Goal: Task Accomplishment & Management: Complete application form

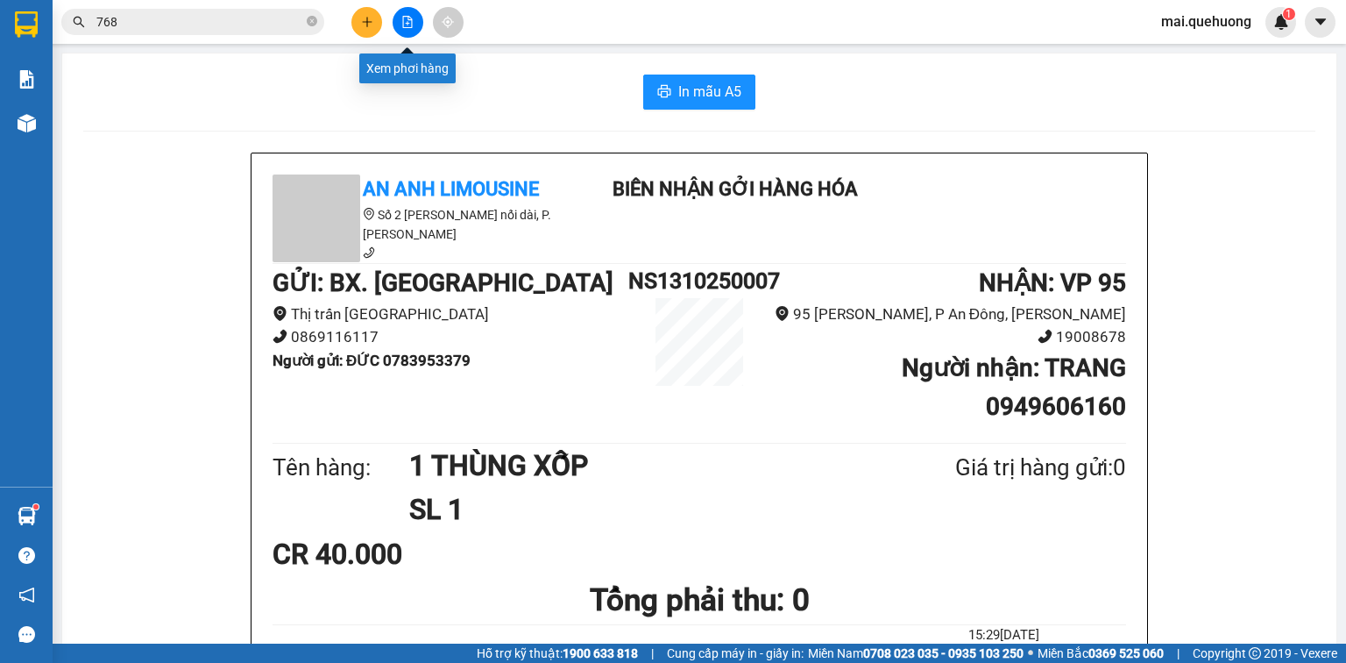
click at [409, 16] on icon "file-add" at bounding box center [408, 22] width 10 height 12
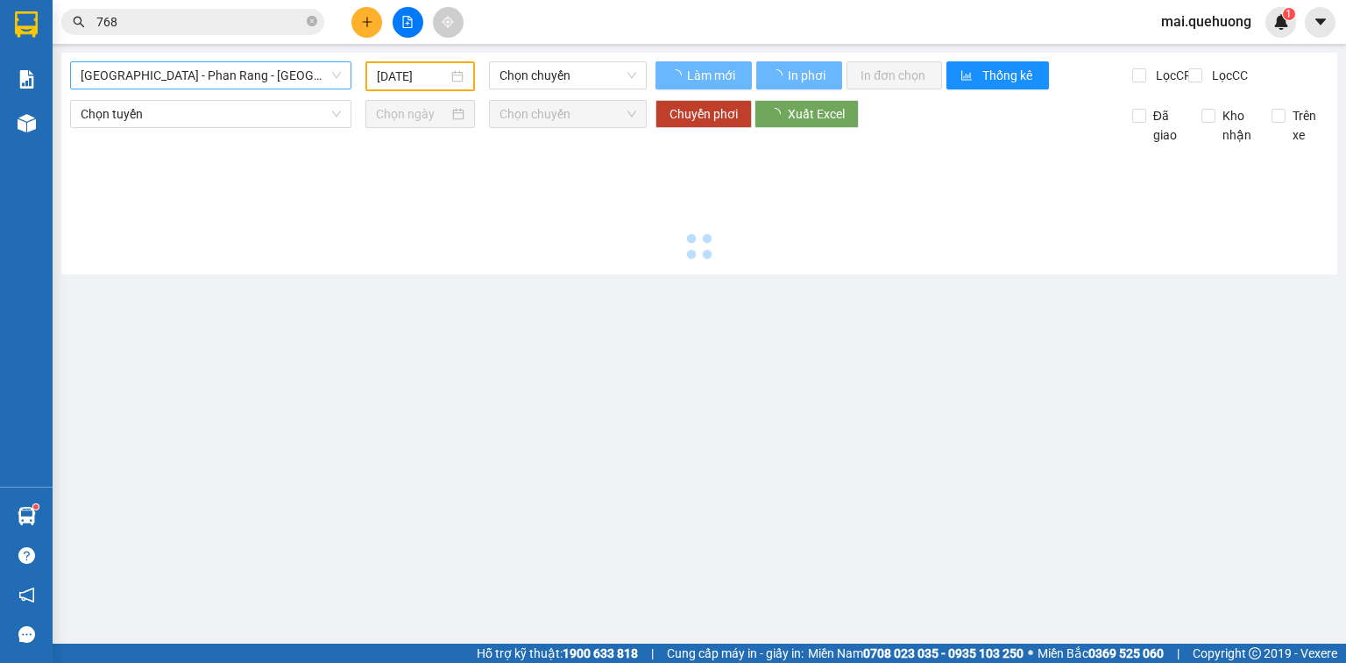
type input "[DATE]"
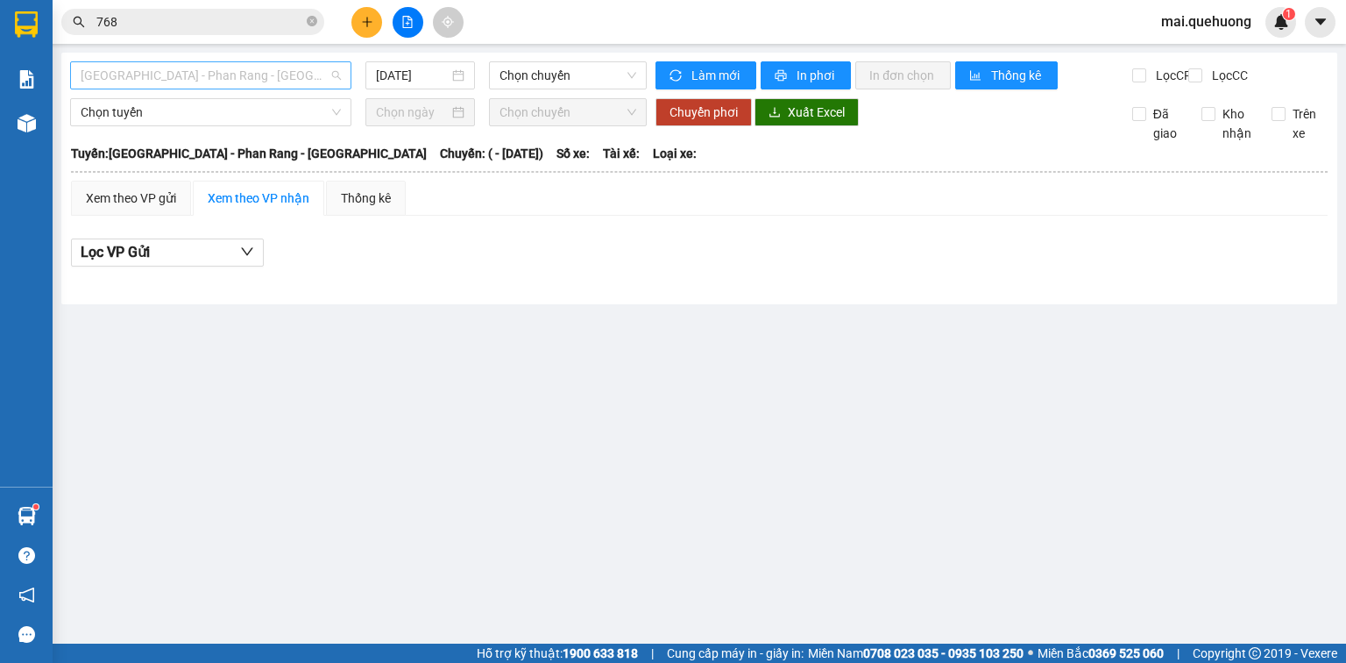
click at [187, 75] on span "[GEOGRAPHIC_DATA] - Phan Rang - [GEOGRAPHIC_DATA]" at bounding box center [211, 75] width 260 height 26
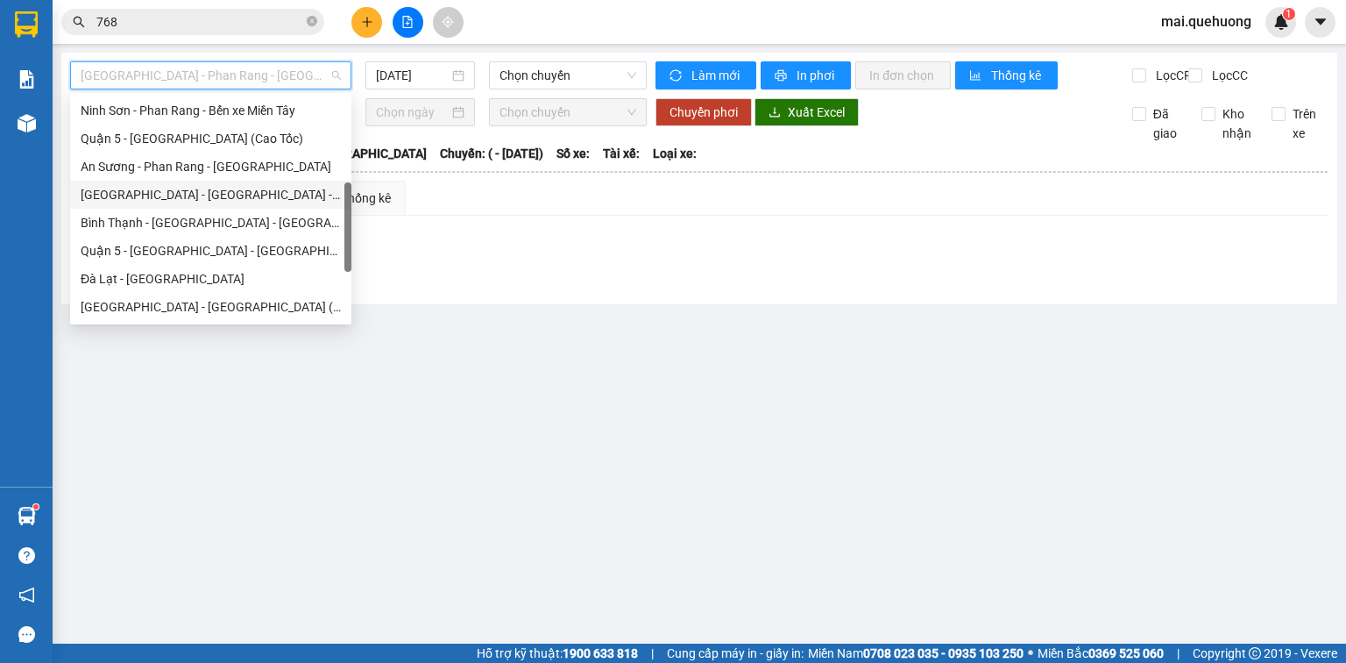
scroll to position [477, 0]
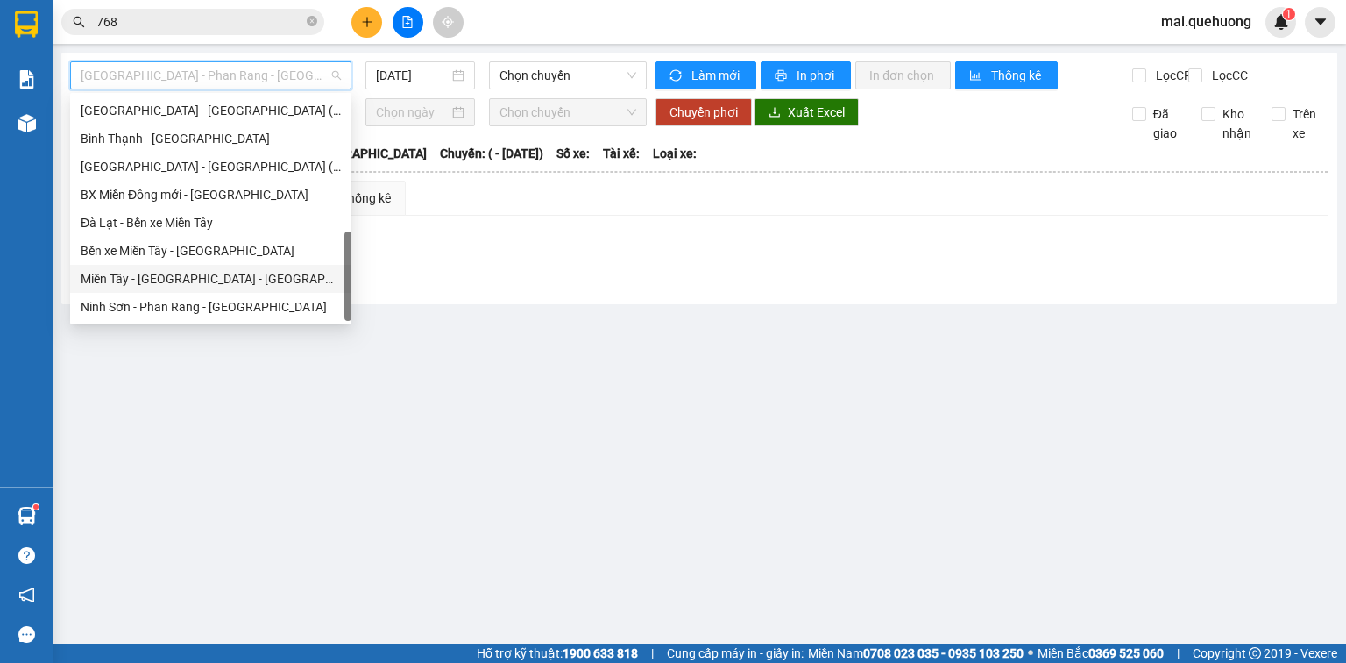
click at [174, 275] on div "Miền Tây - [GEOGRAPHIC_DATA] - [GEOGRAPHIC_DATA]" at bounding box center [211, 278] width 260 height 19
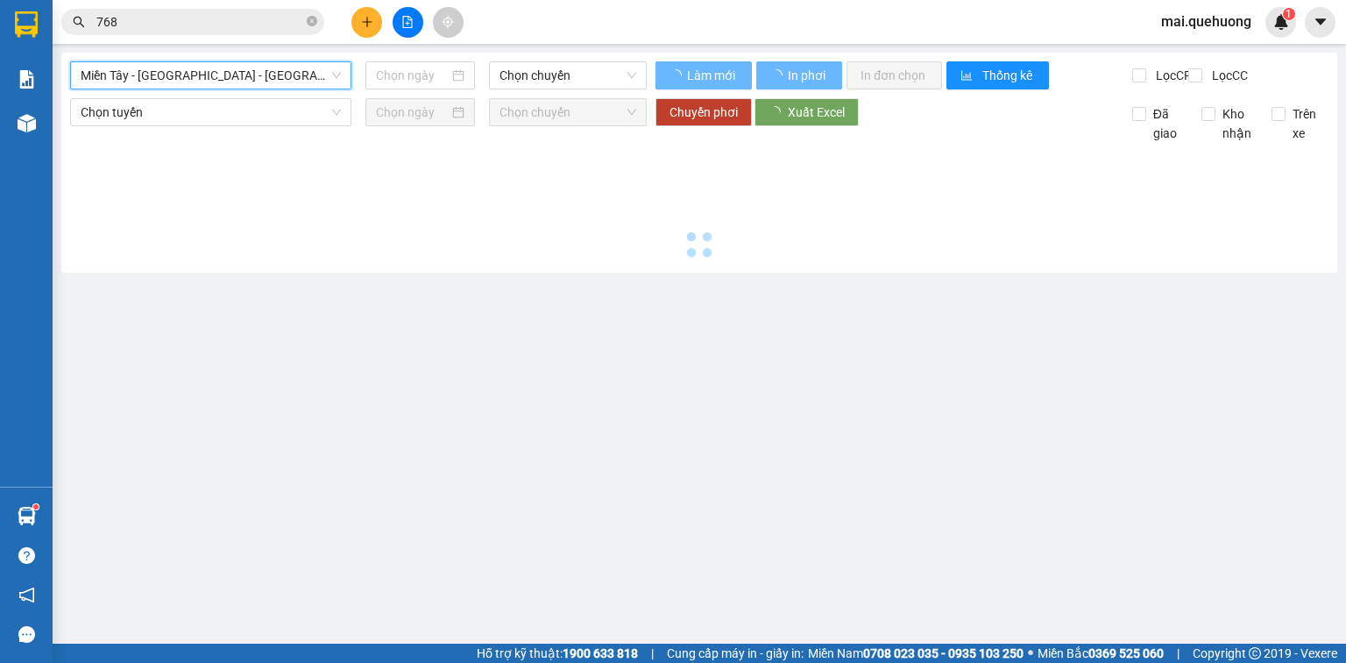
type input "[DATE]"
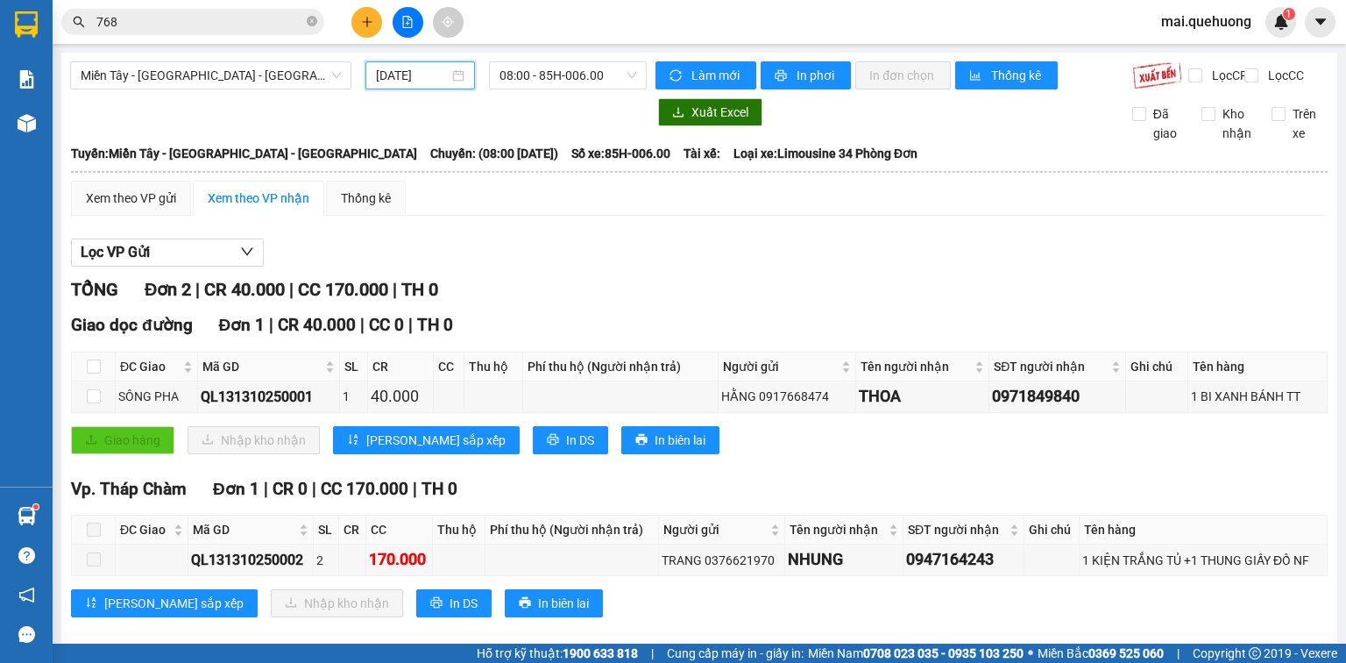
click at [415, 77] on input "[DATE]" at bounding box center [412, 75] width 72 height 19
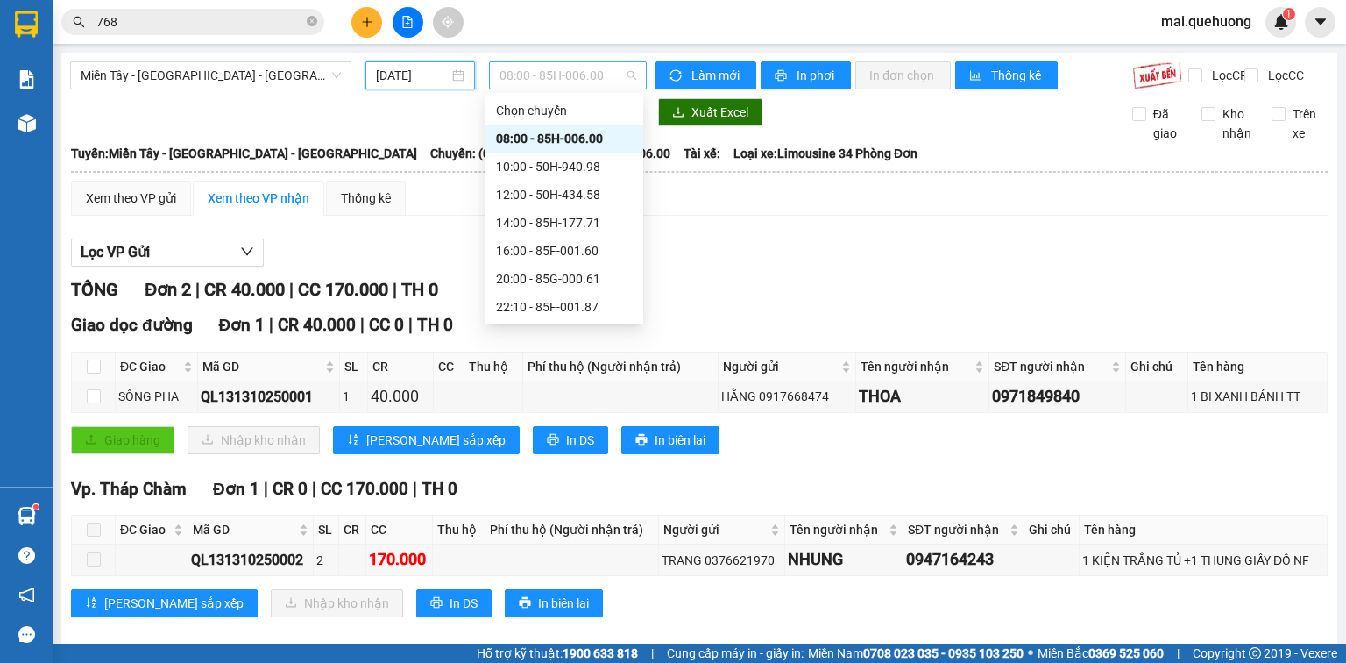
click at [582, 81] on span "08:00 - 85H-006.00" at bounding box center [569, 75] width 138 height 26
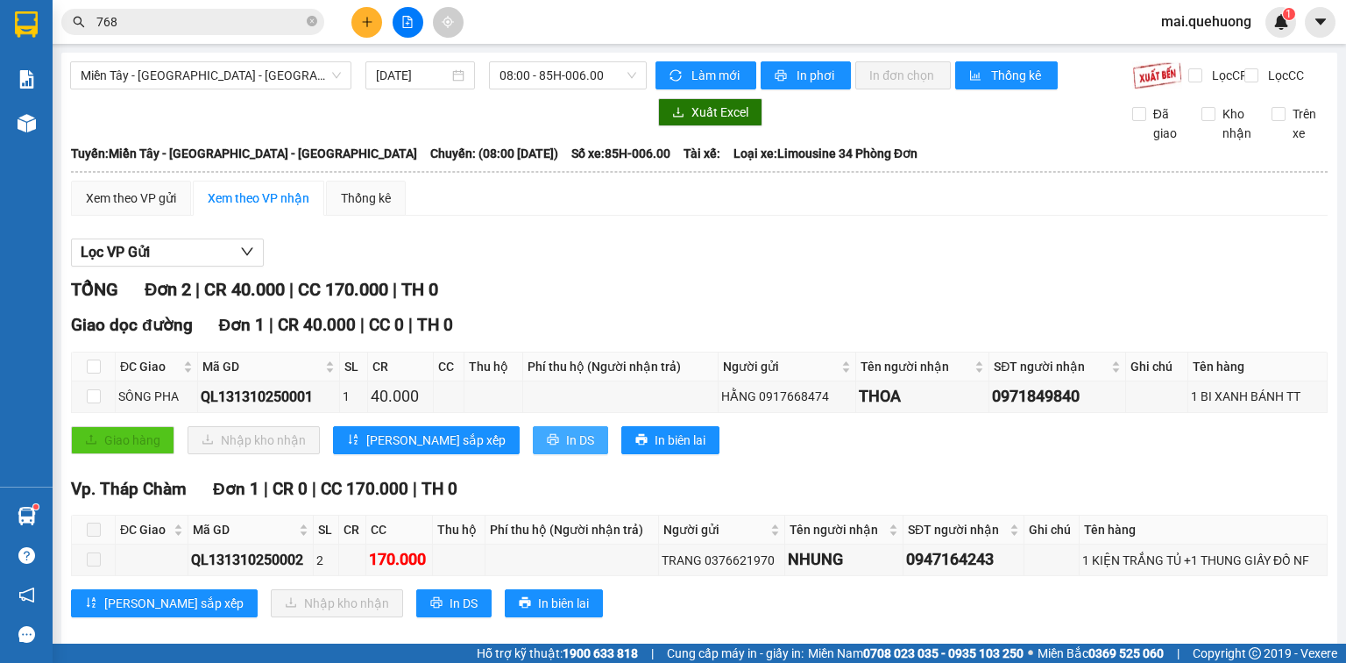
click at [566, 450] on span "In DS" at bounding box center [580, 439] width 28 height 19
click at [553, 82] on span "08:00 - 85H-006.00" at bounding box center [569, 75] width 138 height 26
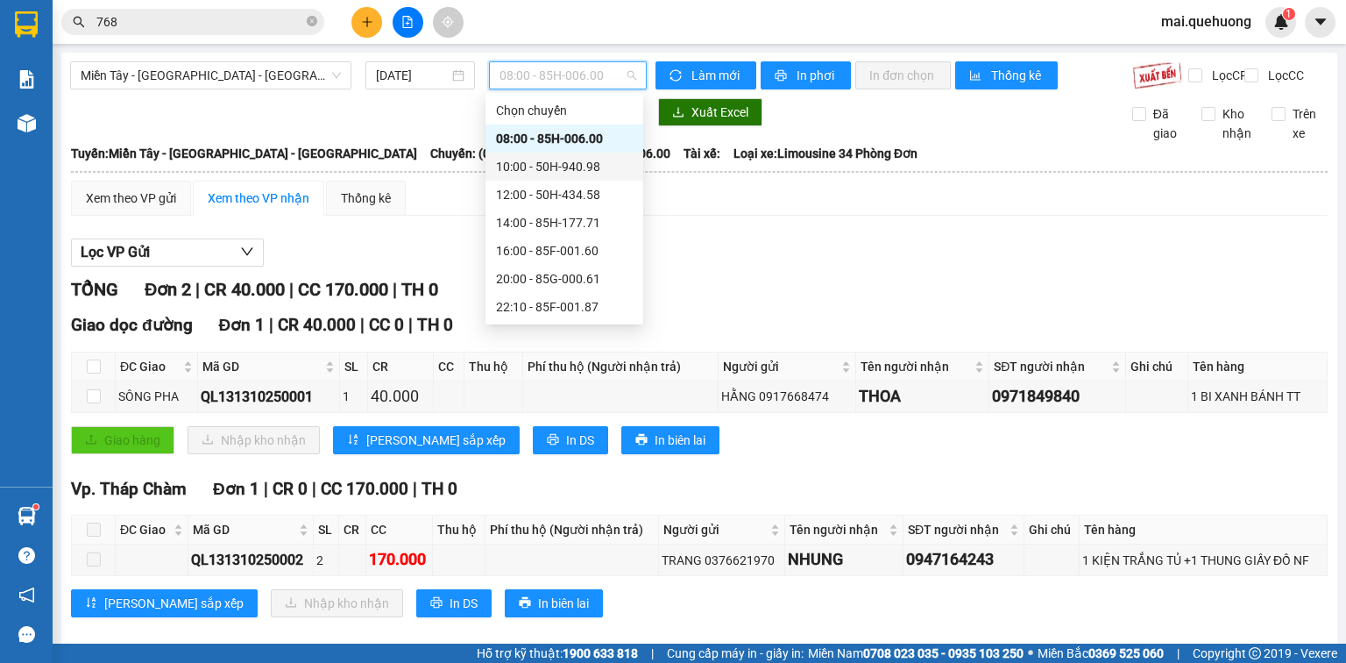
click at [584, 161] on div "10:00 - 50H-940.98" at bounding box center [564, 166] width 137 height 19
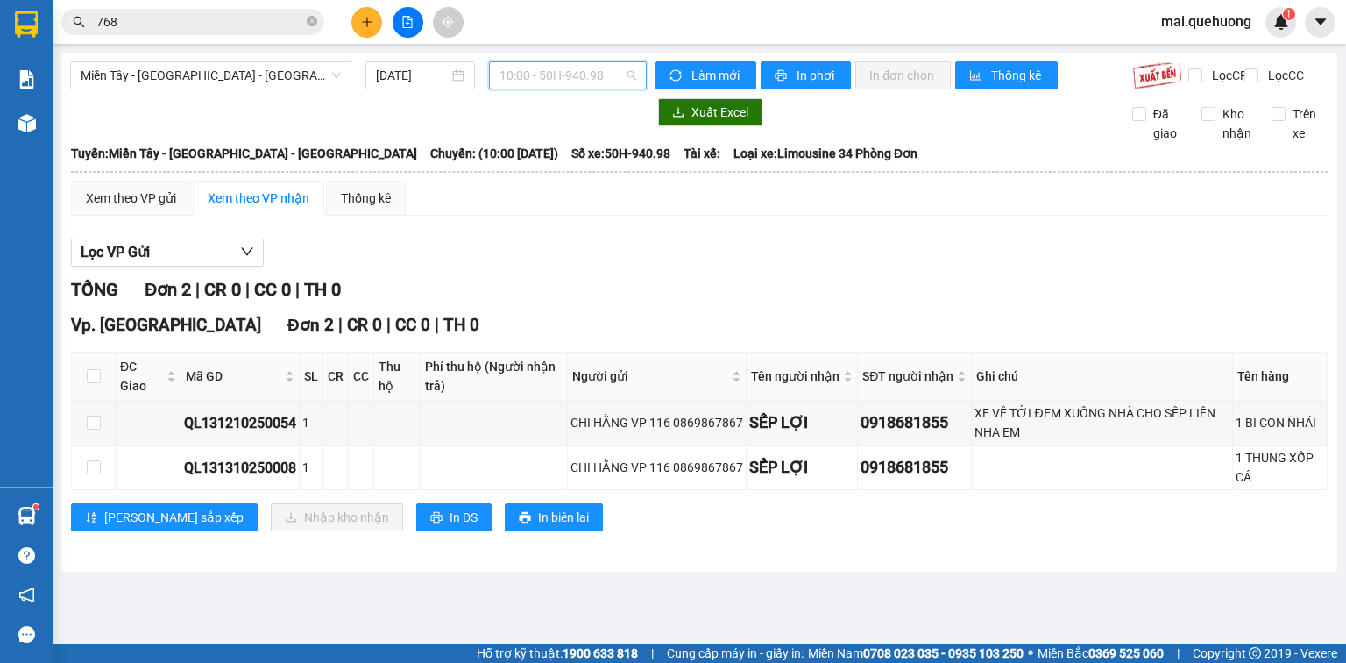
click at [558, 73] on span "10:00 - 50H-940.98" at bounding box center [569, 75] width 138 height 26
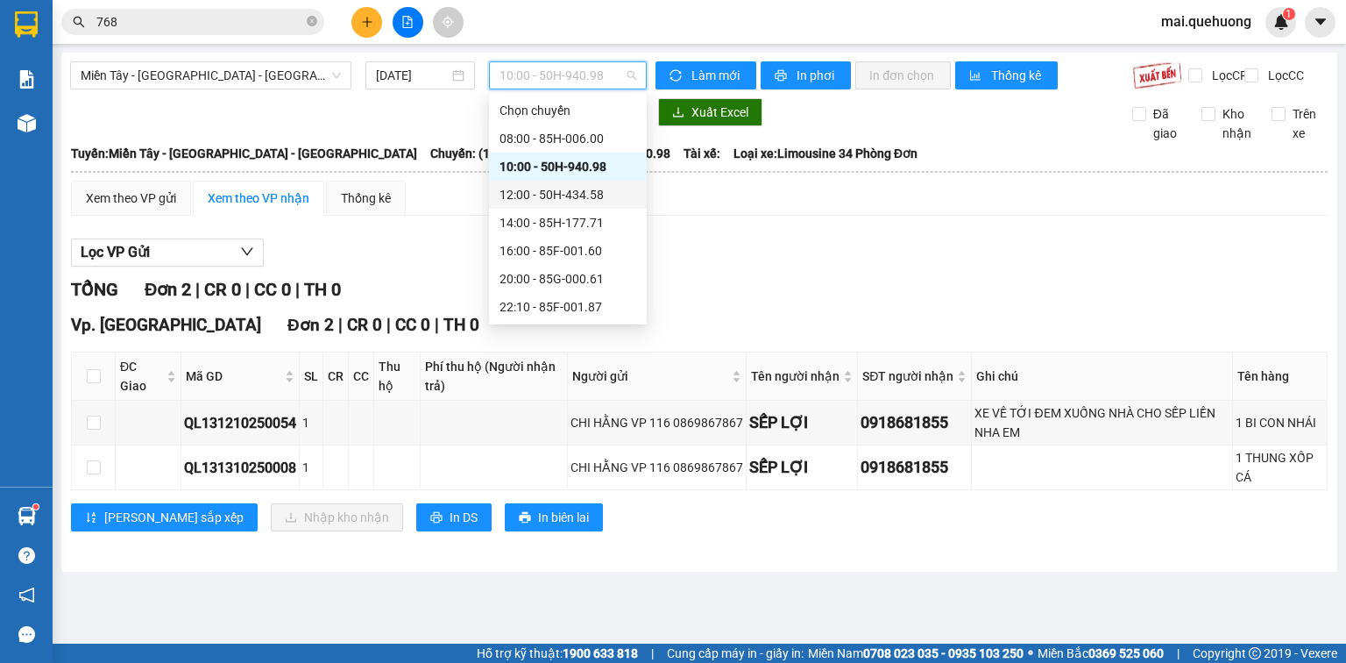
click at [605, 200] on div "12:00 - 50H-434.58" at bounding box center [568, 194] width 137 height 19
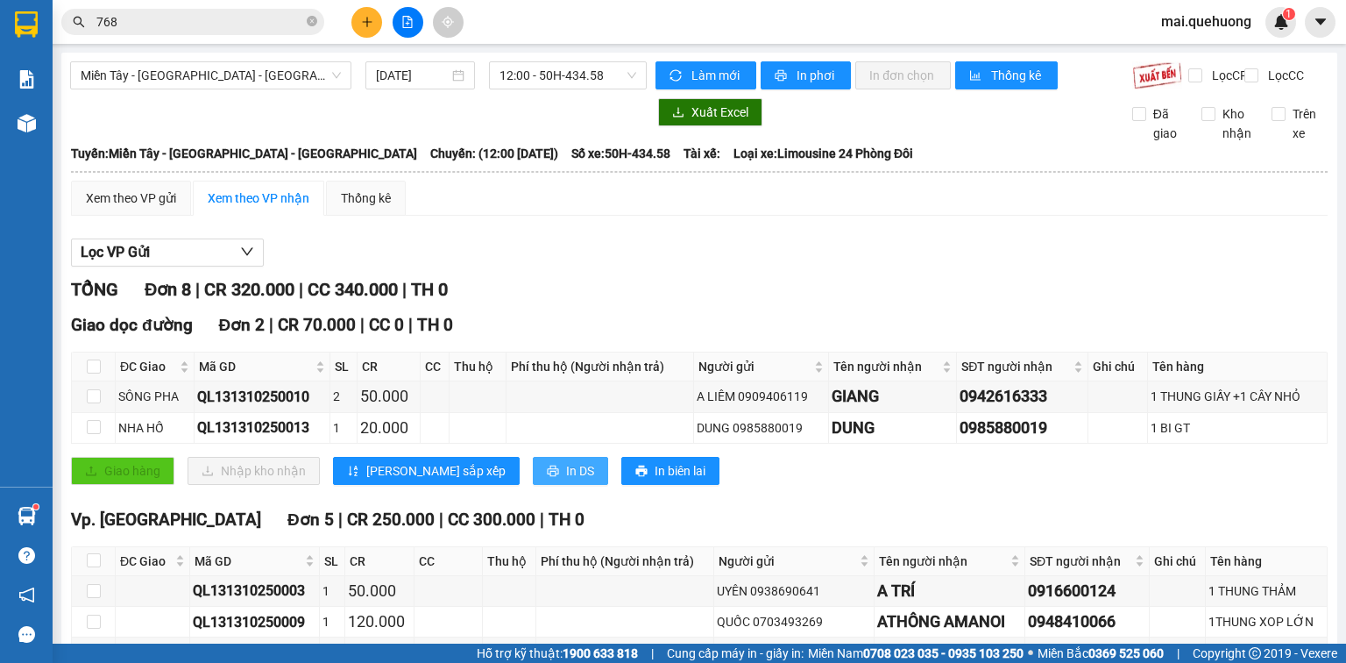
click at [566, 480] on span "In DS" at bounding box center [580, 470] width 28 height 19
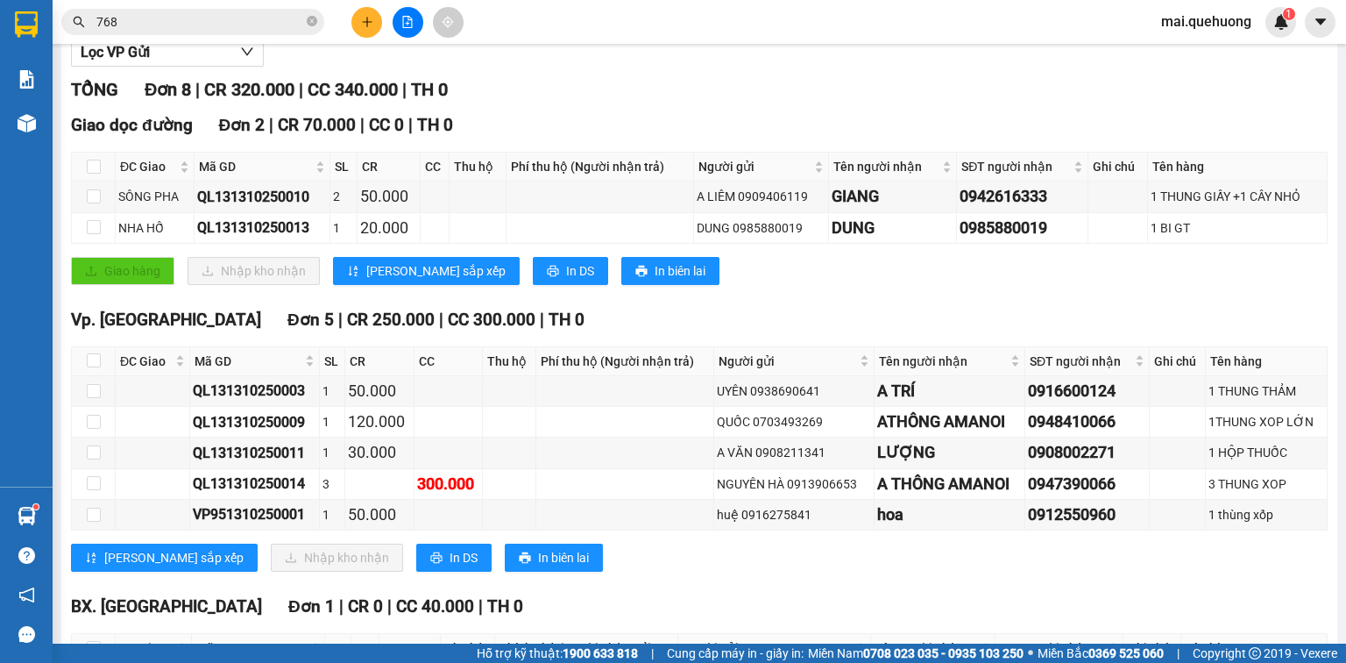
scroll to position [351, 0]
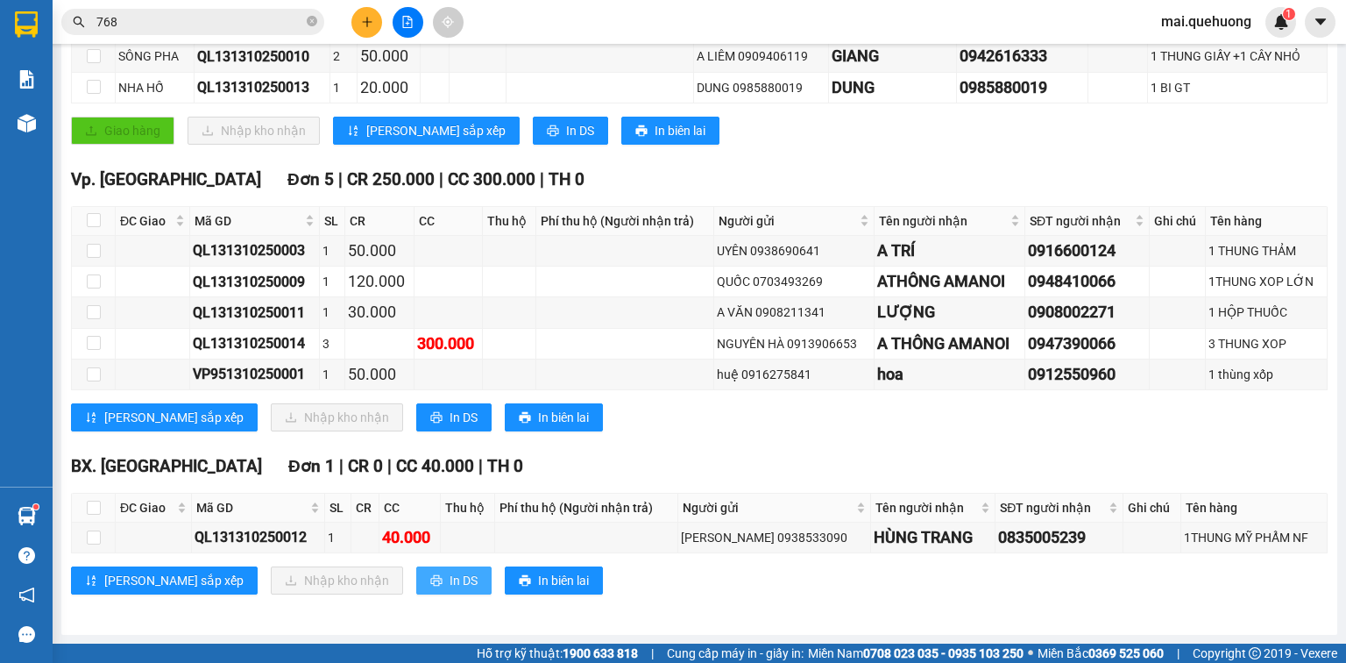
click at [450, 589] on span "In DS" at bounding box center [464, 580] width 28 height 19
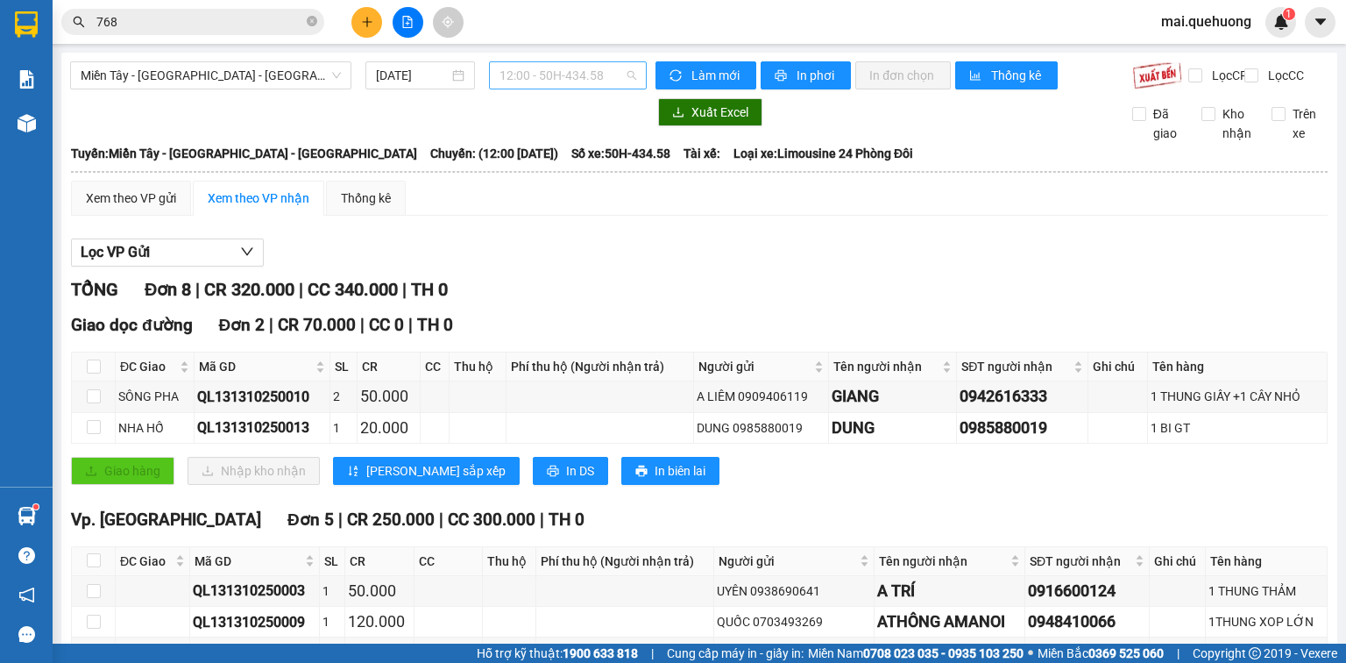
click at [607, 74] on span "12:00 - 50H-434.58" at bounding box center [569, 75] width 138 height 26
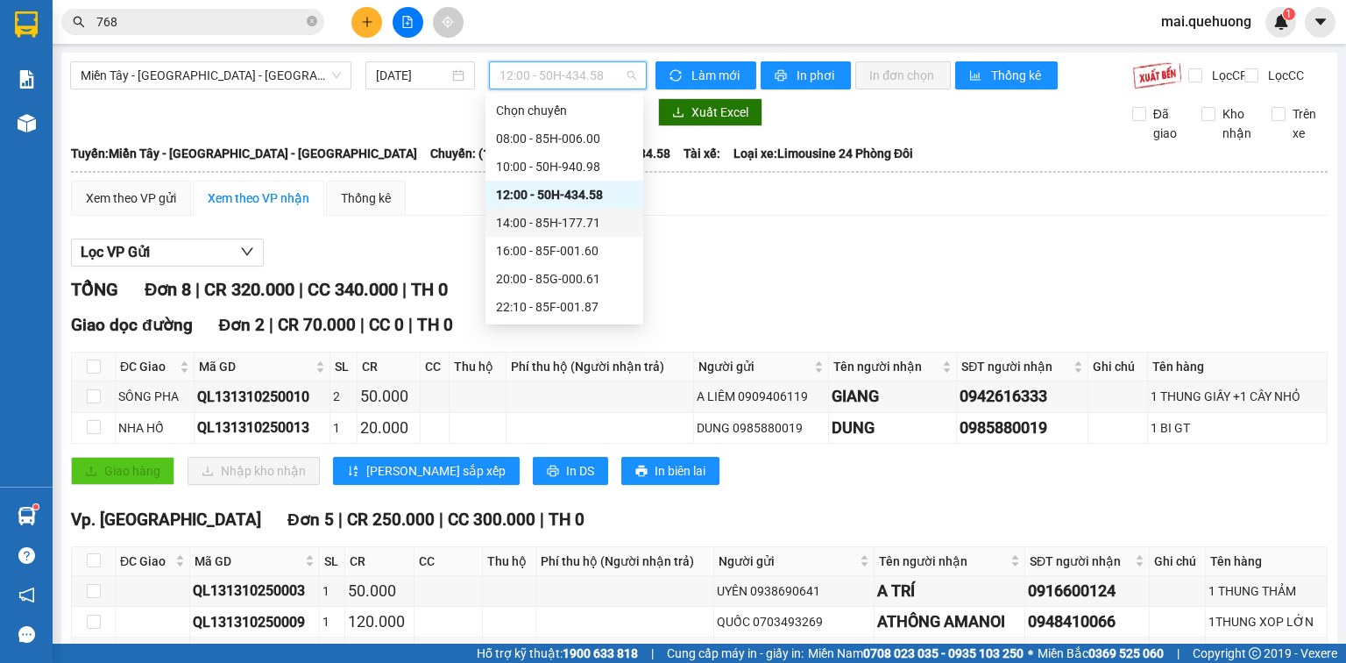
click at [599, 227] on div "14:00 - 85H-177.71" at bounding box center [564, 222] width 137 height 19
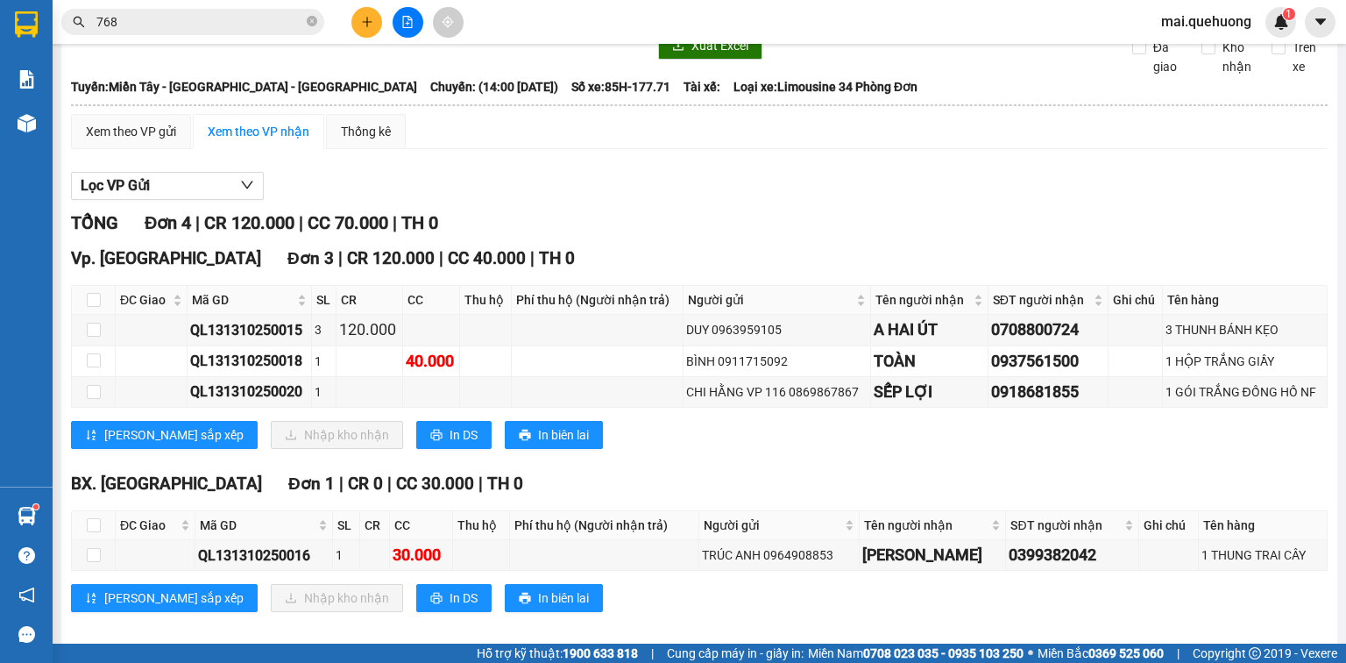
scroll to position [96, 0]
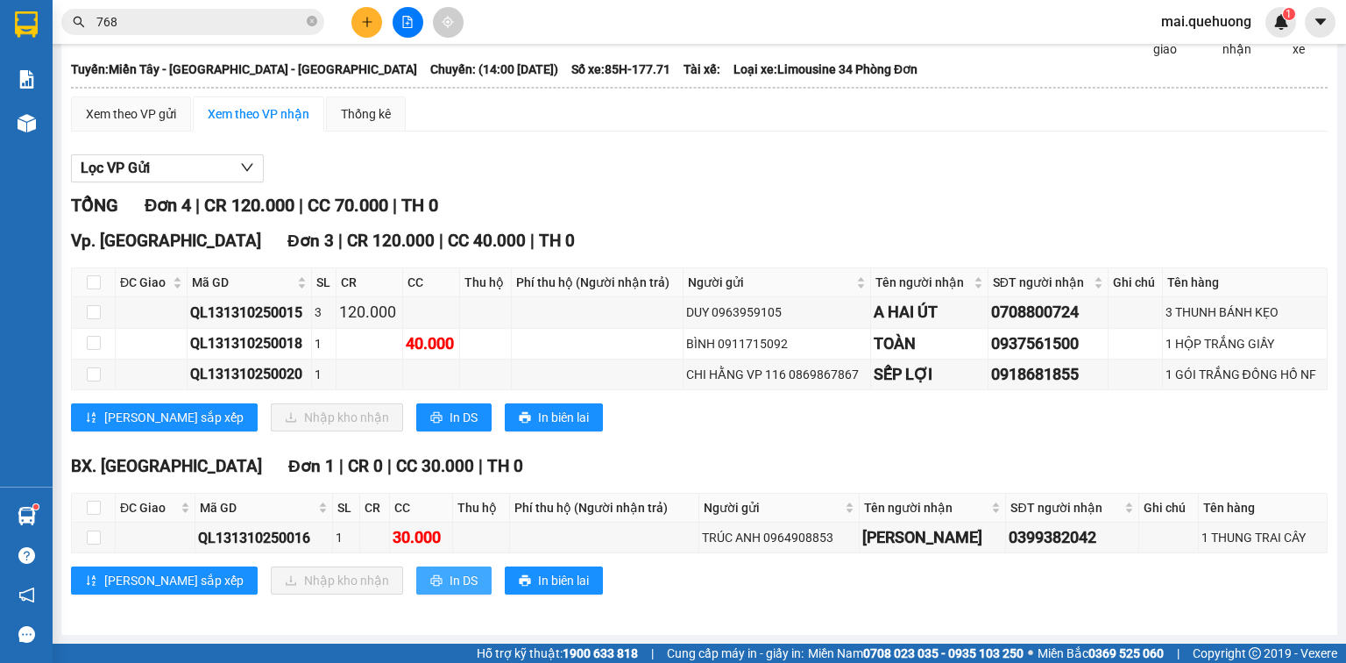
click at [450, 583] on span "In DS" at bounding box center [464, 580] width 28 height 19
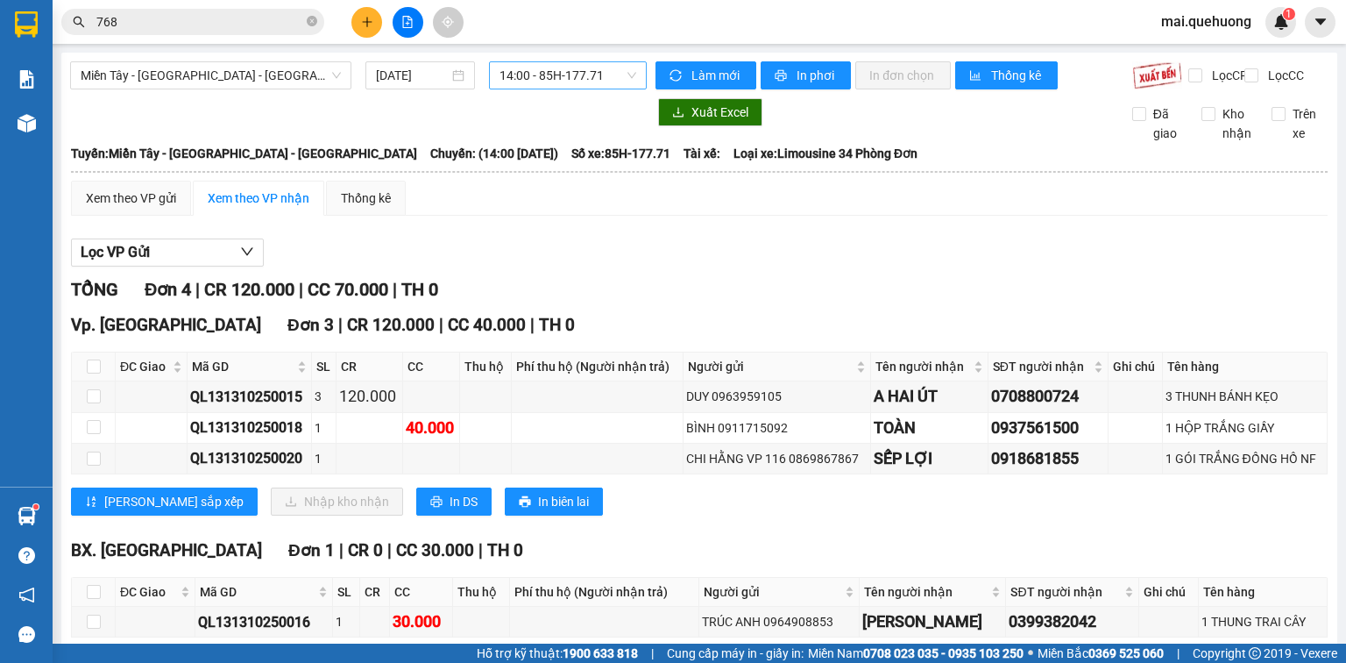
scroll to position [0, 0]
click at [533, 81] on span "14:00 - 85H-177.71" at bounding box center [569, 75] width 138 height 26
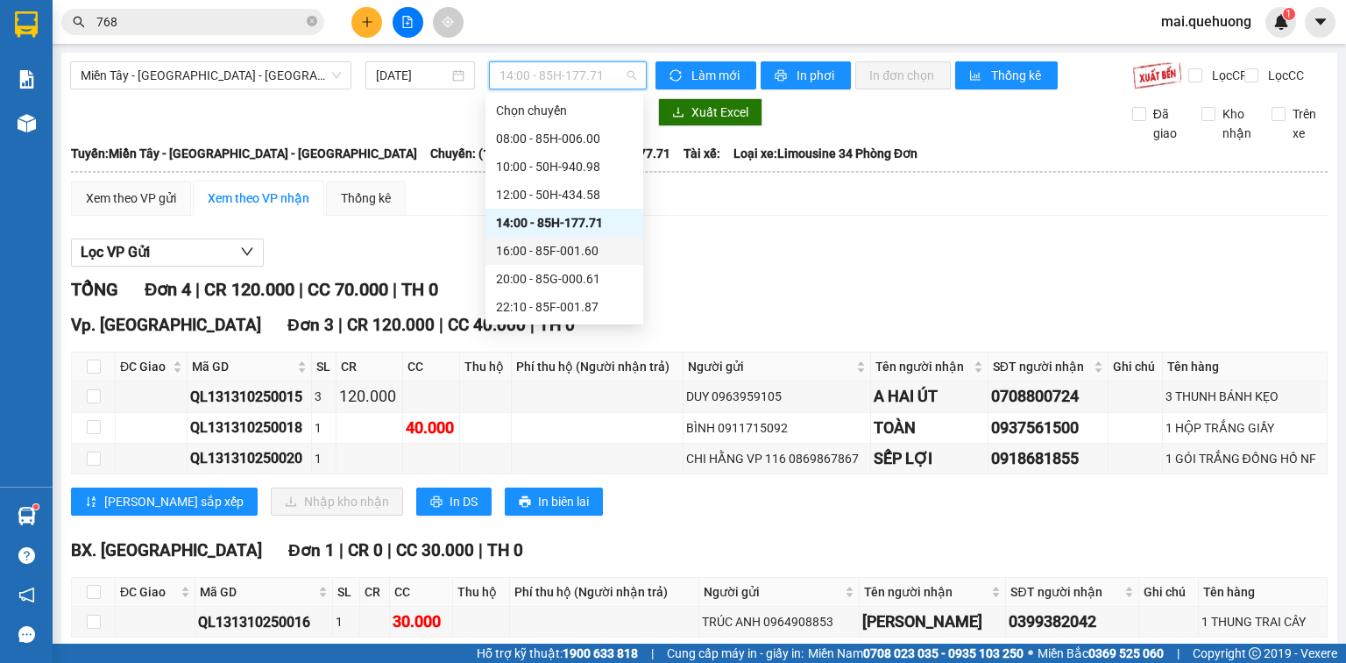
click at [582, 247] on div "16:00 - 85F-001.60" at bounding box center [564, 250] width 137 height 19
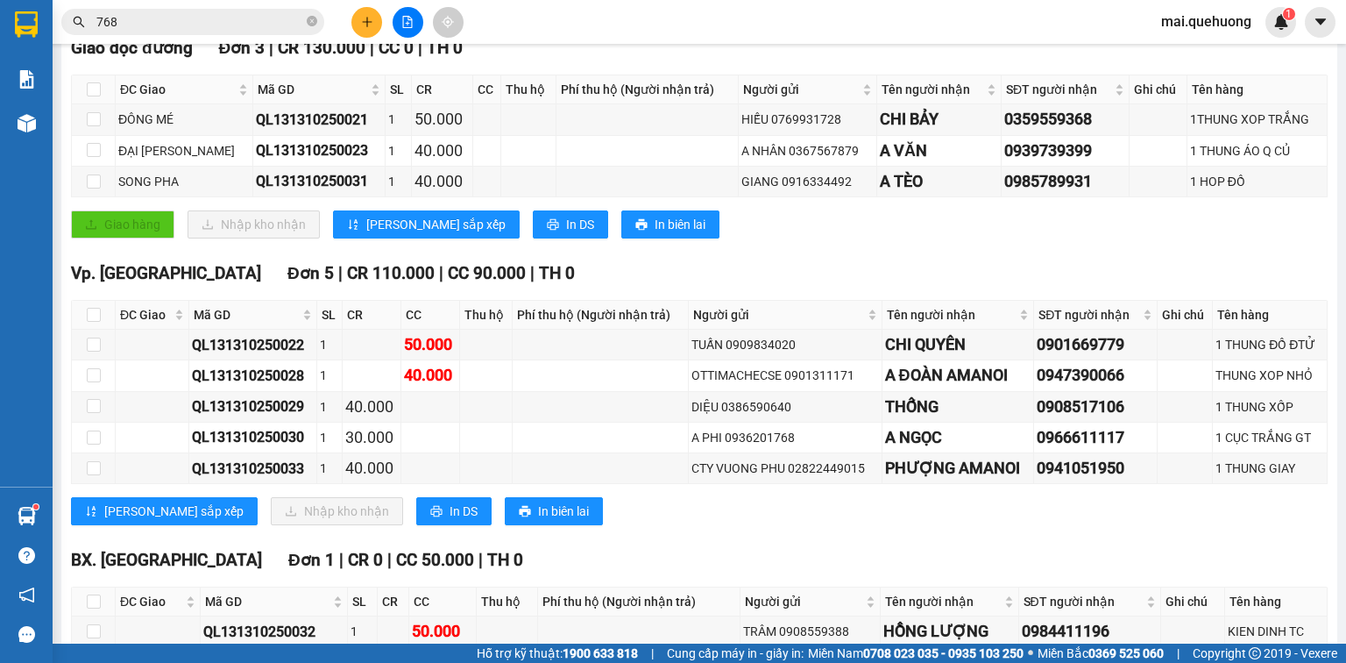
scroll to position [351, 0]
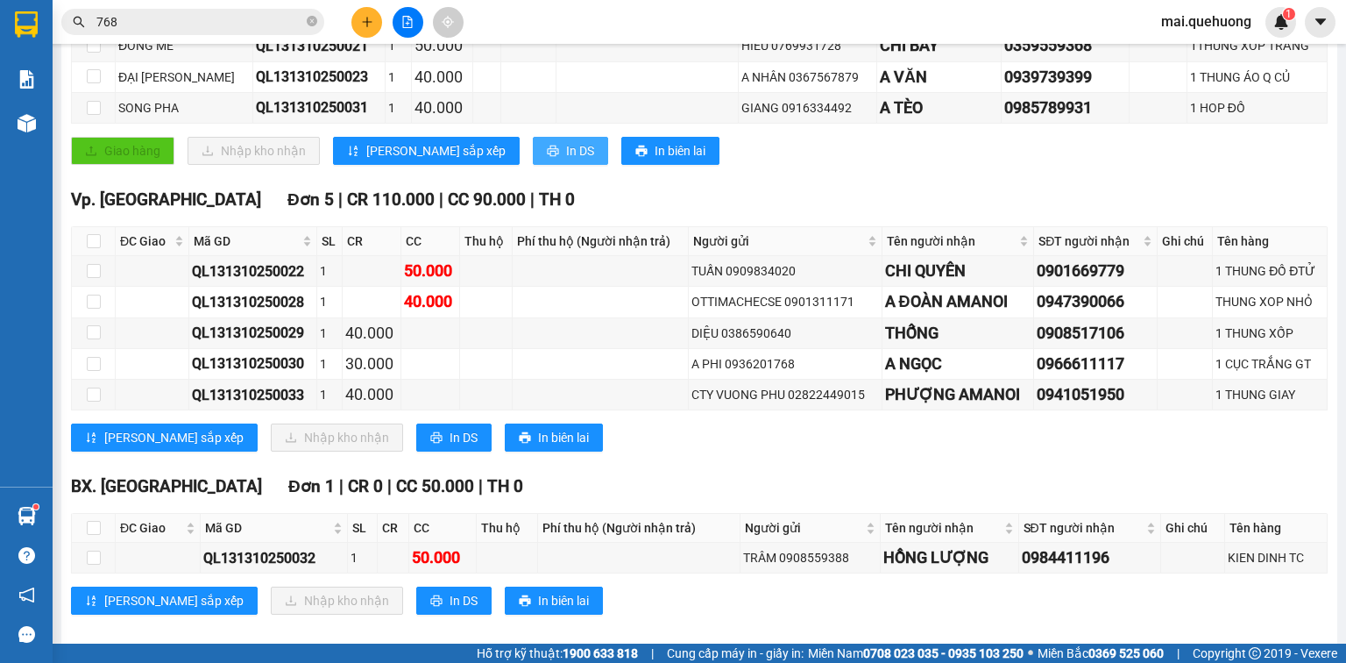
click at [566, 160] on span "In DS" at bounding box center [580, 150] width 28 height 19
drag, startPoint x: 383, startPoint y: 612, endPoint x: 403, endPoint y: 613, distance: 20.2
click at [450, 610] on span "In DS" at bounding box center [464, 600] width 28 height 19
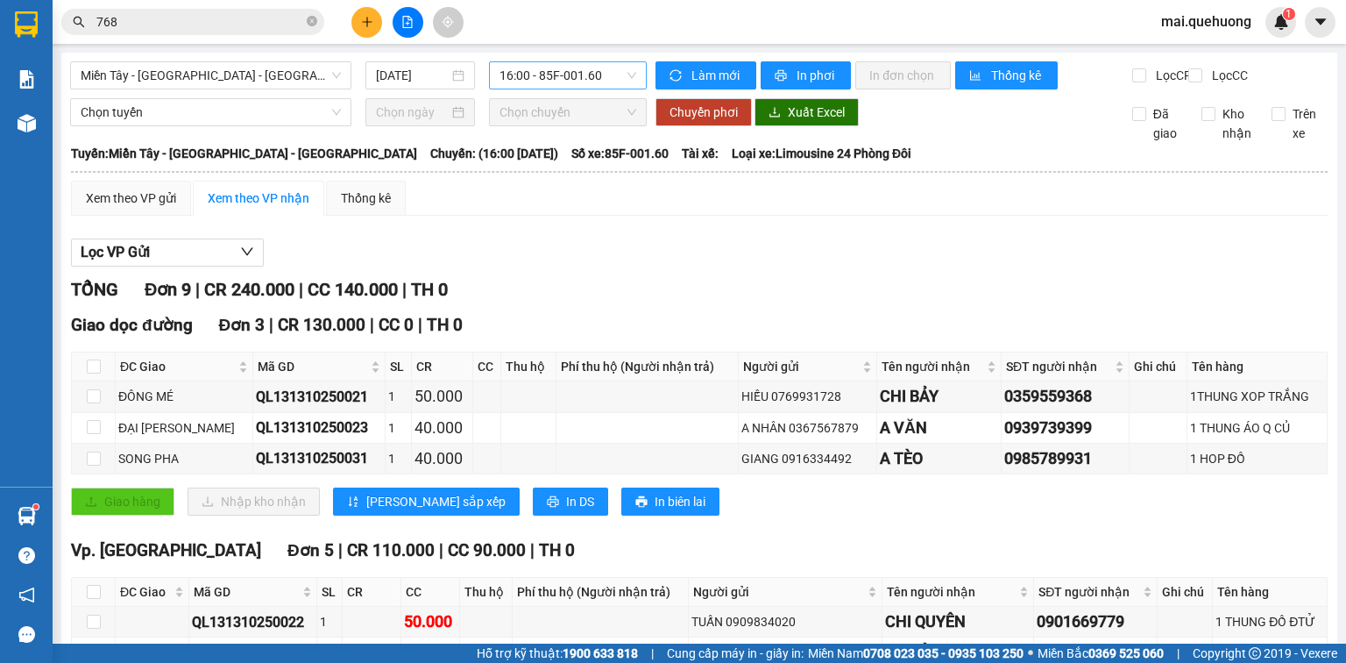
click at [580, 74] on span "16:00 - 85F-001.60" at bounding box center [569, 75] width 138 height 26
click at [740, 249] on div "Lọc VP Gửi TỔNG Đơn 9 | CR 240.000 | CC 140.000 | TH 0 Giao dọc đường Đơn 3 | …" at bounding box center [699, 608] width 1257 height 757
click at [359, 18] on button at bounding box center [367, 22] width 31 height 31
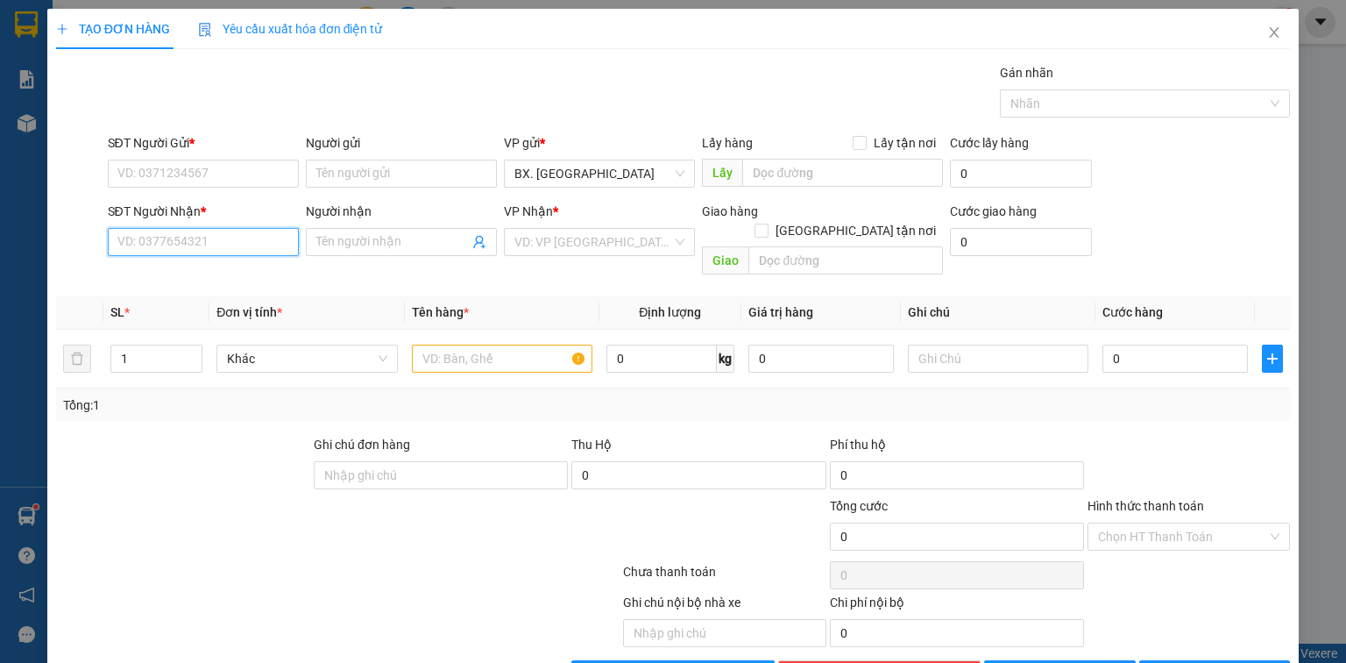
click at [179, 232] on input "SĐT Người Nhận *" at bounding box center [203, 242] width 191 height 28
click at [181, 280] on div "0913113019 - CHẢY" at bounding box center [201, 275] width 168 height 19
type input "0913113019"
type input "CHẢY"
type input "180.000"
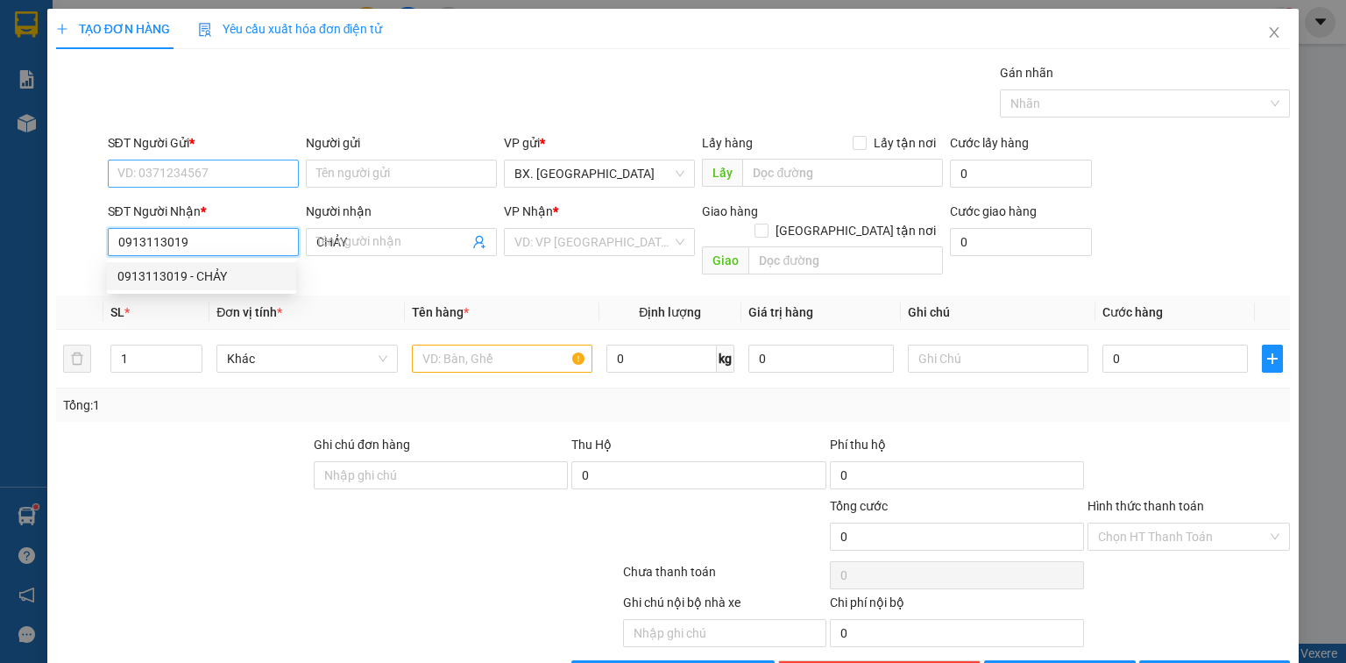
type input "180.000"
type input "0913113019"
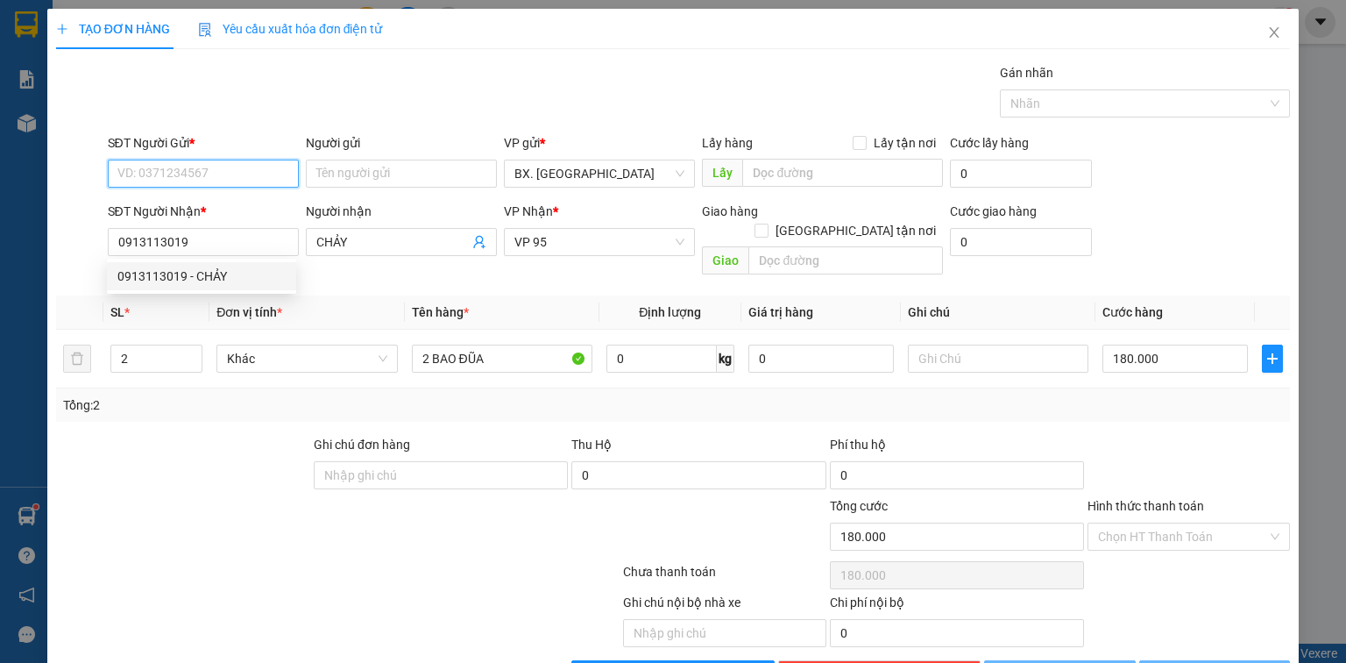
click at [193, 172] on input "SĐT Người Gửi *" at bounding box center [203, 174] width 191 height 28
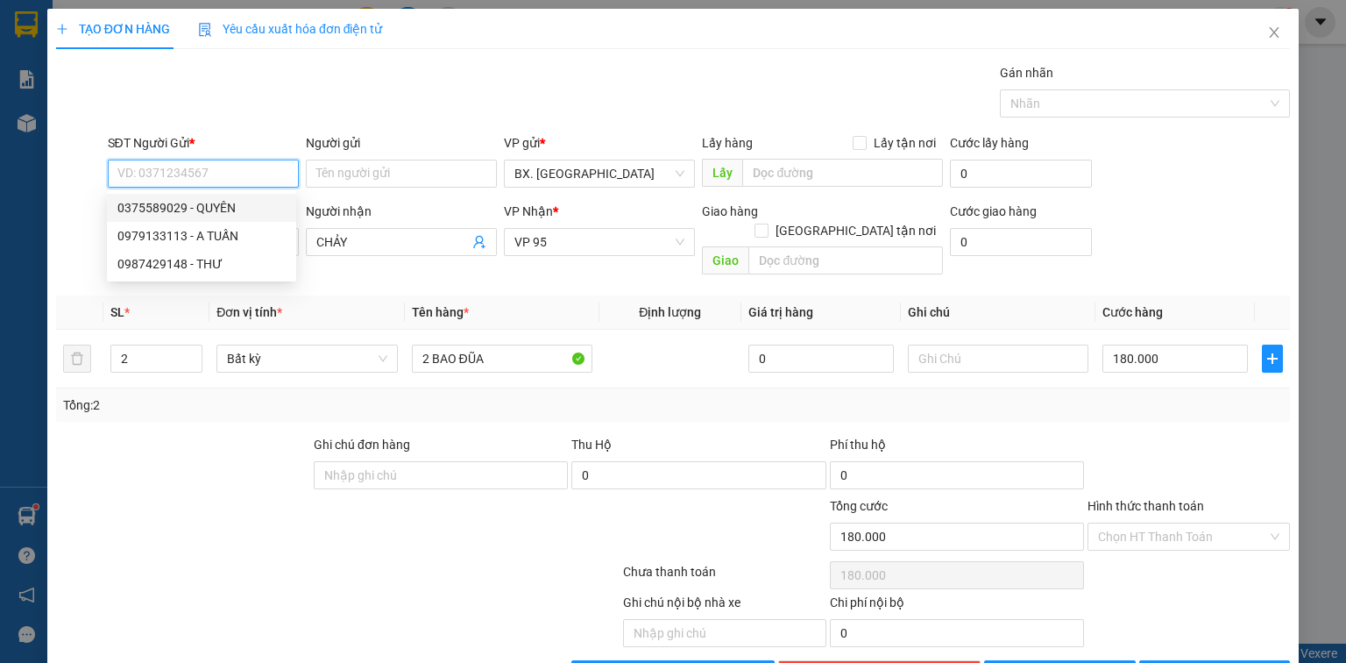
click at [200, 203] on div "0375589029 - QUYÊN" at bounding box center [201, 207] width 168 height 19
type input "0375589029"
type input "QUYÊN"
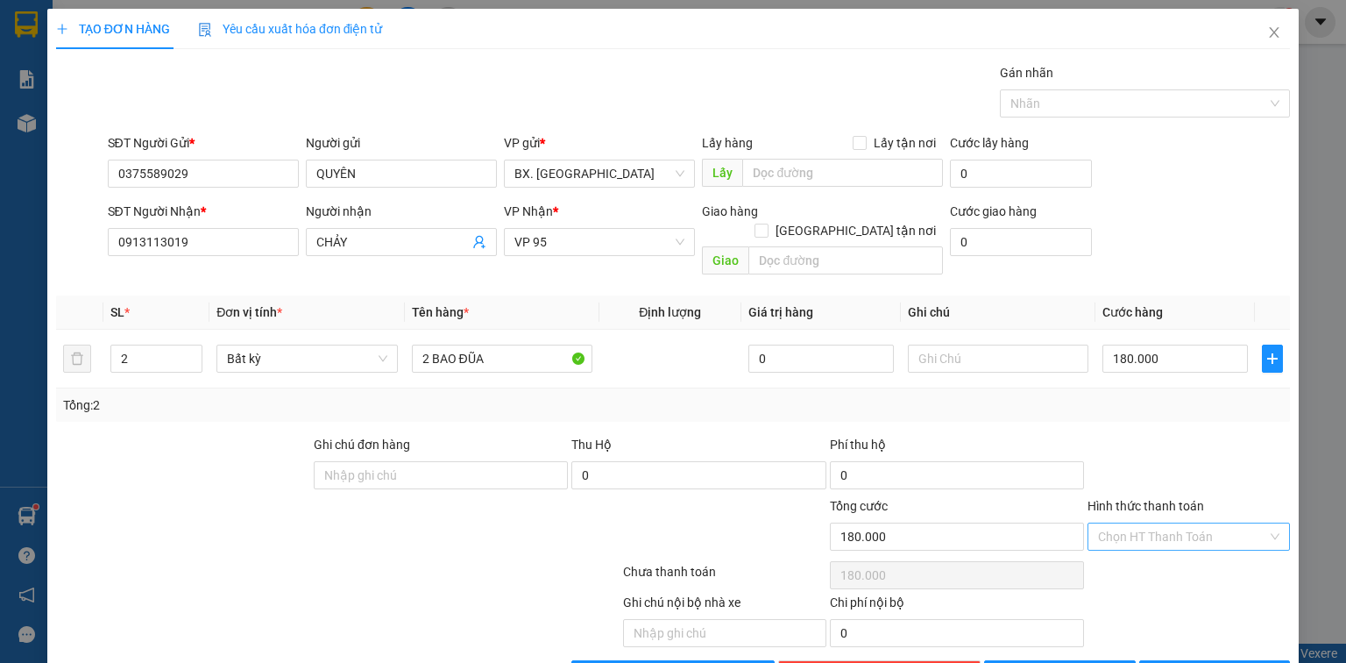
click at [1191, 523] on input "Hình thức thanh toán" at bounding box center [1182, 536] width 169 height 26
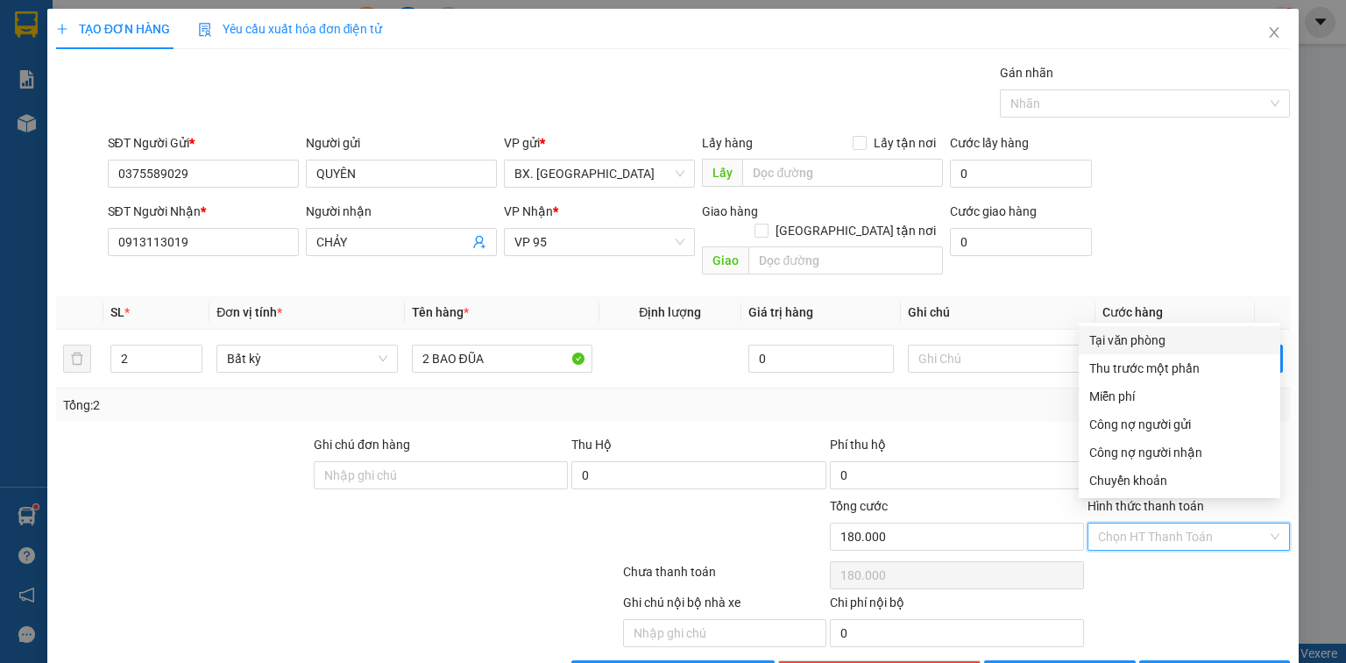
click at [1165, 338] on div "Tại văn phòng" at bounding box center [1180, 339] width 181 height 19
type input "0"
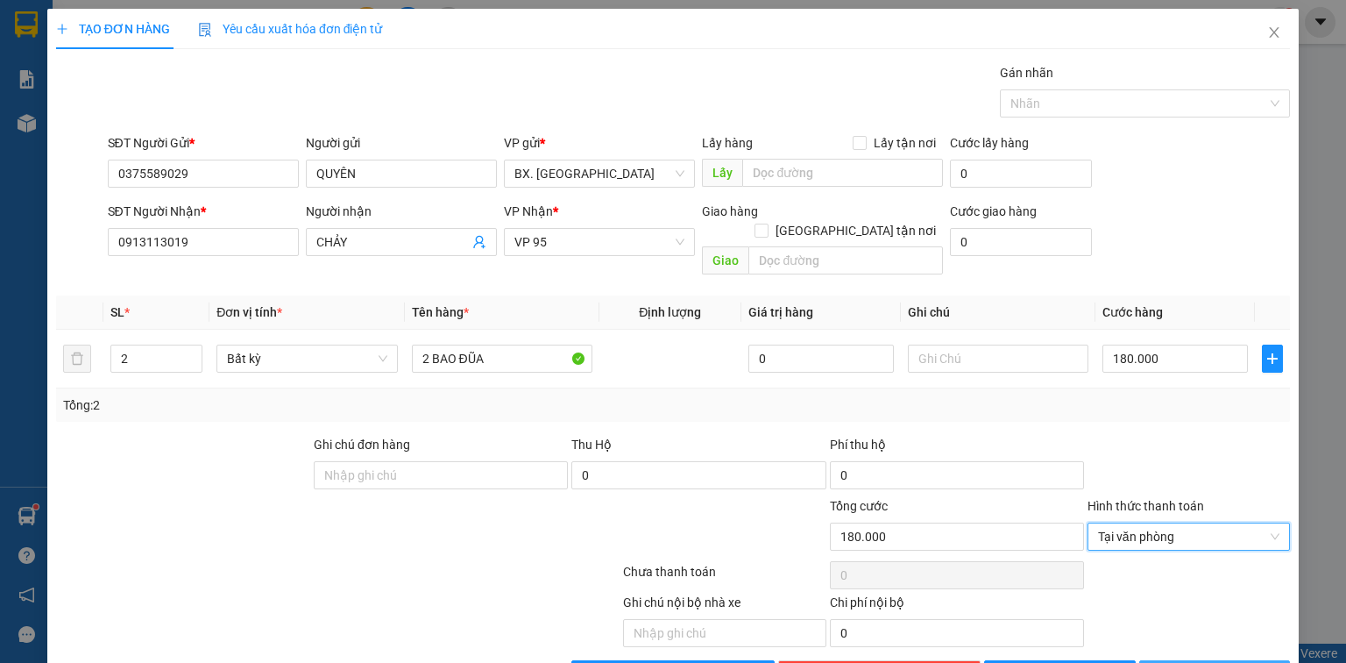
click at [1178, 660] on button "[PERSON_NAME] và In" at bounding box center [1216, 674] width 152 height 28
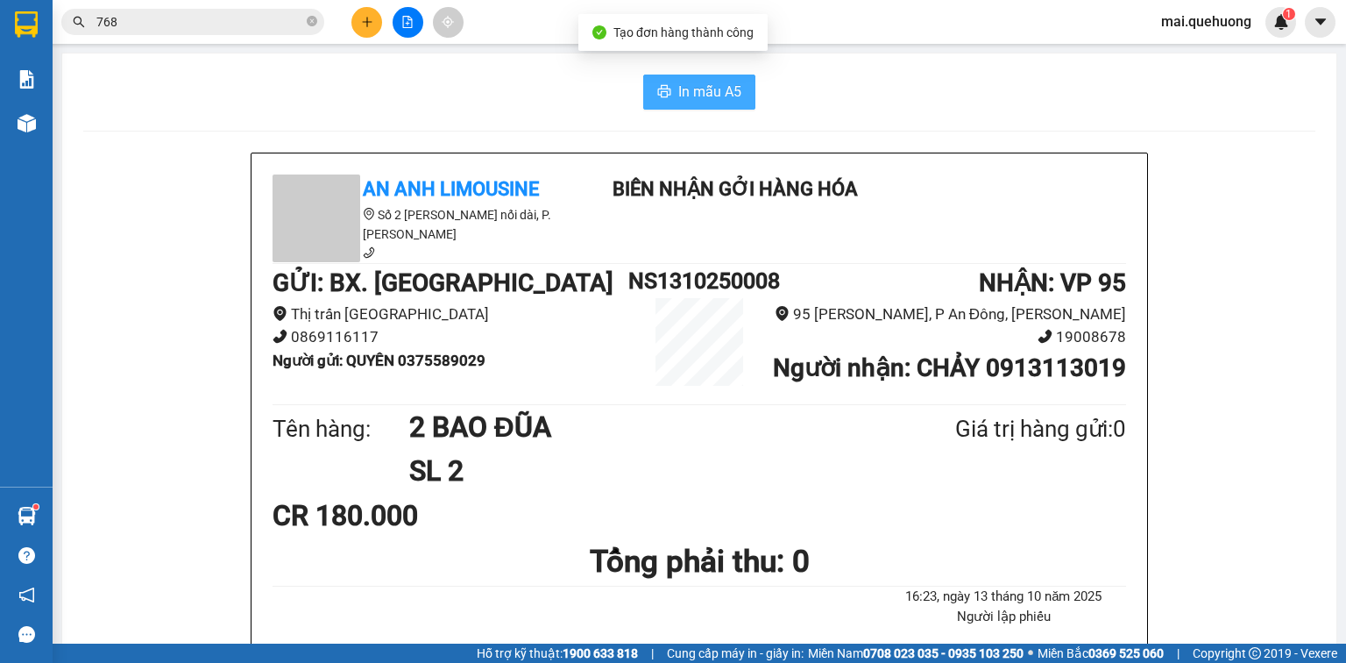
click at [733, 99] on span "In mẫu A5" at bounding box center [710, 92] width 63 height 22
click at [664, 87] on icon "printer" at bounding box center [664, 91] width 14 height 14
click at [683, 95] on span "In mẫu A5" at bounding box center [710, 92] width 63 height 22
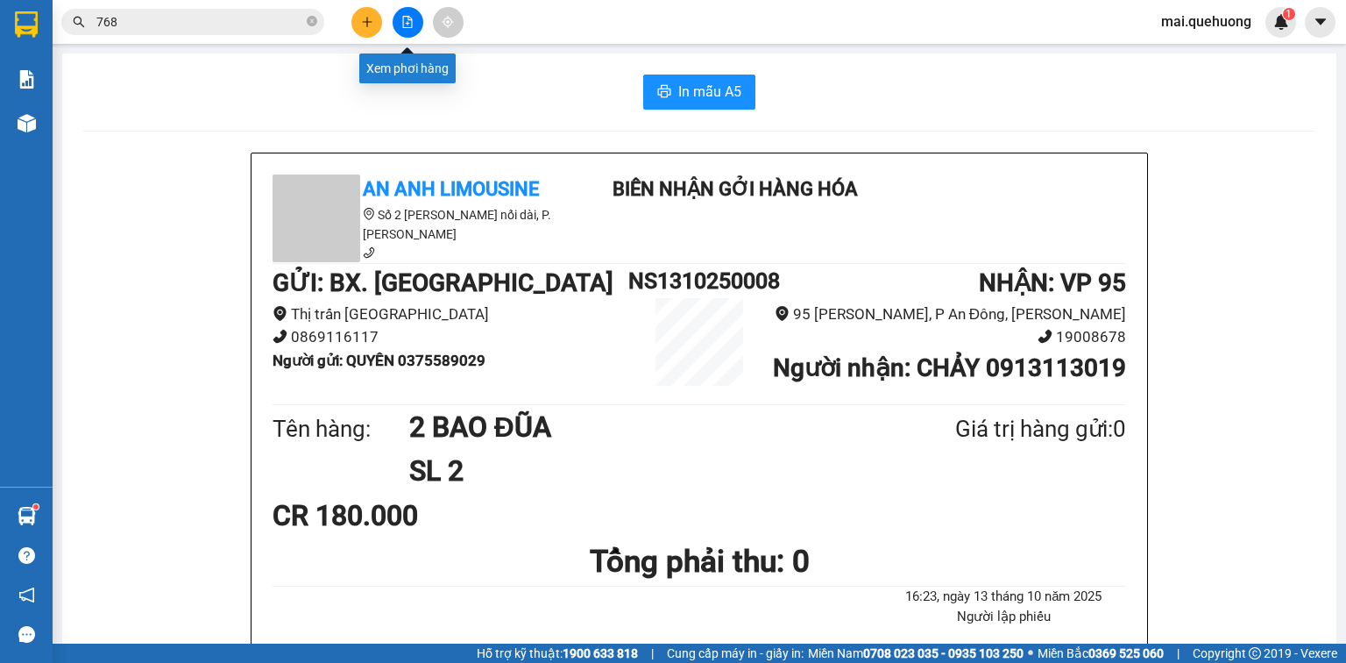
click at [366, 23] on icon "plus" at bounding box center [367, 22] width 12 height 12
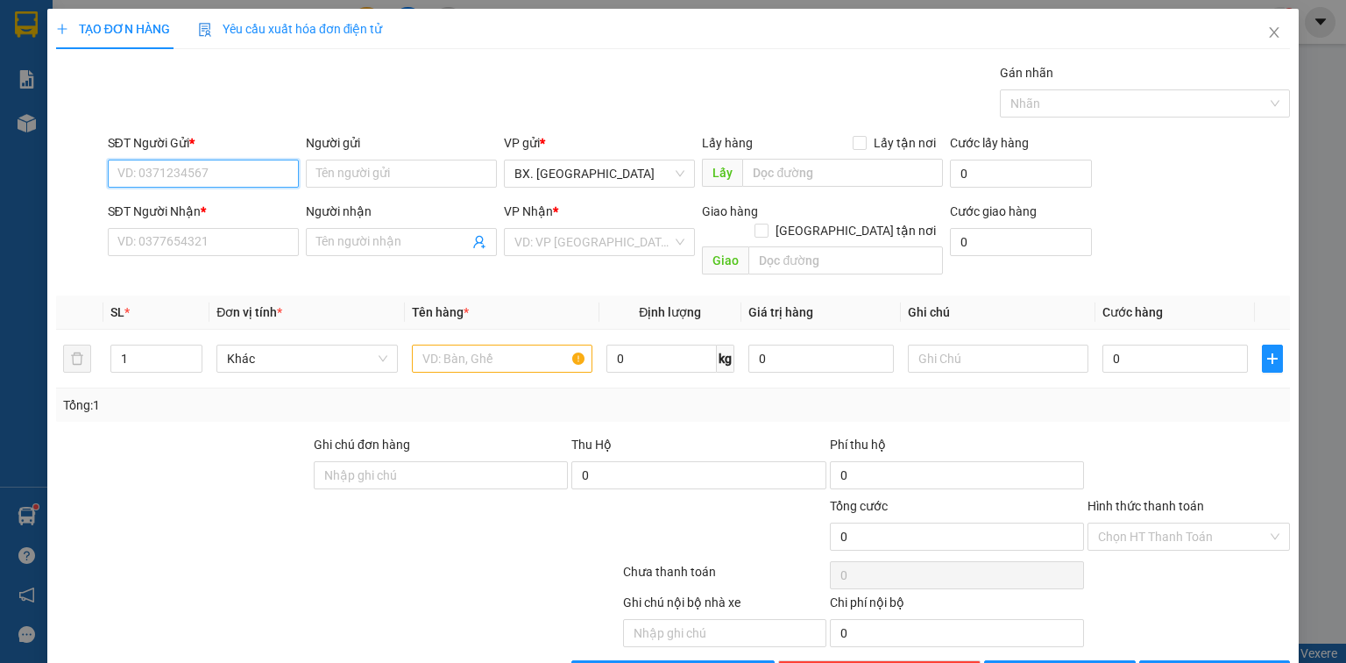
click at [172, 171] on input "SĐT Người Gửi *" at bounding box center [203, 174] width 191 height 28
type input "0937838237"
drag, startPoint x: 204, startPoint y: 207, endPoint x: 266, endPoint y: 238, distance: 69.8
click at [203, 207] on div "0937838237 - LINH" at bounding box center [201, 207] width 168 height 19
type input "LINH"
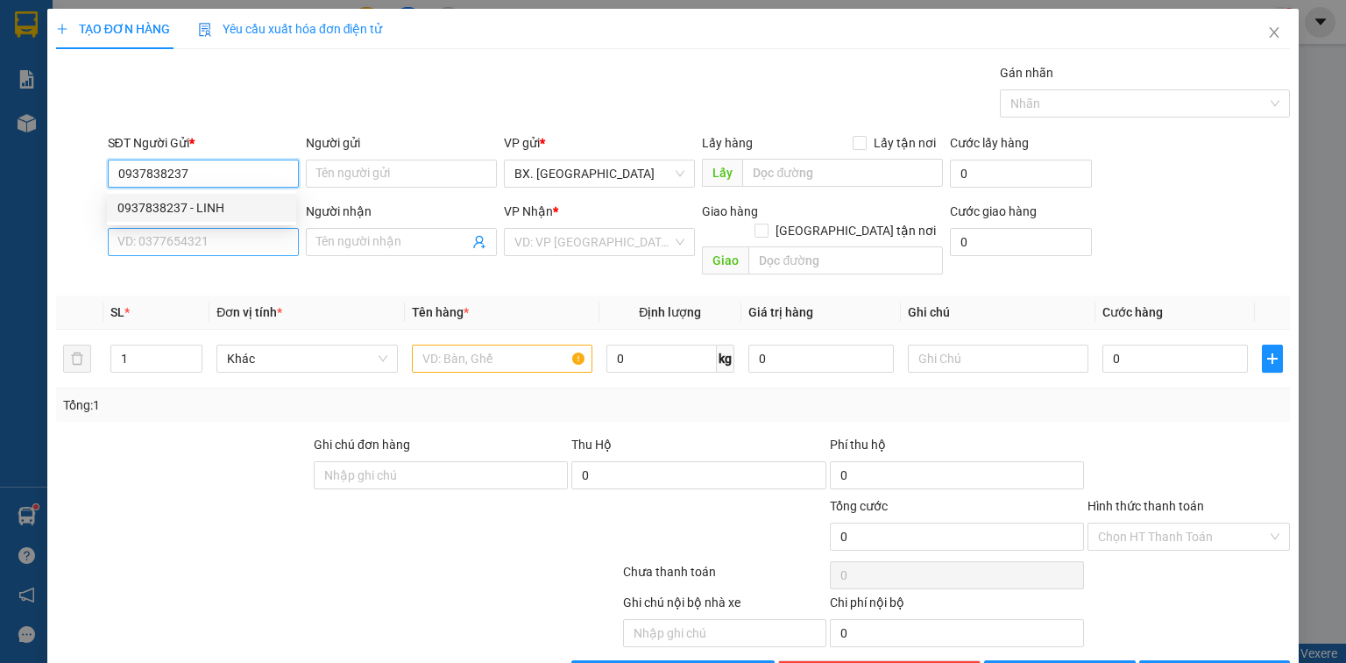
type input "0768697823"
type input "TUẤN"
type input "50.000"
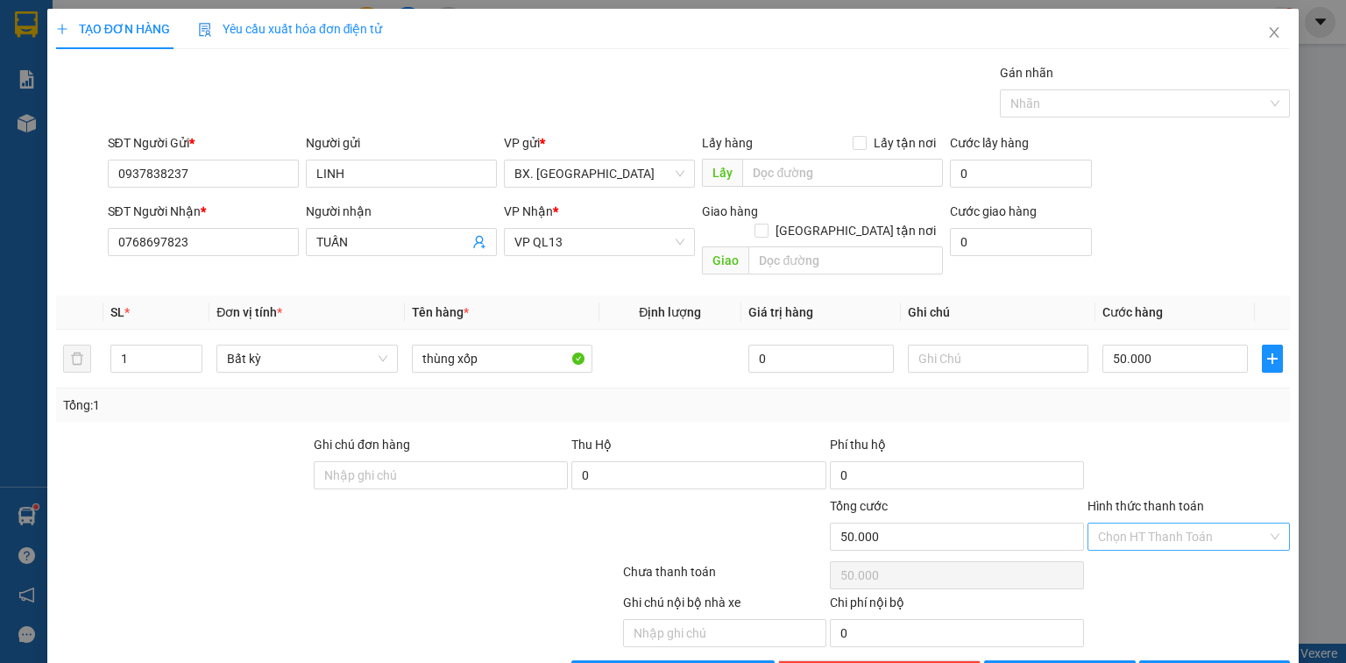
click at [1126, 526] on input "Hình thức thanh toán" at bounding box center [1182, 536] width 169 height 26
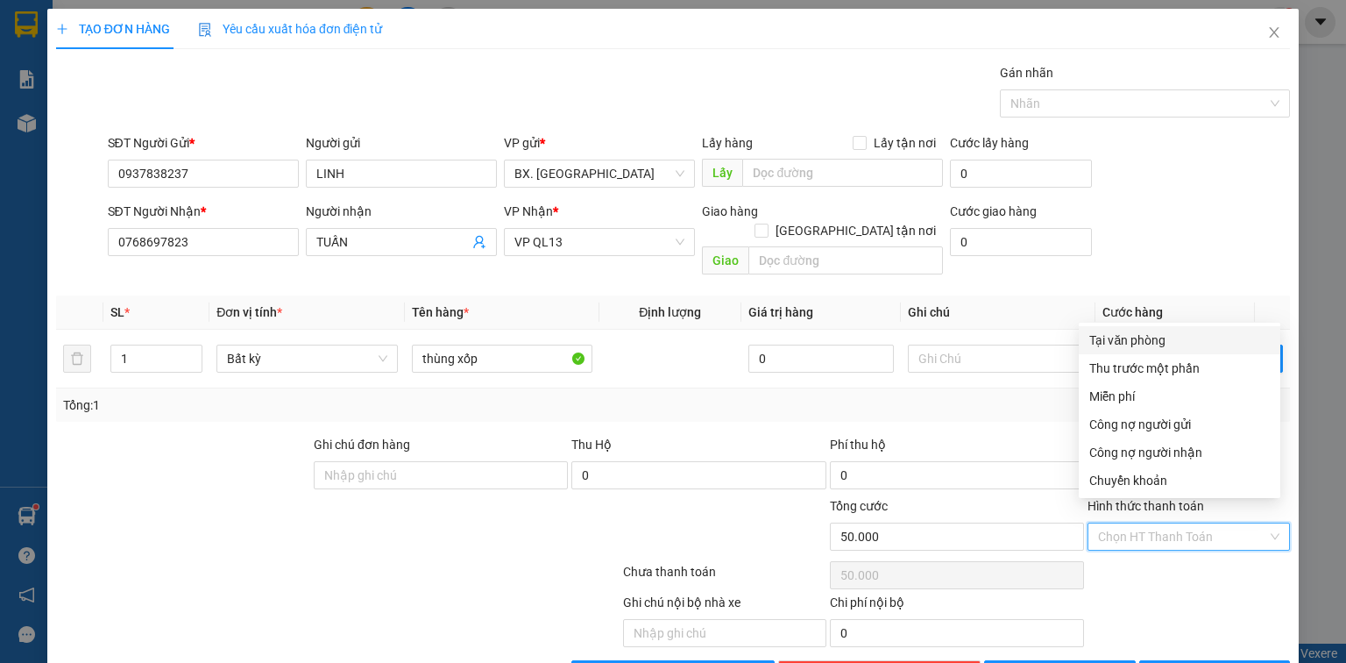
click at [1173, 344] on div "Tại văn phòng" at bounding box center [1180, 339] width 181 height 19
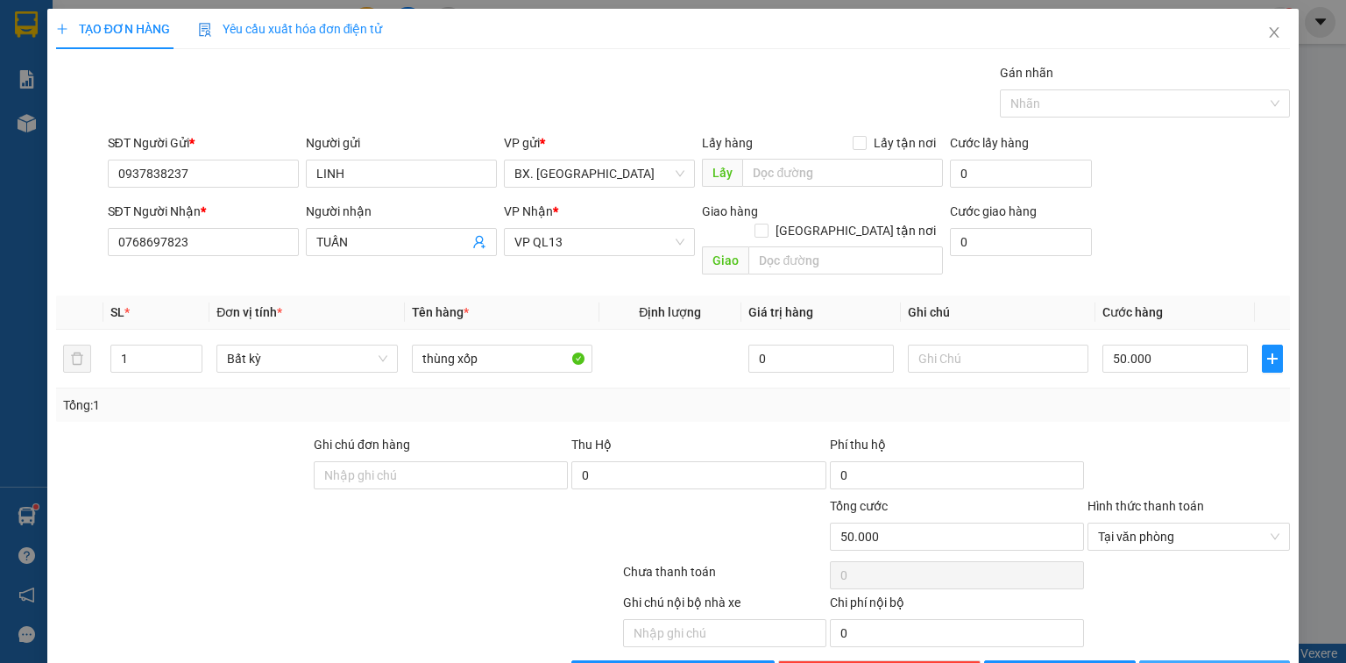
click at [1185, 660] on button "[PERSON_NAME] và In" at bounding box center [1216, 674] width 152 height 28
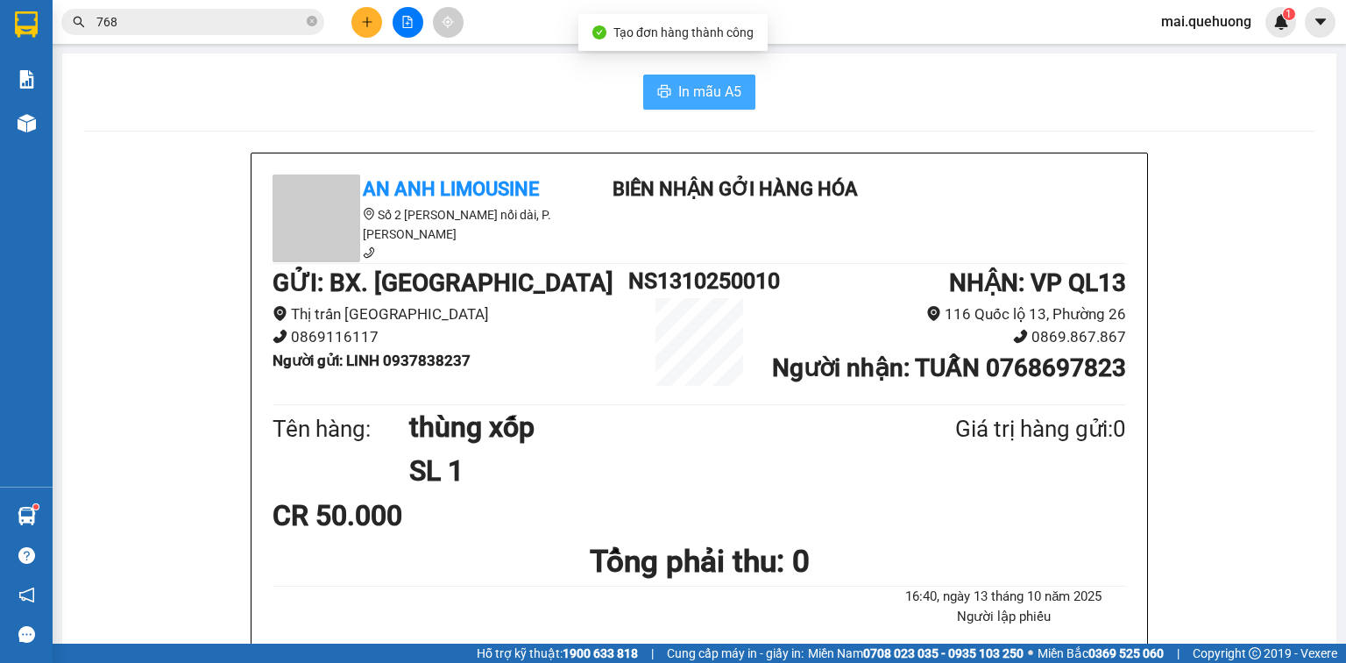
click at [683, 93] on span "In mẫu A5" at bounding box center [710, 92] width 63 height 22
click at [358, 18] on button at bounding box center [367, 22] width 31 height 31
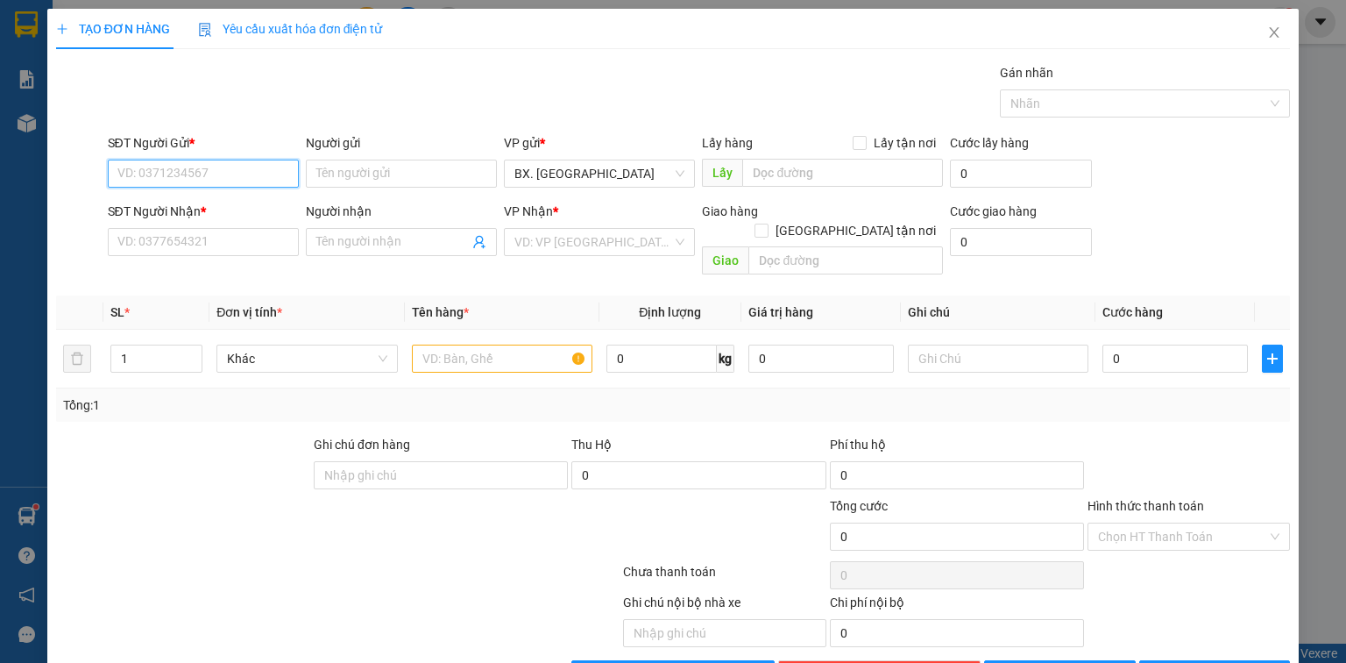
click at [174, 166] on input "SĐT Người Gửi *" at bounding box center [203, 174] width 191 height 28
click at [188, 202] on div "0855955566 - LAN" at bounding box center [201, 207] width 168 height 19
type input "0855955566"
type input "LAN"
type input "0937522538"
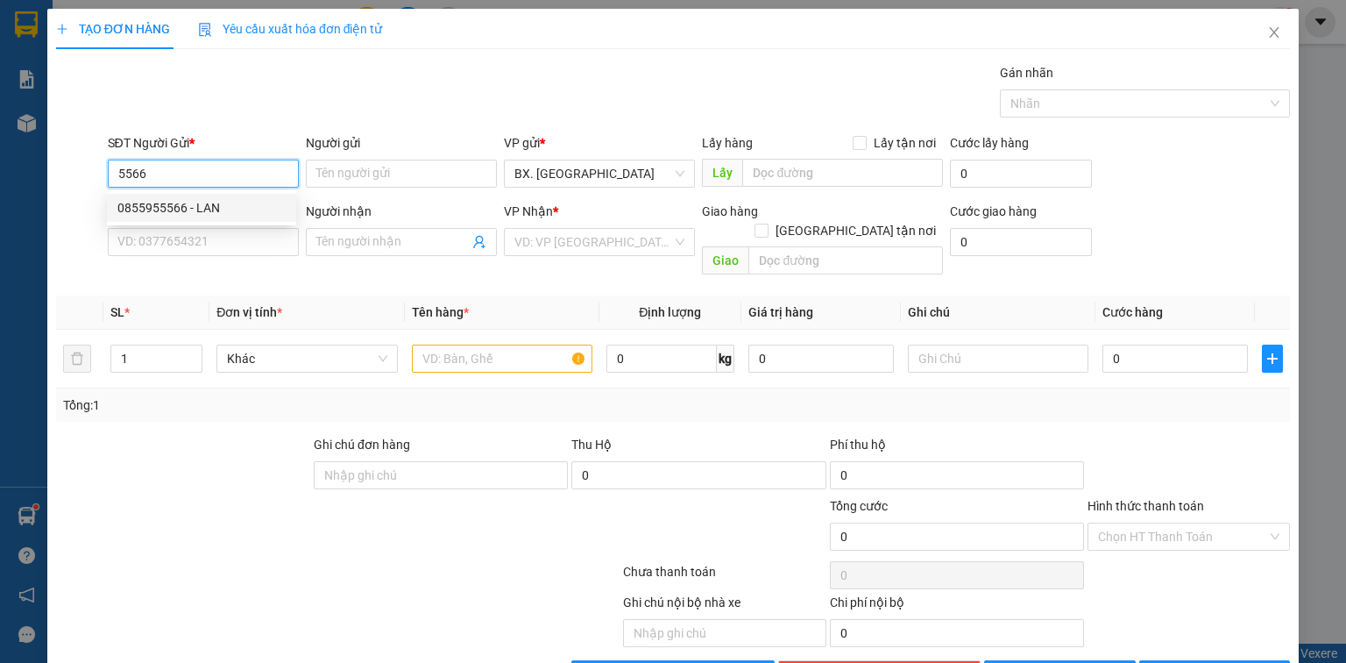
type input "THÀNH"
type input "30.000"
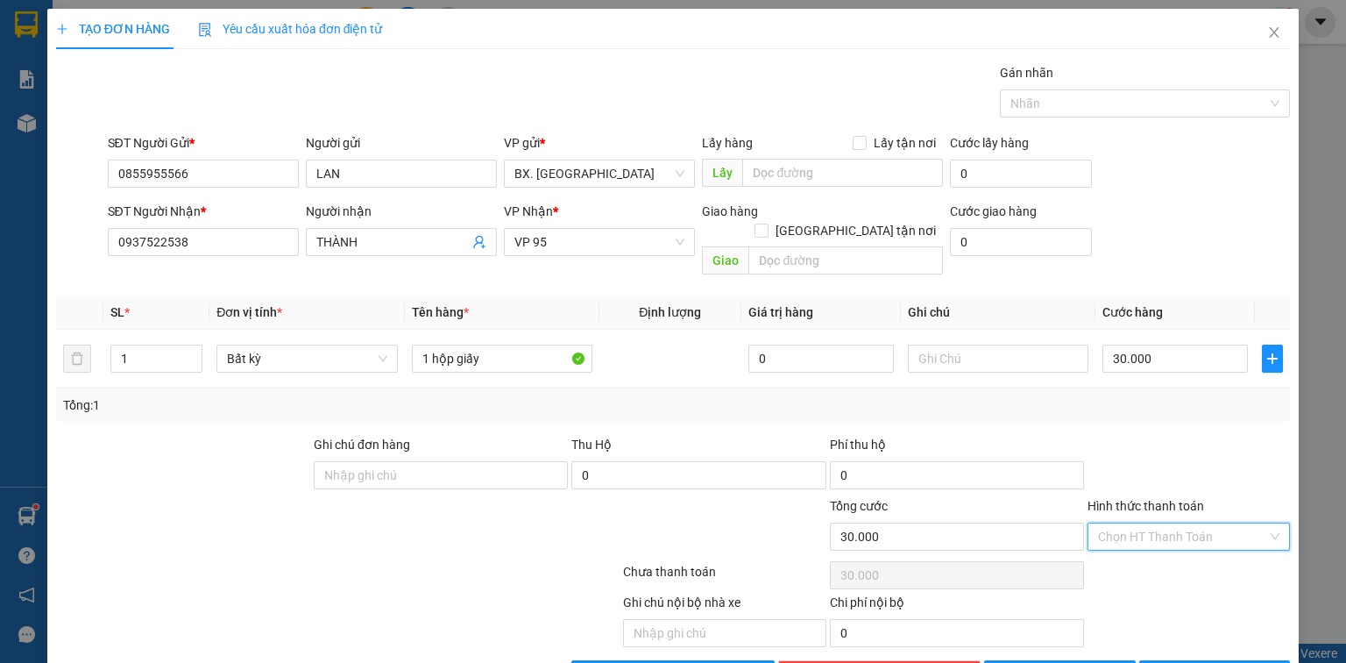
drag, startPoint x: 1124, startPoint y: 522, endPoint x: 1142, endPoint y: 435, distance: 89.6
click at [1123, 523] on input "Hình thức thanh toán" at bounding box center [1182, 536] width 169 height 26
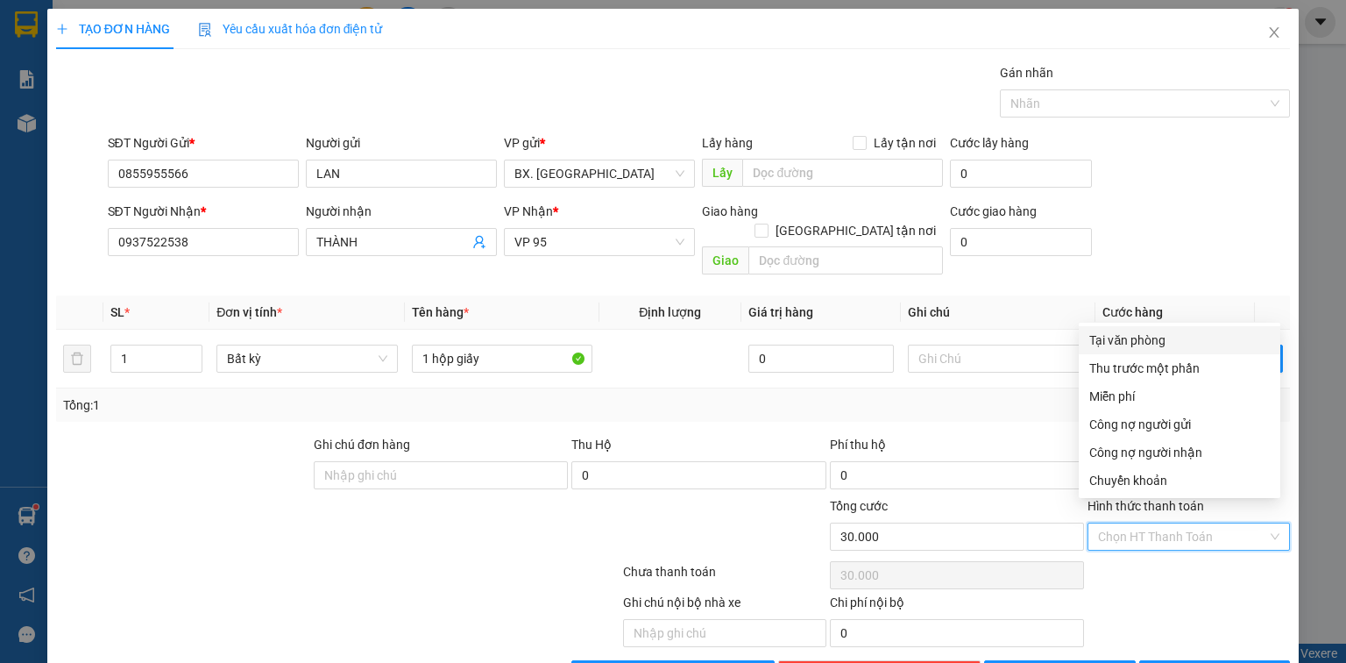
click at [1151, 329] on div "Tại văn phòng" at bounding box center [1180, 340] width 202 height 28
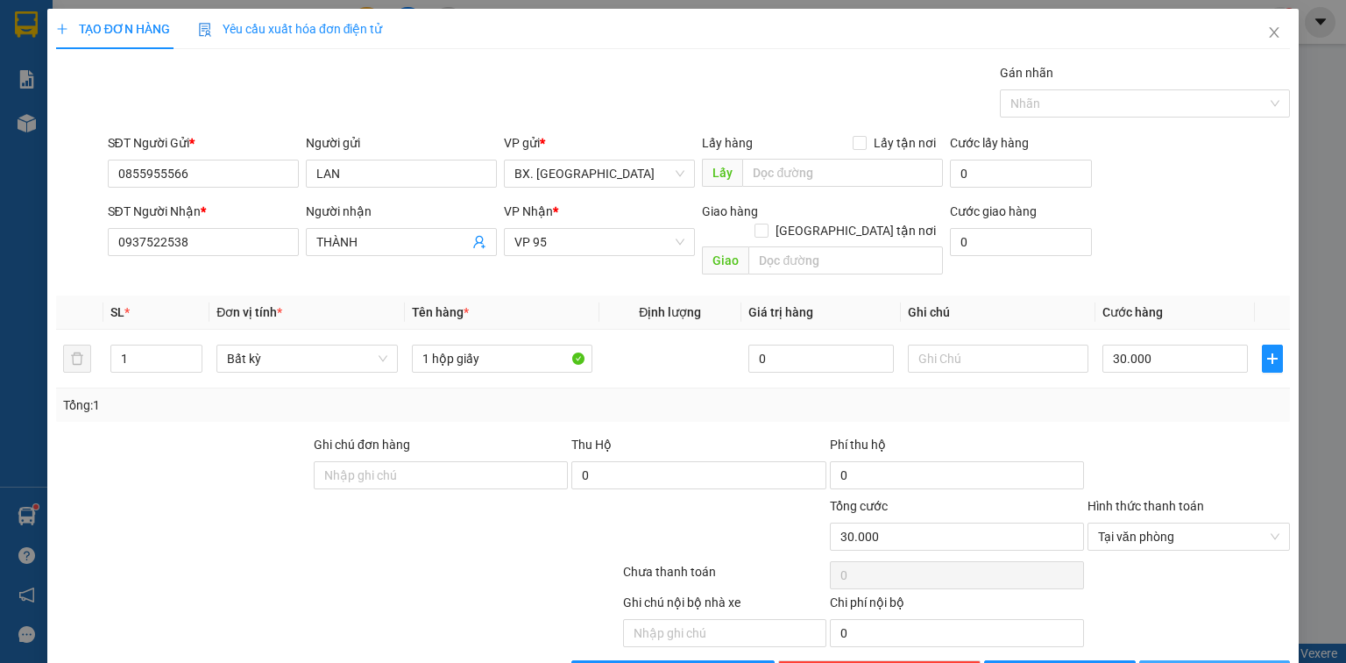
click at [1166, 662] on icon "printer" at bounding box center [1160, 673] width 12 height 12
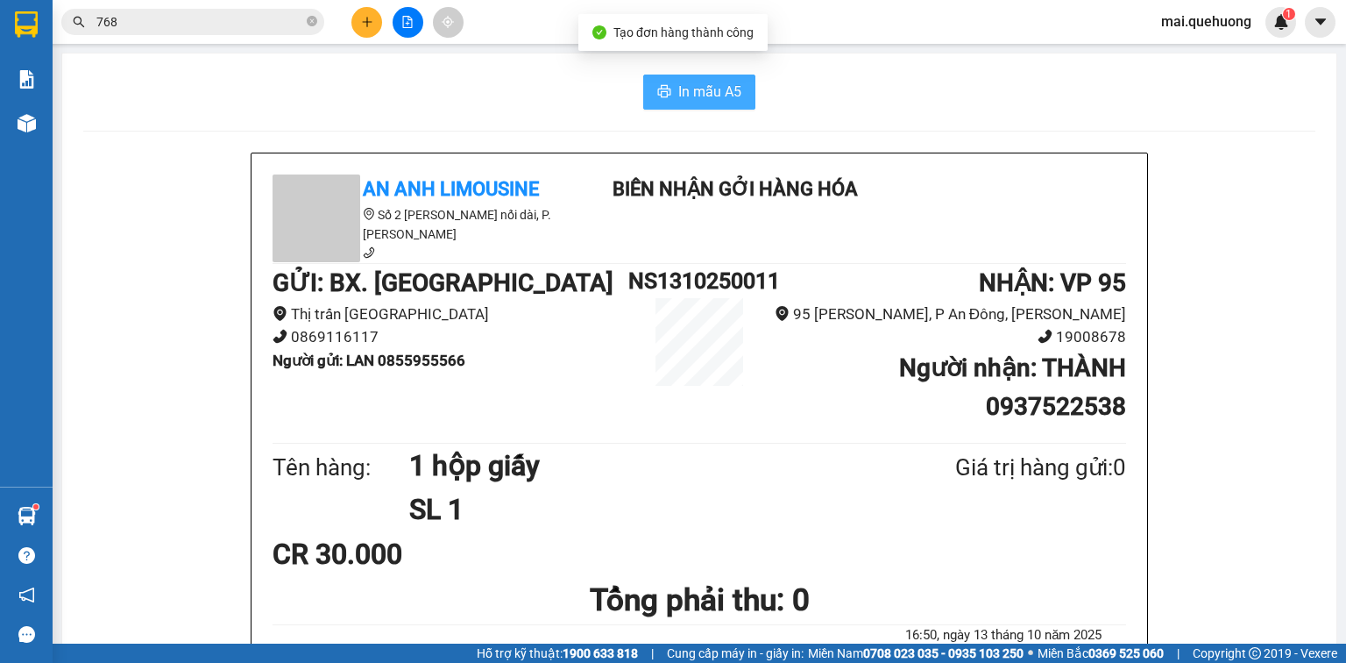
click at [671, 84] on button "In mẫu A5" at bounding box center [699, 92] width 112 height 35
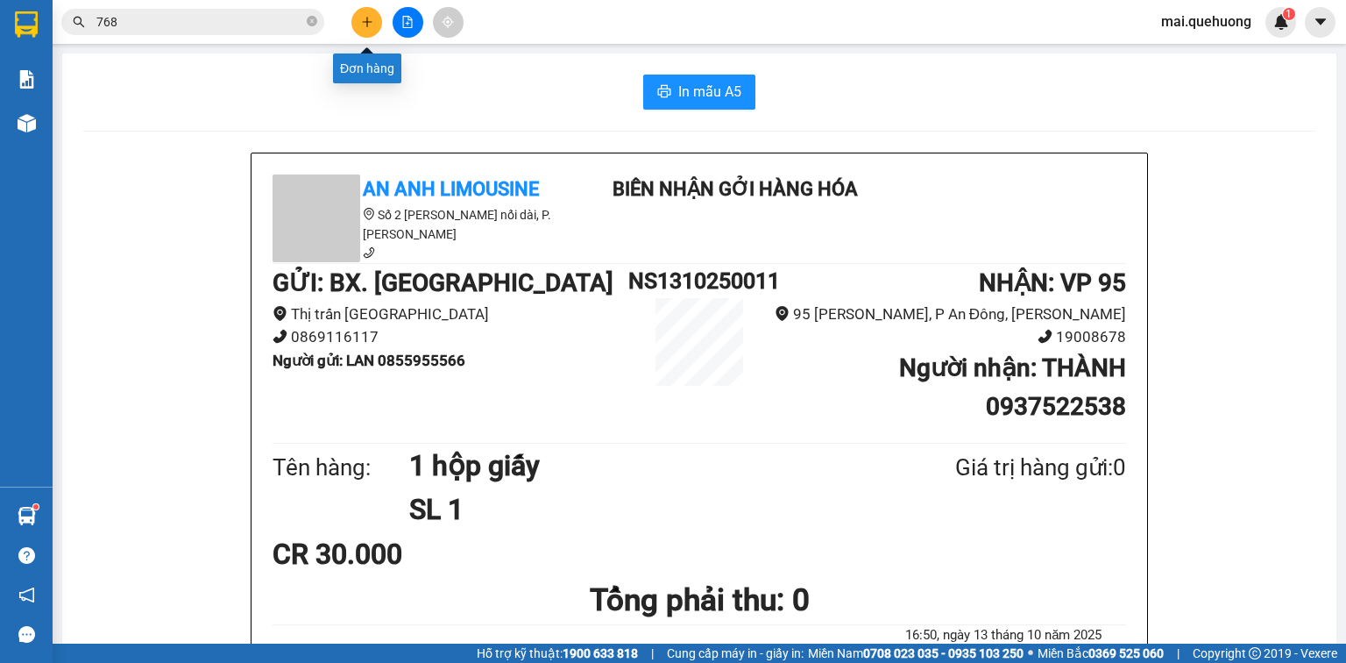
click at [362, 18] on icon "plus" at bounding box center [367, 22] width 12 height 12
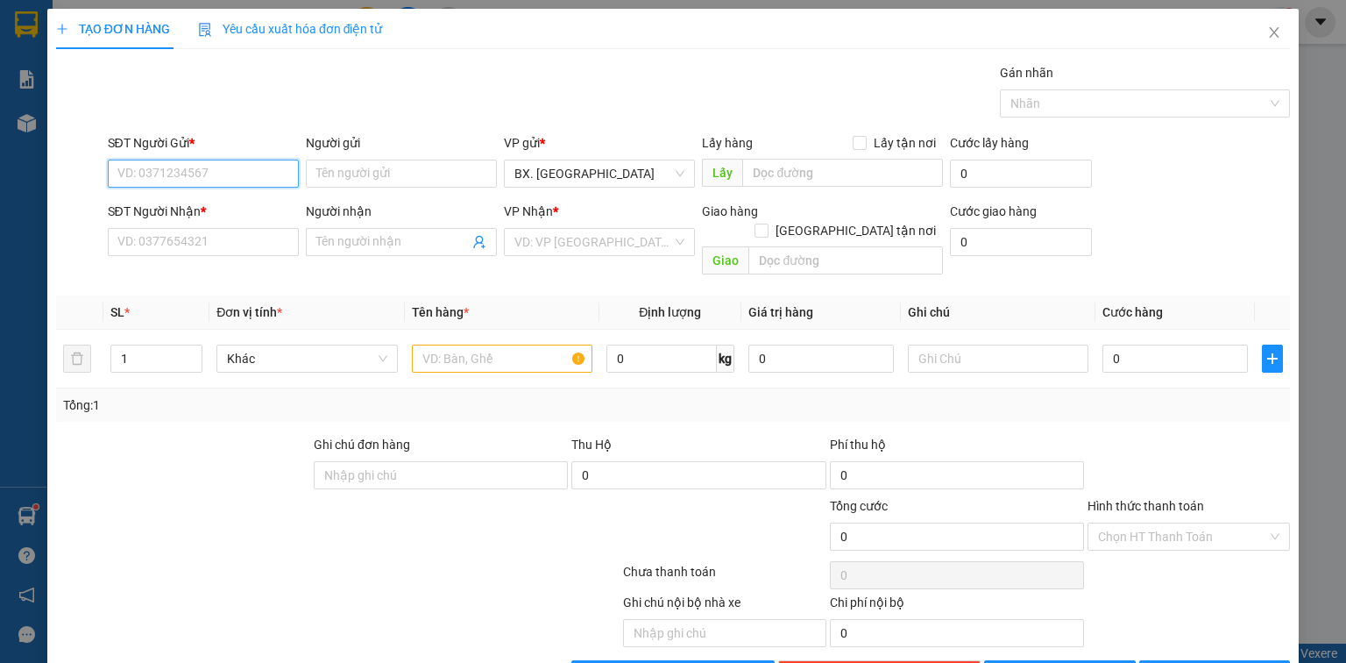
click at [179, 168] on input "SĐT Người Gửi *" at bounding box center [203, 174] width 191 height 28
click at [185, 207] on div "0888101739 - A SANG" at bounding box center [201, 207] width 168 height 19
type input "0888101739"
type input "A SANG"
type input "0933861531"
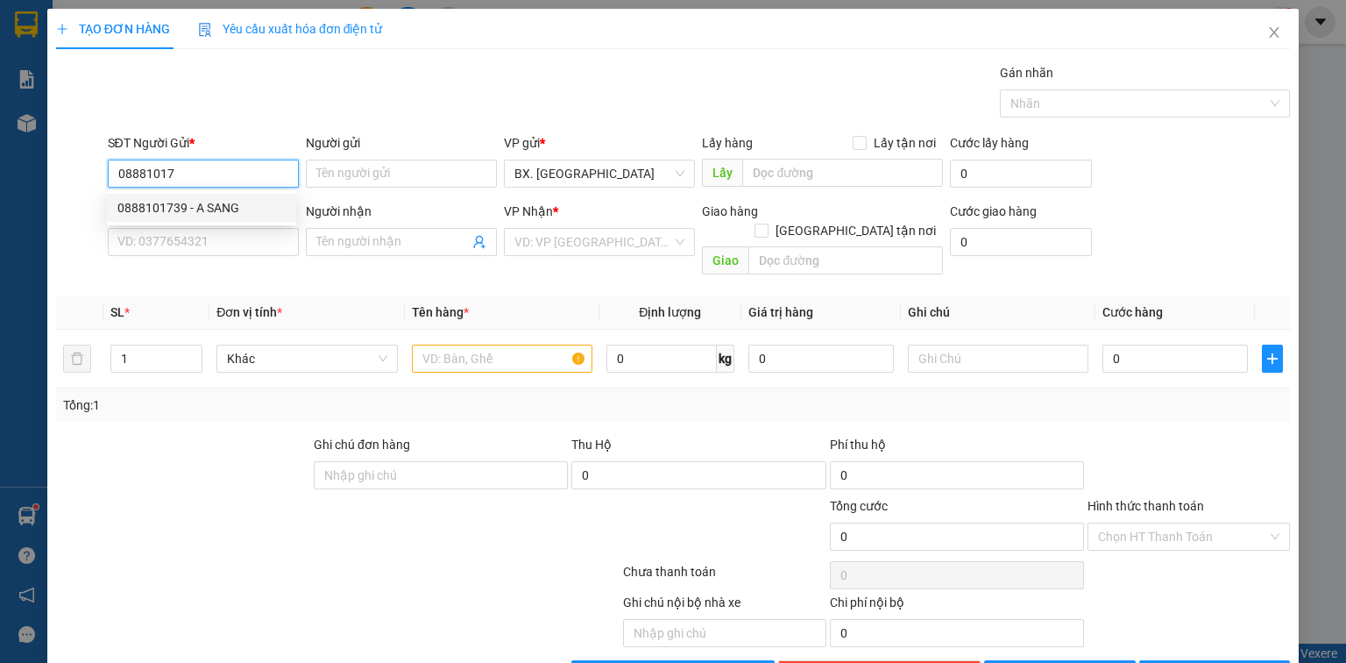
type input "ANH KIÊN"
type input "40.000"
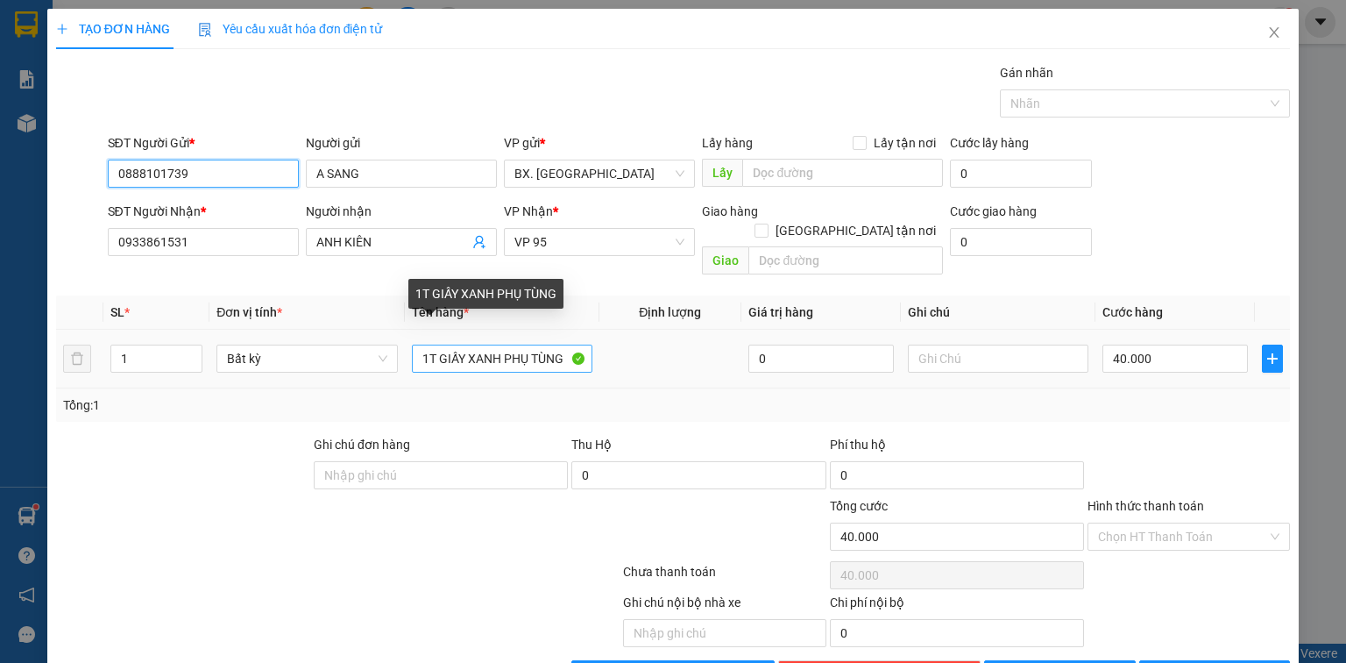
type input "0888101739"
click at [497, 345] on input "1T GIẤY XANH PHỤ TÙNG" at bounding box center [502, 359] width 181 height 28
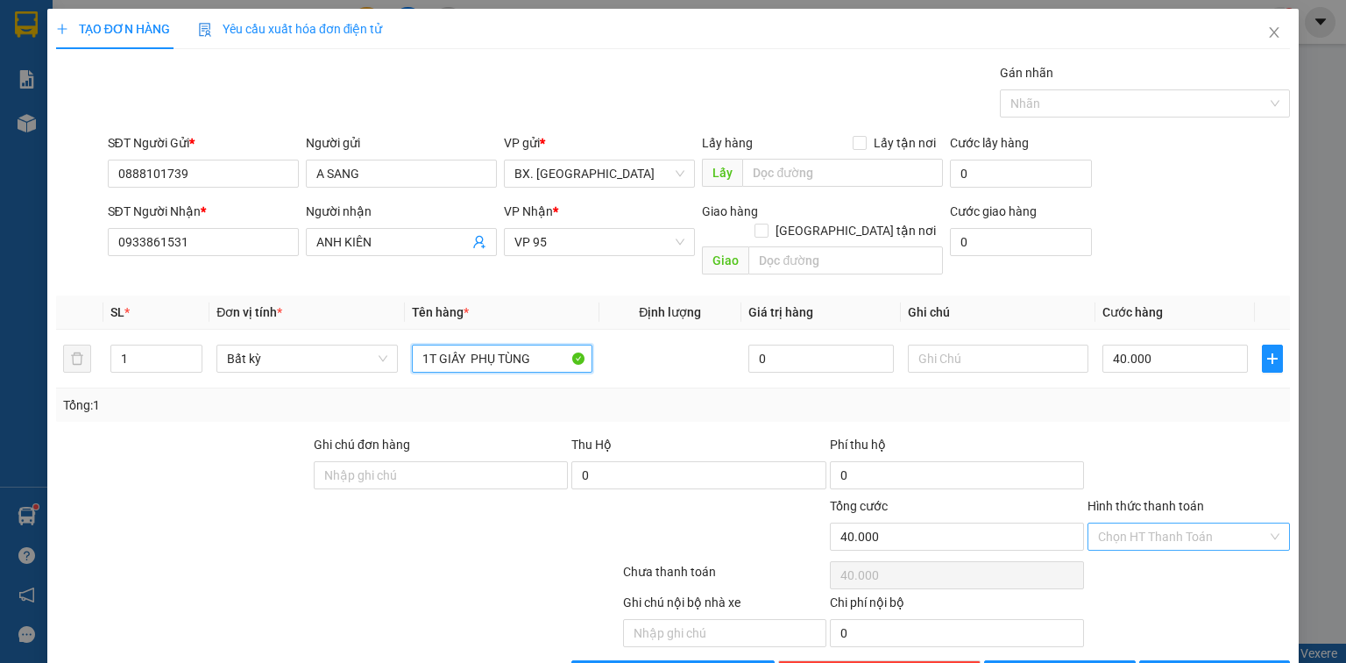
type input "1T GIẤY PHỤ TÙNG"
click at [1112, 523] on input "Hình thức thanh toán" at bounding box center [1182, 536] width 169 height 26
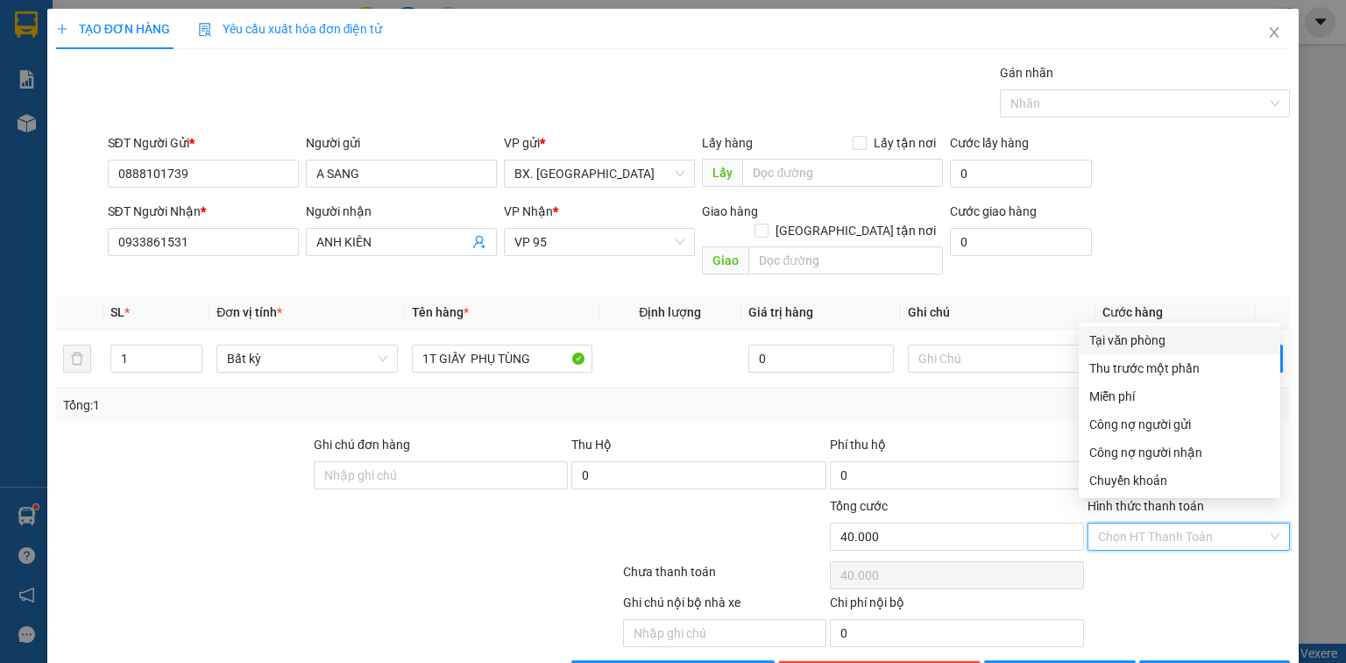
click at [1187, 337] on div "Tại văn phòng" at bounding box center [1180, 339] width 181 height 19
type input "0"
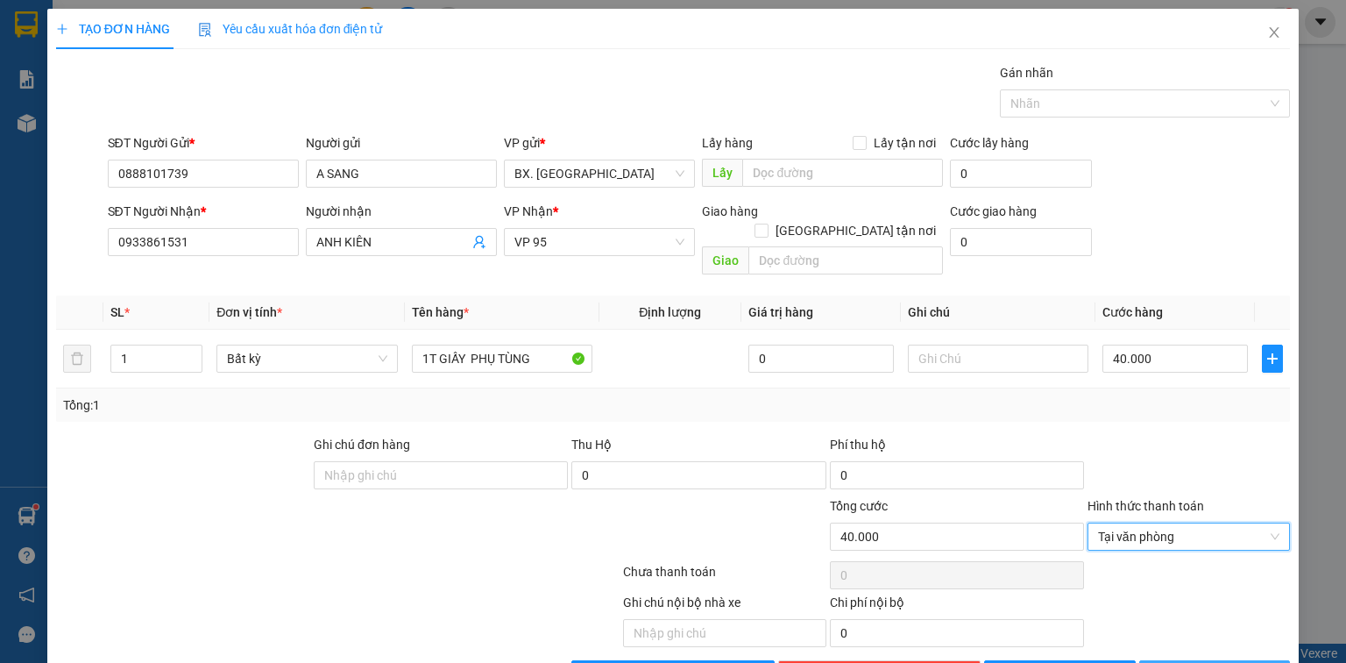
drag, startPoint x: 1197, startPoint y: 607, endPoint x: 1016, endPoint y: 444, distance: 243.3
click at [1196, 662] on span "[PERSON_NAME] và In" at bounding box center [1234, 673] width 123 height 19
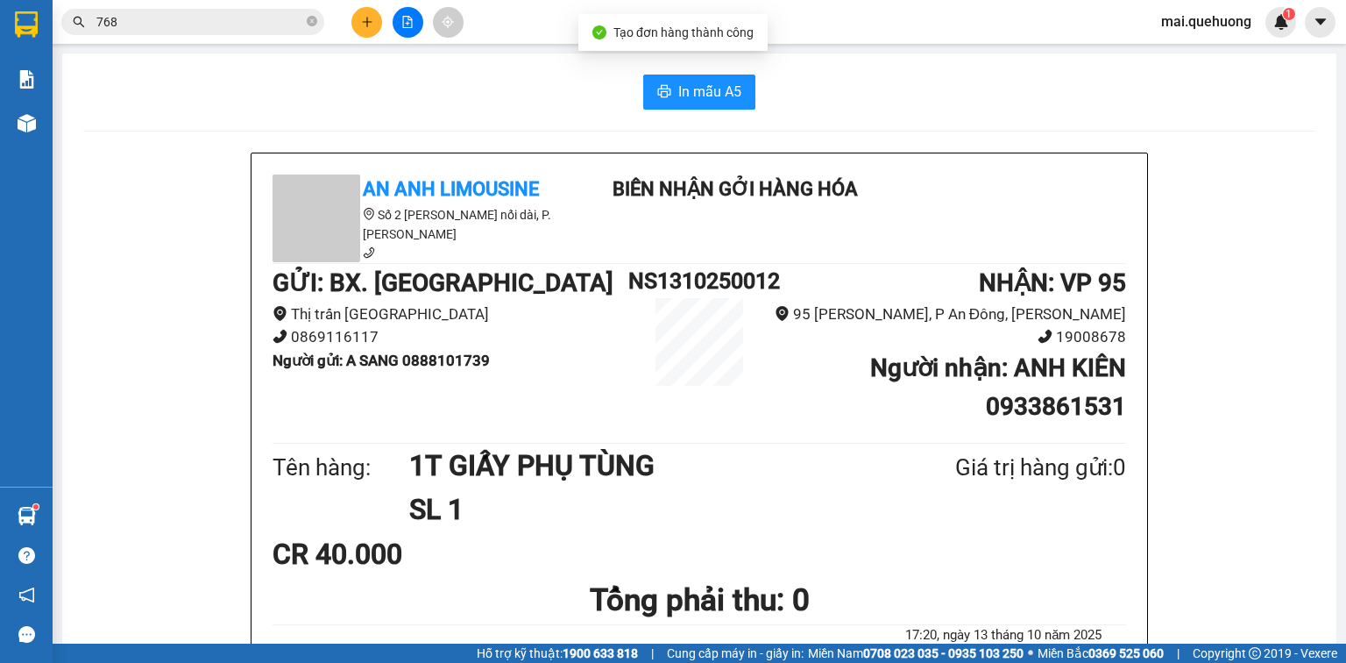
click at [697, 89] on span "In mẫu A5" at bounding box center [710, 92] width 63 height 22
click at [207, 27] on input "768" at bounding box center [199, 21] width 207 height 19
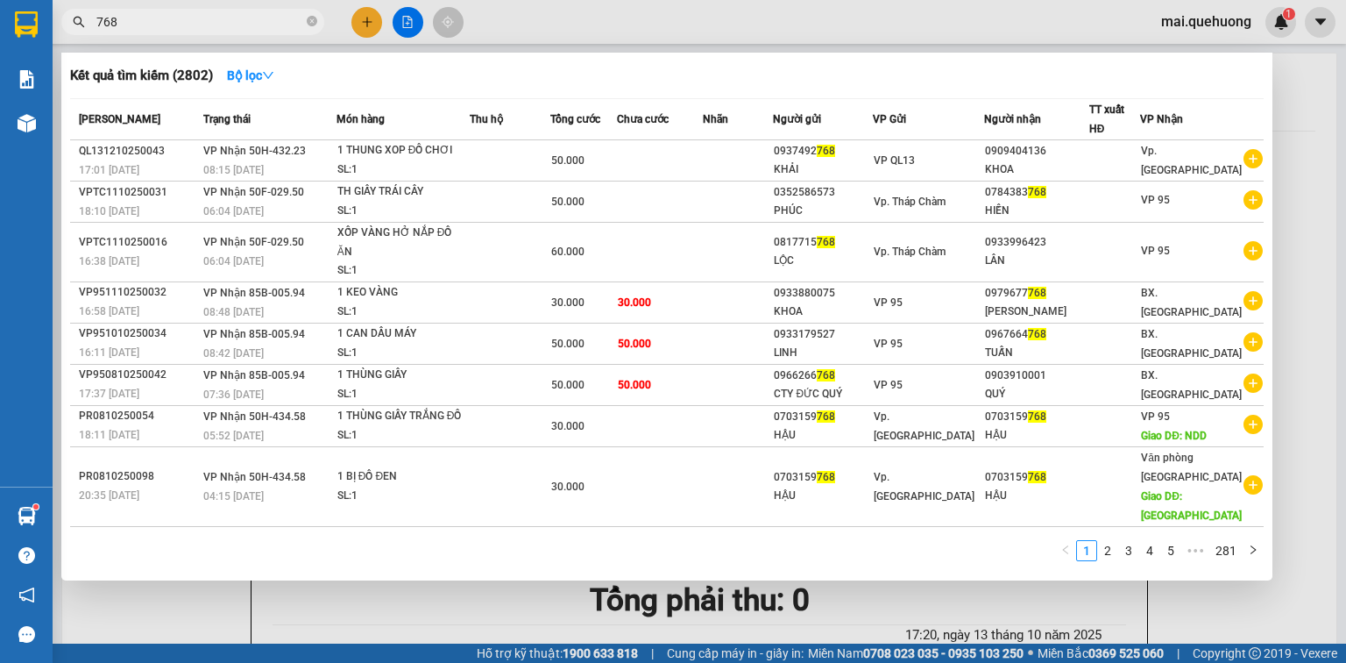
click at [207, 27] on input "768" at bounding box center [199, 21] width 207 height 19
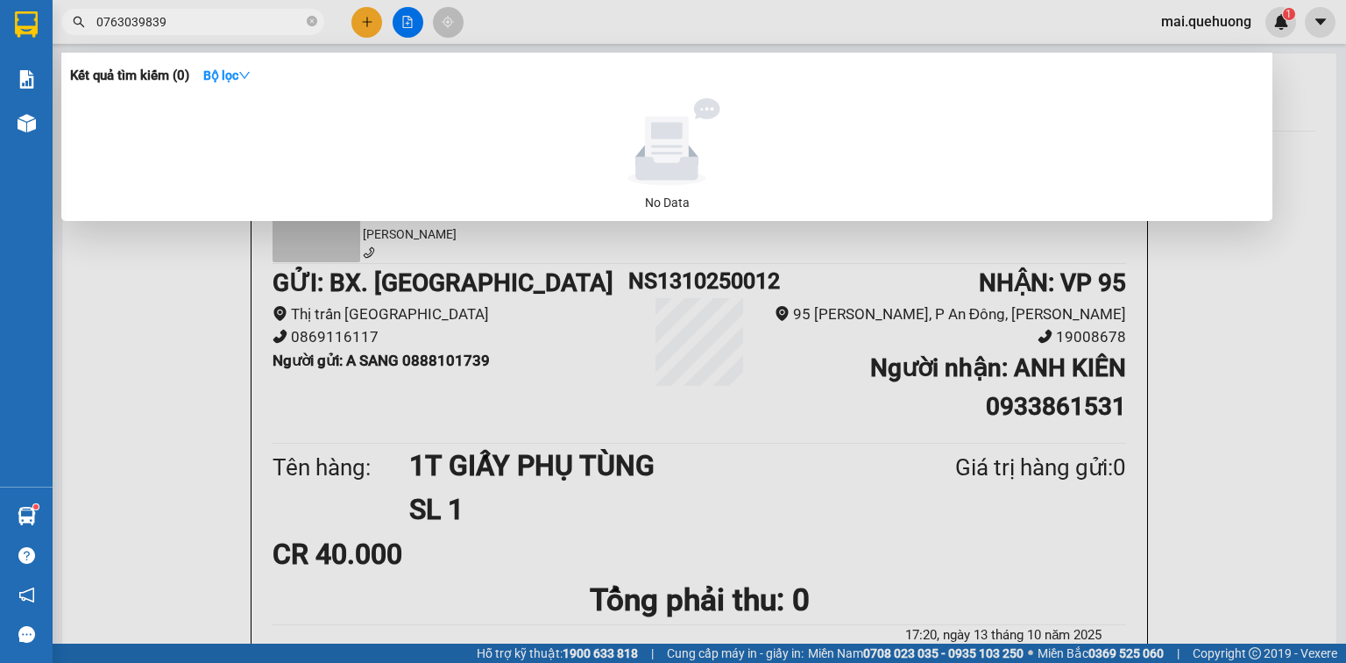
click at [117, 32] on span "0763039839" at bounding box center [192, 22] width 263 height 26
click at [118, 26] on input "0763039839" at bounding box center [199, 21] width 207 height 19
click at [137, 30] on input "0763039839" at bounding box center [199, 21] width 207 height 19
click at [122, 31] on input "0763039839" at bounding box center [199, 21] width 207 height 19
click at [142, 28] on input "0763039839" at bounding box center [199, 21] width 207 height 19
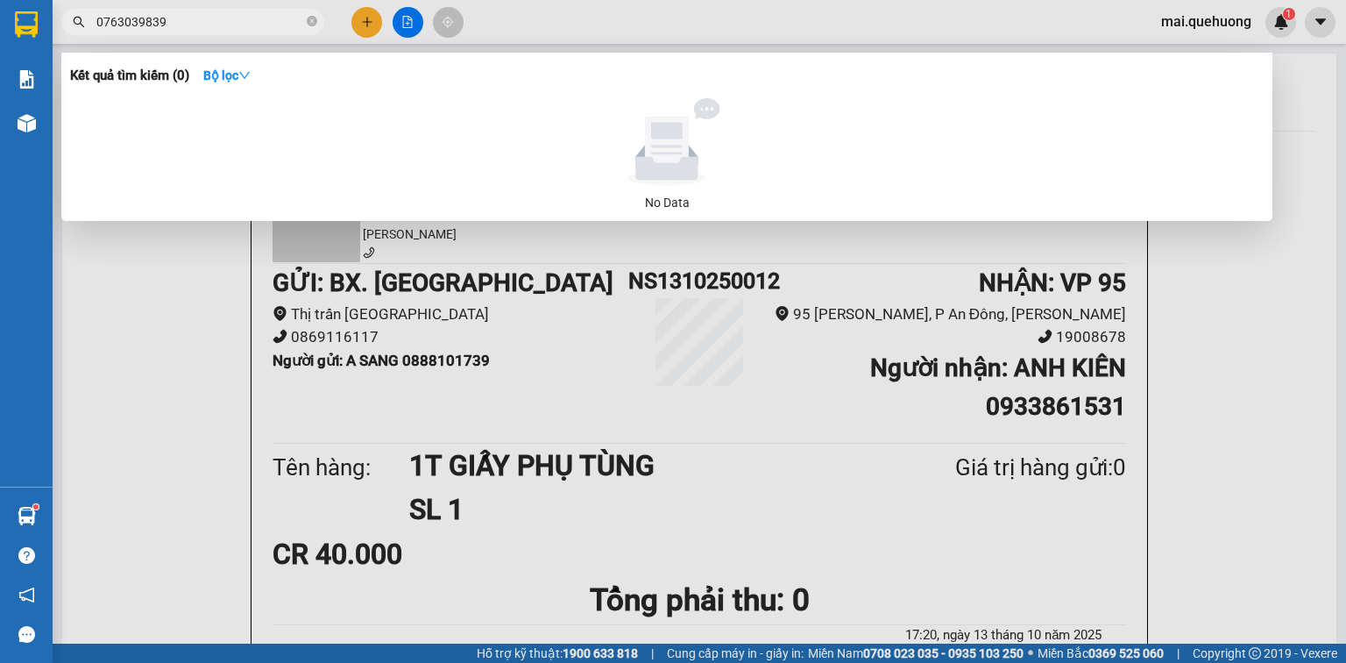
click at [123, 29] on input "0763039839" at bounding box center [199, 21] width 207 height 19
click at [143, 28] on input "0763039839" at bounding box center [199, 21] width 207 height 19
click at [172, 21] on input "0763039839" at bounding box center [199, 21] width 207 height 19
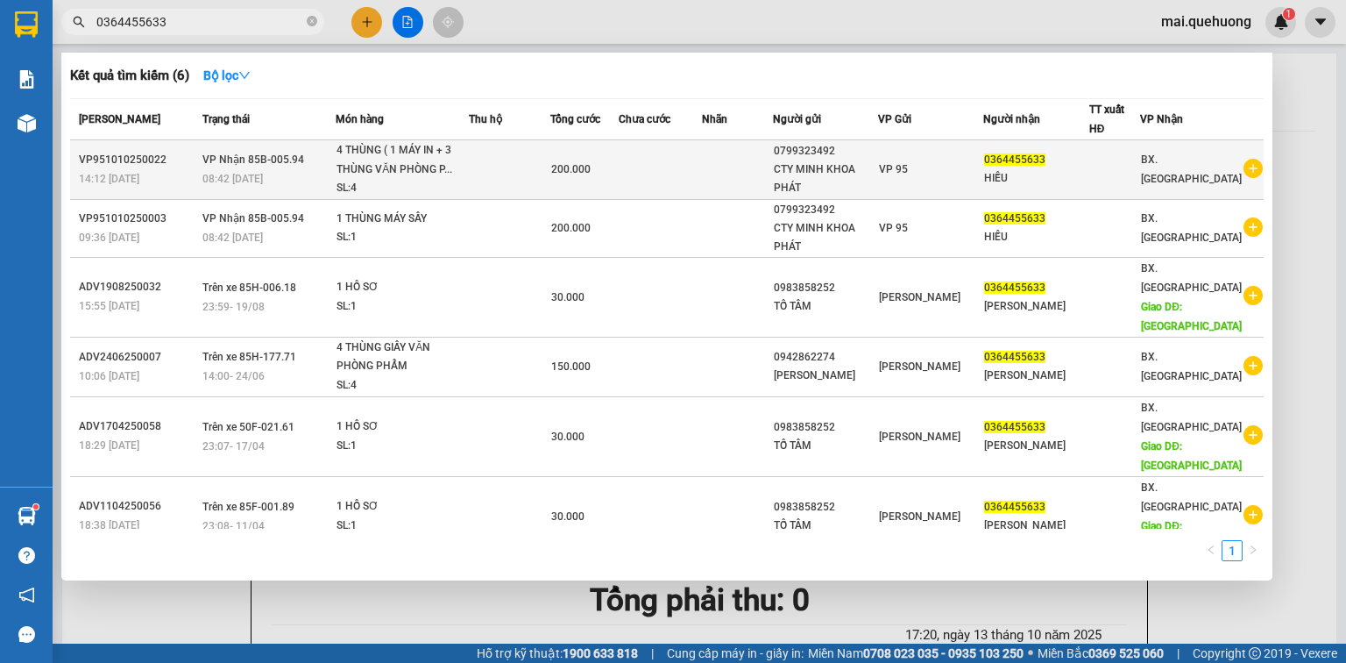
type input "0364455633"
click at [702, 174] on td at bounding box center [660, 170] width 83 height 60
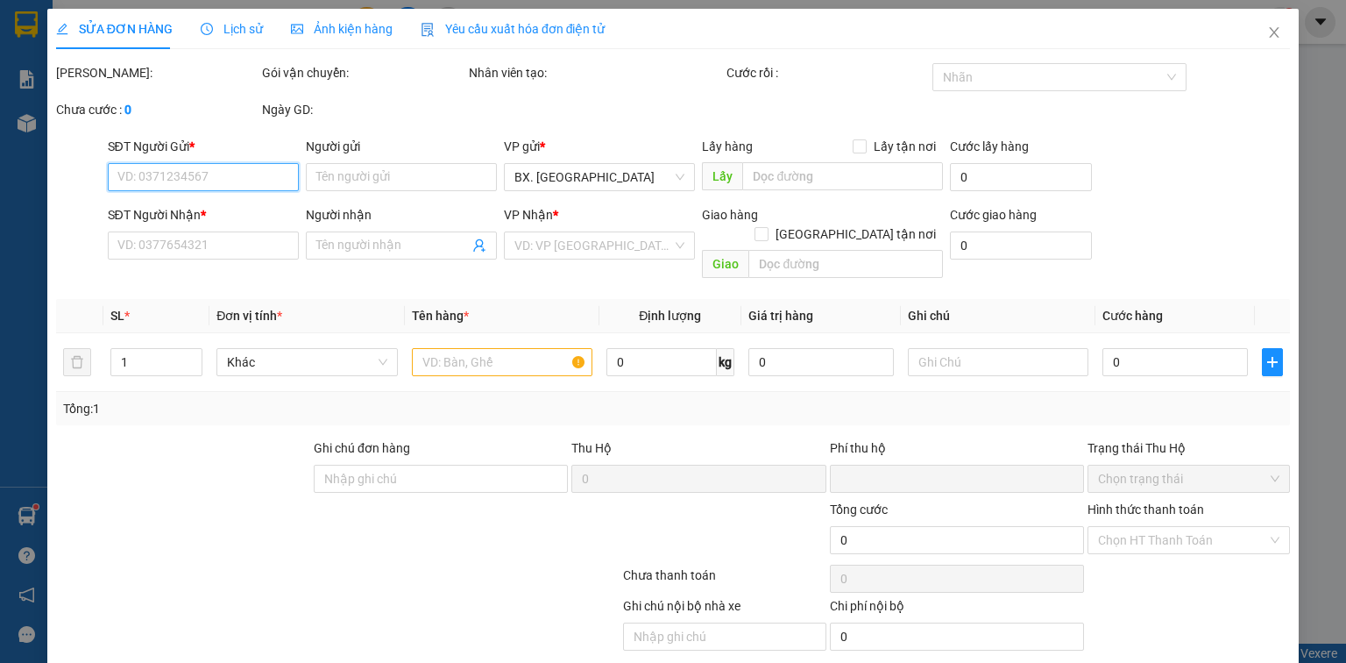
type input "0799323492"
type input "CTY MINH KHOA PHÁT"
type input "0364455633"
type input "HIẾU"
type input "0"
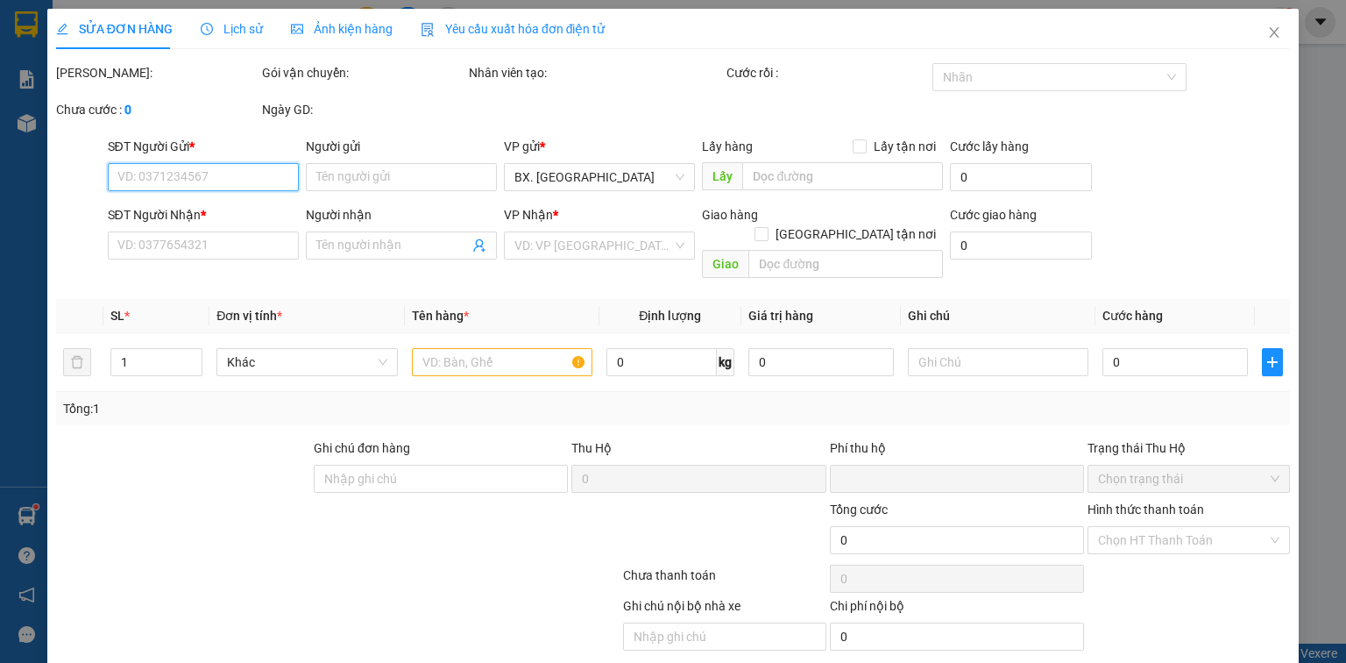
type input "200.000"
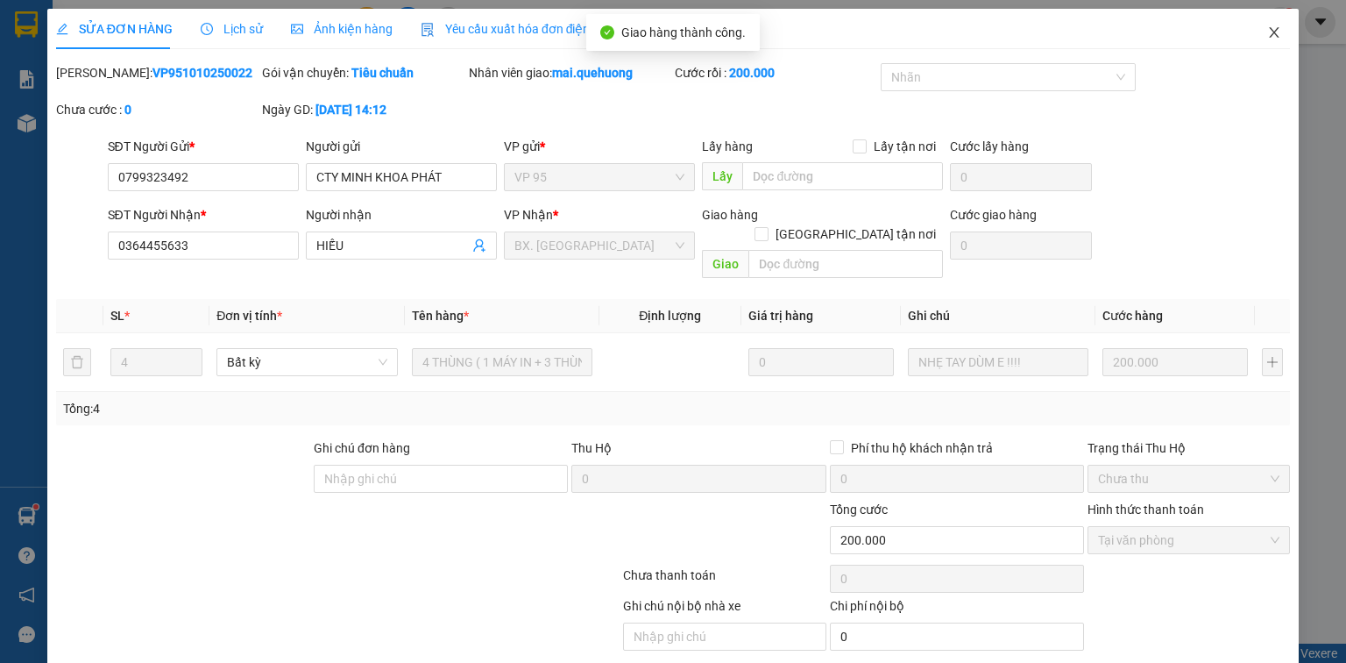
click at [1268, 31] on icon "close" at bounding box center [1275, 32] width 14 height 14
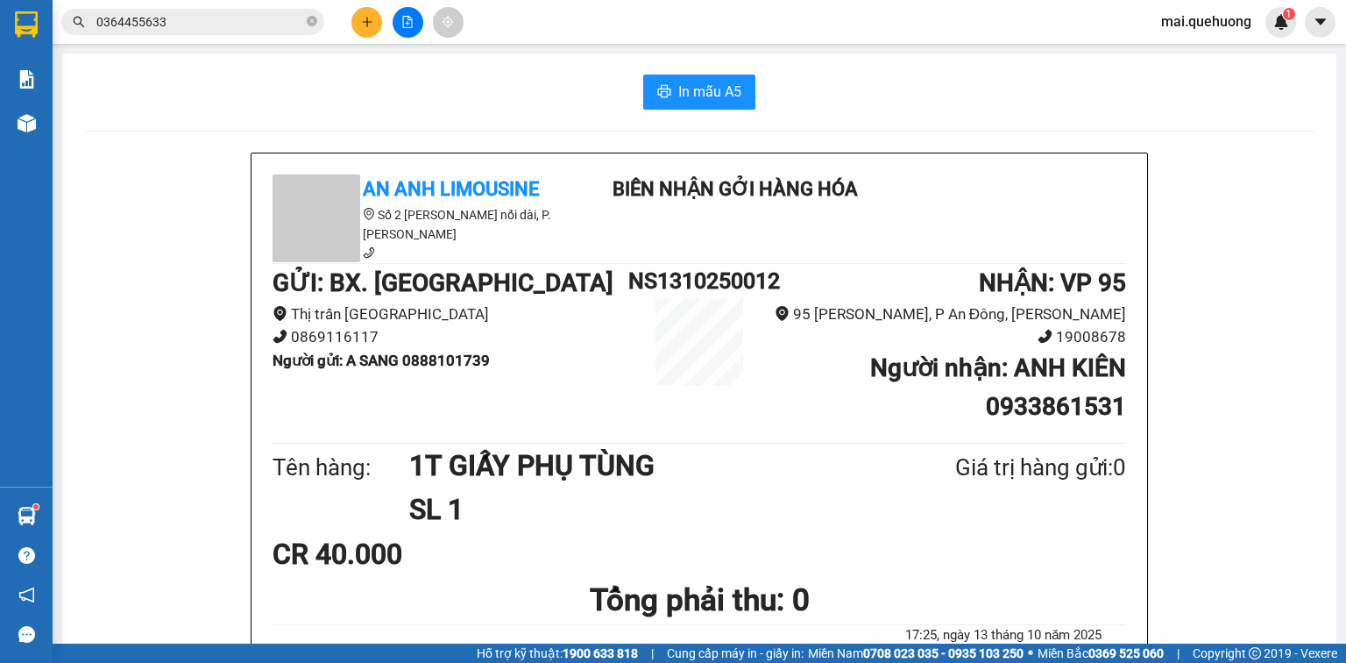
click at [221, 22] on input "0364455633" at bounding box center [199, 21] width 207 height 19
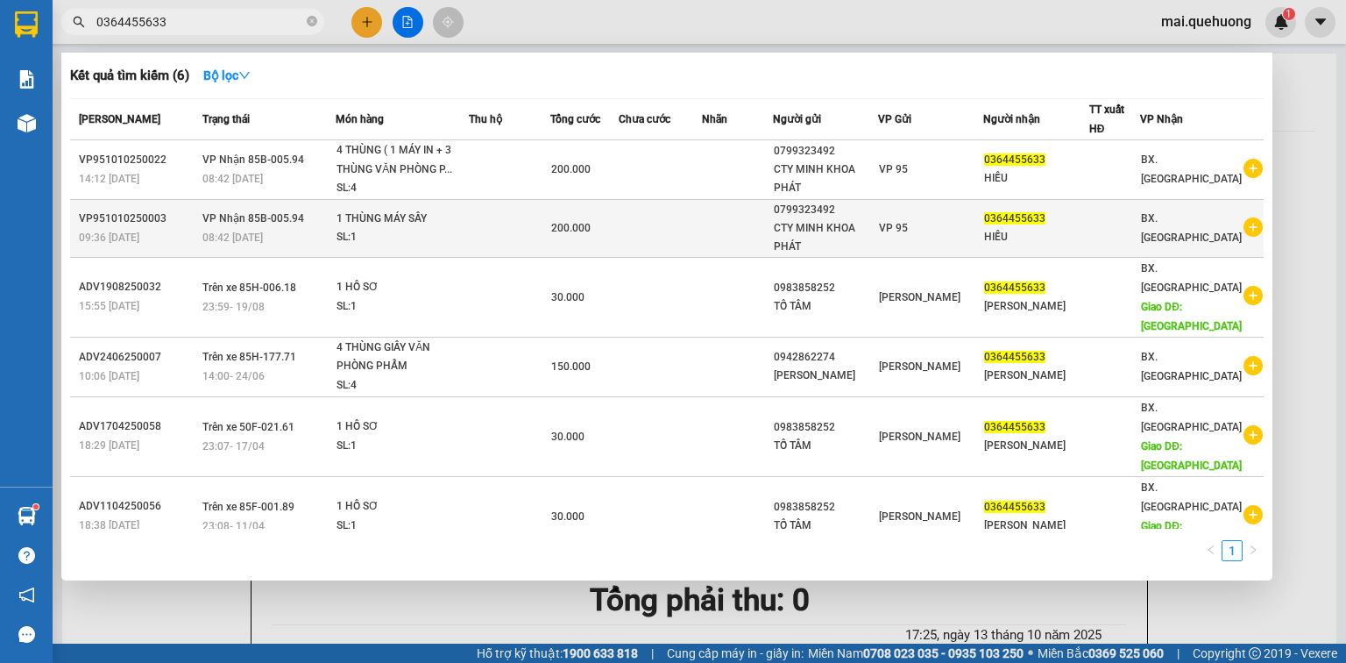
click at [764, 224] on td at bounding box center [737, 228] width 71 height 58
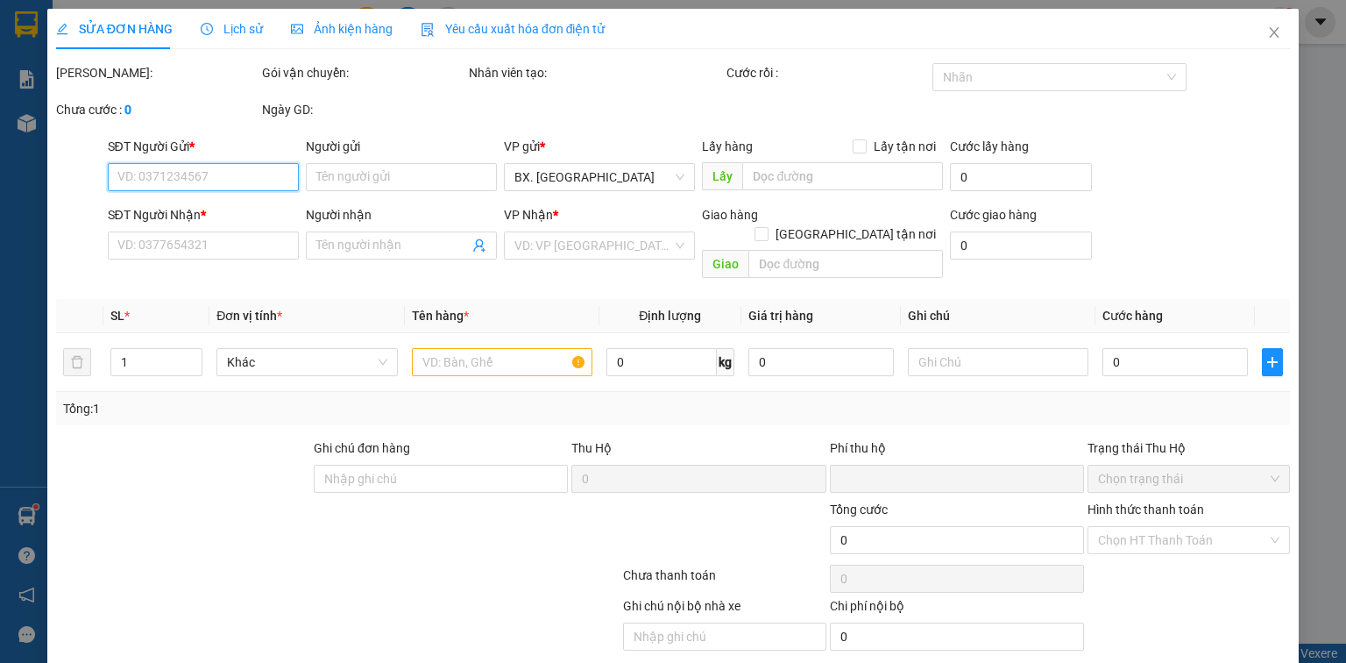
type input "0799323492"
type input "CTY MINH KHOA PHÁT"
type input "0364455633"
type input "HIẾU"
type input "0"
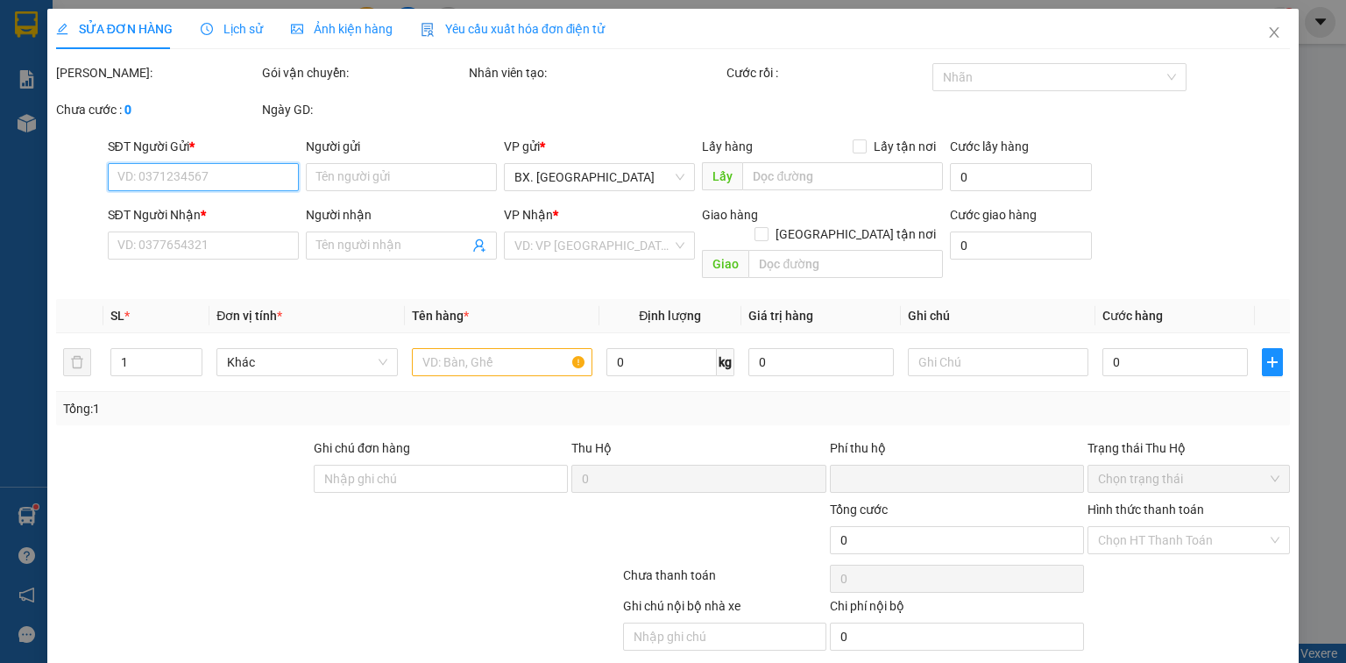
type input "200.000"
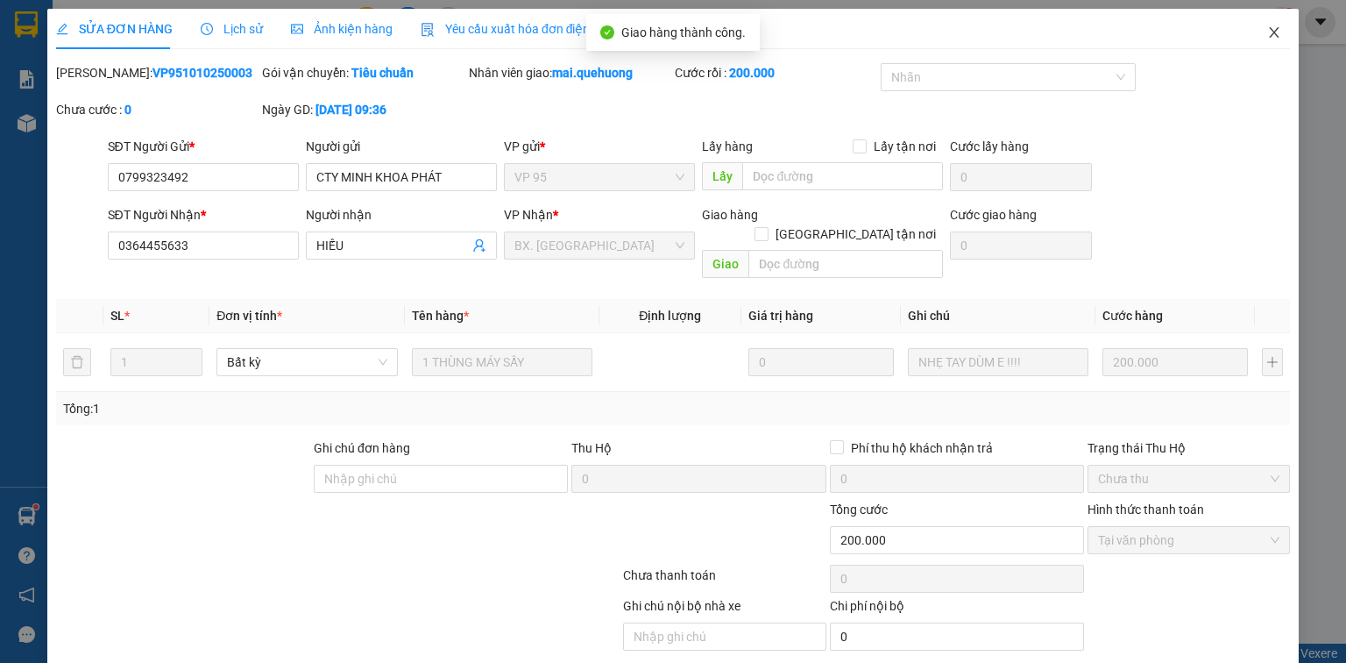
click at [1268, 31] on icon "close" at bounding box center [1275, 32] width 14 height 14
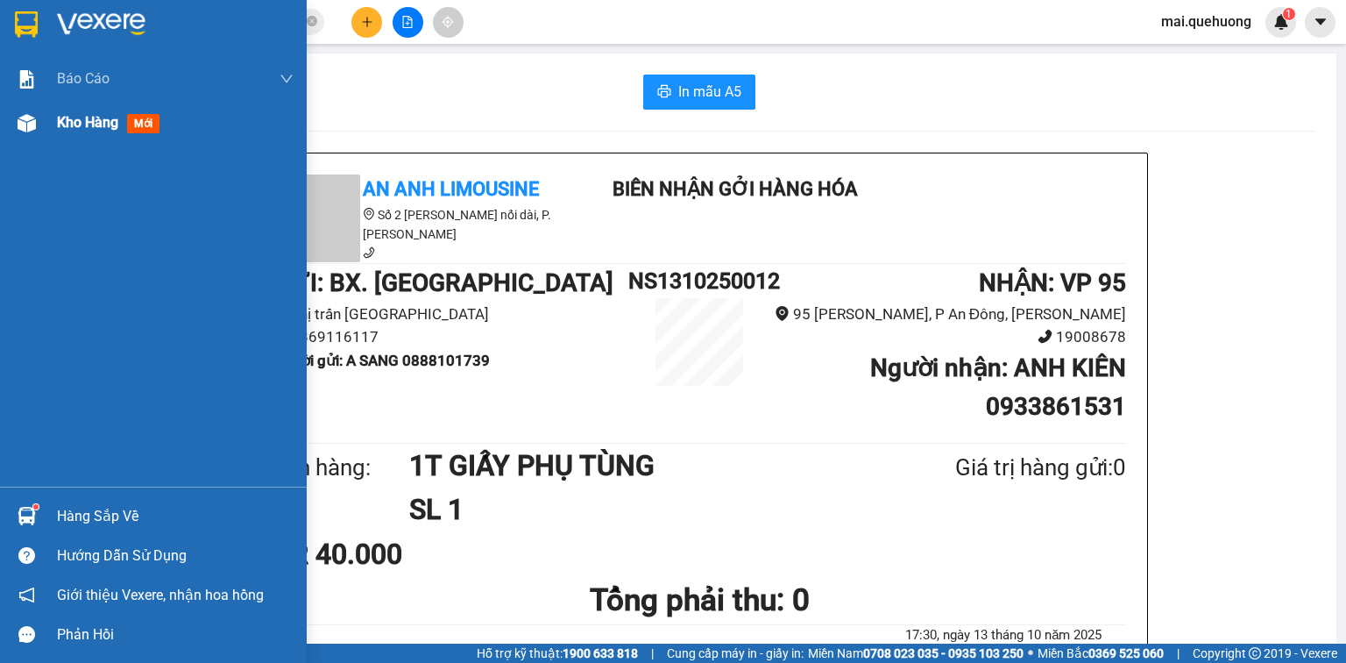
click at [45, 129] on div "Kho hàng mới" at bounding box center [153, 123] width 307 height 44
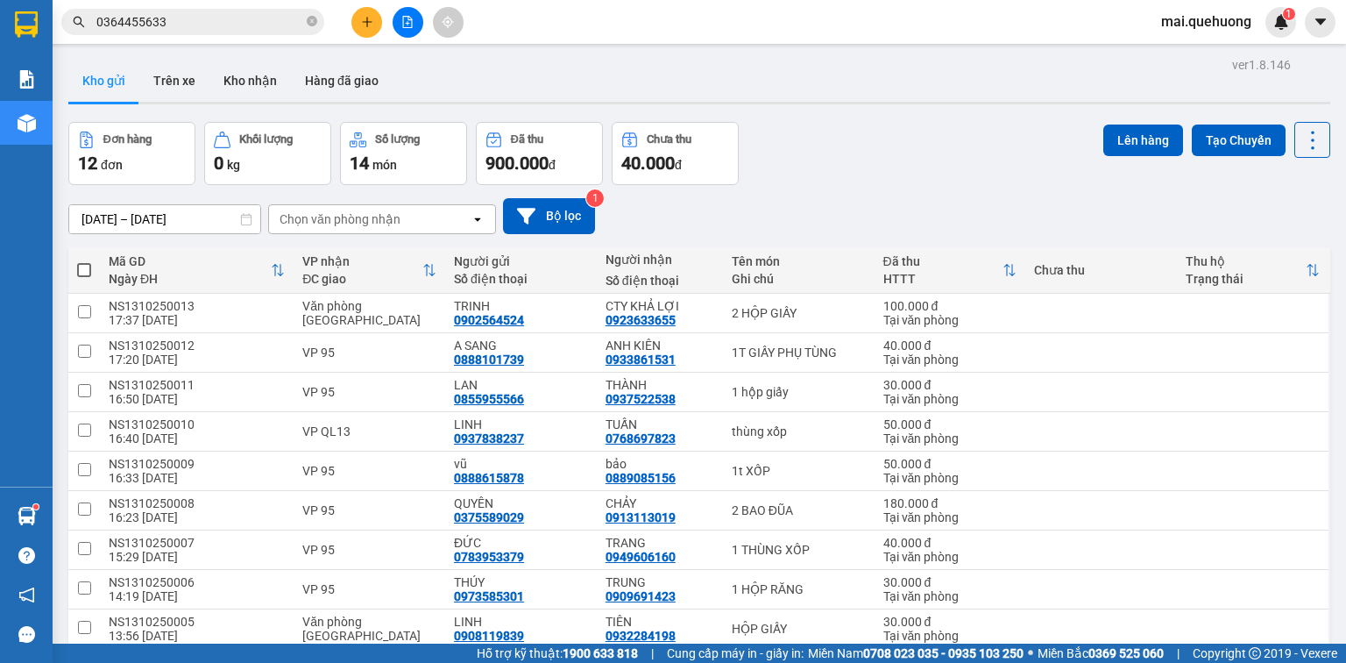
click at [1199, 198] on div "11/10/2025 – 13/10/2025 Press the down arrow key to interact with the calendar …" at bounding box center [699, 216] width 1262 height 36
click at [361, 32] on button at bounding box center [367, 22] width 31 height 31
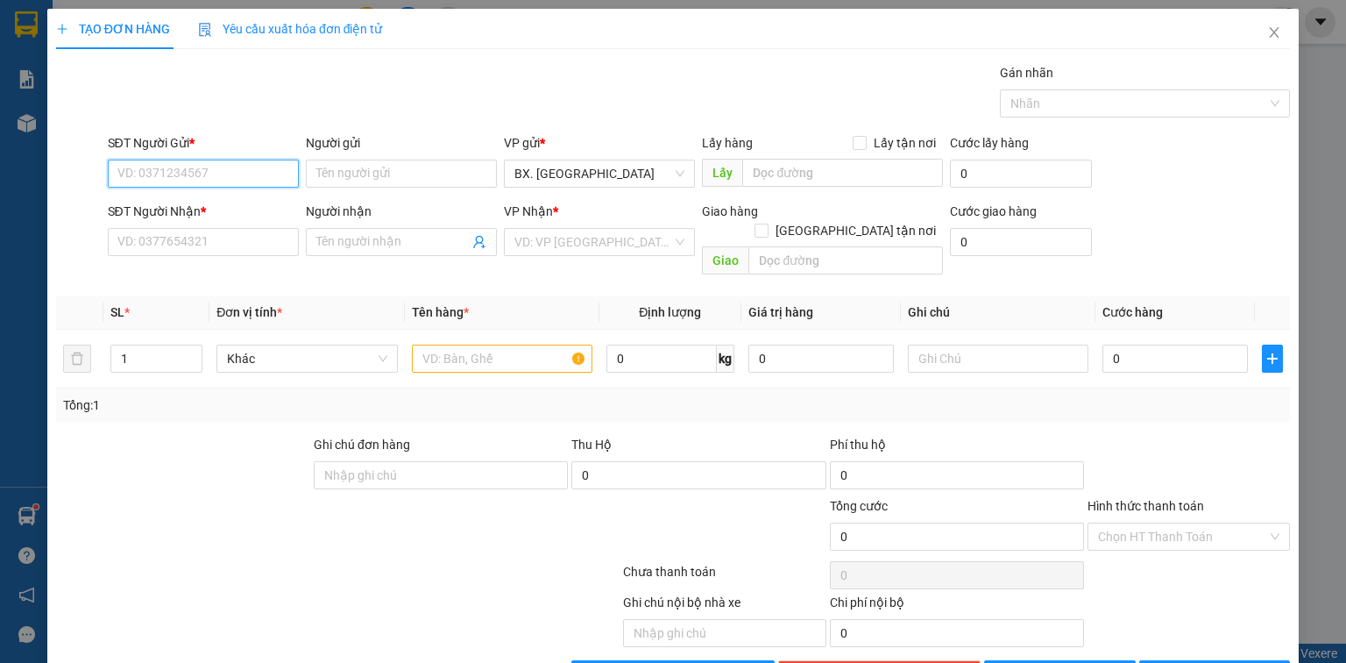
click at [223, 175] on input "SĐT Người Gửi *" at bounding box center [203, 174] width 191 height 28
type input "0987051201"
drag, startPoint x: 228, startPoint y: 204, endPoint x: 221, endPoint y: 189, distance: 16.5
click at [228, 205] on div "0987051201 - THẢO" at bounding box center [201, 207] width 168 height 19
type input "THẢO"
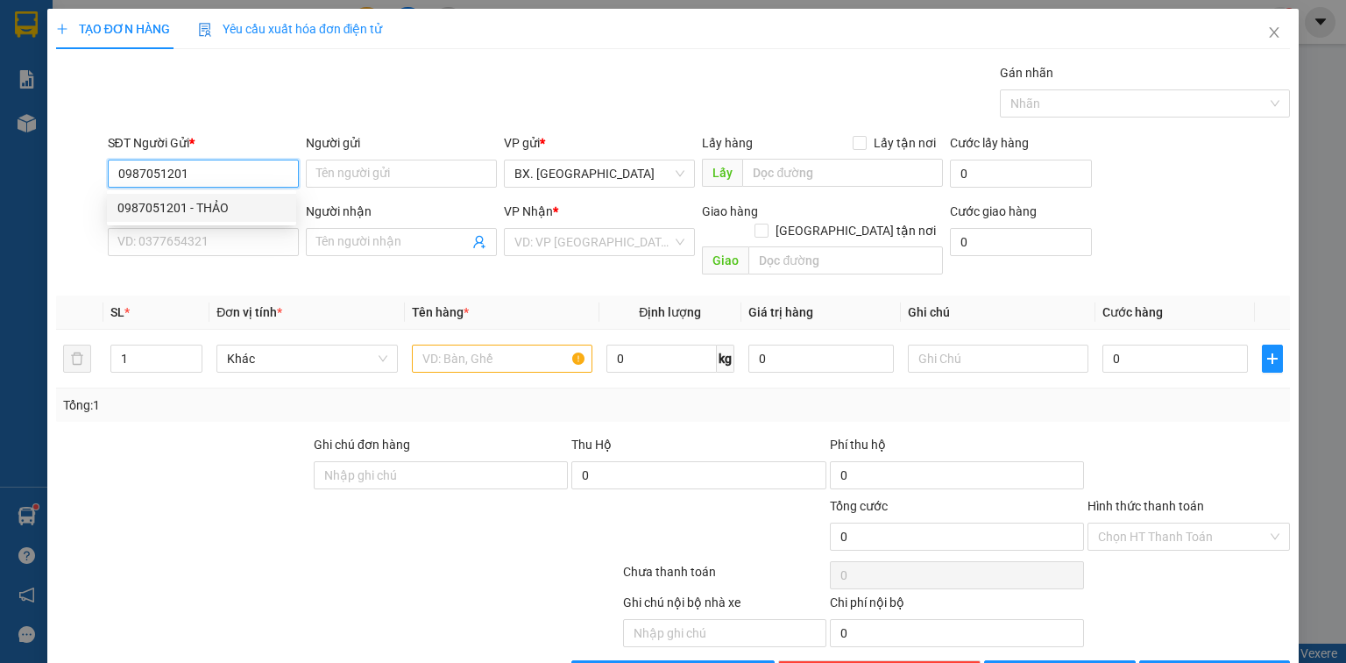
type input "0982108705"
type input "HỒNG"
type input "40.000"
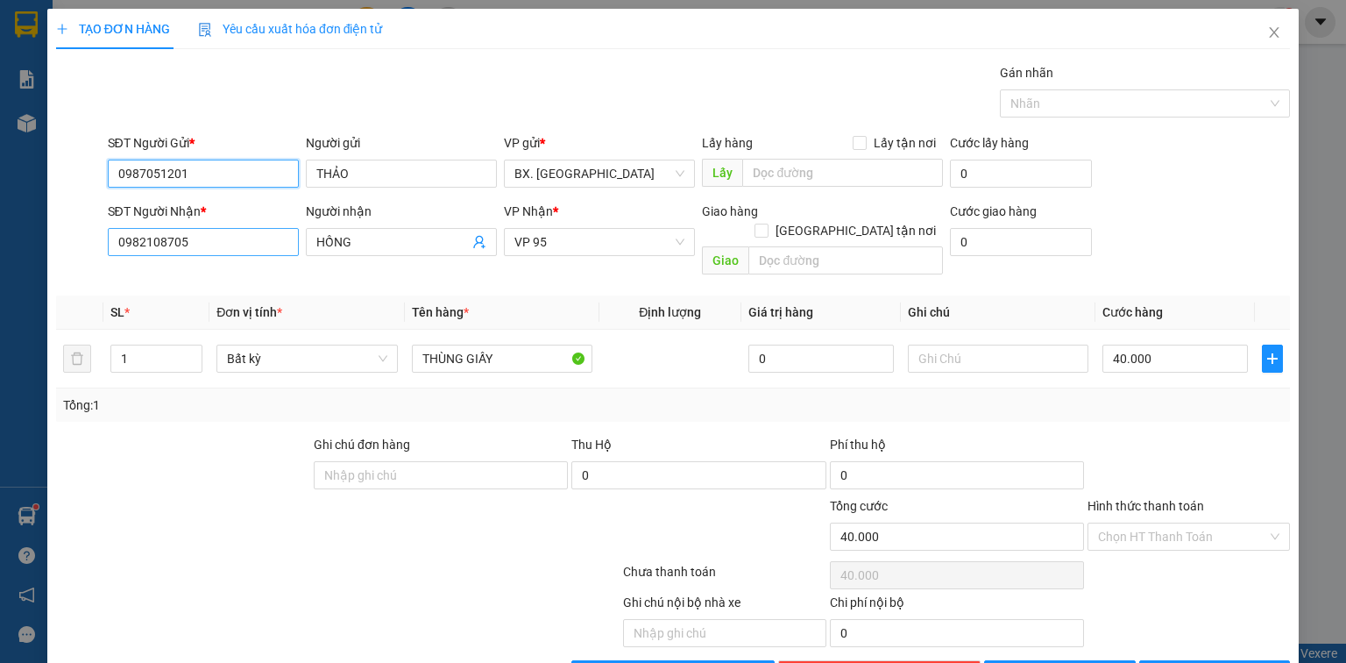
type input "0987051201"
click at [193, 243] on input "0982108705" at bounding box center [203, 242] width 191 height 28
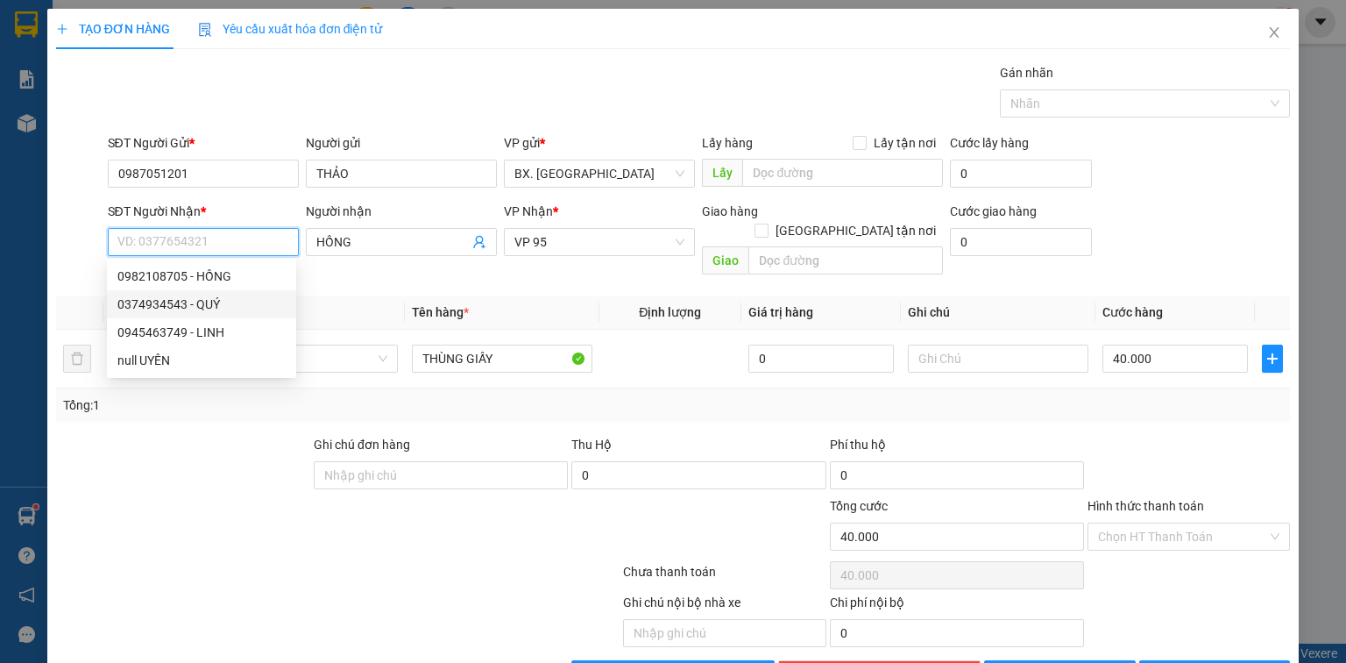
click at [192, 302] on div "0374934543 - QUÝ" at bounding box center [201, 304] width 168 height 19
type input "0374934543"
type input "QUÝ"
type input "80.000"
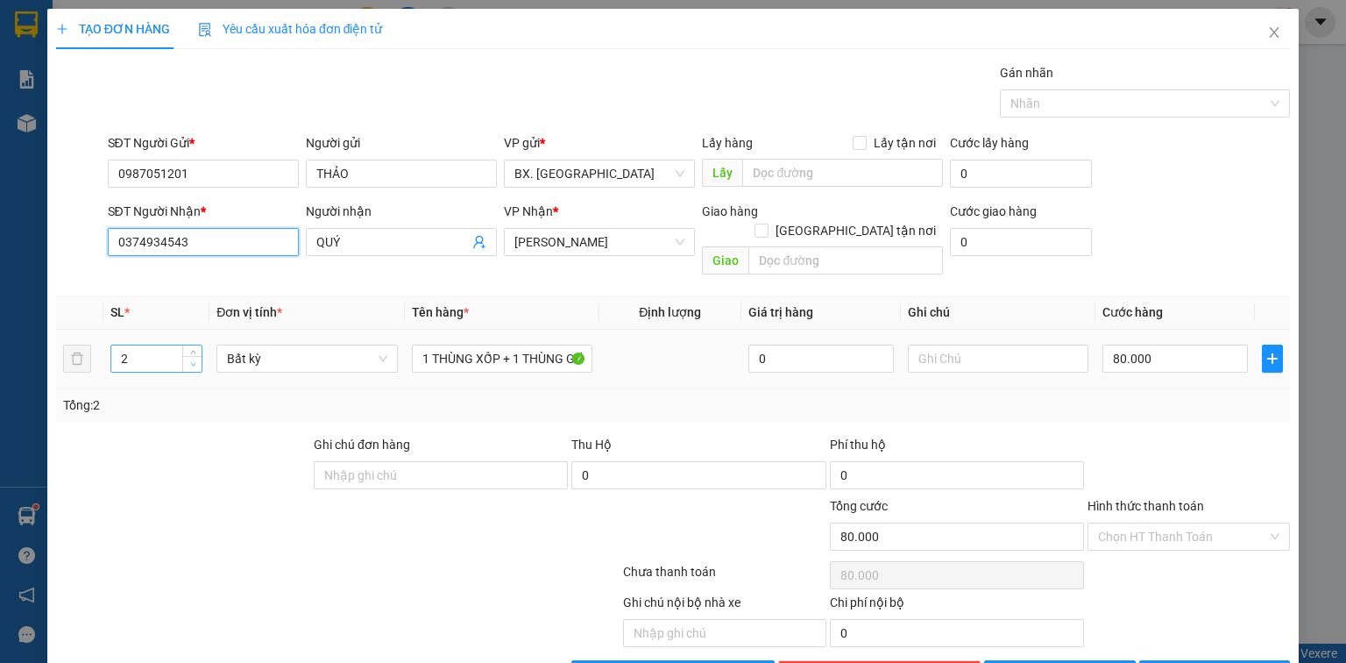
type input "0374934543"
type input "1"
click at [191, 359] on span "down" at bounding box center [193, 364] width 11 height 11
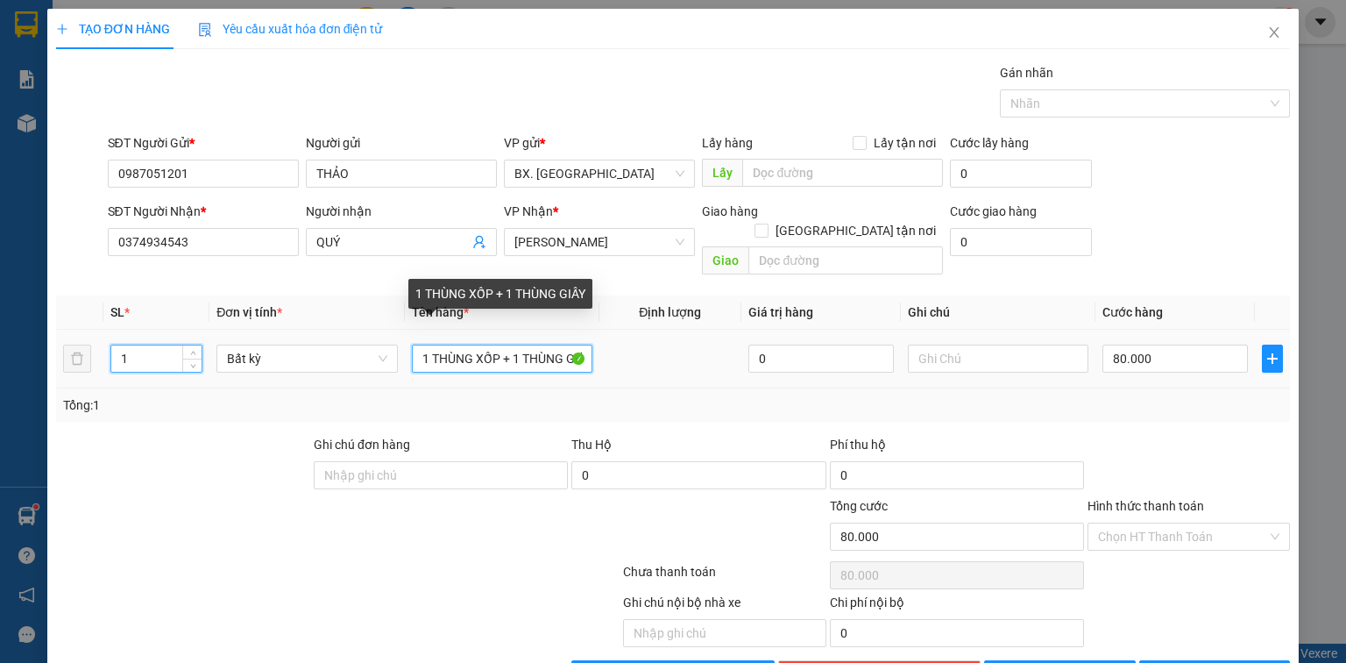
click at [561, 345] on input "1 THÙNG XỐP + 1 THÙNG GIẤY" at bounding box center [502, 359] width 181 height 28
type input "0"
click at [576, 345] on input "1 THÙNG XỐP + 1 THÙNG GIẤY" at bounding box center [502, 359] width 181 height 28
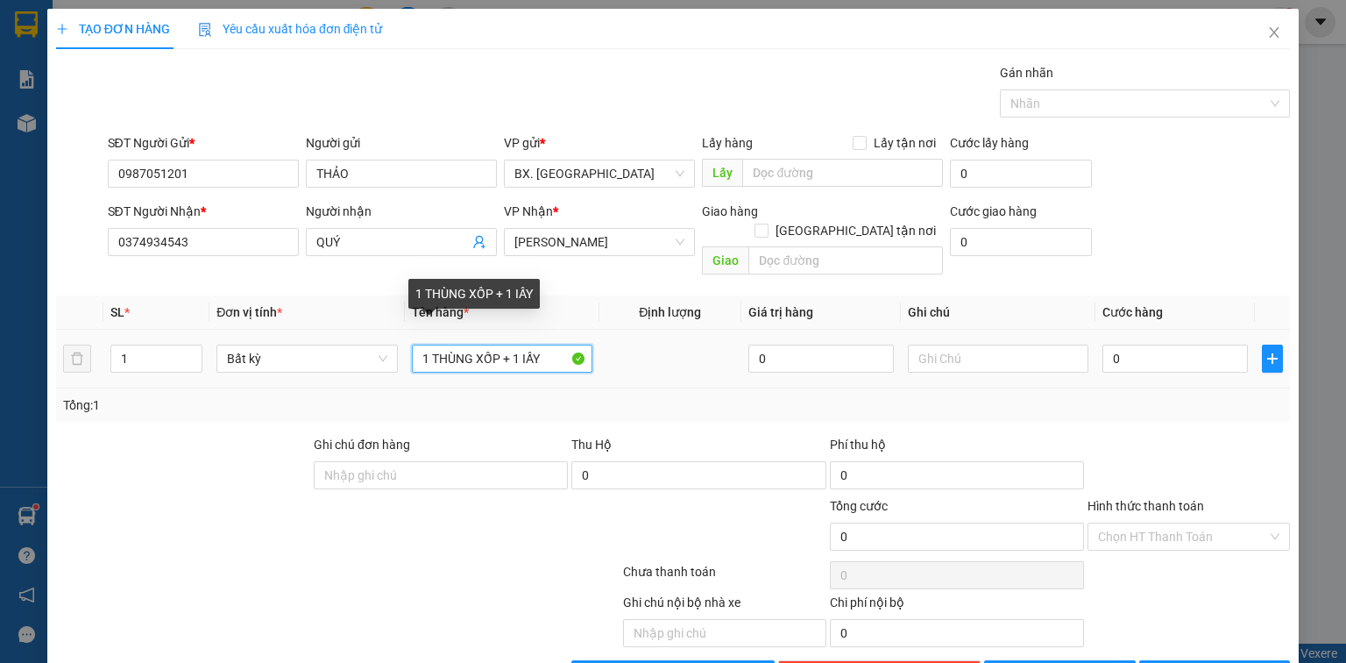
click at [551, 345] on input "1 THÙNG XỐP + 1 IẤY" at bounding box center [502, 359] width 181 height 28
click at [520, 238] on span "[PERSON_NAME]" at bounding box center [600, 242] width 170 height 26
type input "1 THÙNG XỐP"
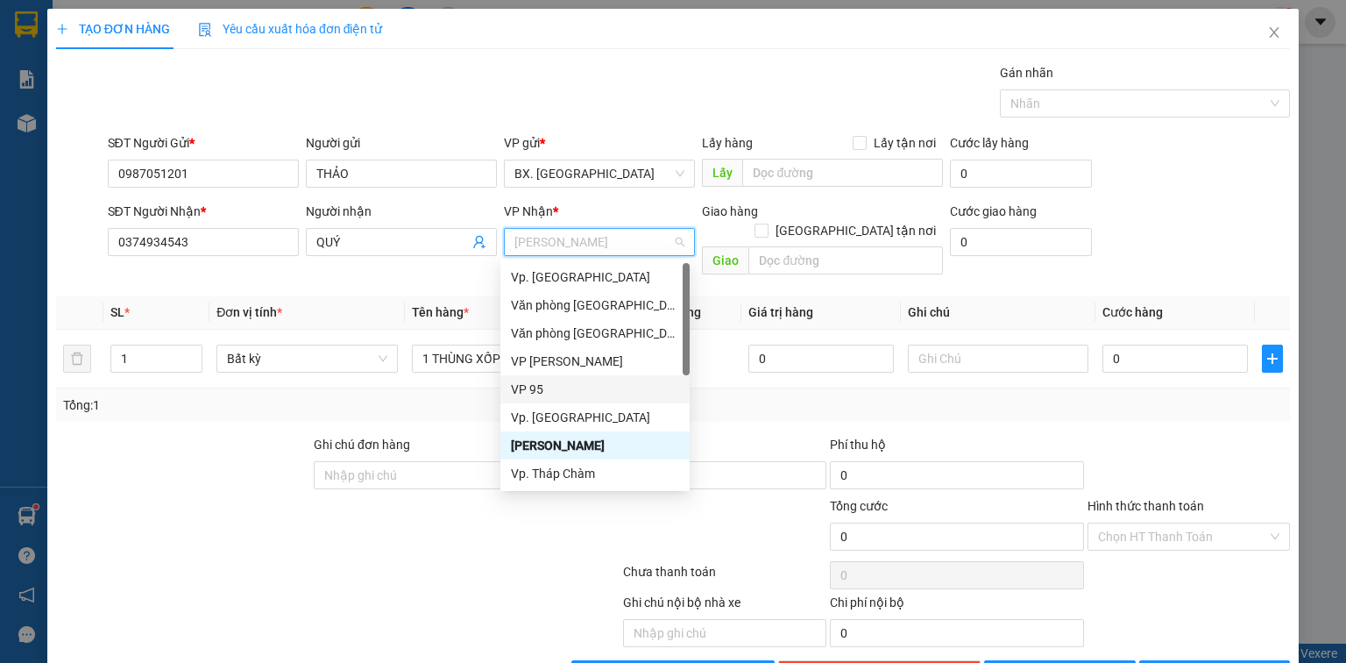
click at [579, 394] on div "VP 95" at bounding box center [595, 389] width 168 height 19
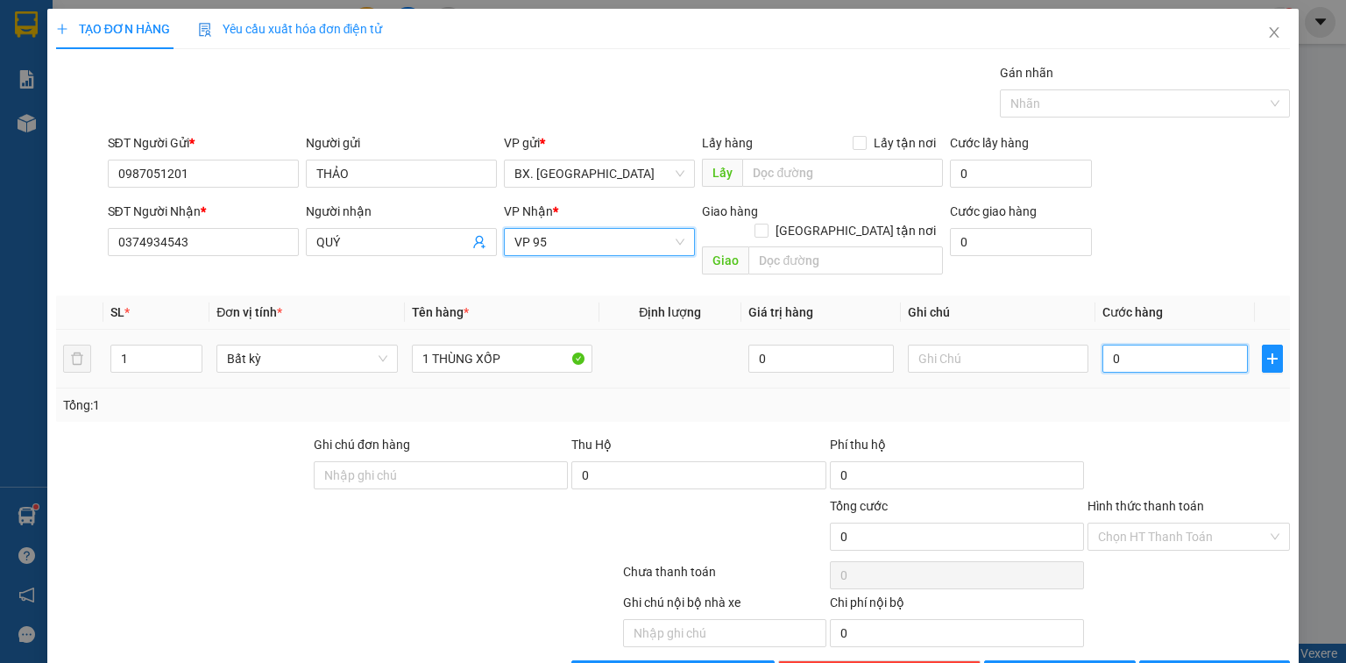
click at [1119, 345] on input "0" at bounding box center [1176, 359] width 146 height 28
type input "6"
type input "60"
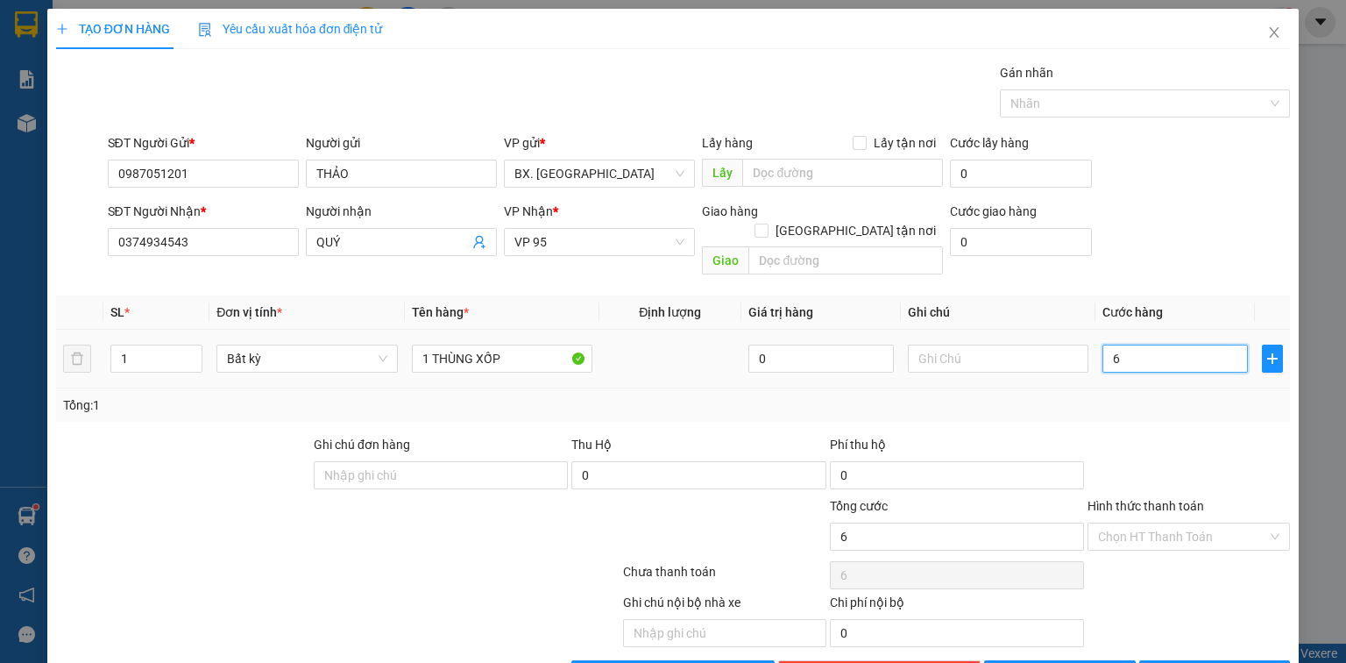
type input "60"
type input "60.000"
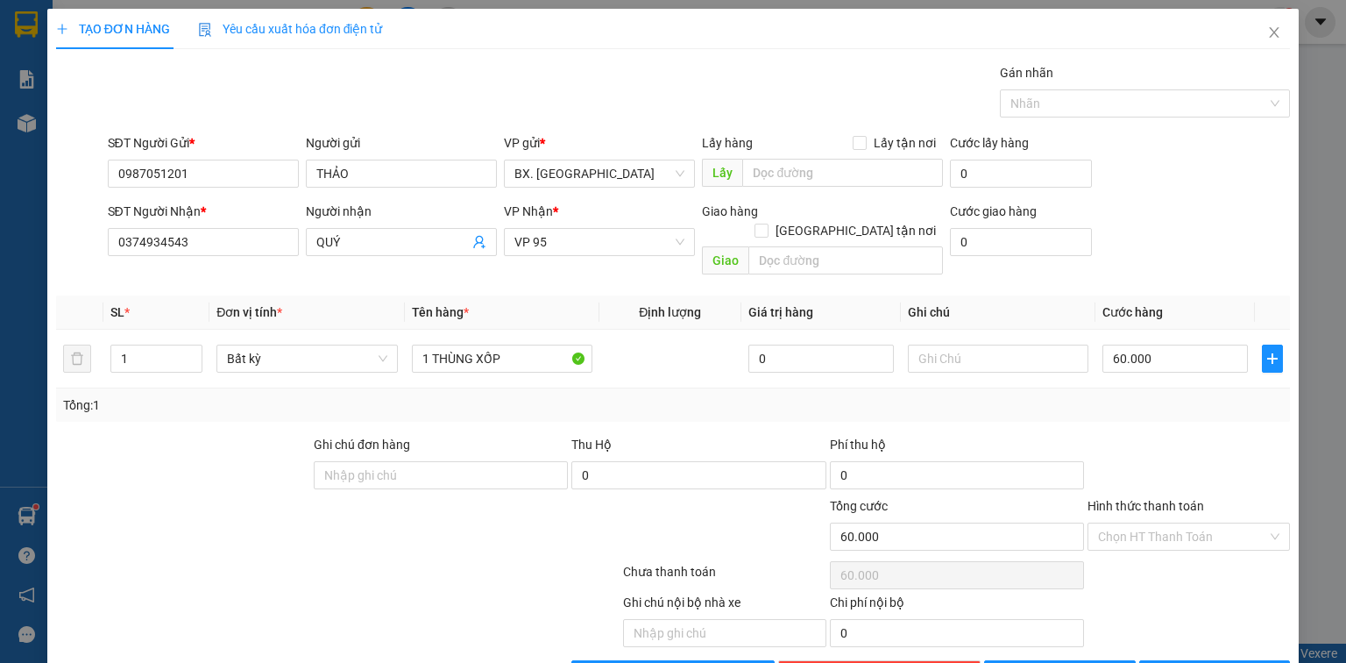
click at [1131, 435] on div at bounding box center [1189, 465] width 206 height 61
drag, startPoint x: 1141, startPoint y: 515, endPoint x: 1140, endPoint y: 505, distance: 10.6
click at [1140, 523] on input "Hình thức thanh toán" at bounding box center [1182, 536] width 169 height 26
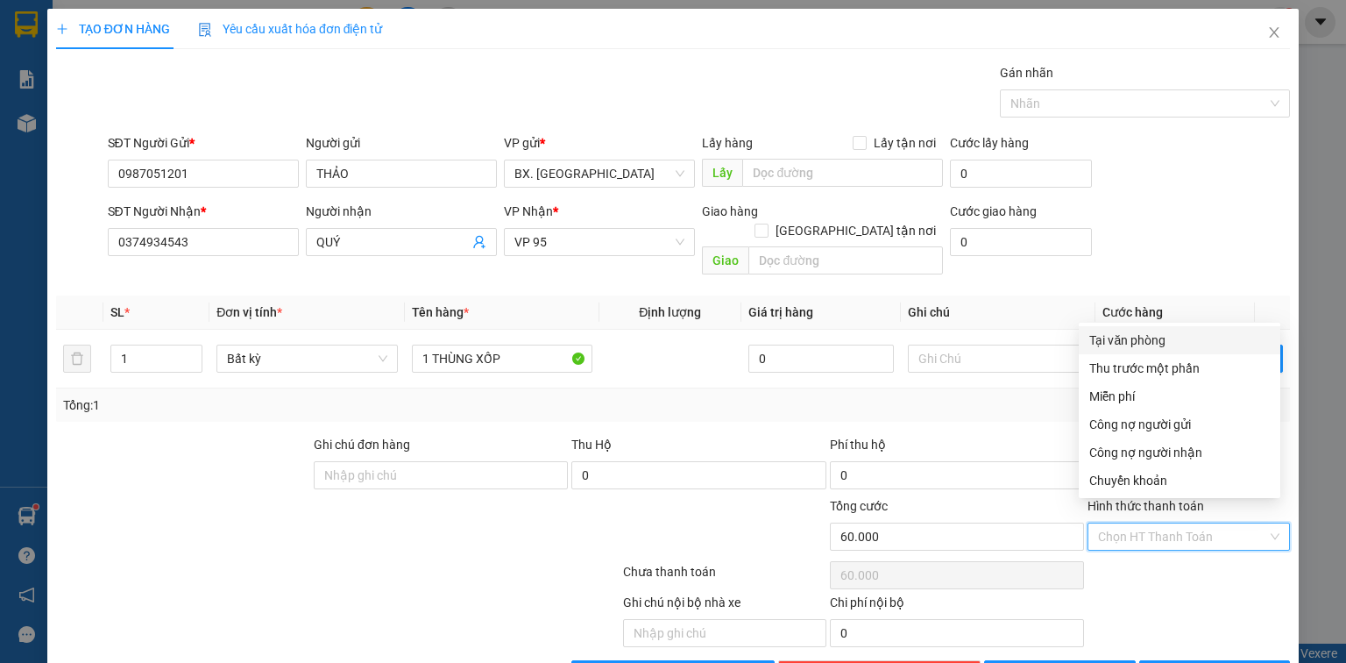
click at [1192, 344] on div "Tại văn phòng" at bounding box center [1180, 339] width 181 height 19
type input "0"
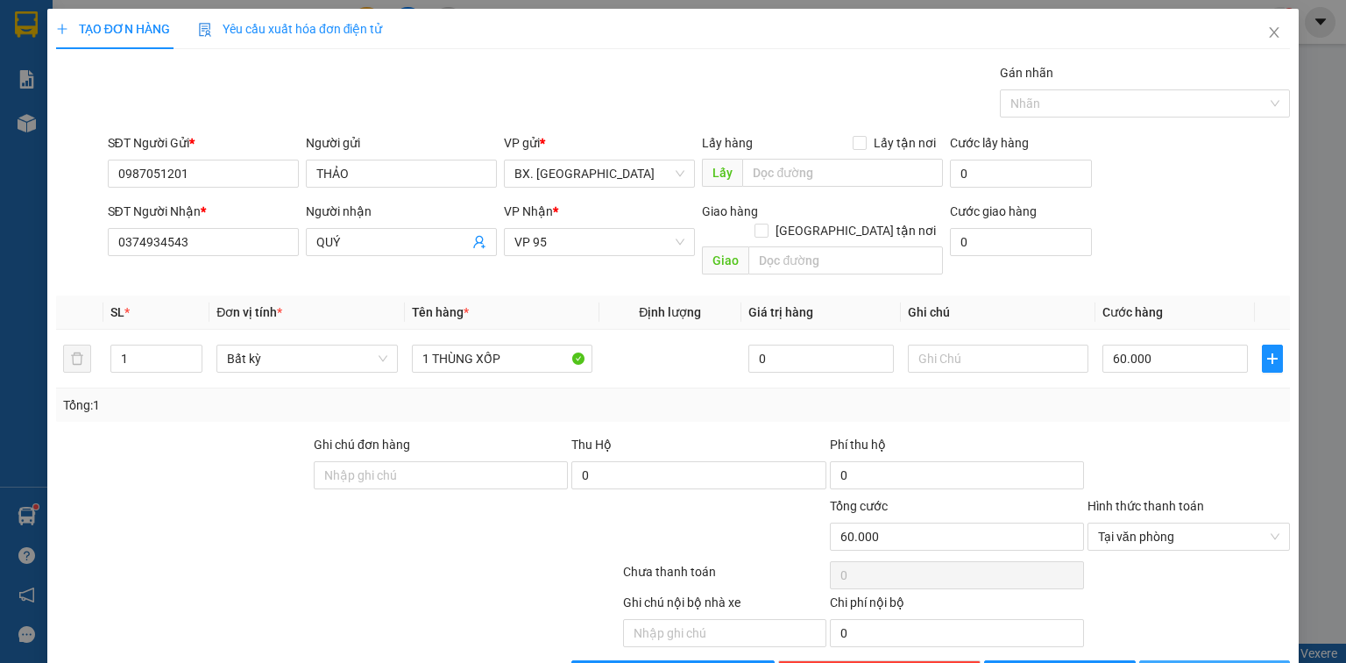
drag, startPoint x: 1206, startPoint y: 651, endPoint x: 1101, endPoint y: 561, distance: 138.6
click at [1206, 662] on span "[PERSON_NAME] và In" at bounding box center [1234, 673] width 123 height 19
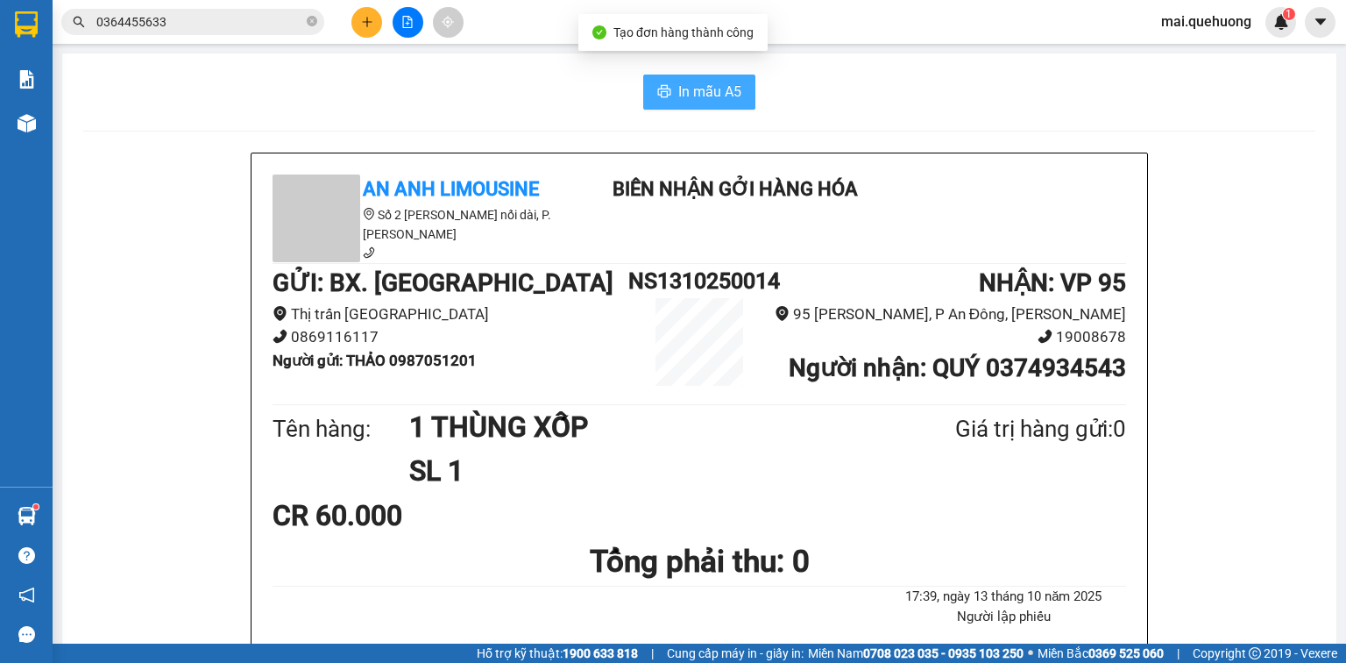
click at [688, 87] on span "In mẫu A5" at bounding box center [710, 92] width 63 height 22
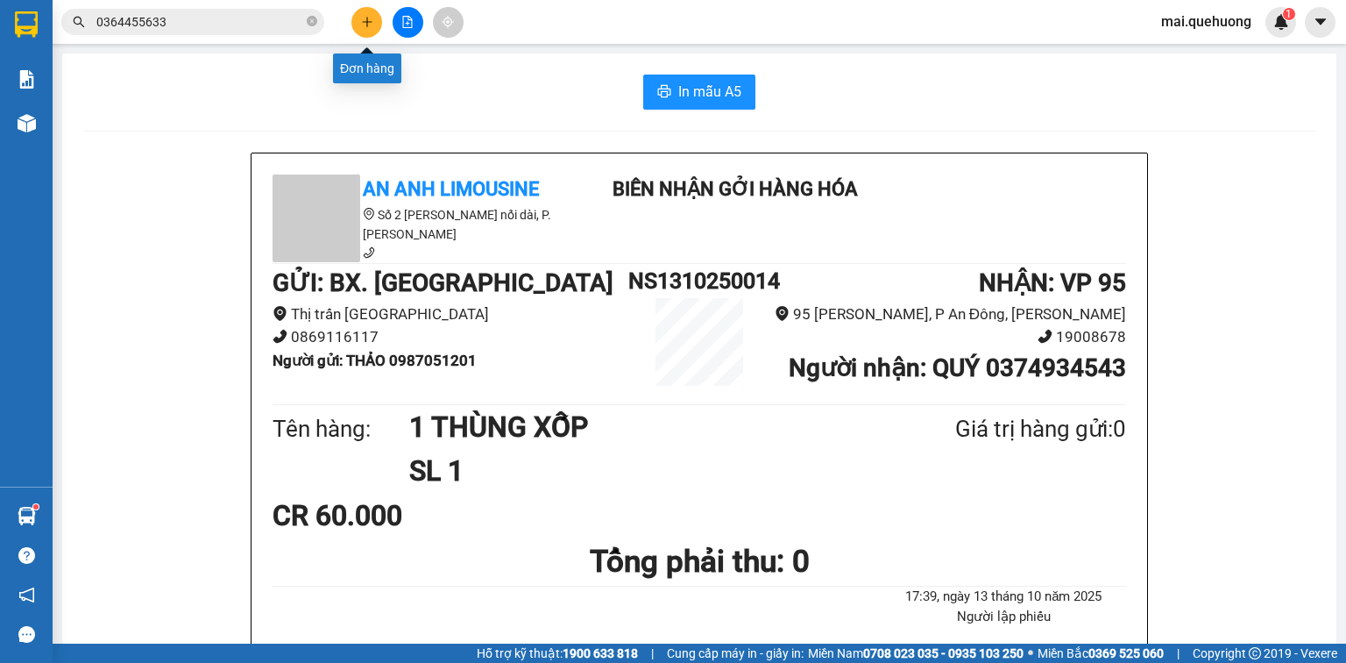
click at [358, 32] on button at bounding box center [367, 22] width 31 height 31
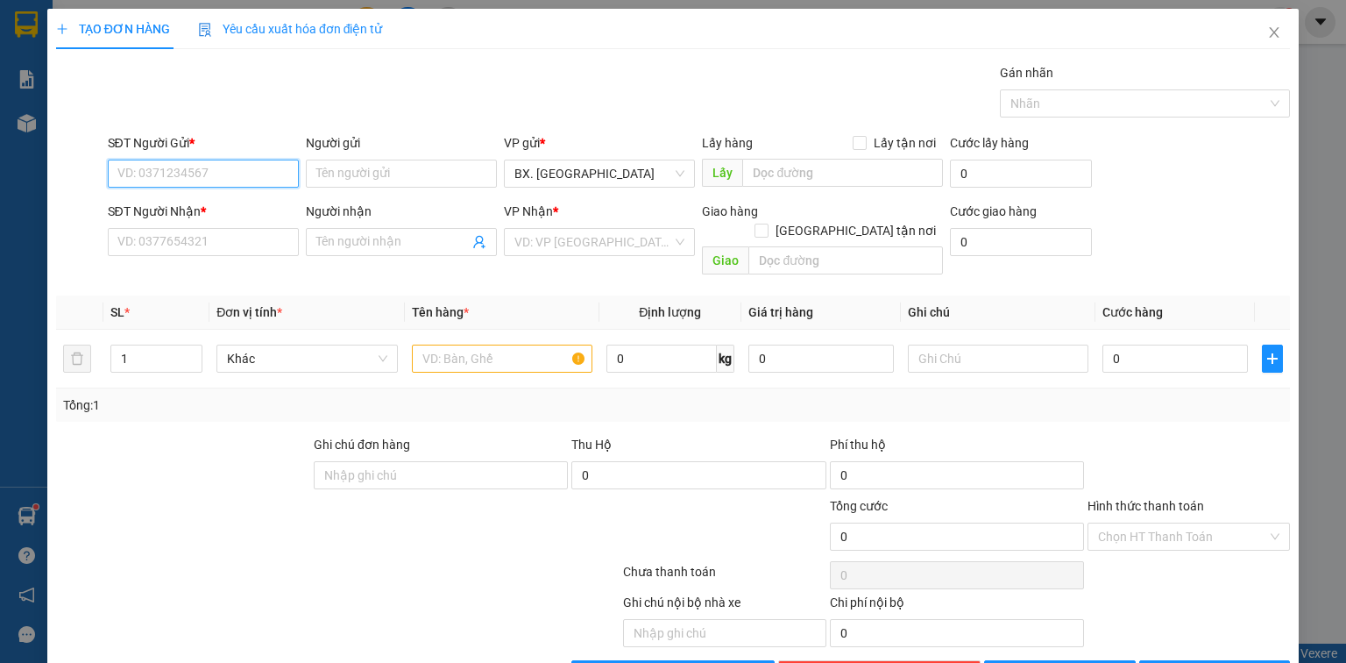
click at [202, 183] on input "SĐT Người Gửi *" at bounding box center [203, 174] width 191 height 28
type input "0796646658"
click at [341, 183] on input "Người gửi" at bounding box center [401, 174] width 191 height 28
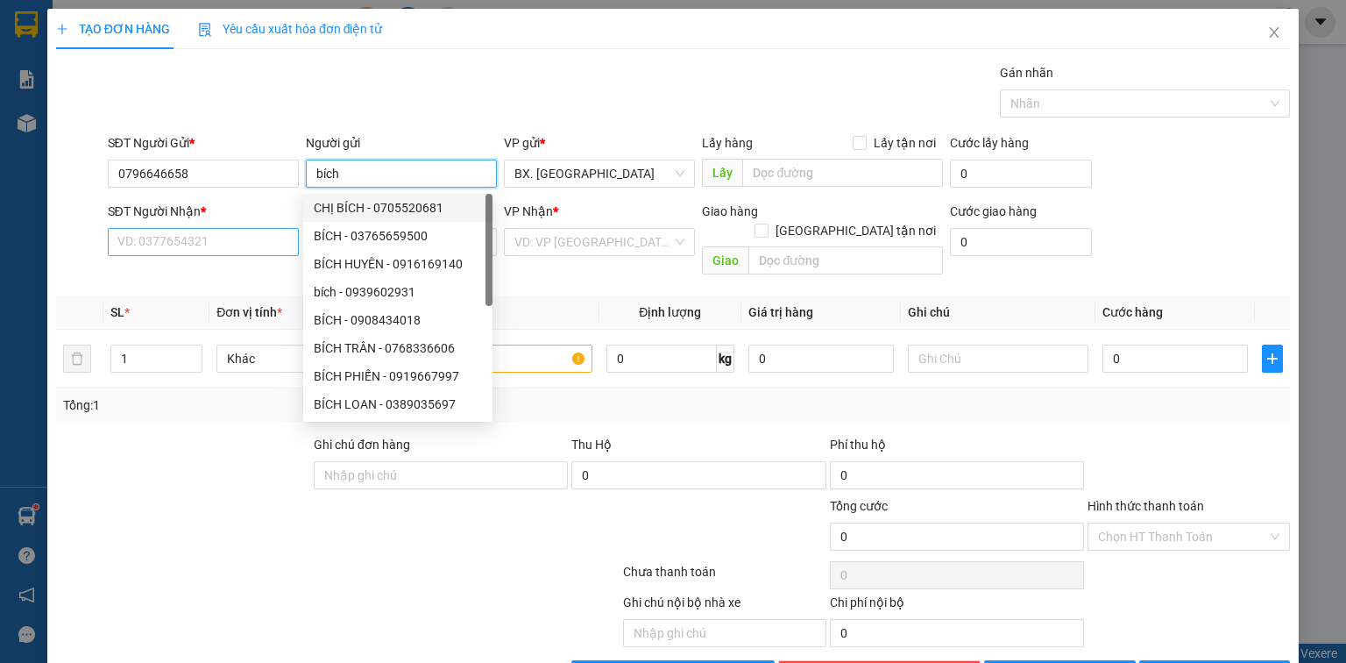
type input "bích"
click at [165, 246] on input "SĐT Người Nhận *" at bounding box center [203, 242] width 191 height 28
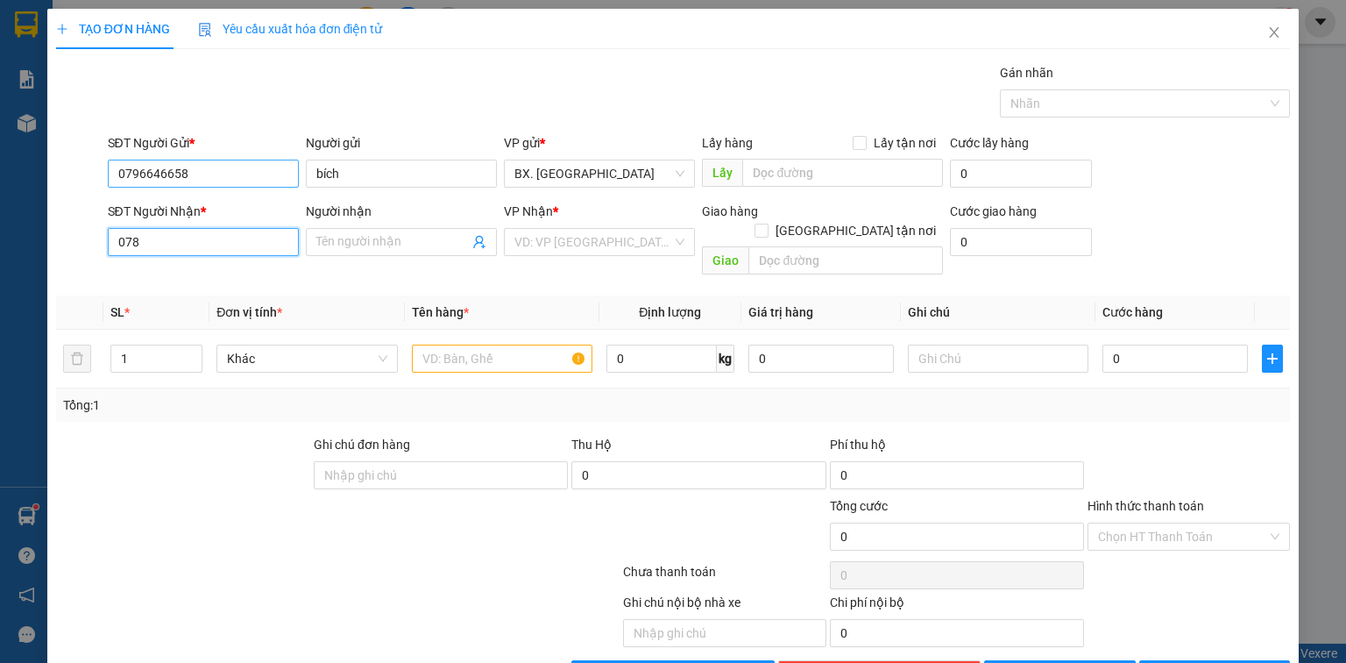
type input "078"
click at [135, 176] on input "0796646658" at bounding box center [203, 174] width 191 height 28
type input "0786646658"
click at [221, 212] on div "0786646658 - BÍCH" at bounding box center [201, 207] width 168 height 19
type input "BÍCH"
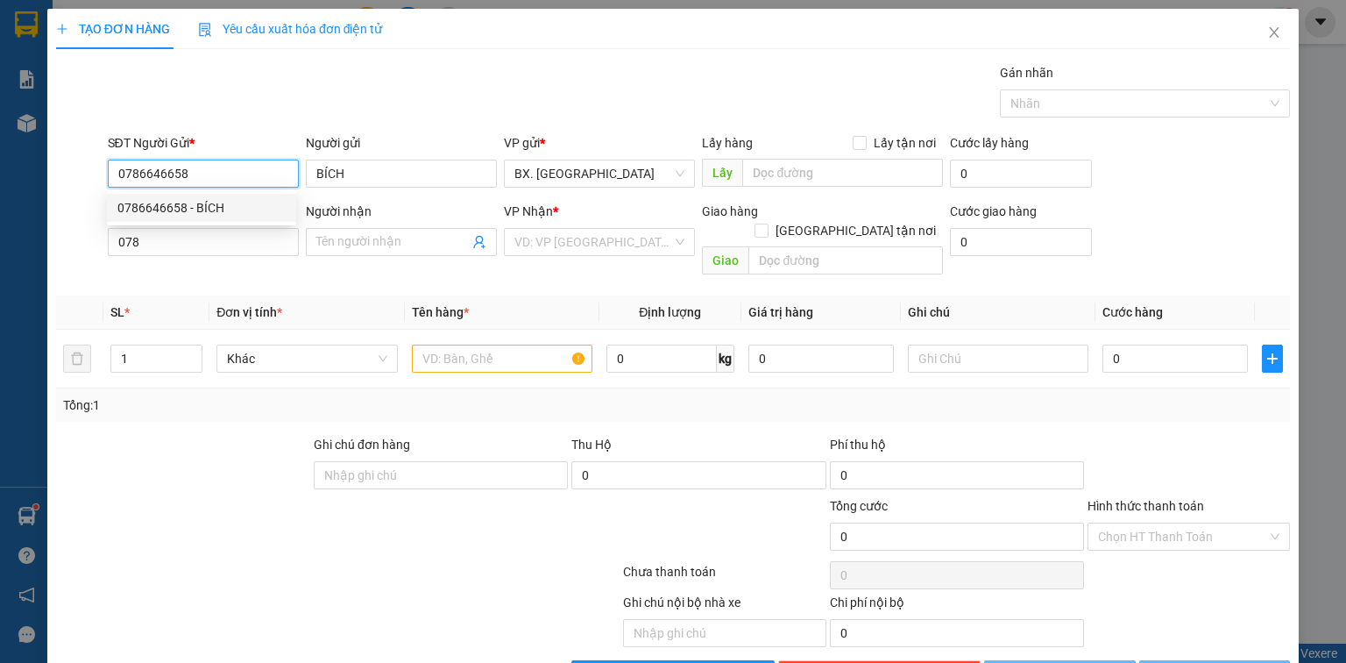
type input "40.000"
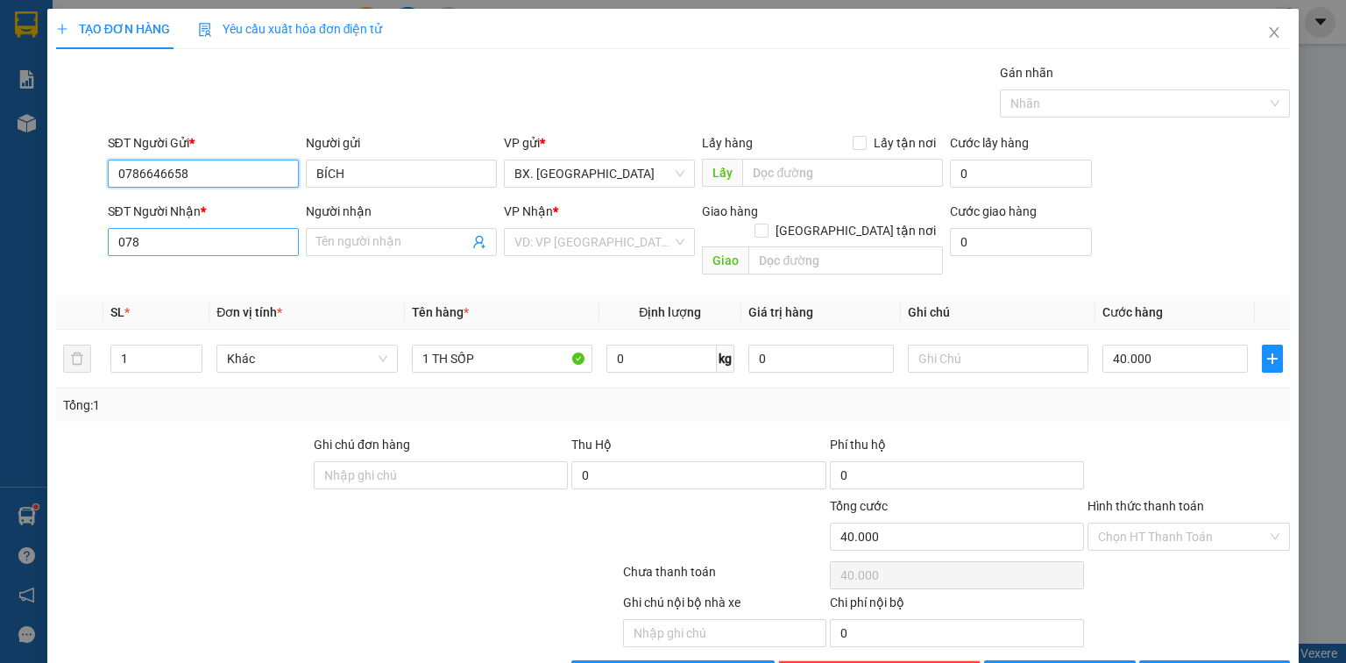
type input "0786646658"
click at [195, 249] on input "078" at bounding box center [203, 242] width 191 height 28
type input "0"
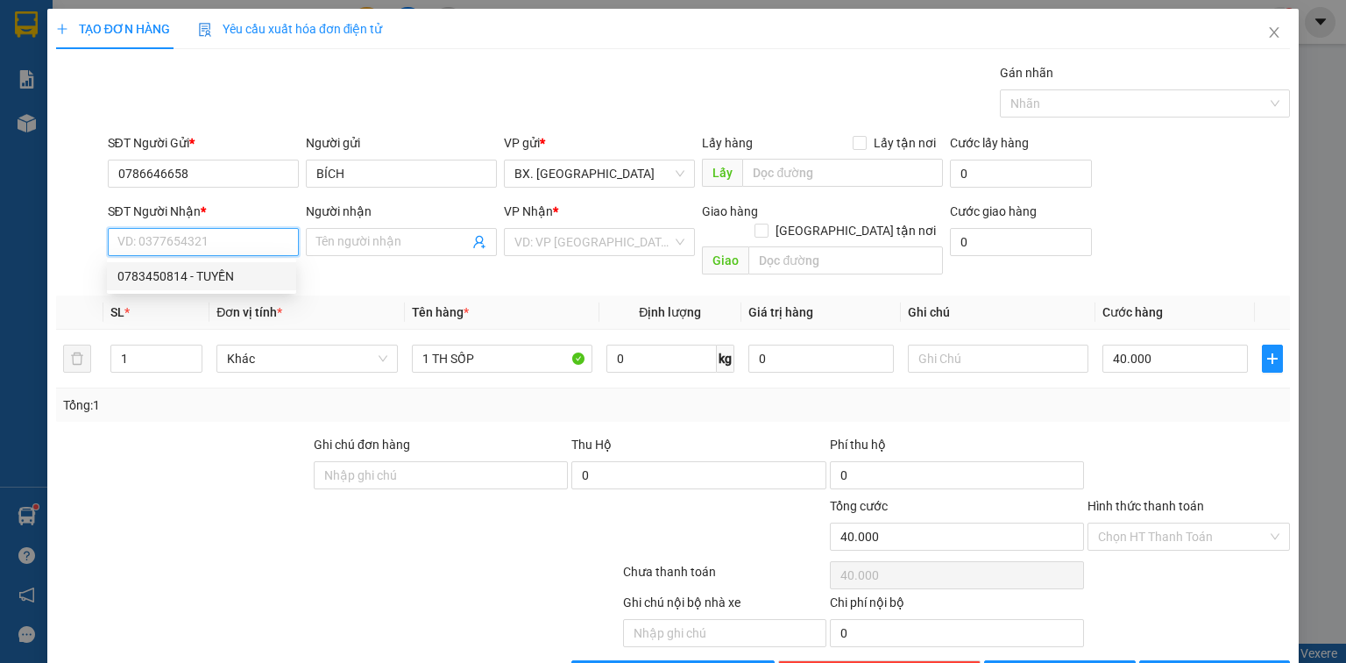
drag, startPoint x: 181, startPoint y: 280, endPoint x: 279, endPoint y: 285, distance: 98.3
click at [180, 280] on div "0783450814 - TUYỀN" at bounding box center [201, 275] width 168 height 19
type input "0783450814"
type input "TUYỀN"
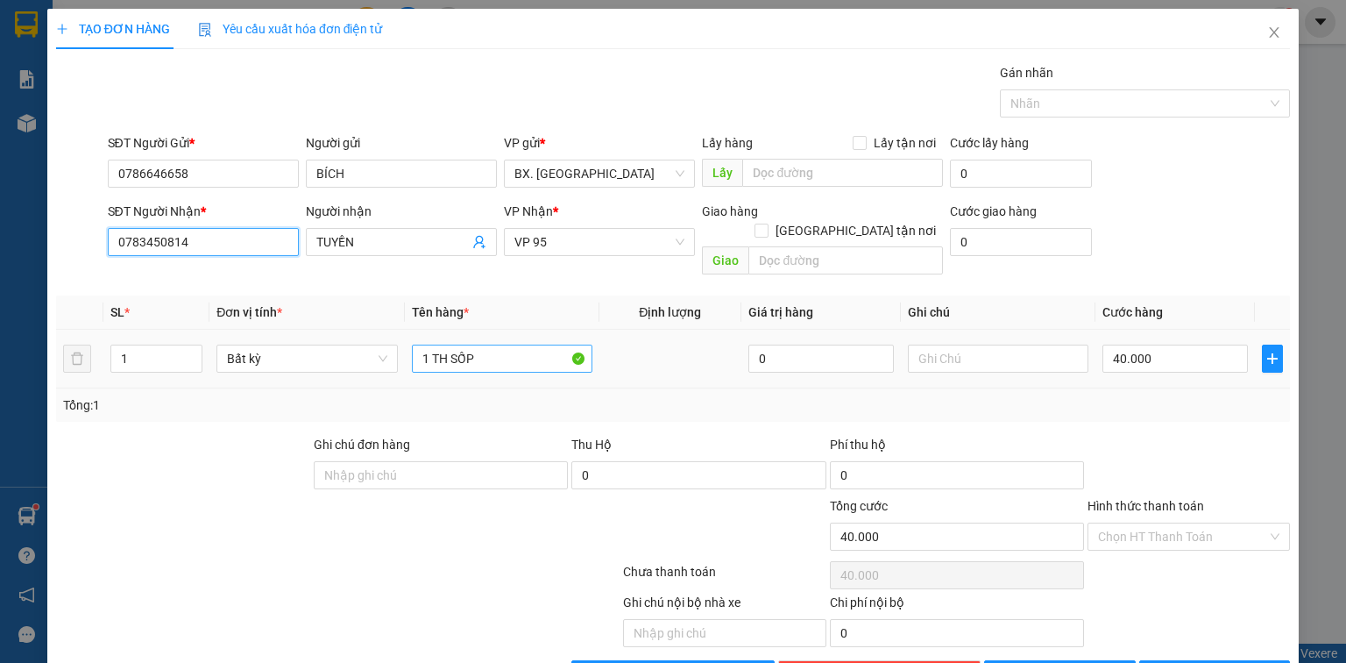
type input "0783450814"
click at [509, 351] on input "1 TH SỐP" at bounding box center [502, 359] width 181 height 28
type input "1 TH giấy"
click at [1191, 523] on input "Hình thức thanh toán" at bounding box center [1182, 536] width 169 height 26
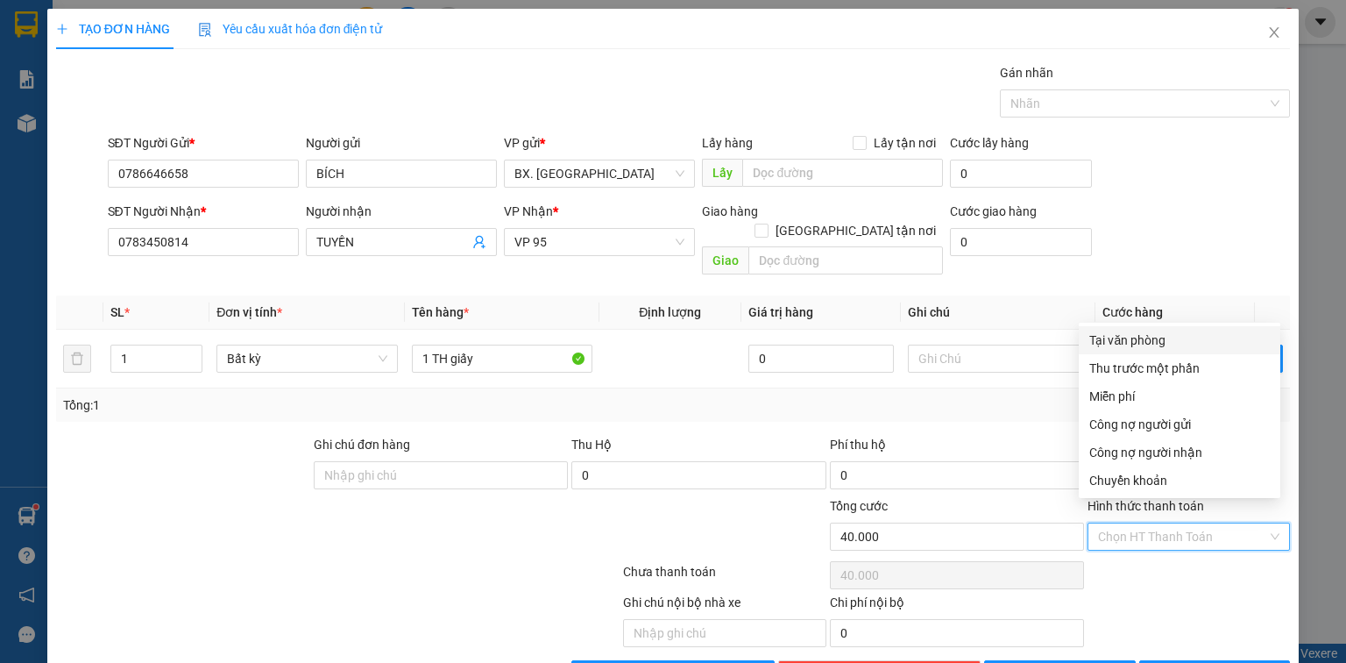
click at [1175, 346] on div "Tại văn phòng" at bounding box center [1180, 339] width 181 height 19
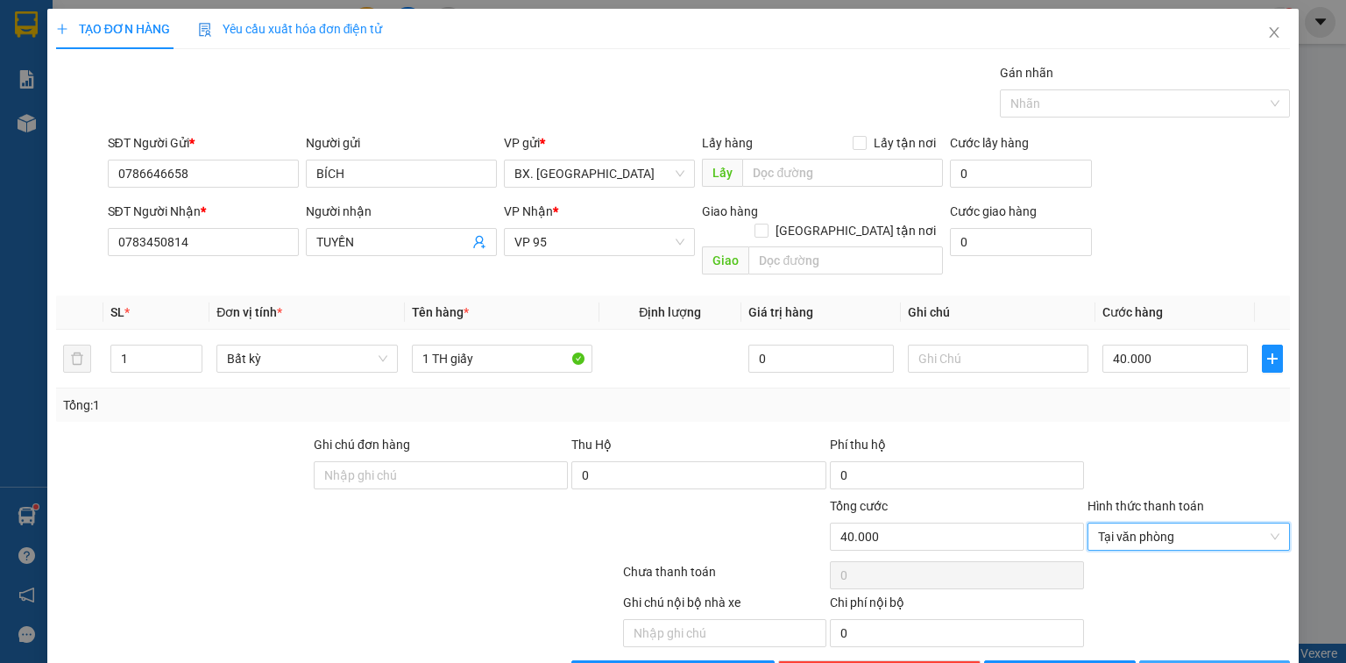
click at [1186, 660] on button "[PERSON_NAME] và In" at bounding box center [1216, 674] width 152 height 28
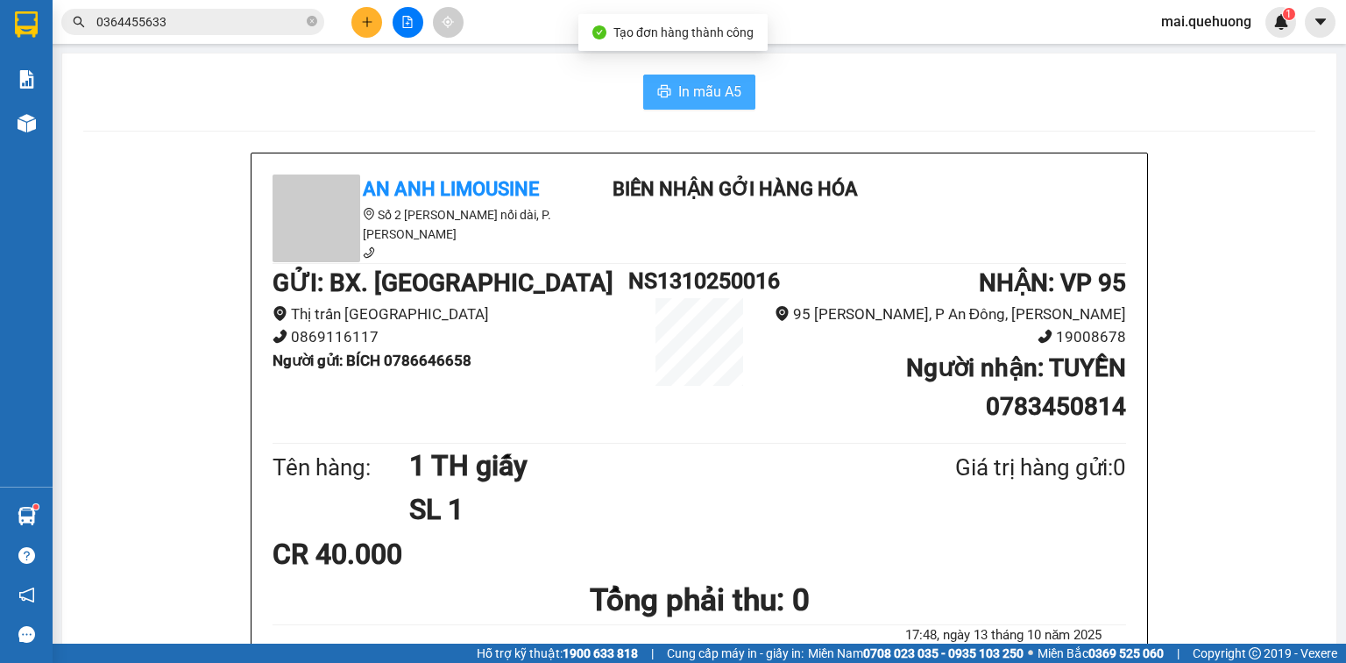
click at [679, 92] on span "In mẫu A5" at bounding box center [710, 92] width 63 height 22
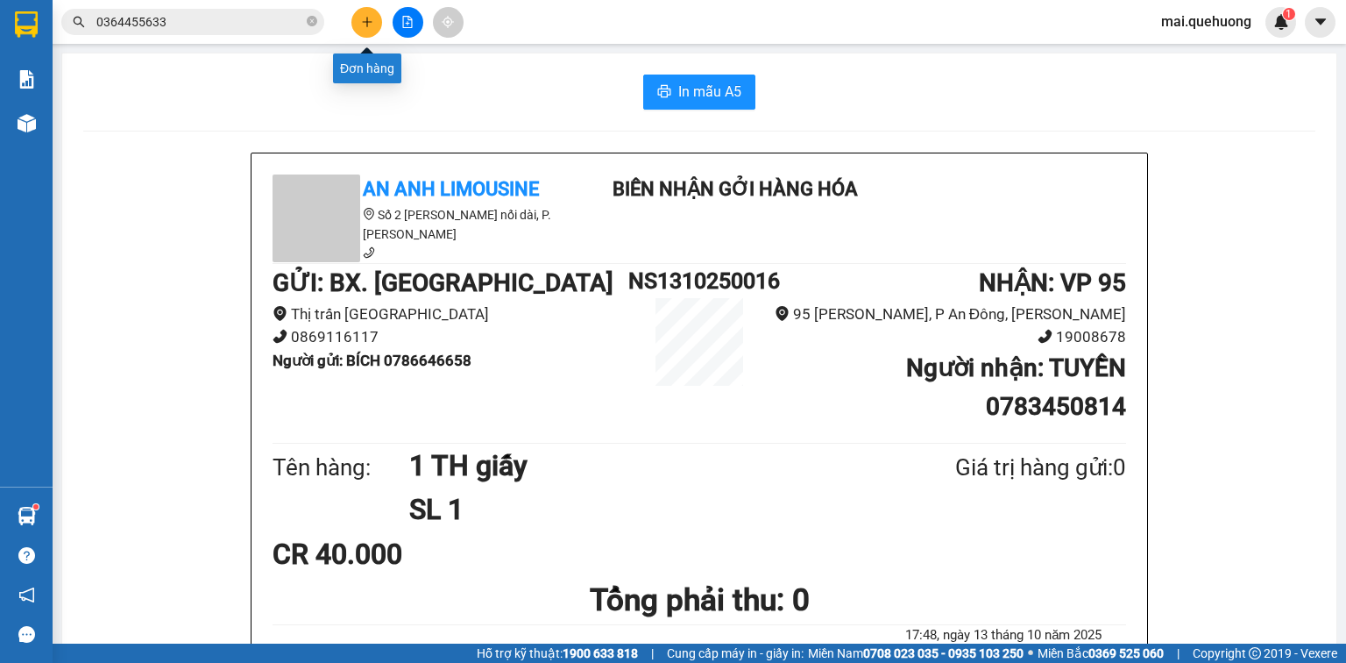
click at [368, 14] on button at bounding box center [367, 22] width 31 height 31
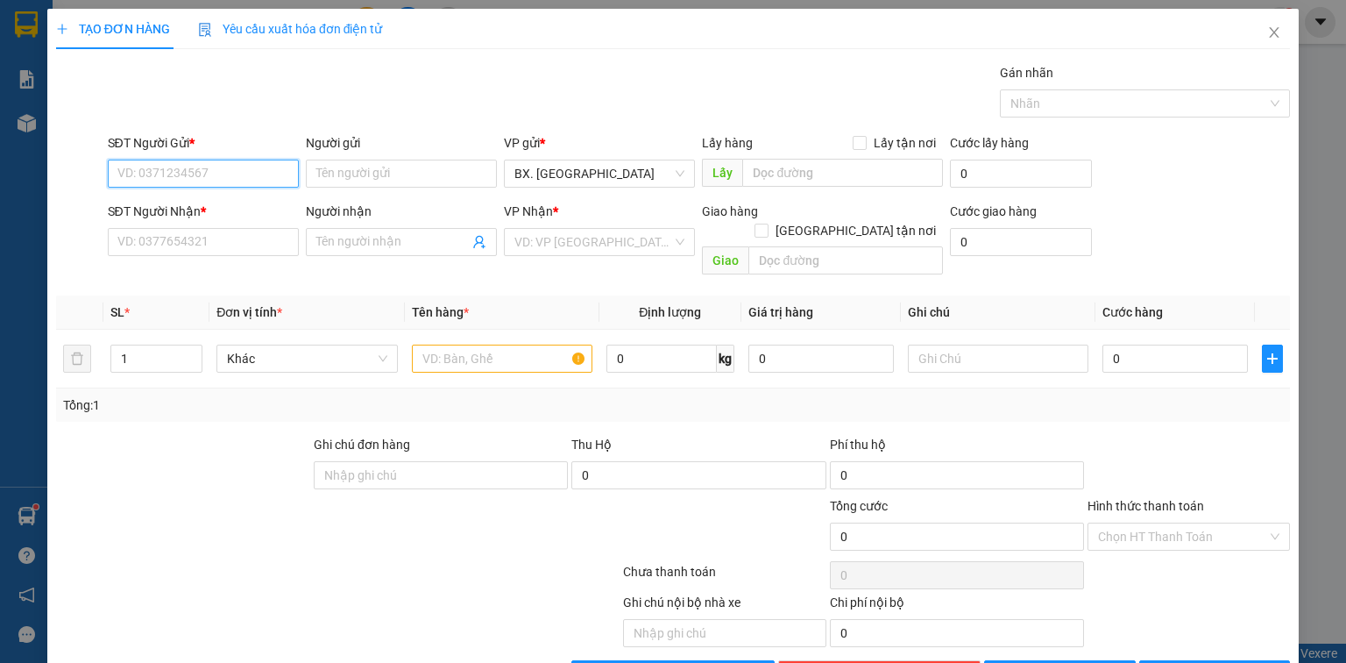
click at [196, 180] on input "SĐT Người Gửi *" at bounding box center [203, 174] width 191 height 28
click at [164, 246] on input "SĐT Người Nhận *" at bounding box center [203, 242] width 191 height 28
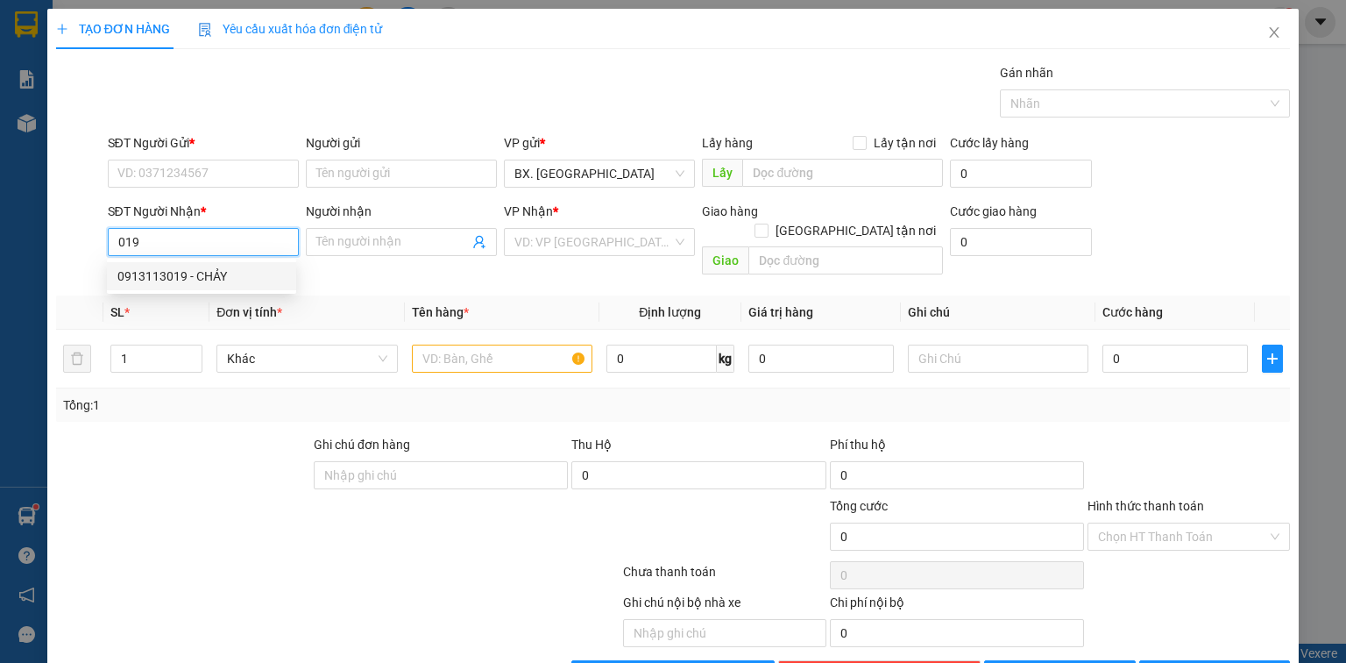
click at [182, 268] on div "0913113019 - CHẢY" at bounding box center [201, 275] width 168 height 19
type input "0913113019"
type input "CHẢY"
type input "180.000"
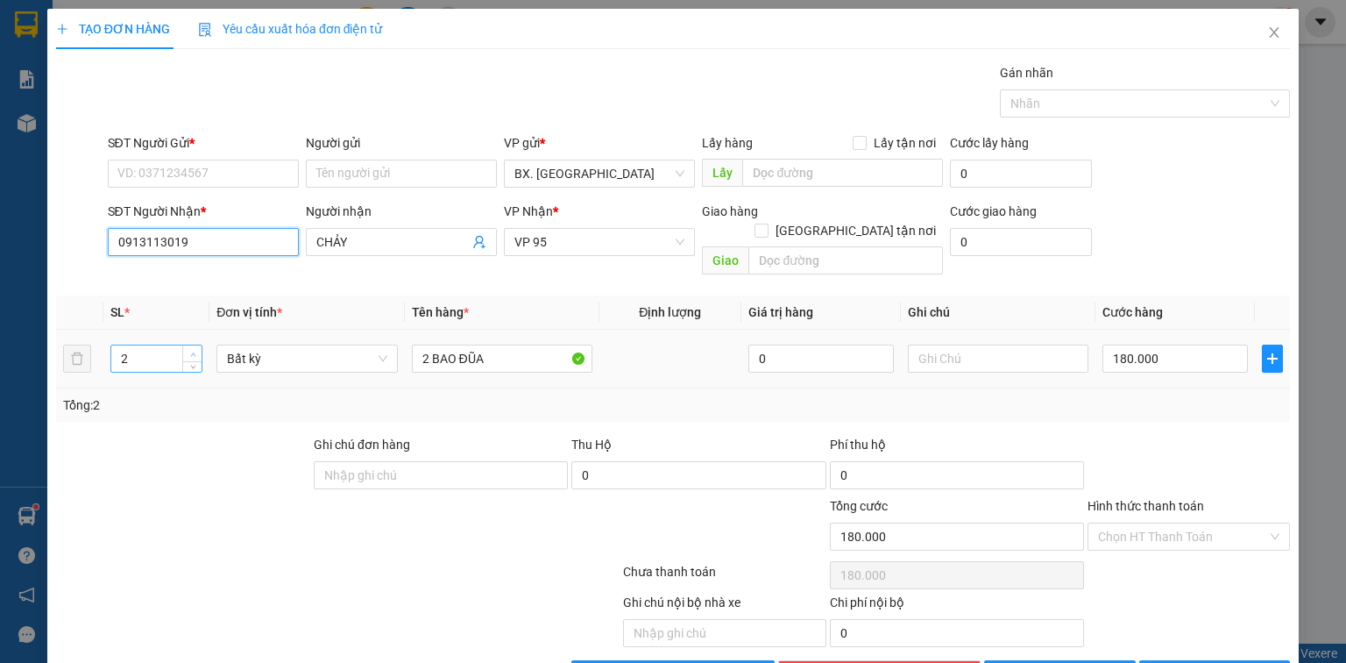
type input "0913113019"
drag, startPoint x: 193, startPoint y: 331, endPoint x: 184, endPoint y: 312, distance: 21.2
click at [192, 352] on icon "up" at bounding box center [193, 355] width 6 height 6
click at [214, 168] on input "SĐT Người Gửi *" at bounding box center [203, 174] width 191 height 28
type input "0"
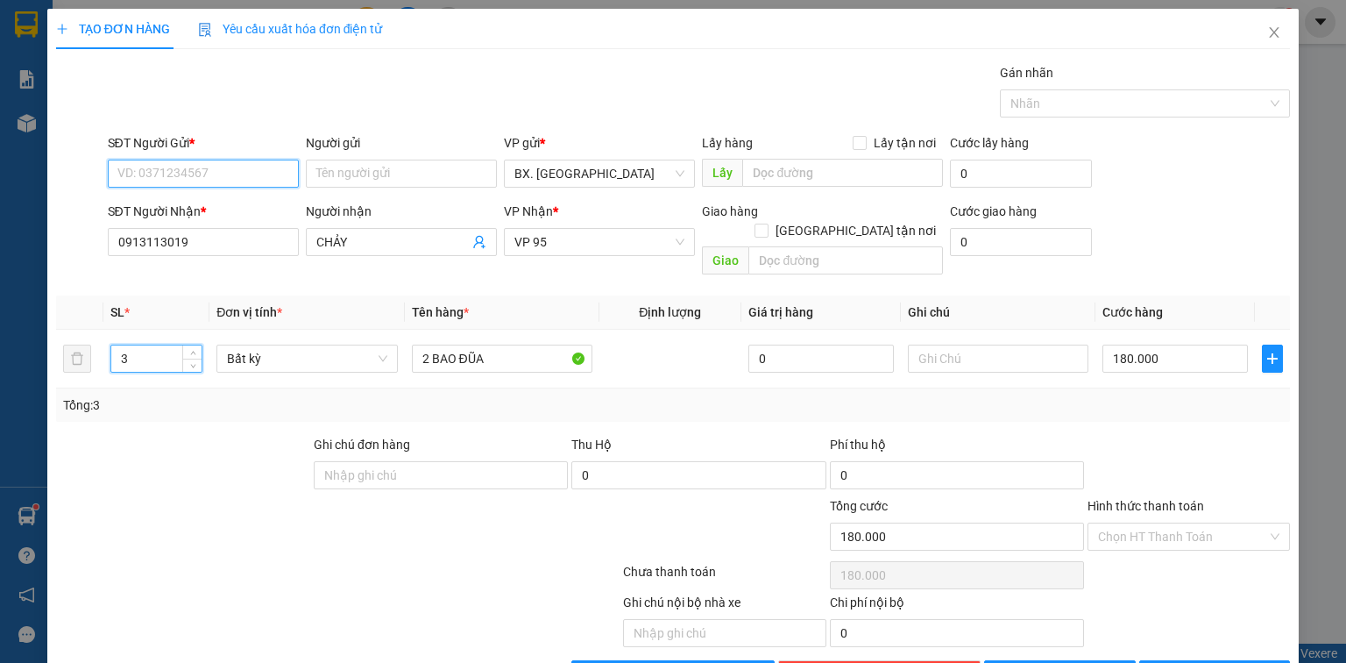
type input "0"
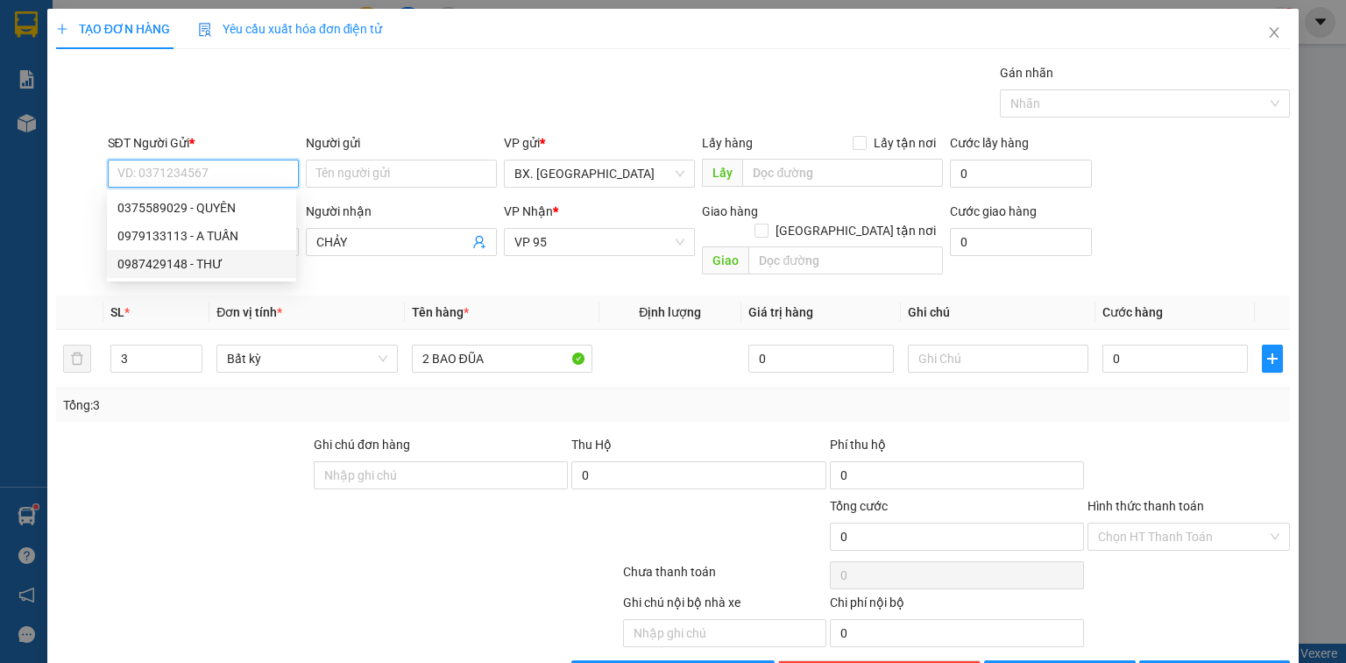
click at [192, 266] on div "0987429148 - THƯ" at bounding box center [201, 263] width 168 height 19
type input "0987429148"
type input "THƯ"
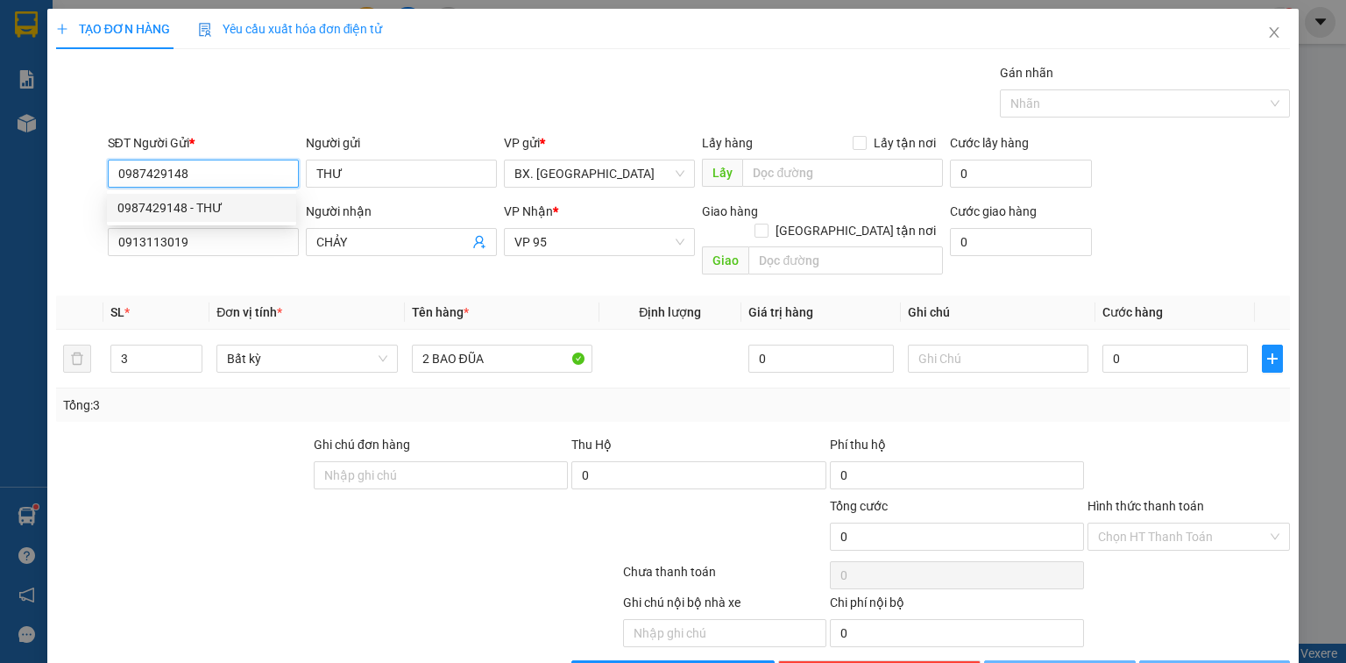
type input "210.000"
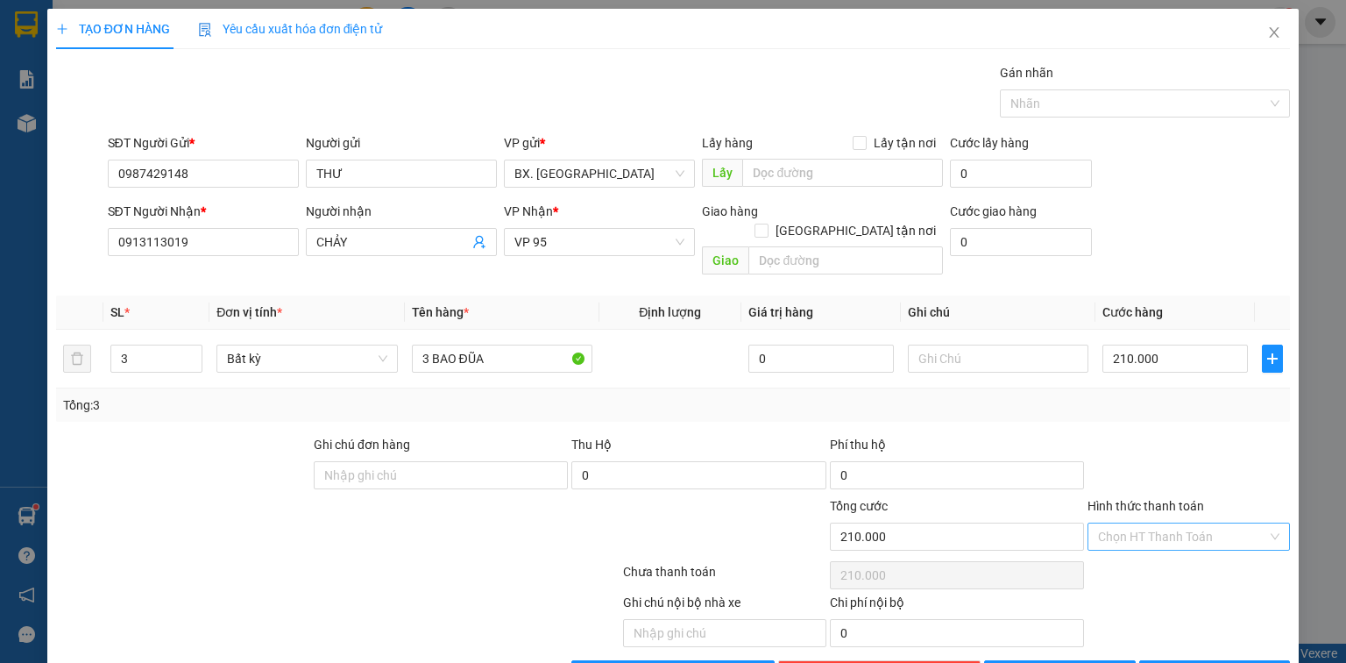
click at [1139, 523] on input "Hình thức thanh toán" at bounding box center [1182, 536] width 169 height 26
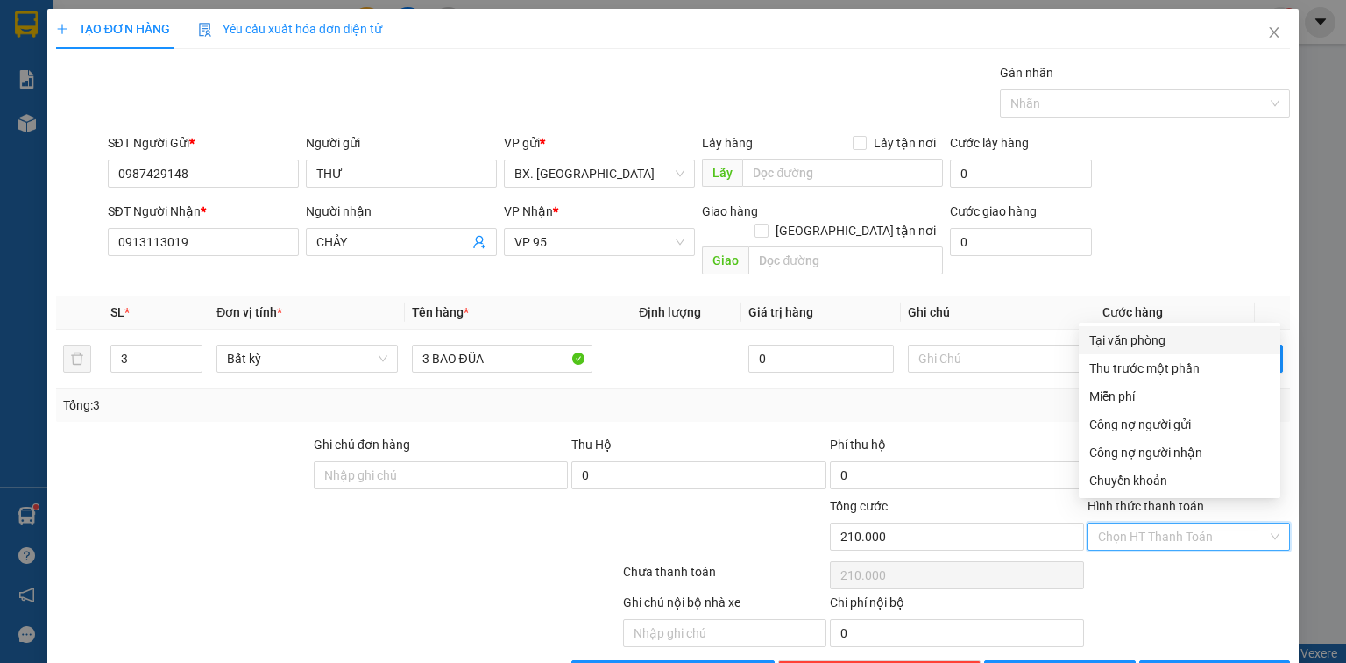
click at [1169, 324] on div "Transit Pickup Surcharge Ids Transit Deliver Surcharge Ids Transit Deliver Surc…" at bounding box center [673, 375] width 1234 height 625
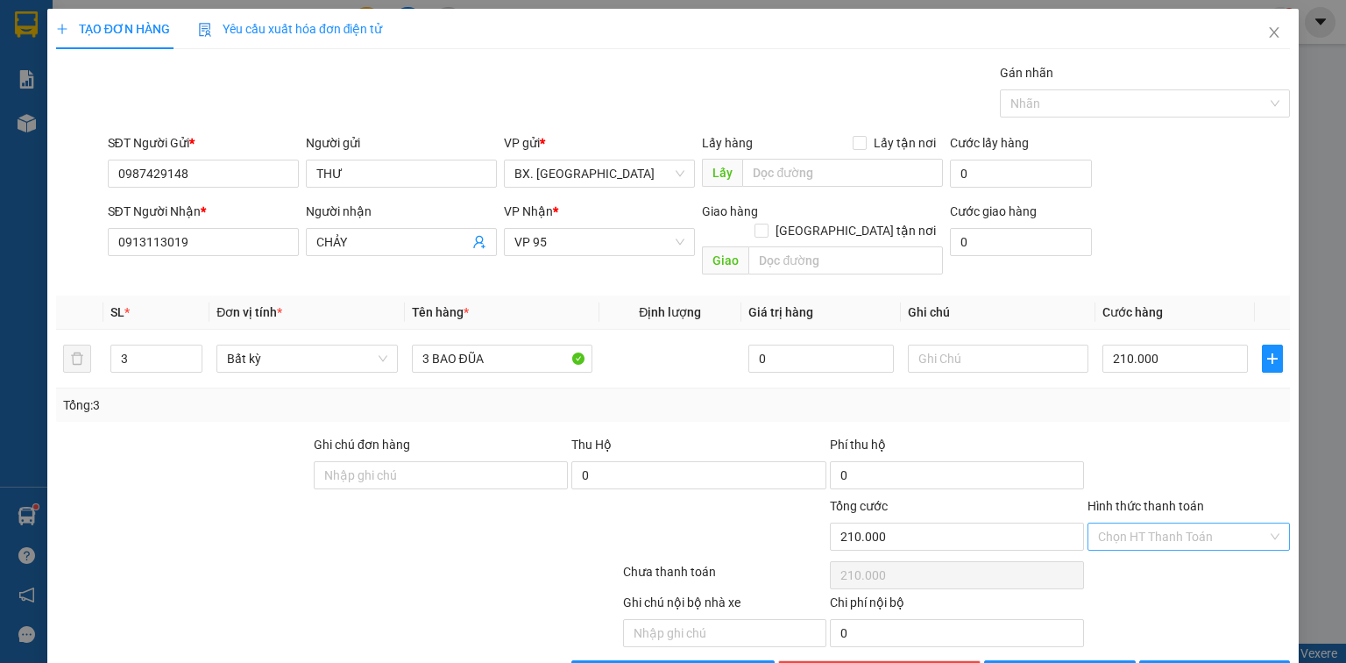
click at [1195, 523] on input "Hình thức thanh toán" at bounding box center [1182, 536] width 169 height 26
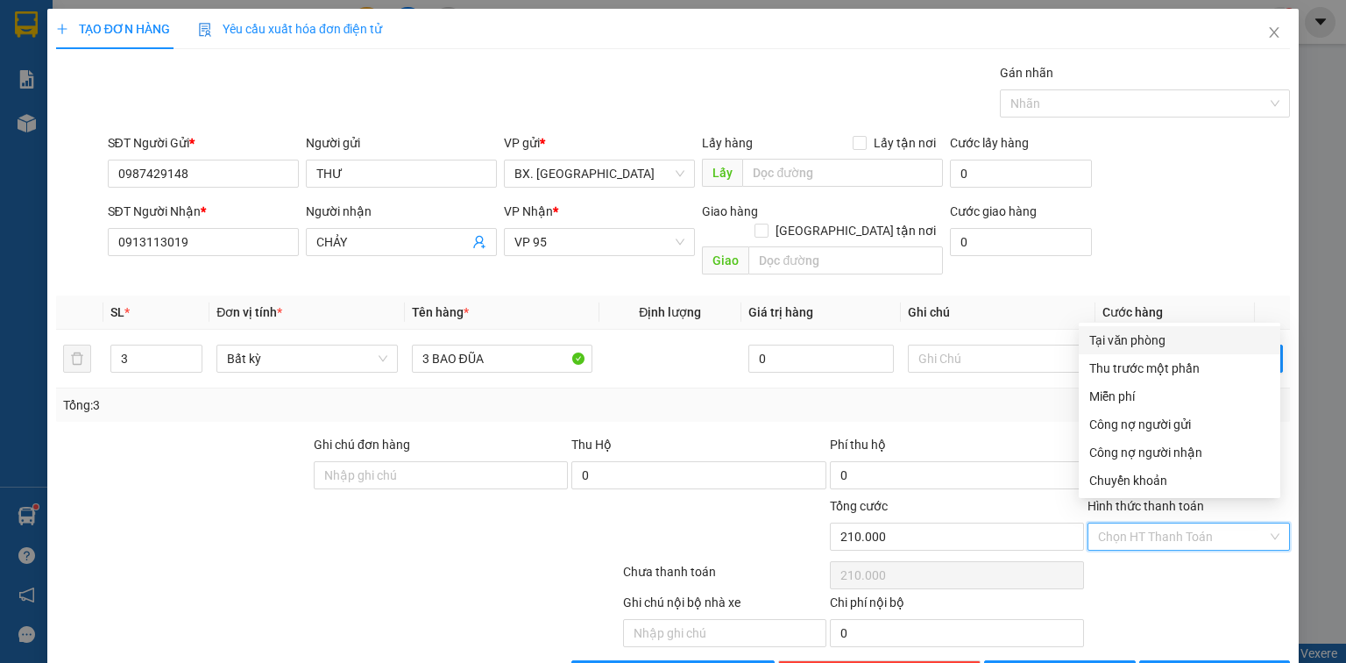
click at [1197, 349] on div "Tại văn phòng" at bounding box center [1180, 339] width 181 height 19
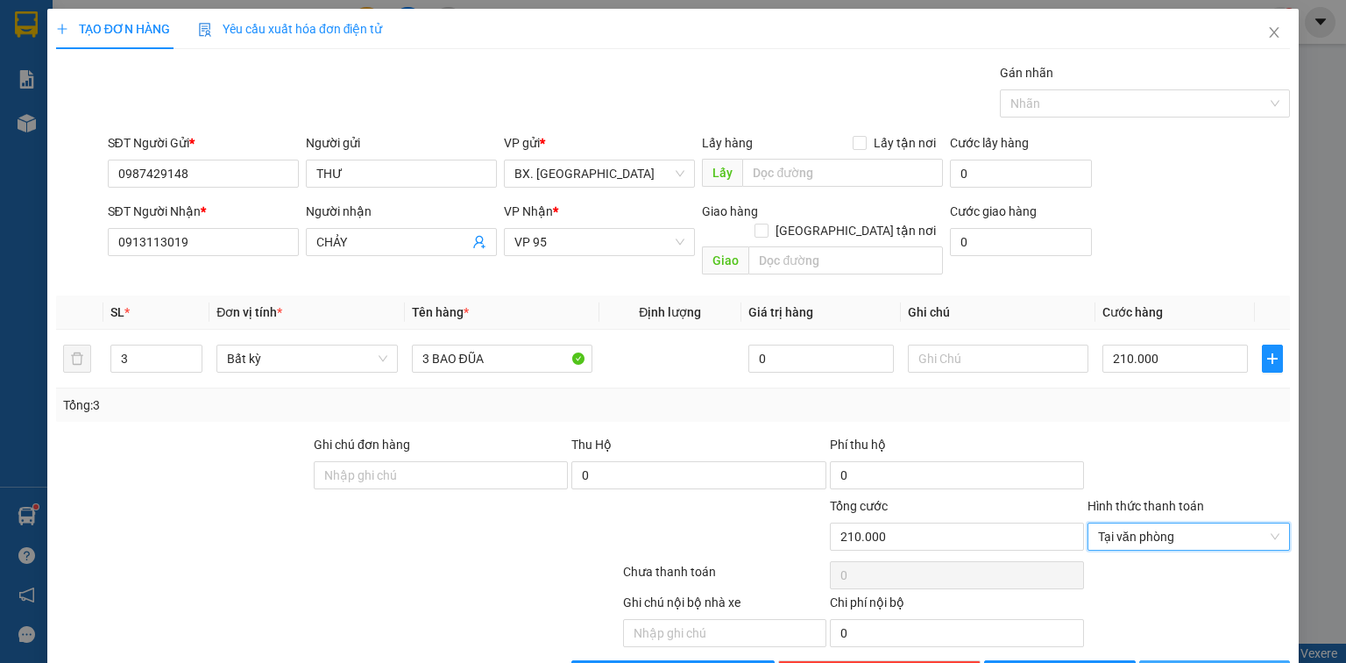
click at [1195, 662] on span "[PERSON_NAME] và In" at bounding box center [1234, 673] width 123 height 19
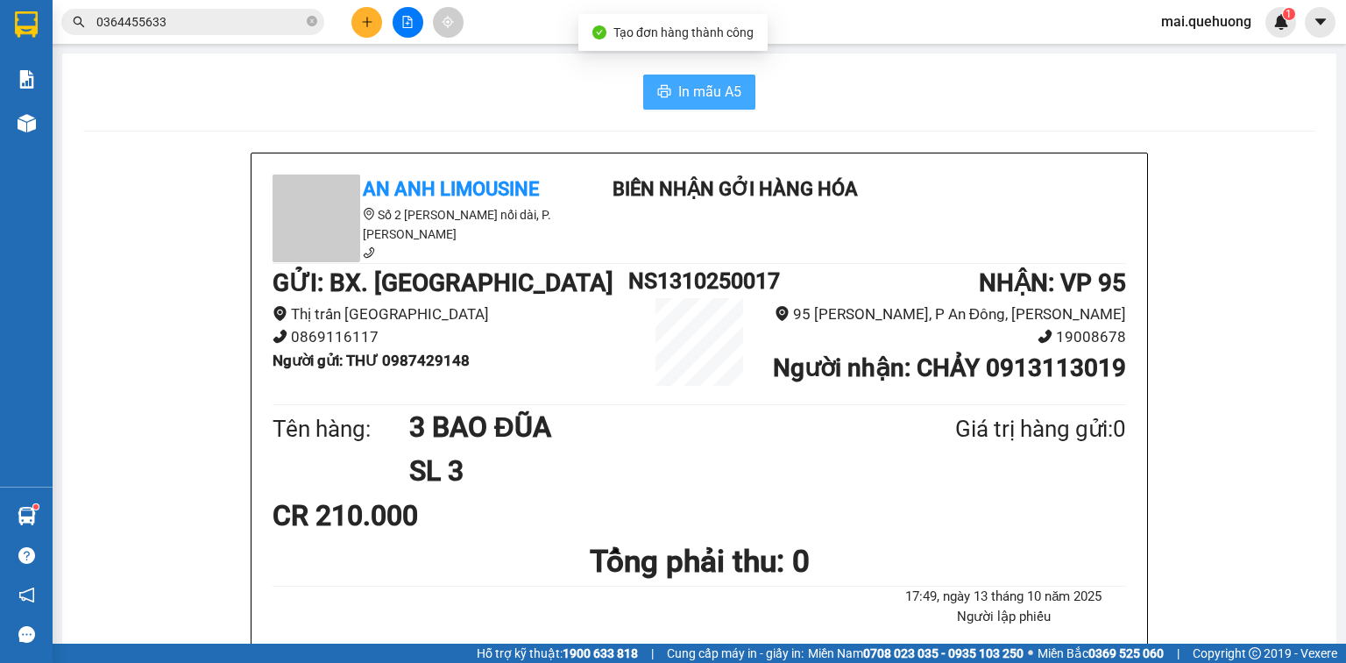
click at [680, 87] on span "In mẫu A5" at bounding box center [710, 92] width 63 height 22
click at [670, 83] on button "In mẫu A5" at bounding box center [699, 92] width 112 height 35
click at [366, 32] on button at bounding box center [367, 22] width 31 height 31
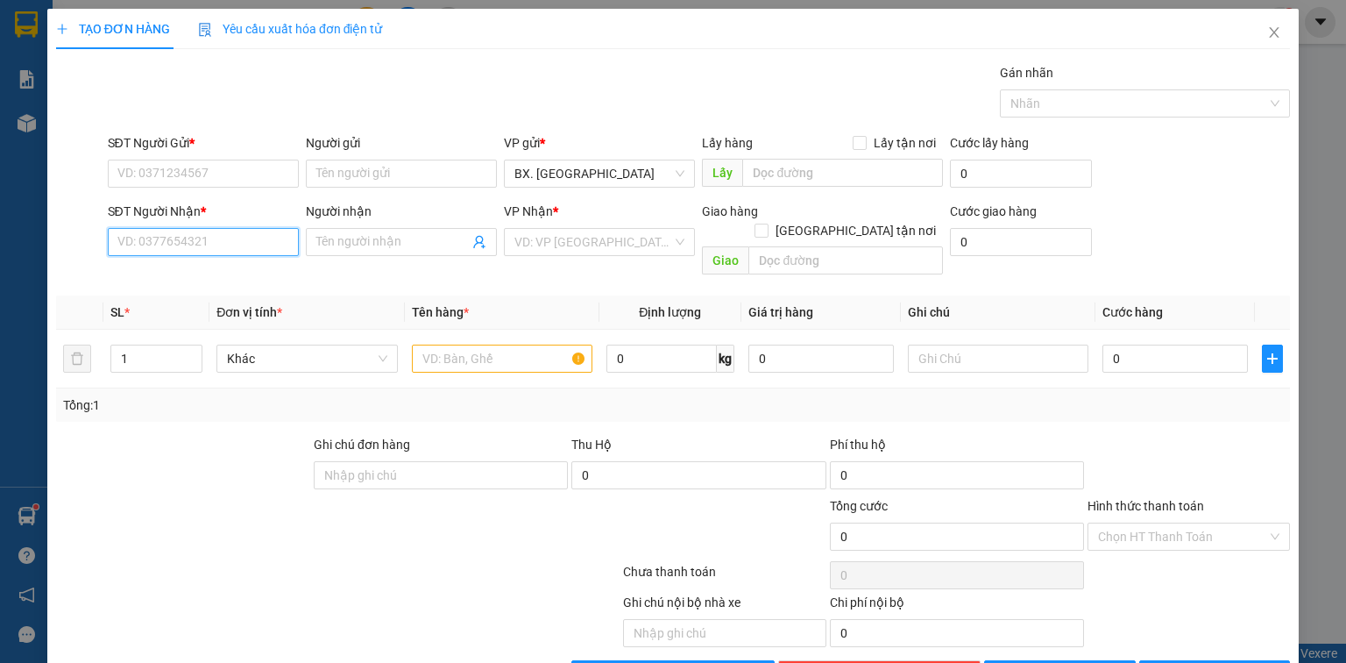
click at [158, 250] on input "SĐT Người Nhận *" at bounding box center [203, 242] width 191 height 28
click at [179, 288] on div "0933621670 - TIẾN" at bounding box center [201, 276] width 189 height 28
type input "0933621670"
type input "TIẾN"
type input "70.000"
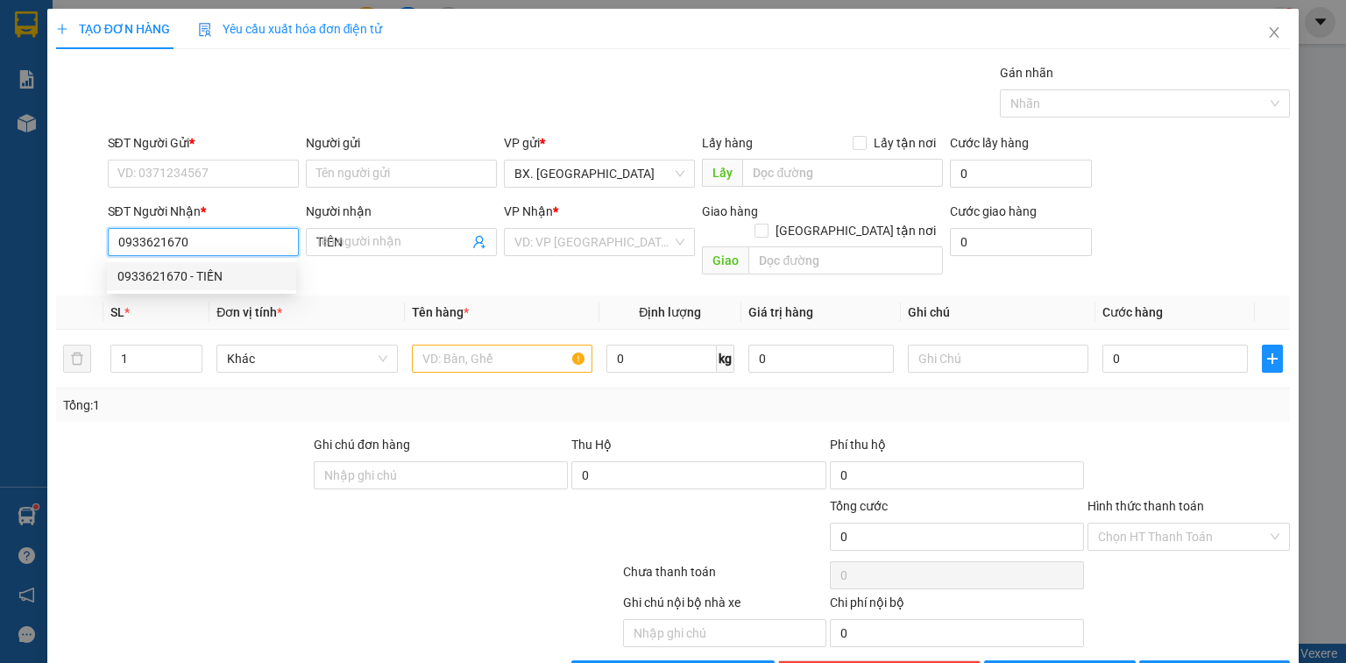
type input "70.000"
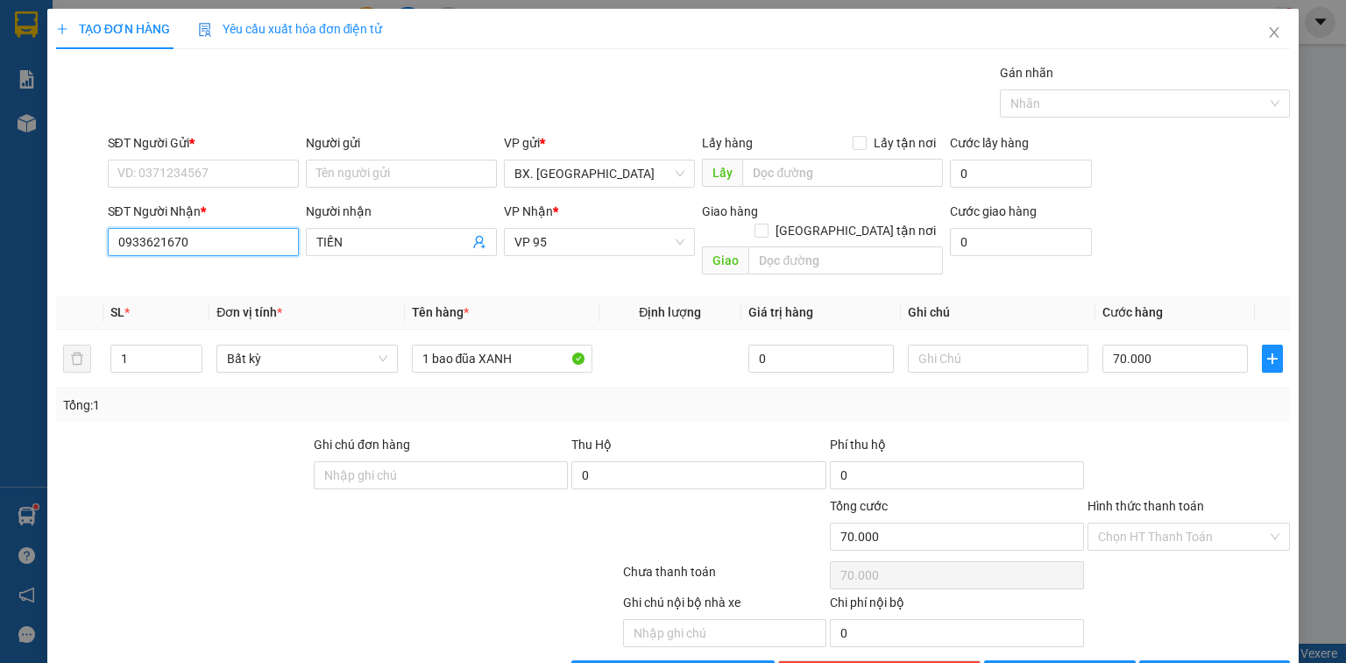
type input "0933621670"
click at [189, 154] on div "SĐT Người Gửi *" at bounding box center [203, 146] width 191 height 26
click at [185, 179] on input "SĐT Người Gửi *" at bounding box center [203, 174] width 191 height 28
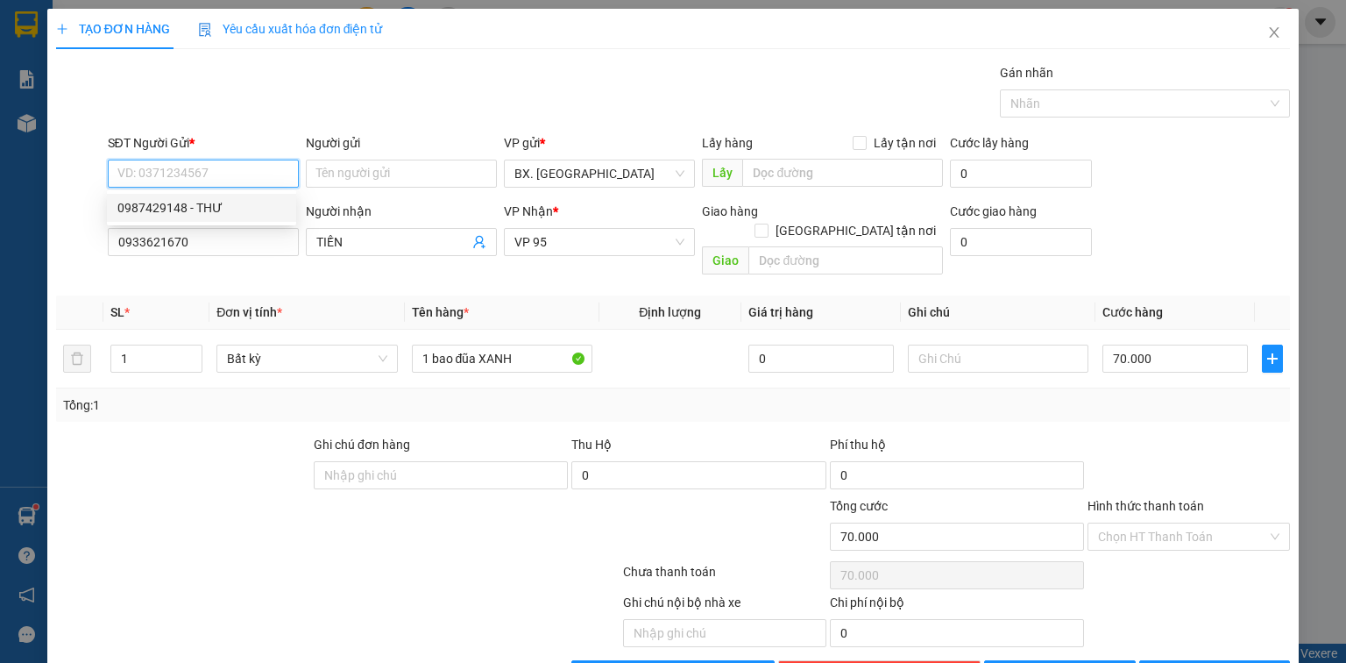
click at [202, 209] on div "0987429148 - THƯ" at bounding box center [201, 207] width 168 height 19
type input "0987429148"
type input "THƯ"
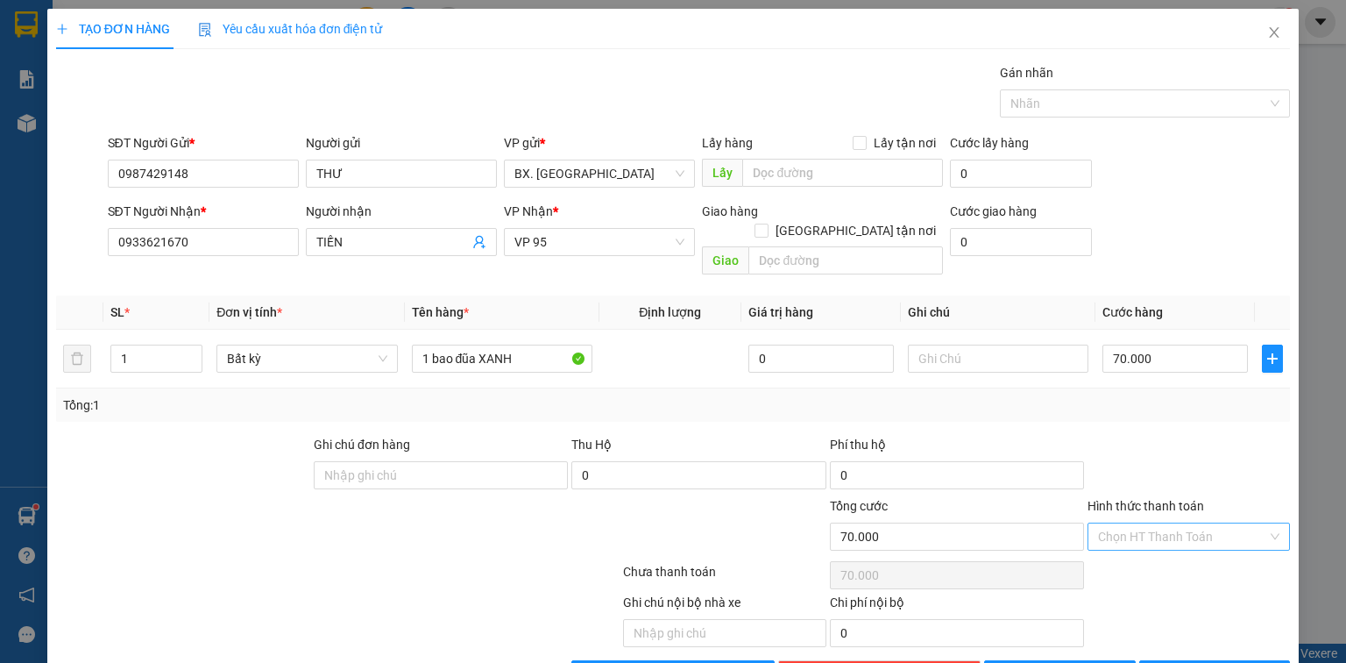
click at [1168, 523] on input "Hình thức thanh toán" at bounding box center [1182, 536] width 169 height 26
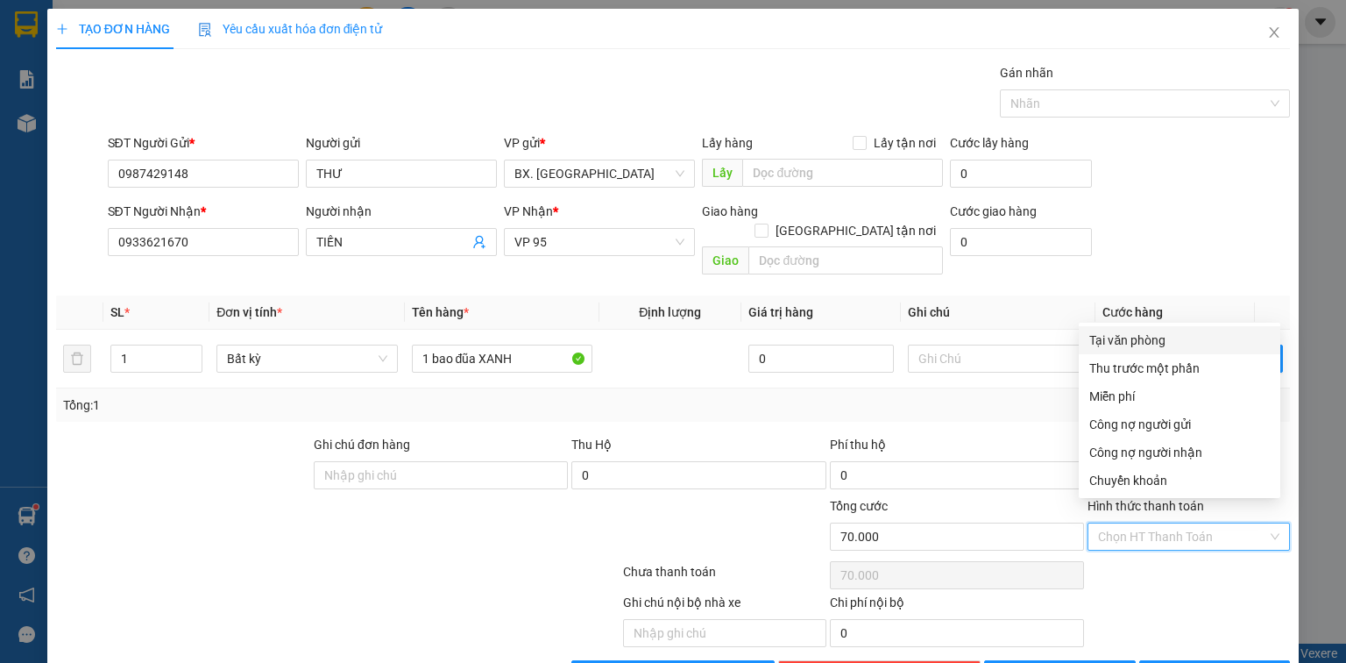
click at [1150, 337] on div "Tại văn phòng" at bounding box center [1180, 339] width 181 height 19
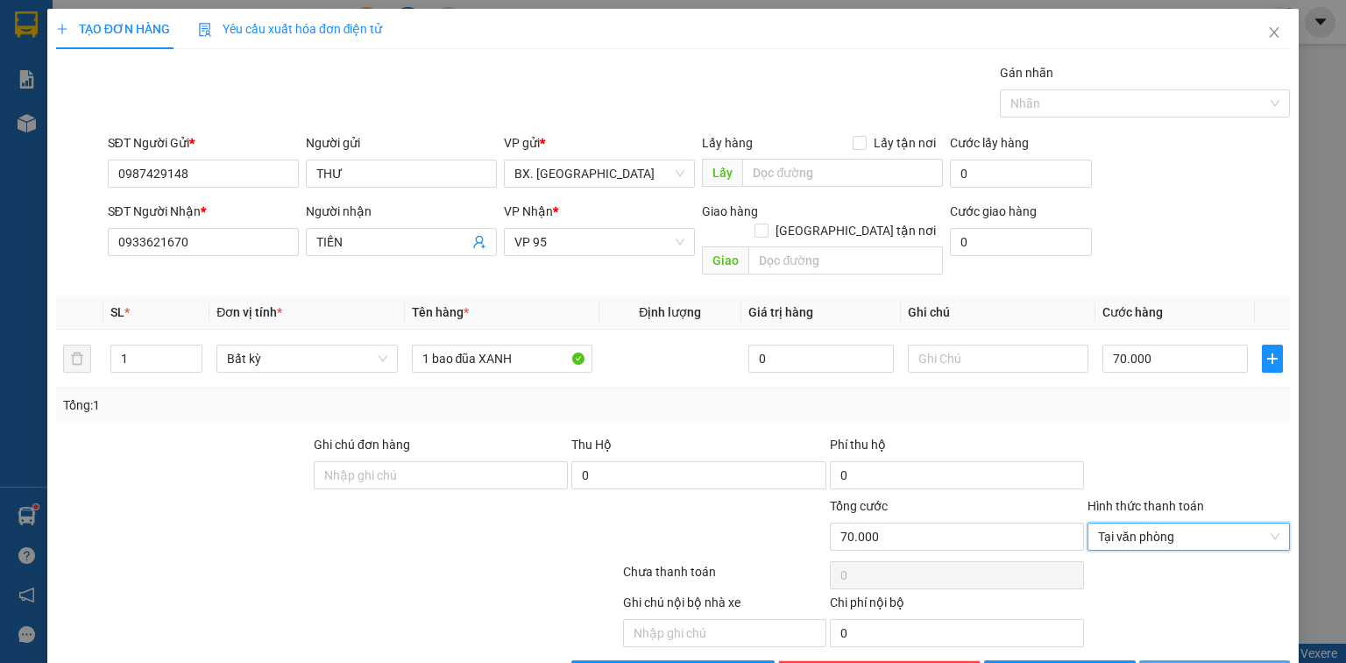
click at [1170, 660] on button "[PERSON_NAME] và In" at bounding box center [1216, 674] width 152 height 28
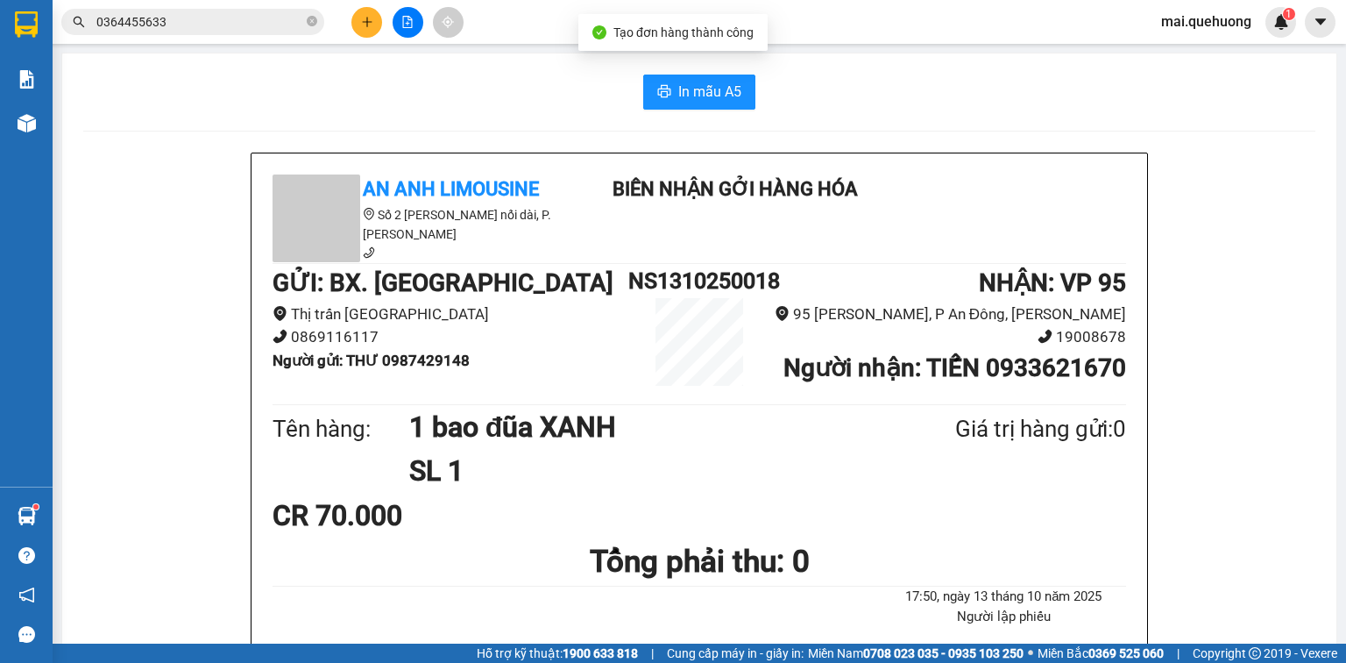
click at [751, 102] on div "In mẫu A5" at bounding box center [699, 92] width 1233 height 35
click at [694, 86] on span "In mẫu A5" at bounding box center [710, 92] width 63 height 22
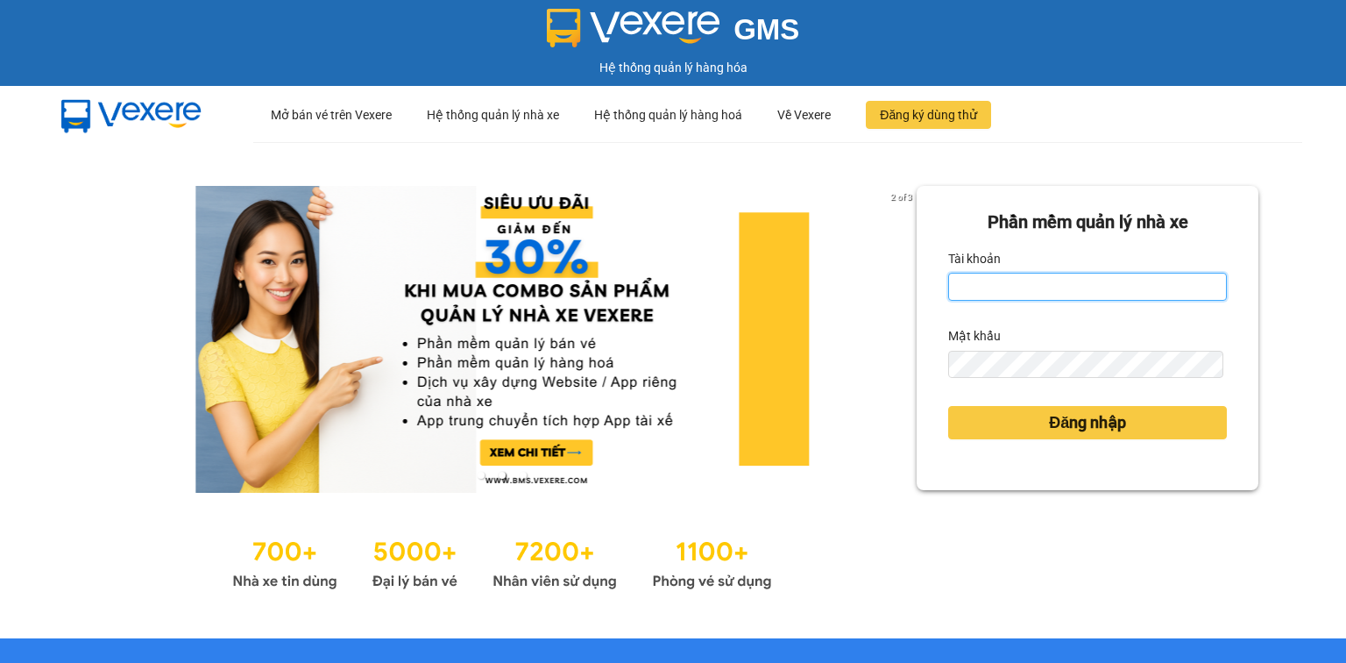
click at [1043, 279] on input "Tài khoản" at bounding box center [1088, 287] width 279 height 28
type input "hongtins.quehuong"
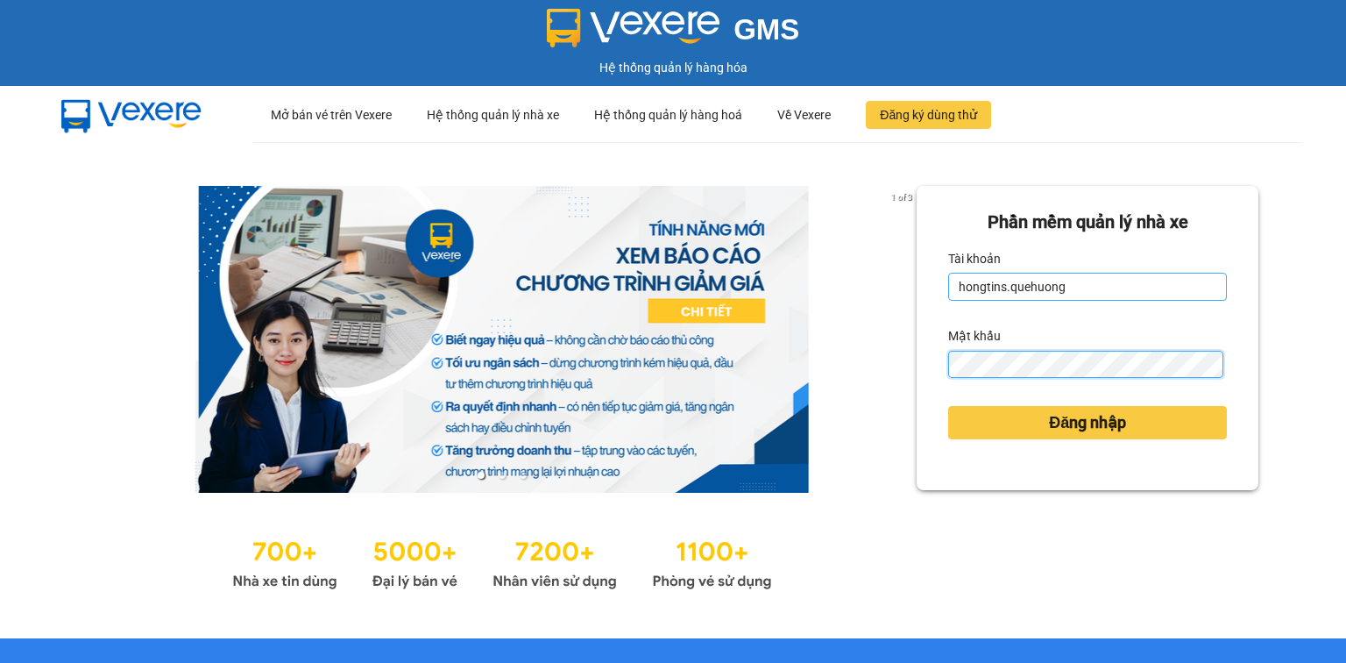
click at [949, 406] on button "Đăng nhập" at bounding box center [1088, 422] width 279 height 33
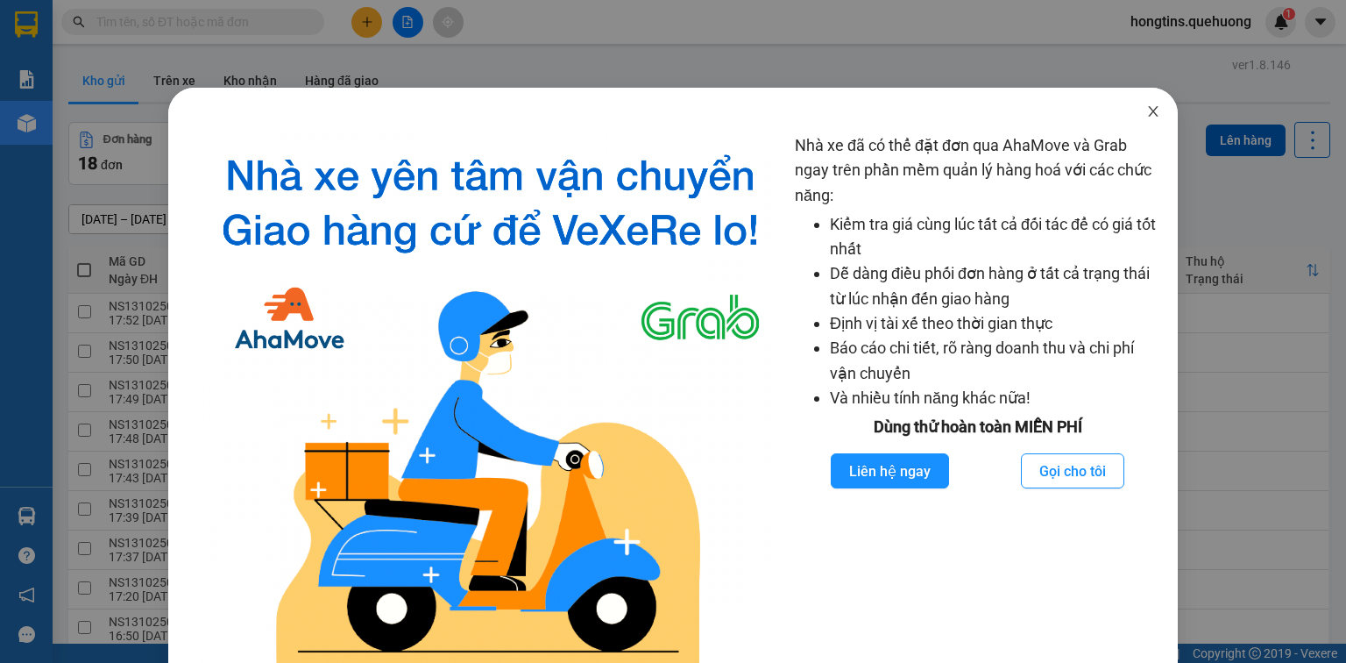
click at [1147, 110] on icon "close" at bounding box center [1154, 111] width 14 height 14
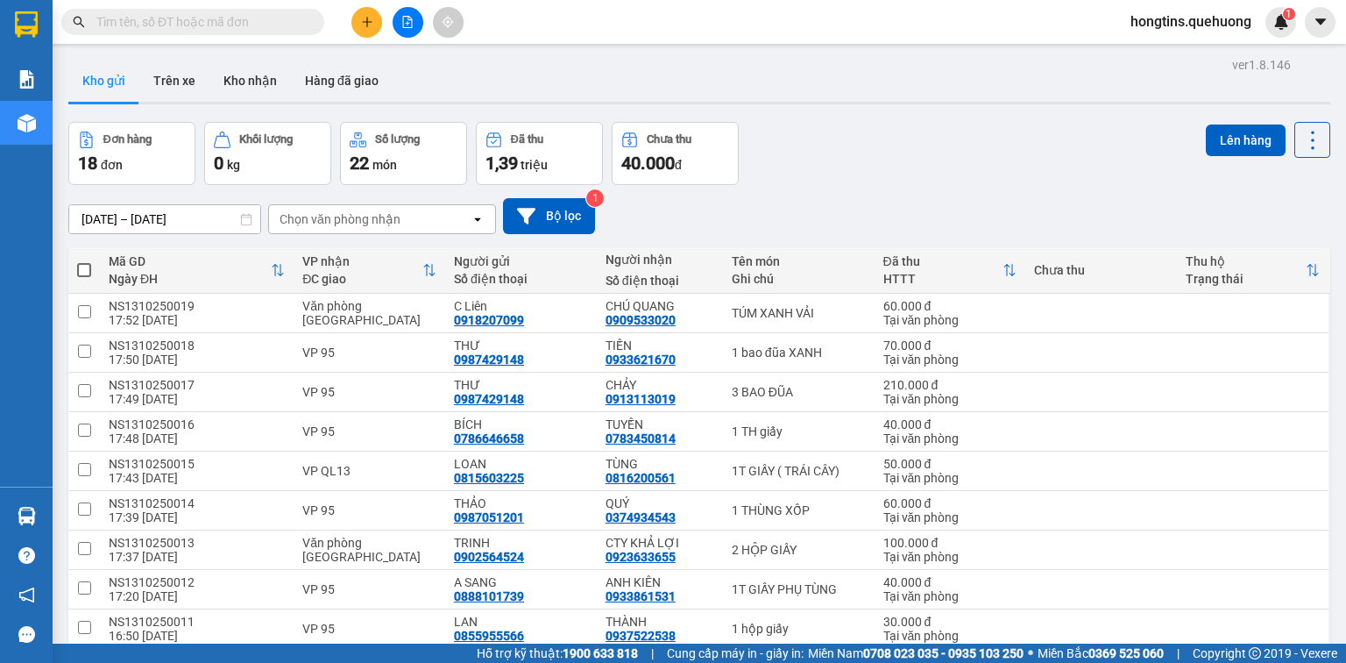
click at [349, 11] on div at bounding box center [407, 22] width 131 height 31
click at [361, 18] on icon "plus" at bounding box center [367, 22] width 12 height 12
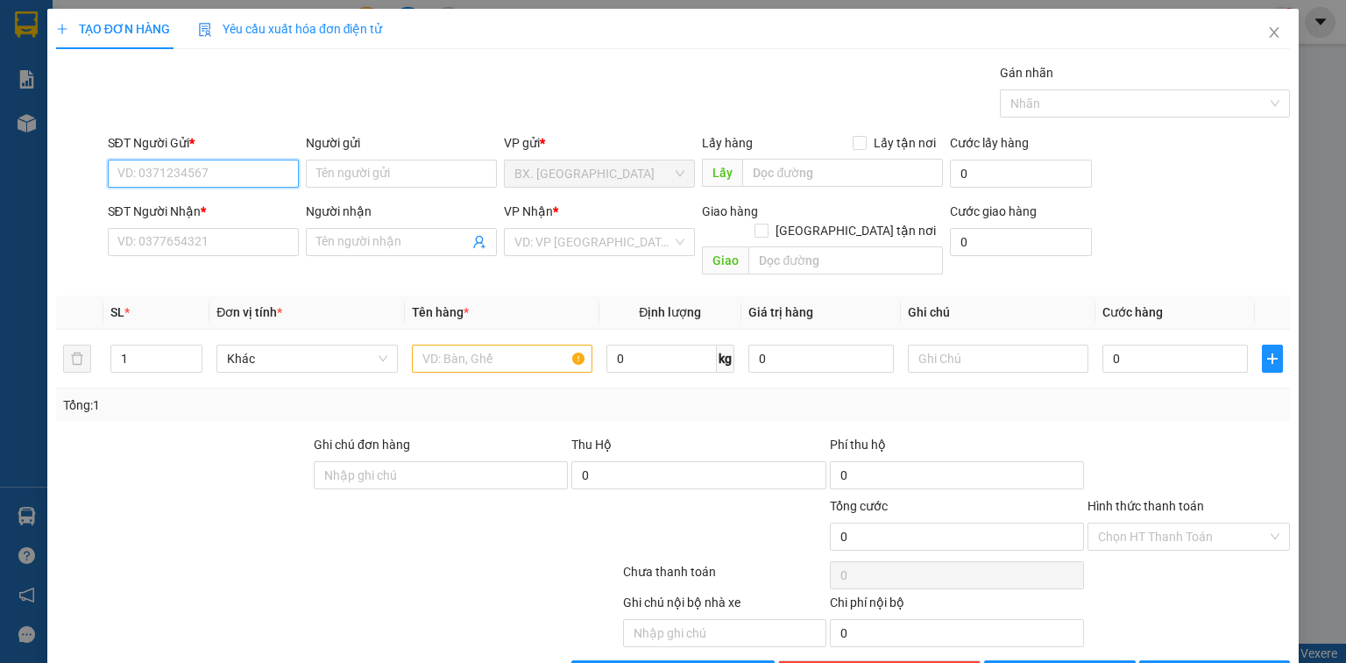
click at [227, 181] on input "SĐT Người Gửi *" at bounding box center [203, 174] width 191 height 28
click at [182, 202] on div "0989192960 - LY" at bounding box center [201, 207] width 168 height 19
type input "0989192960"
type input "LY"
type input "0937985236"
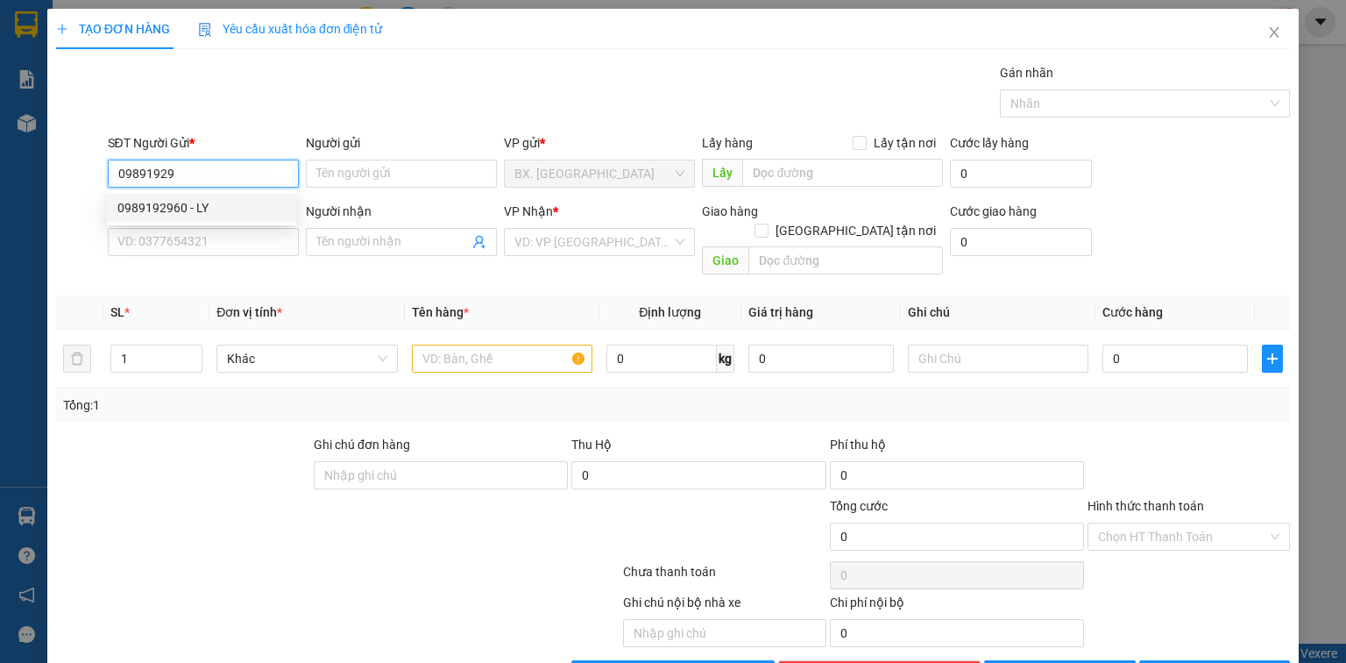
type input "TƯỜNG"
type input "50.000"
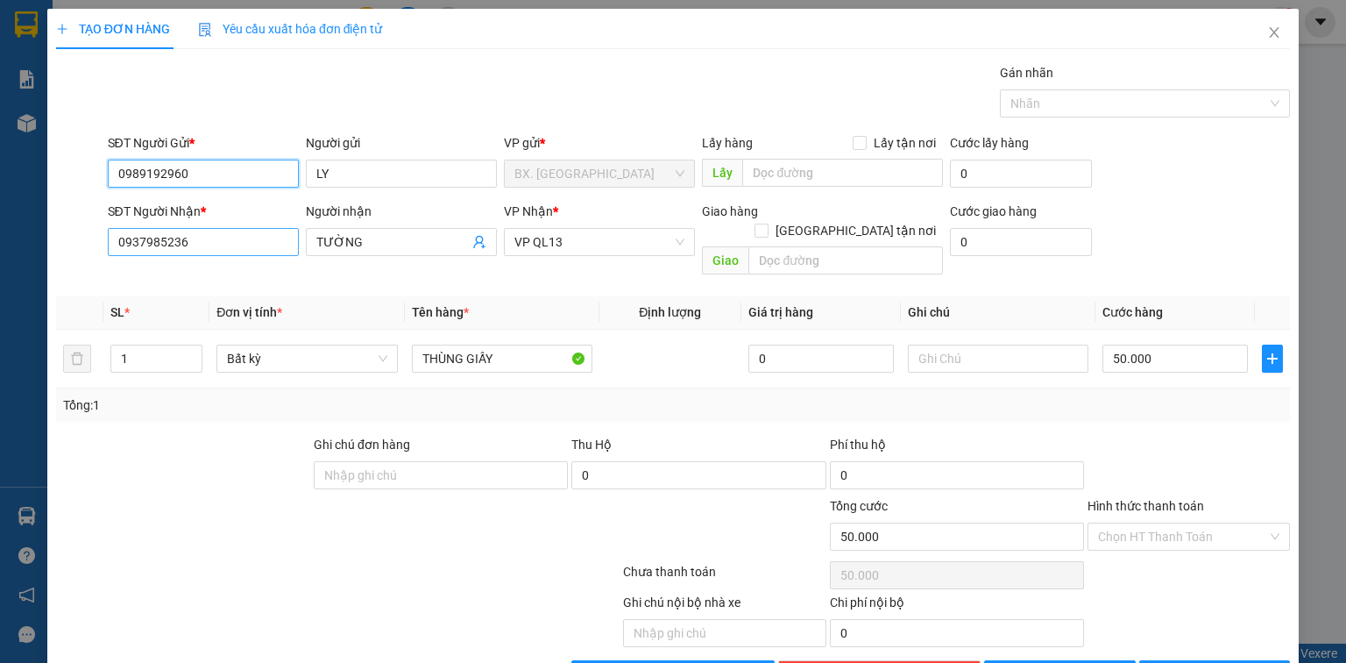
type input "0989192960"
click at [259, 249] on input "0937985236" at bounding box center [203, 242] width 191 height 28
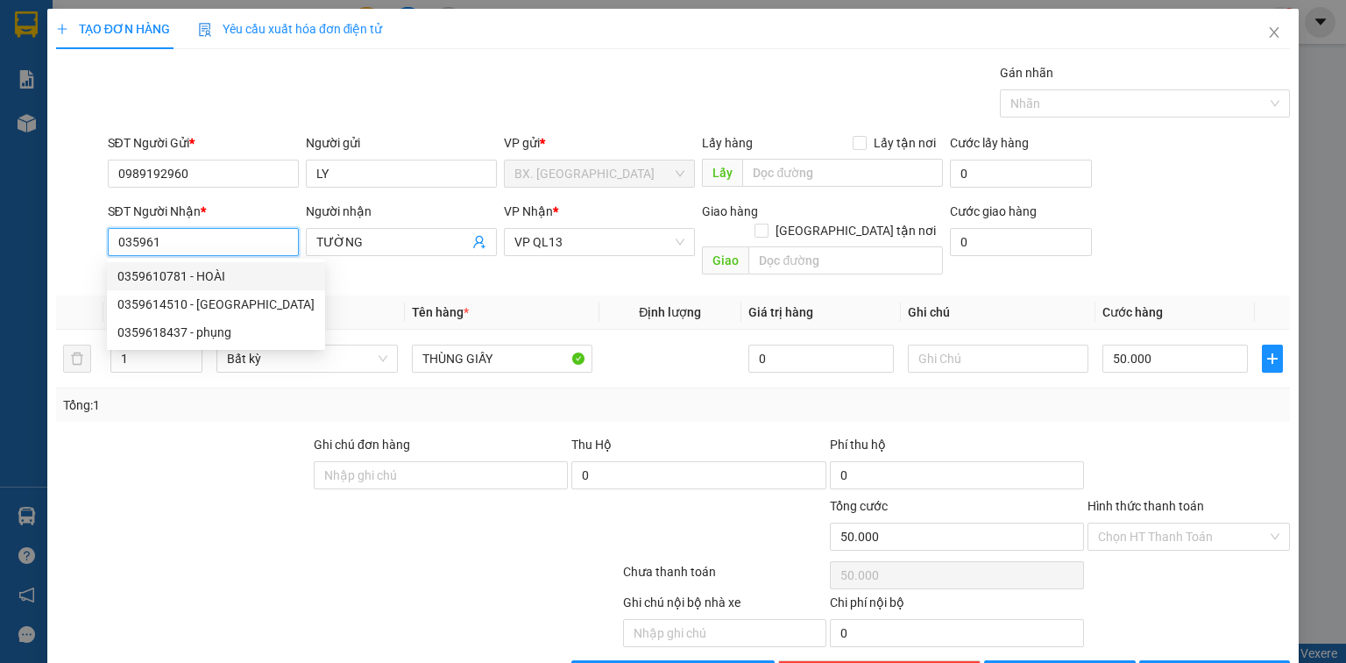
click at [211, 281] on div "0359610781 - HOÀI" at bounding box center [215, 275] width 197 height 19
type input "0359610781"
type input "HOÀI"
type input "40.000"
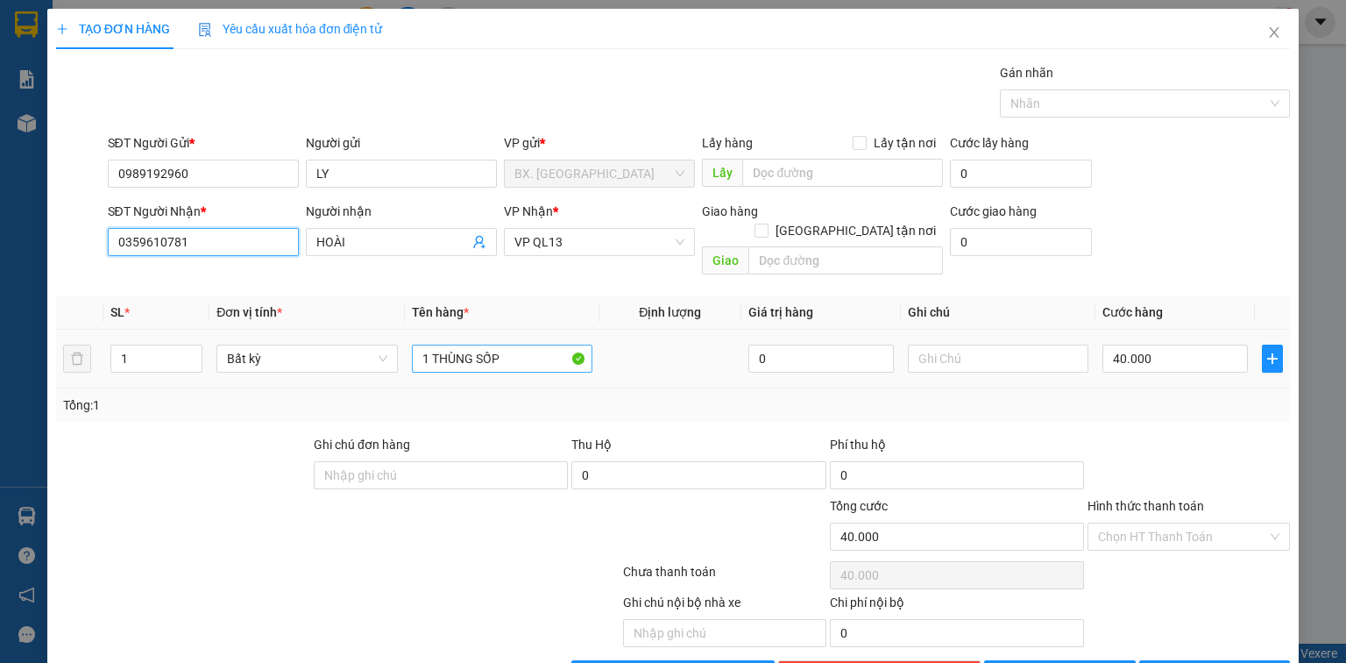
type input "0359610781"
click at [529, 345] on input "1 THÙNG SỐP" at bounding box center [502, 359] width 181 height 28
type input "1 THÙNG GIẤY"
click at [1178, 345] on input "40.000" at bounding box center [1176, 359] width 146 height 28
type input "5"
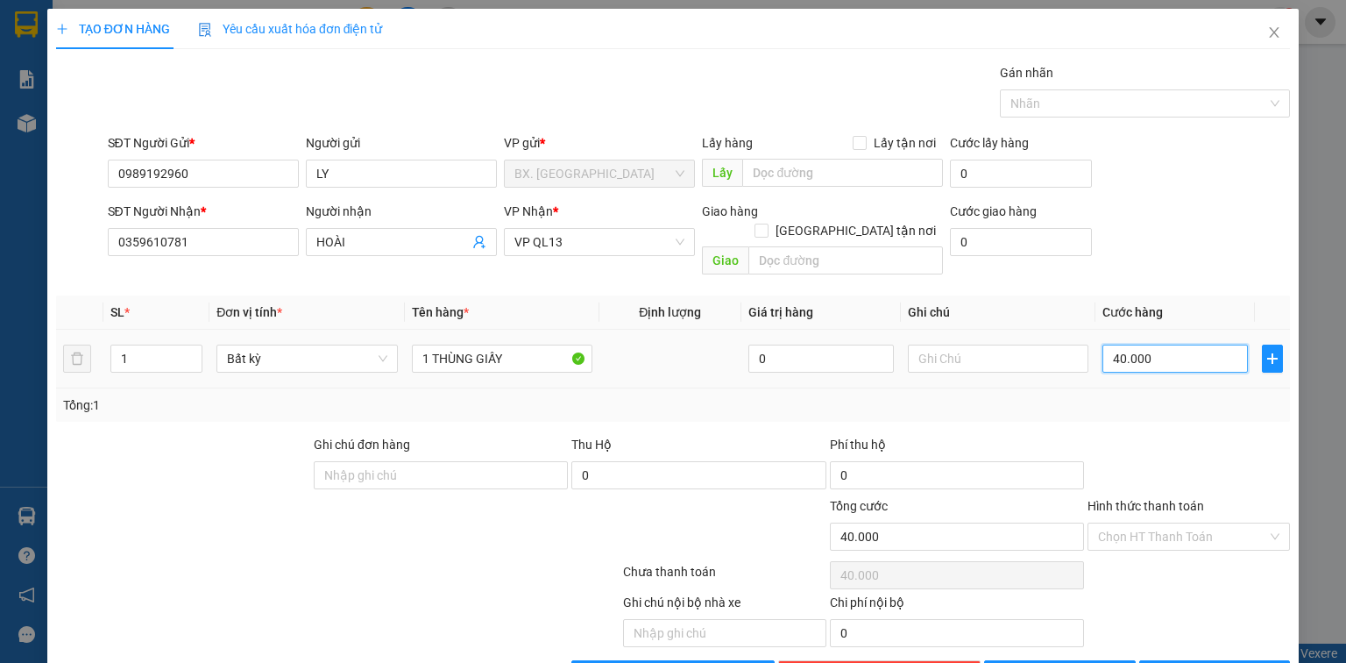
type input "5"
type input "50"
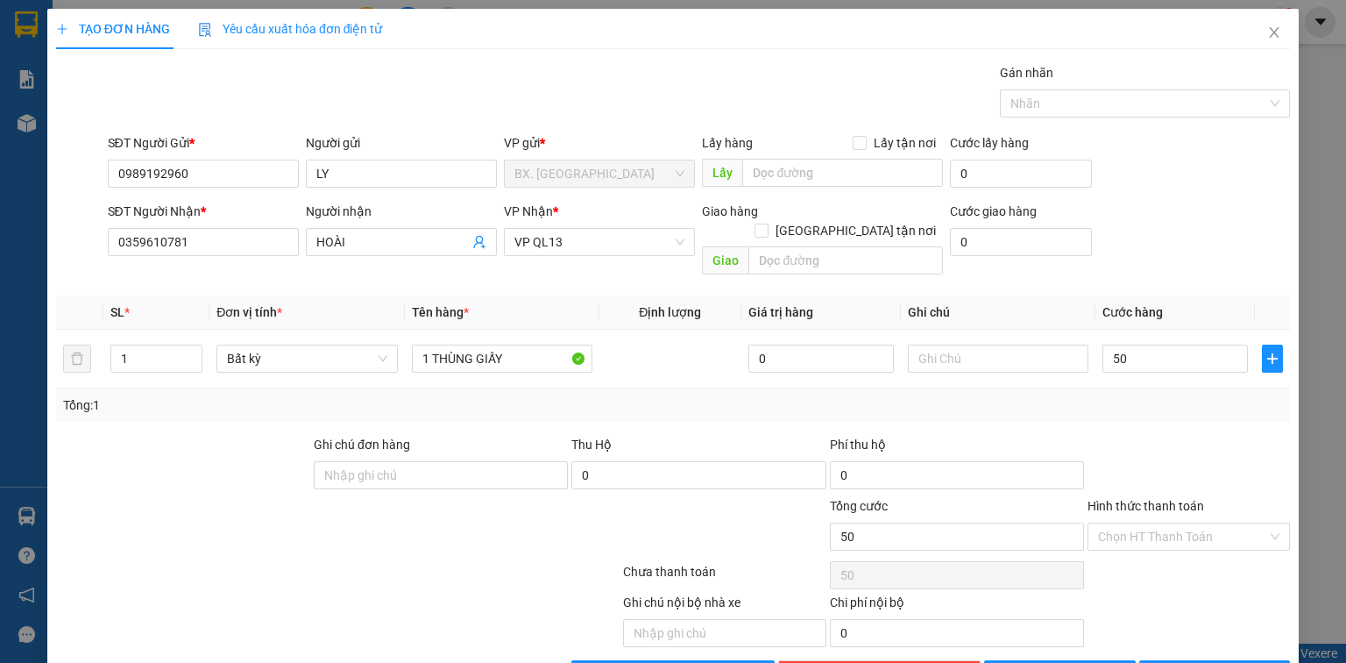
type input "50.000"
click at [1207, 410] on div "Transit Pickup Surcharge Ids Transit Deliver Surcharge Ids Transit Deliver Surc…" at bounding box center [673, 375] width 1234 height 625
click at [1136, 527] on span at bounding box center [1182, 536] width 169 height 26
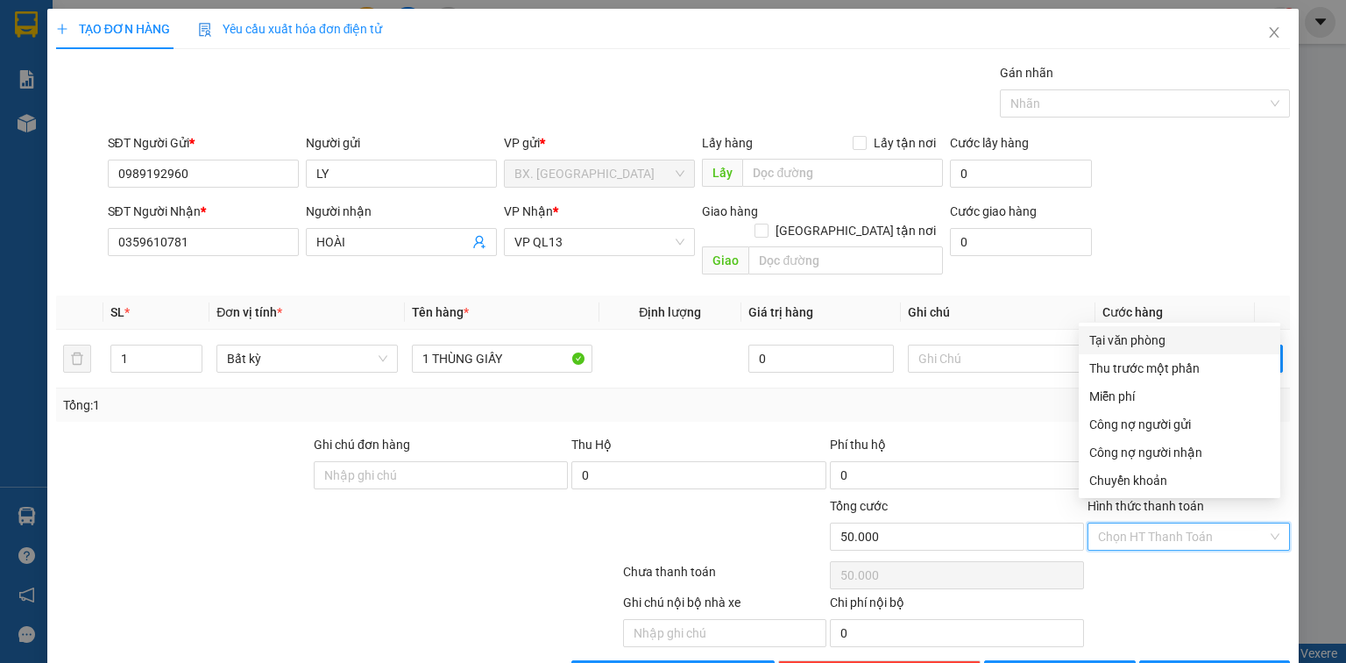
click at [1157, 340] on div "Tại văn phòng" at bounding box center [1180, 339] width 181 height 19
type input "0"
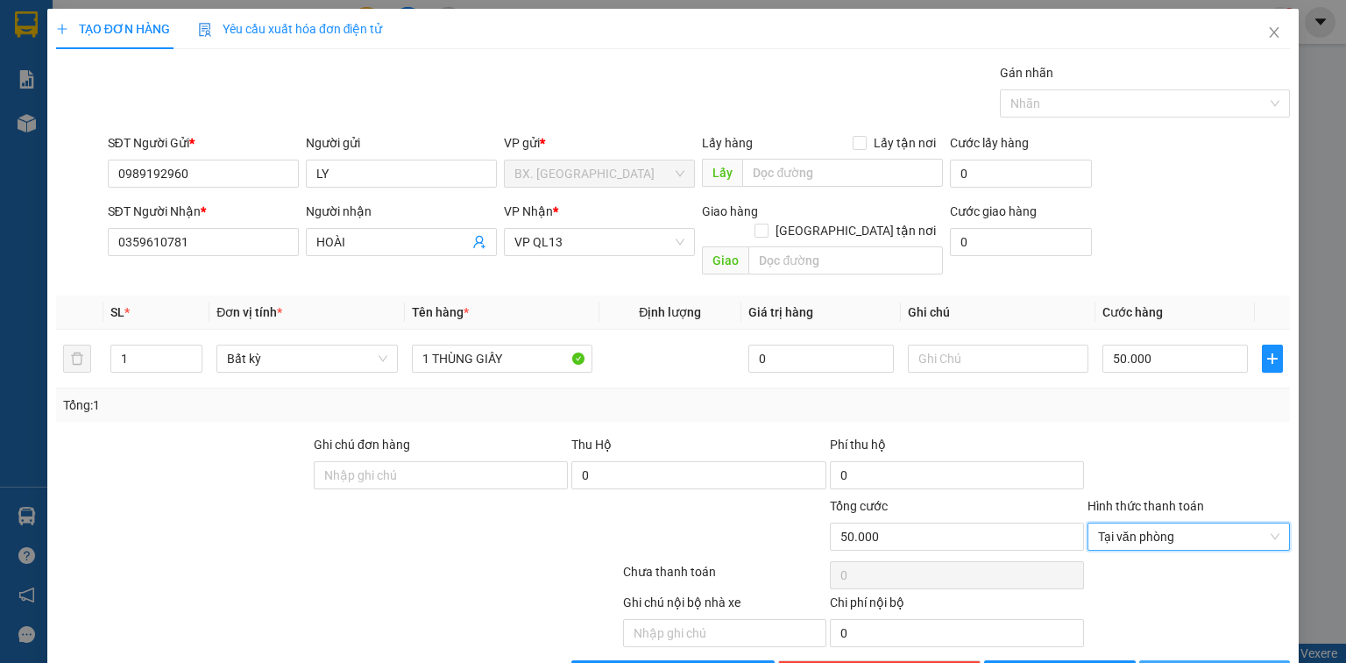
click at [1188, 660] on button "[PERSON_NAME] và In" at bounding box center [1216, 674] width 152 height 28
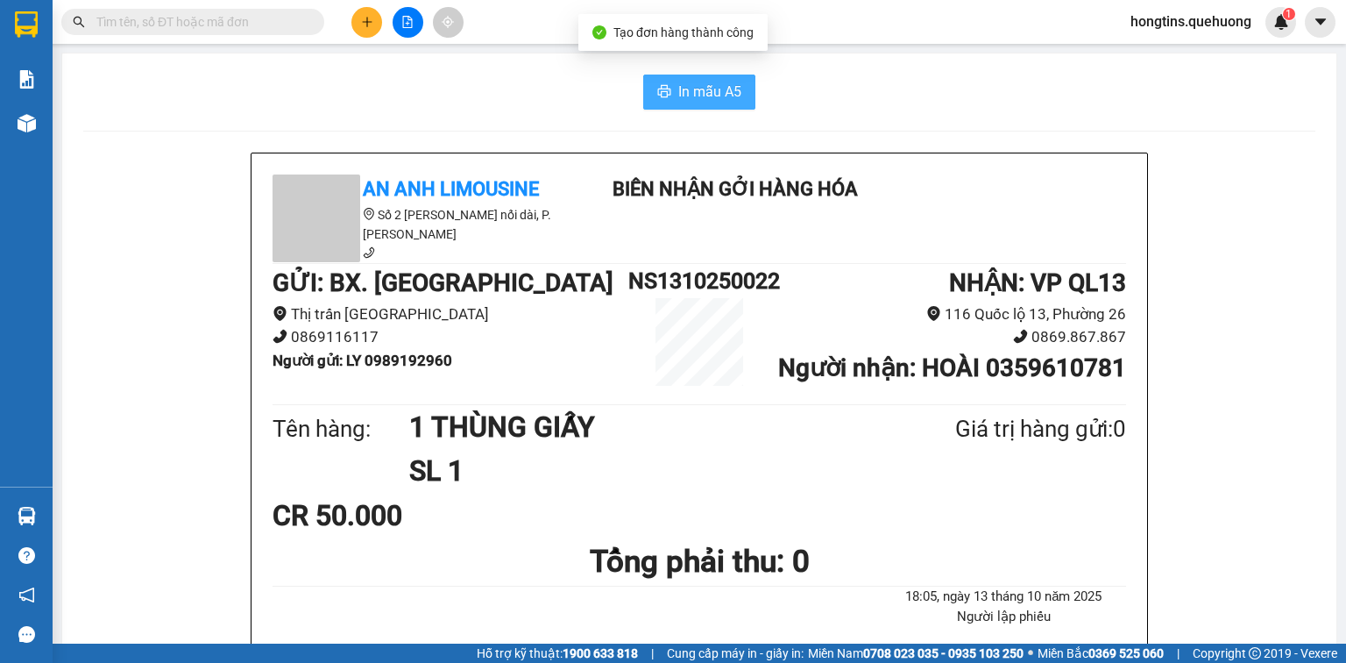
click at [721, 103] on button "In mẫu A5" at bounding box center [699, 92] width 112 height 35
click at [270, 28] on input "text" at bounding box center [199, 21] width 207 height 19
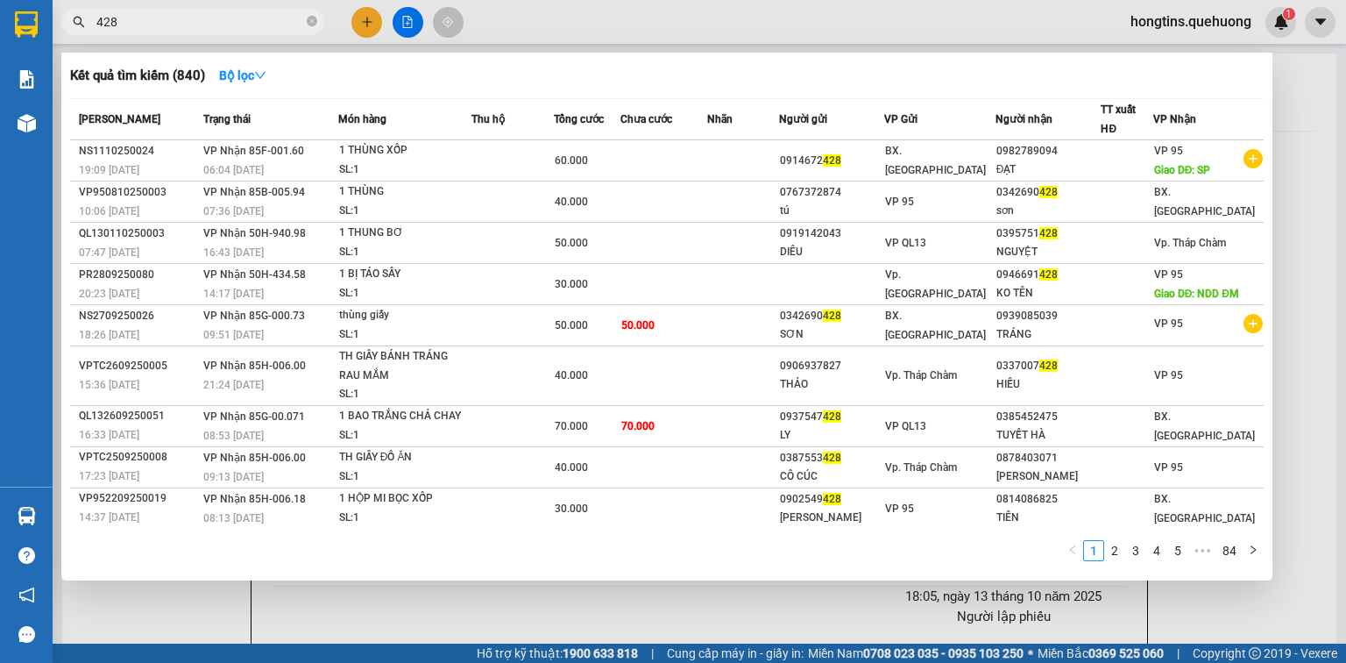
type input "428"
click at [364, 28] on div at bounding box center [673, 331] width 1346 height 663
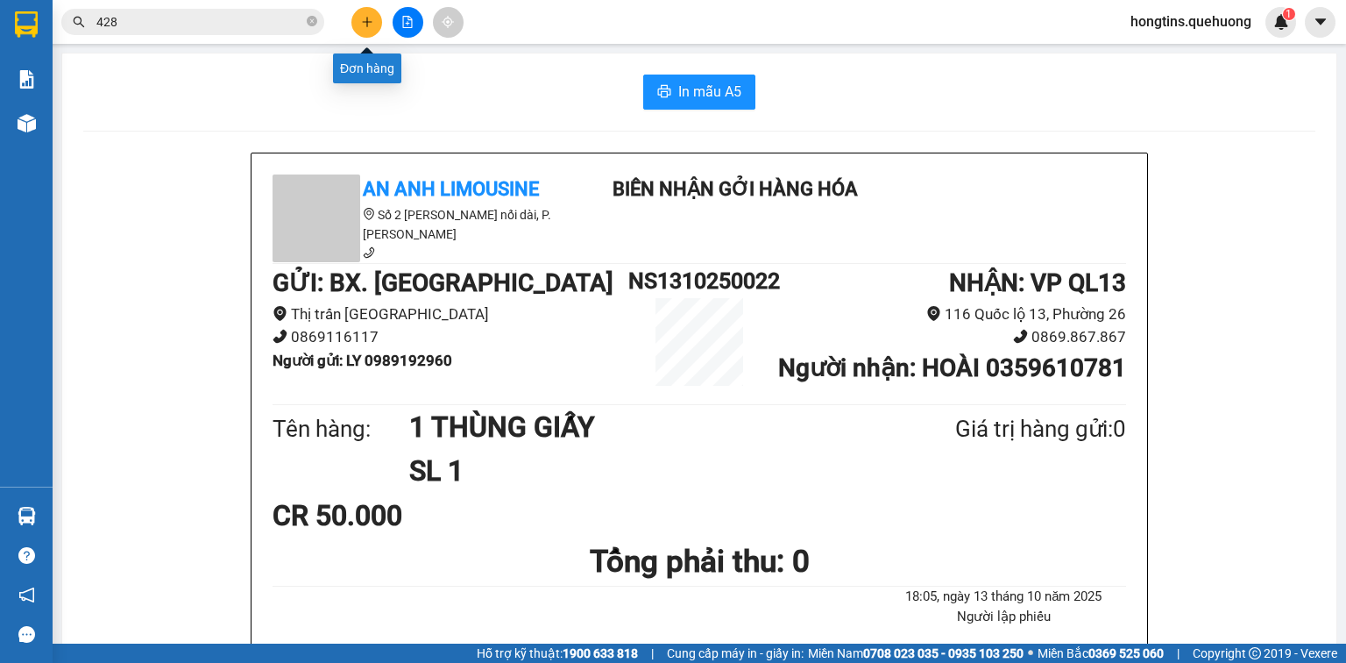
click at [364, 28] on button at bounding box center [367, 22] width 31 height 31
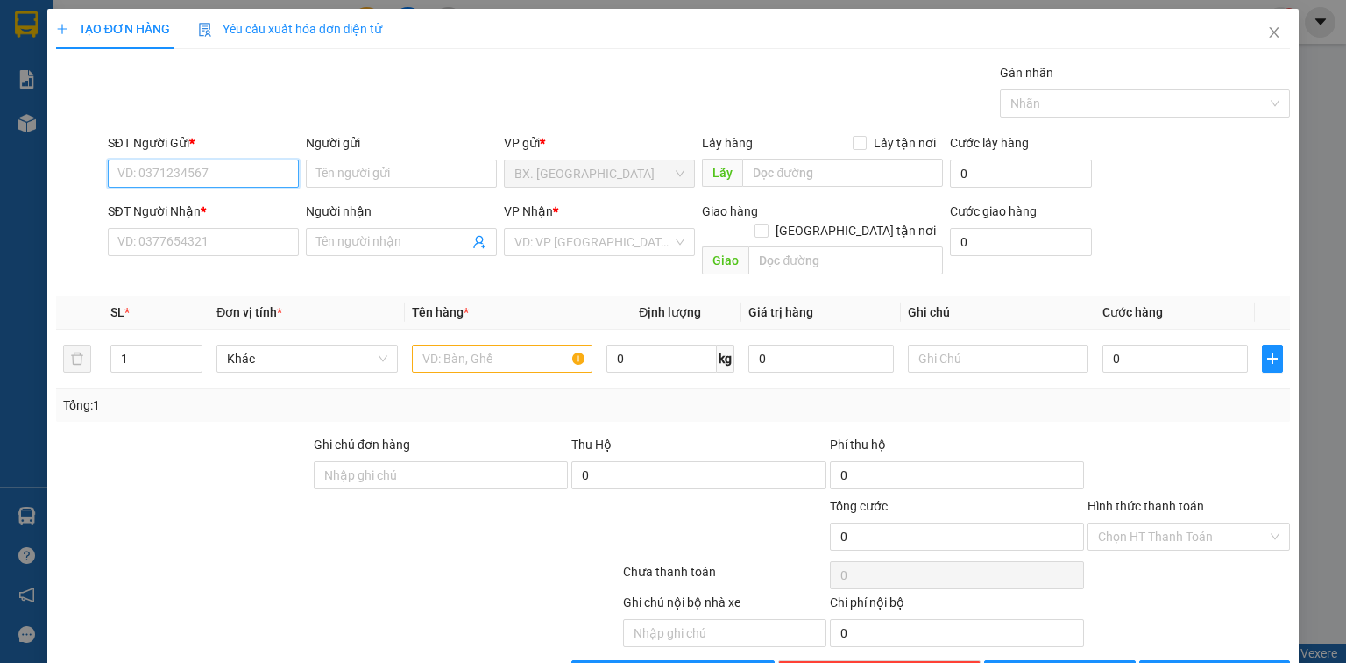
click at [151, 164] on input "SĐT Người Gửi *" at bounding box center [203, 174] width 191 height 28
click at [140, 167] on input "SĐT Người Gửi *" at bounding box center [203, 174] width 191 height 28
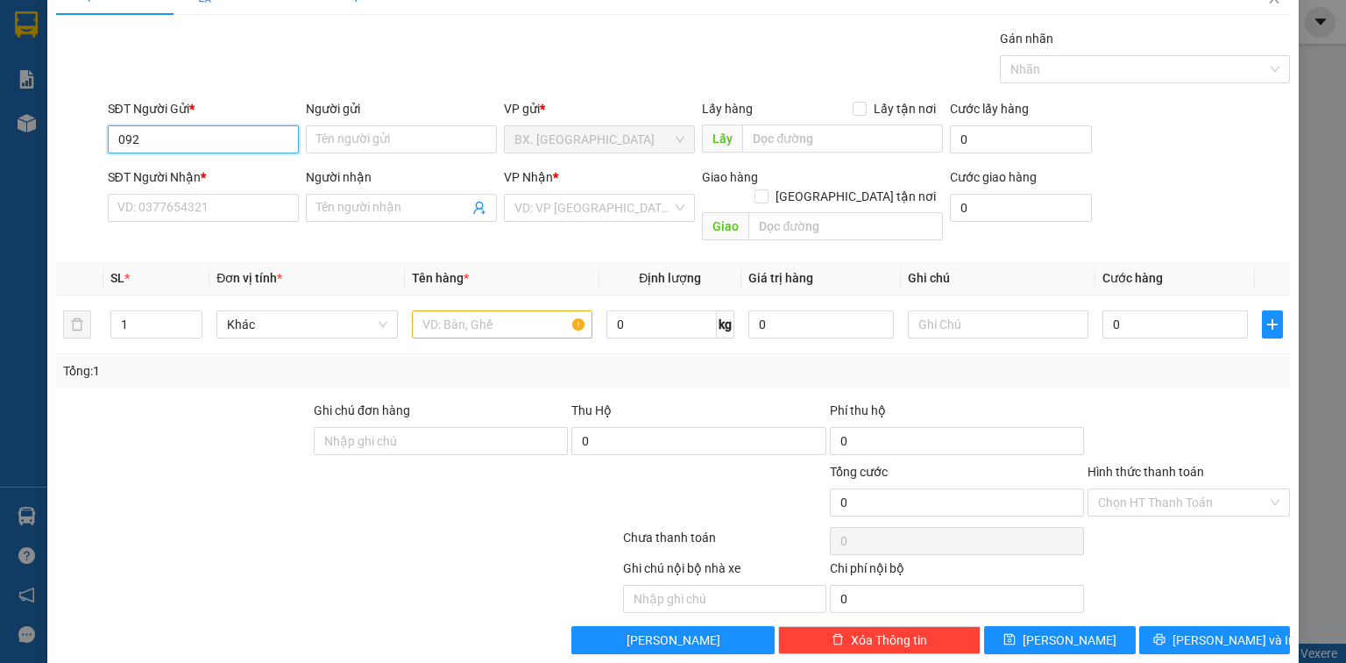
scroll to position [39, 0]
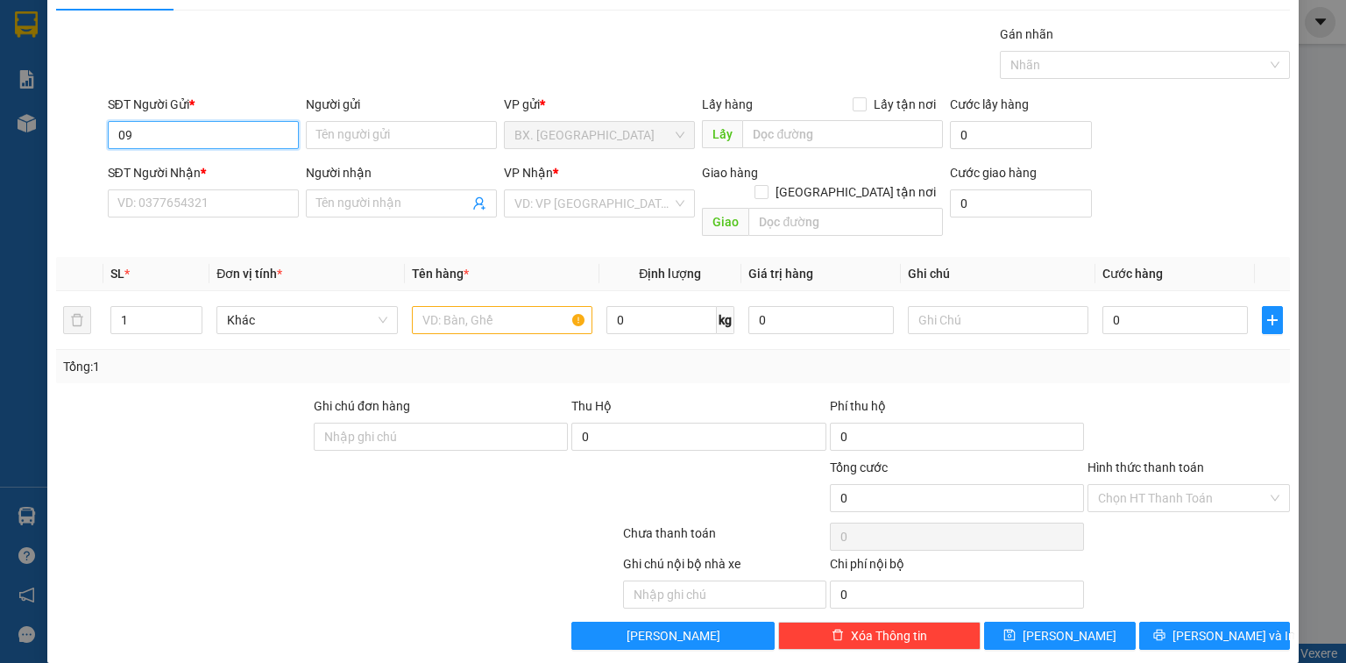
type input "0"
click at [181, 206] on input "SĐT Người Nhận *" at bounding box center [203, 203] width 191 height 28
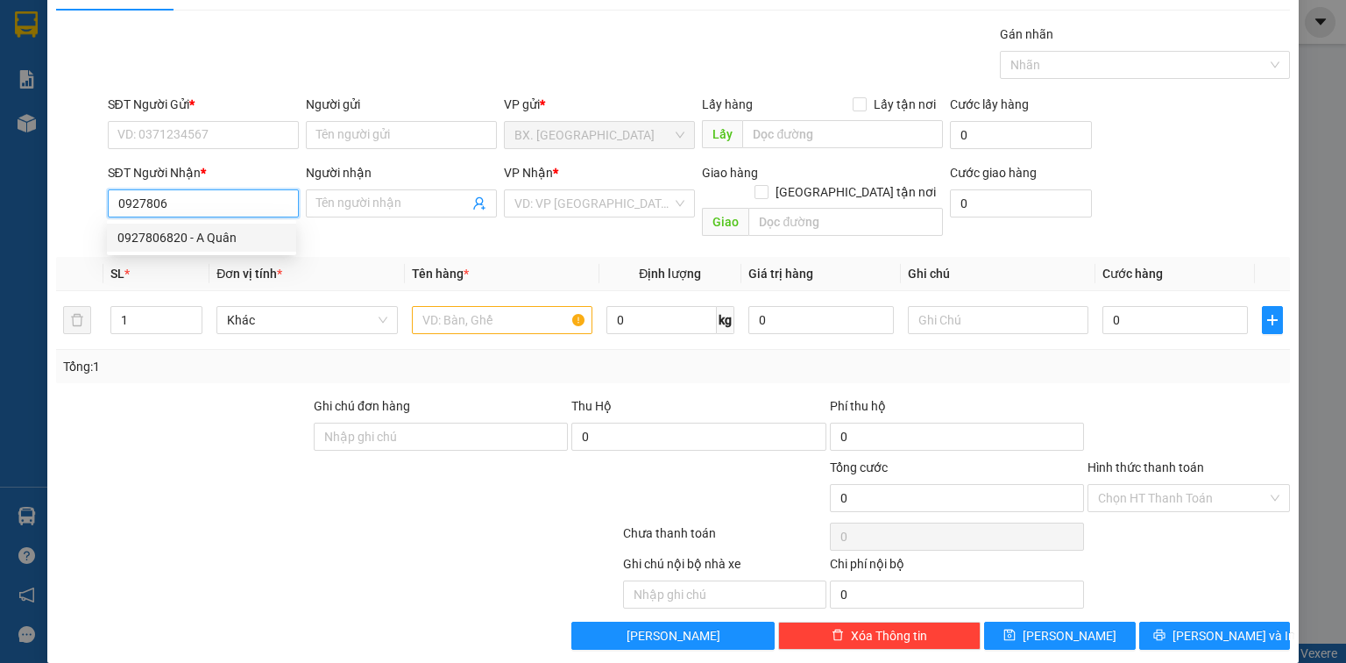
click at [188, 239] on div "0927806820 - A Quân" at bounding box center [201, 237] width 168 height 19
type input "0927806820"
type input "A Quân"
type input "50.000"
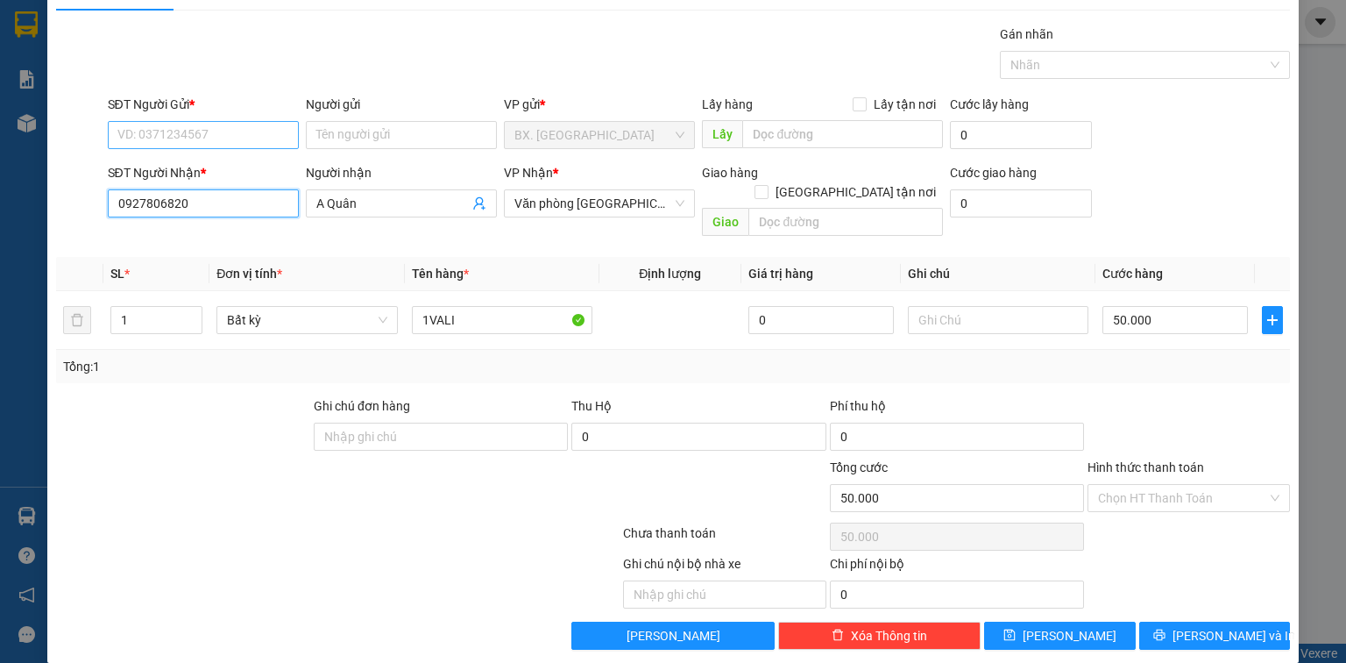
type input "0927806820"
click at [236, 133] on input "SĐT Người Gửi *" at bounding box center [203, 135] width 191 height 28
click at [231, 173] on div "0362889468 - xuân" at bounding box center [201, 169] width 168 height 19
type input "0362889468"
type input "xuân"
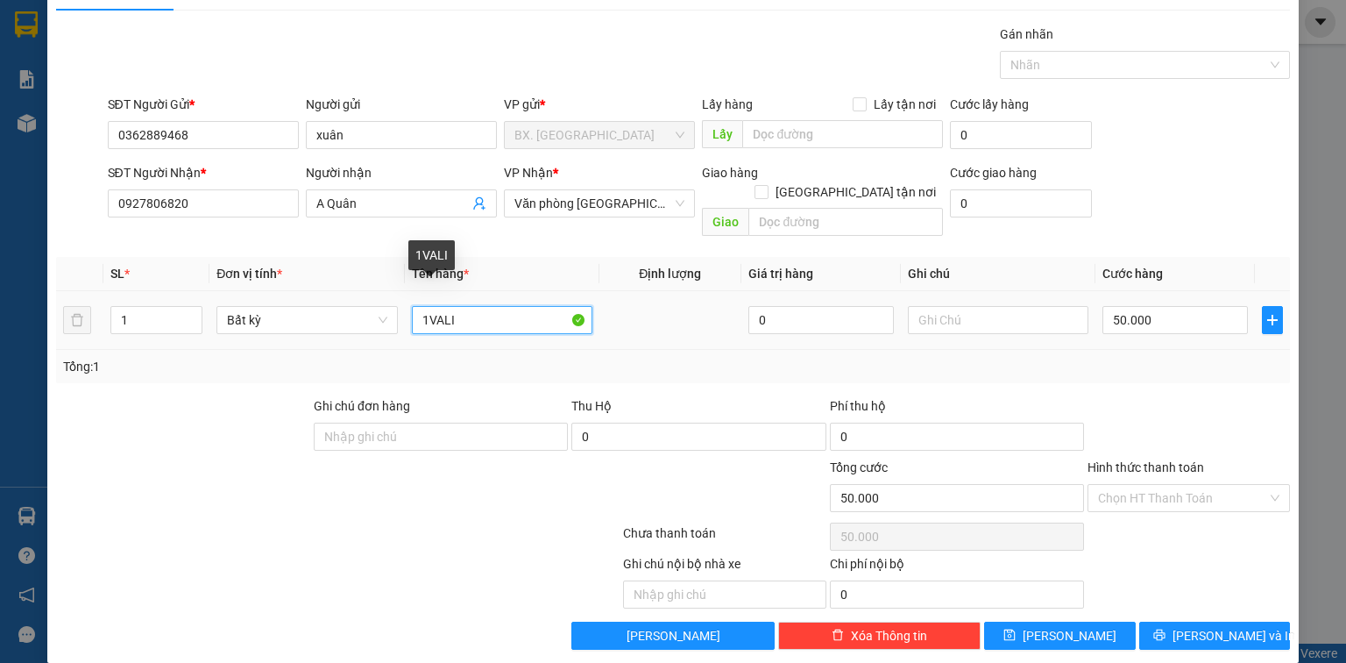
click at [486, 309] on input "1VALI" at bounding box center [502, 320] width 181 height 28
type input "THÙNG SỐP"
click at [1114, 485] on input "Hình thức thanh toán" at bounding box center [1182, 498] width 169 height 26
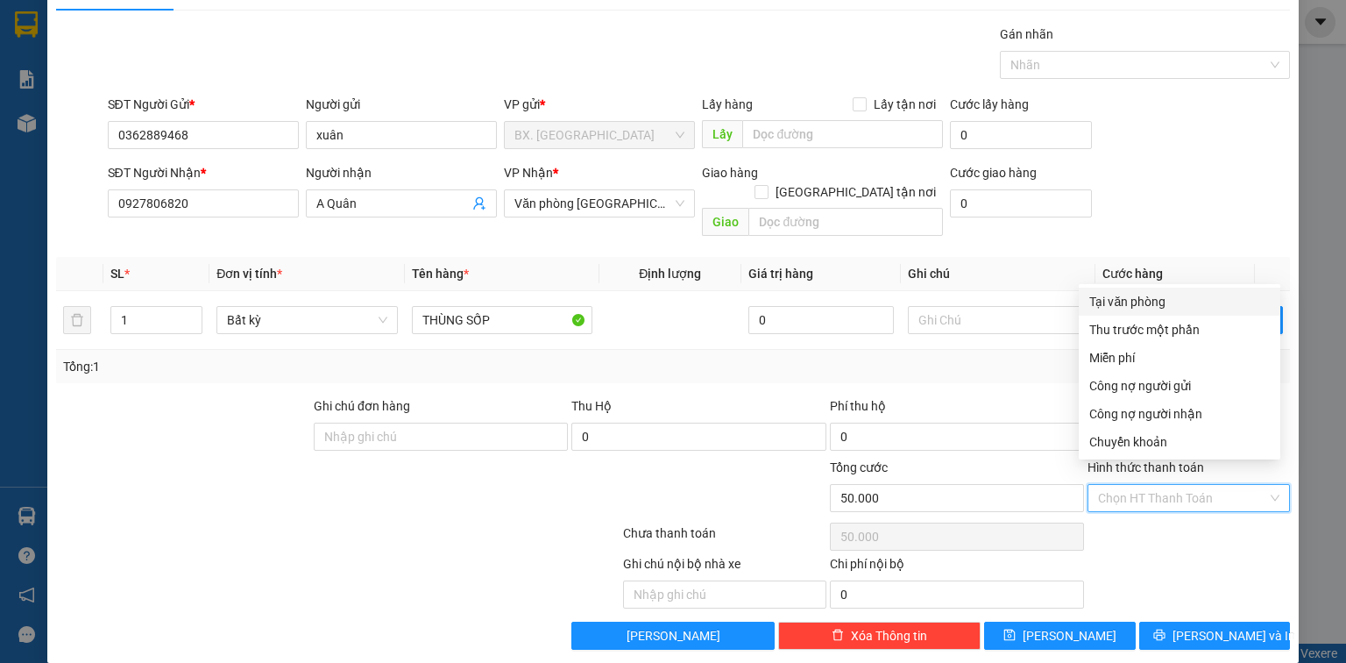
click at [1138, 295] on div "Tại văn phòng" at bounding box center [1180, 301] width 181 height 19
type input "0"
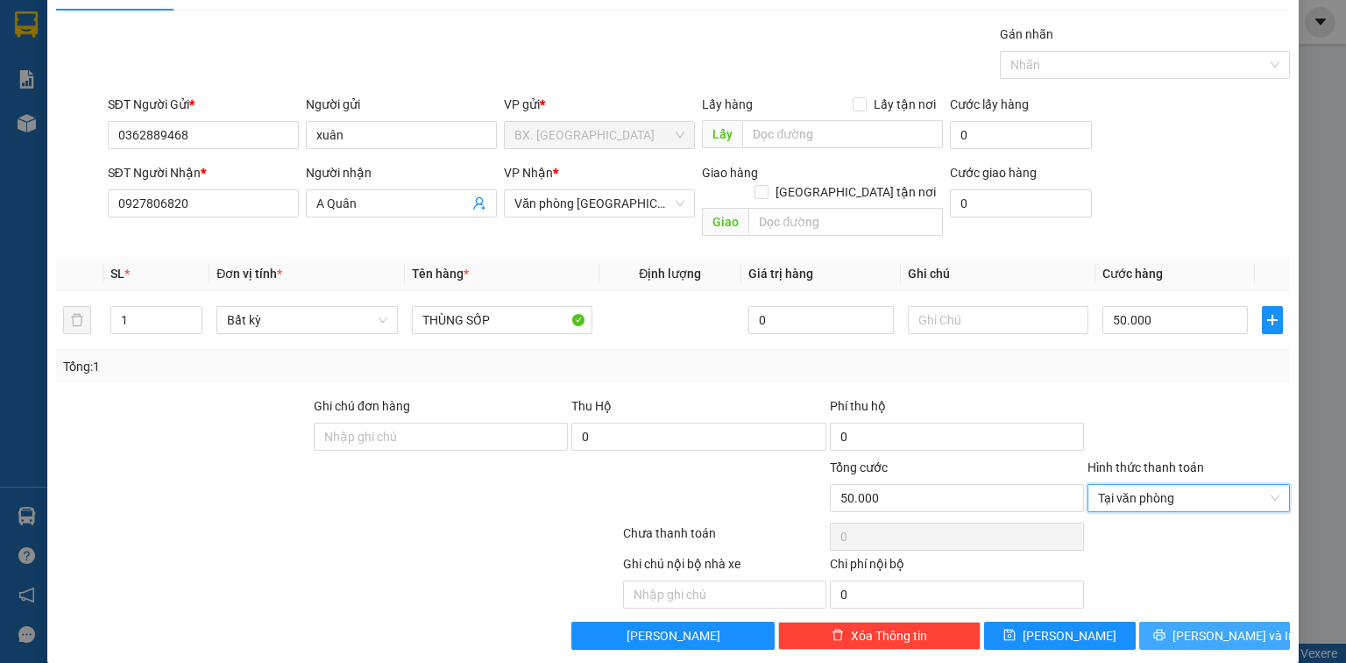
click at [1165, 629] on icon "printer" at bounding box center [1159, 634] width 11 height 11
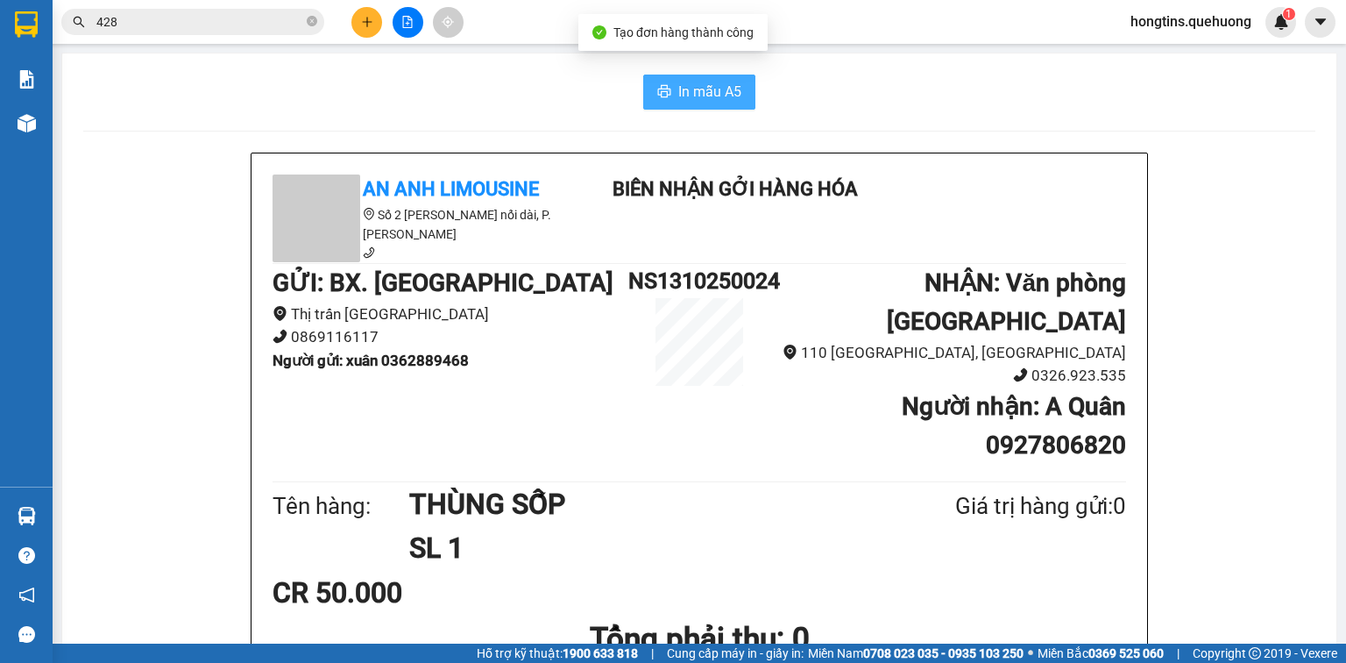
click at [686, 89] on span "In mẫu A5" at bounding box center [710, 92] width 63 height 22
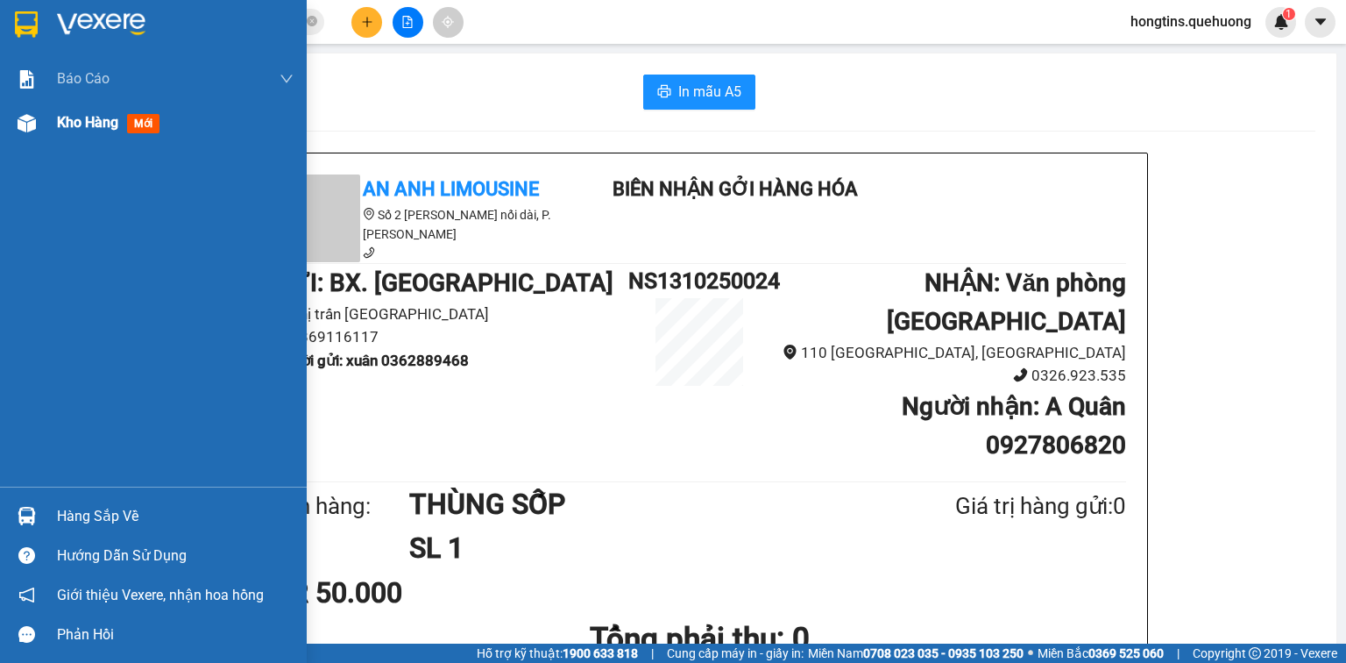
click at [39, 128] on div at bounding box center [26, 123] width 31 height 31
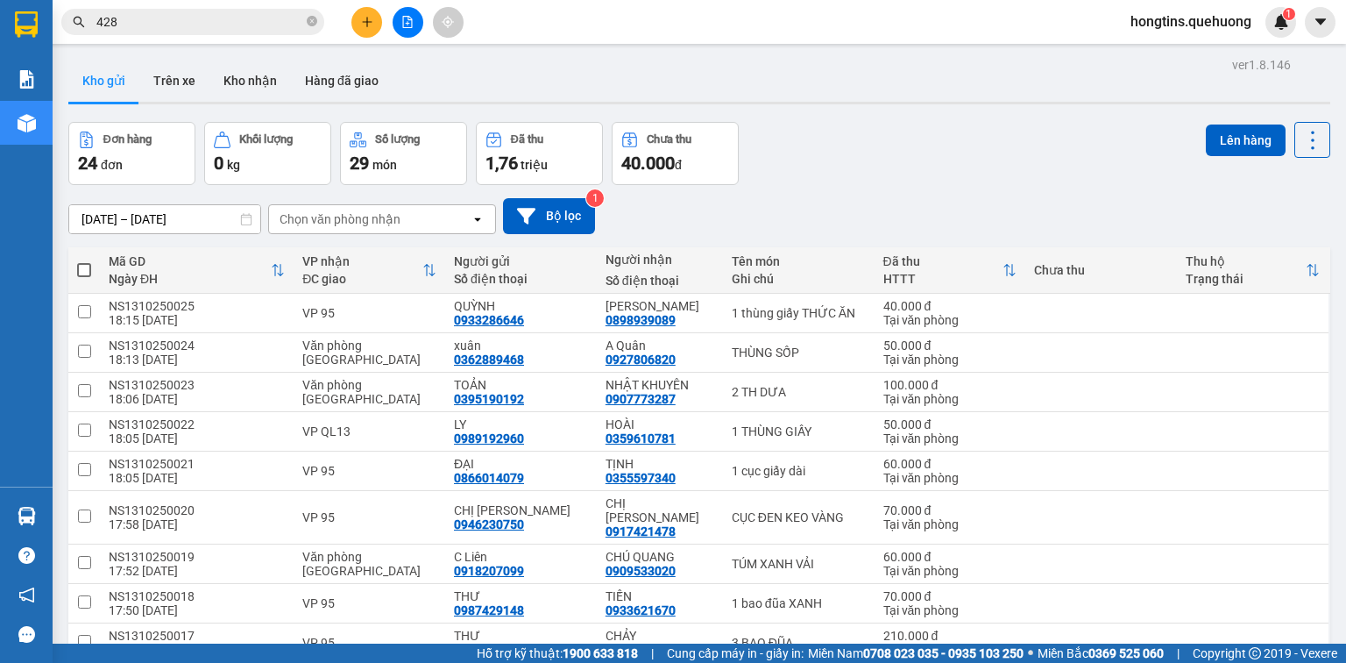
click at [82, 273] on span at bounding box center [84, 270] width 14 height 14
click at [84, 261] on input "checkbox" at bounding box center [84, 261] width 0 height 0
checkbox input "true"
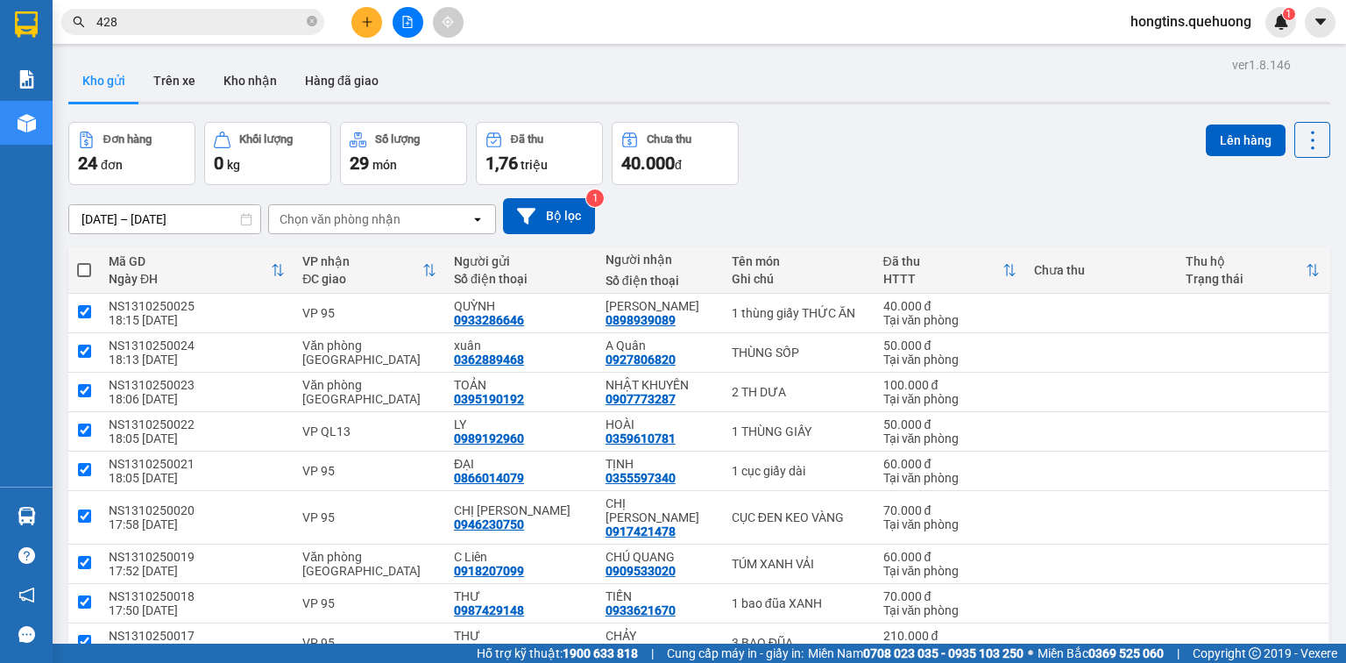
checkbox input "true"
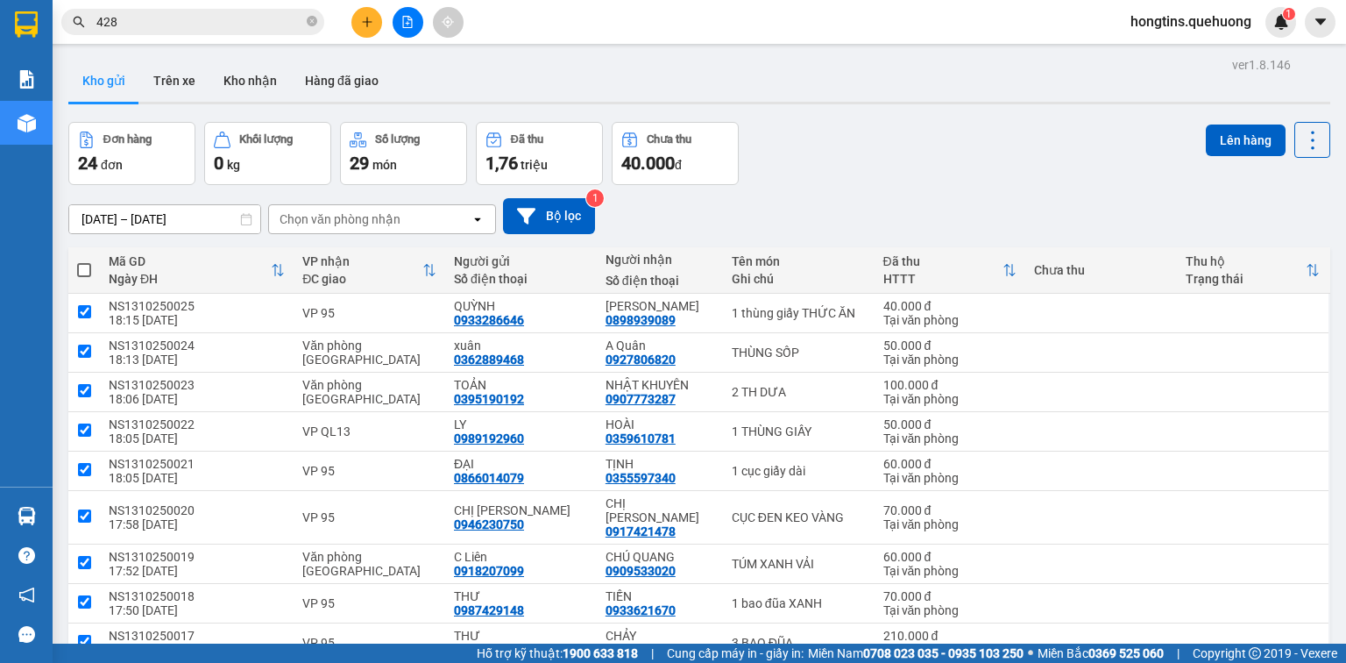
checkbox input "true"
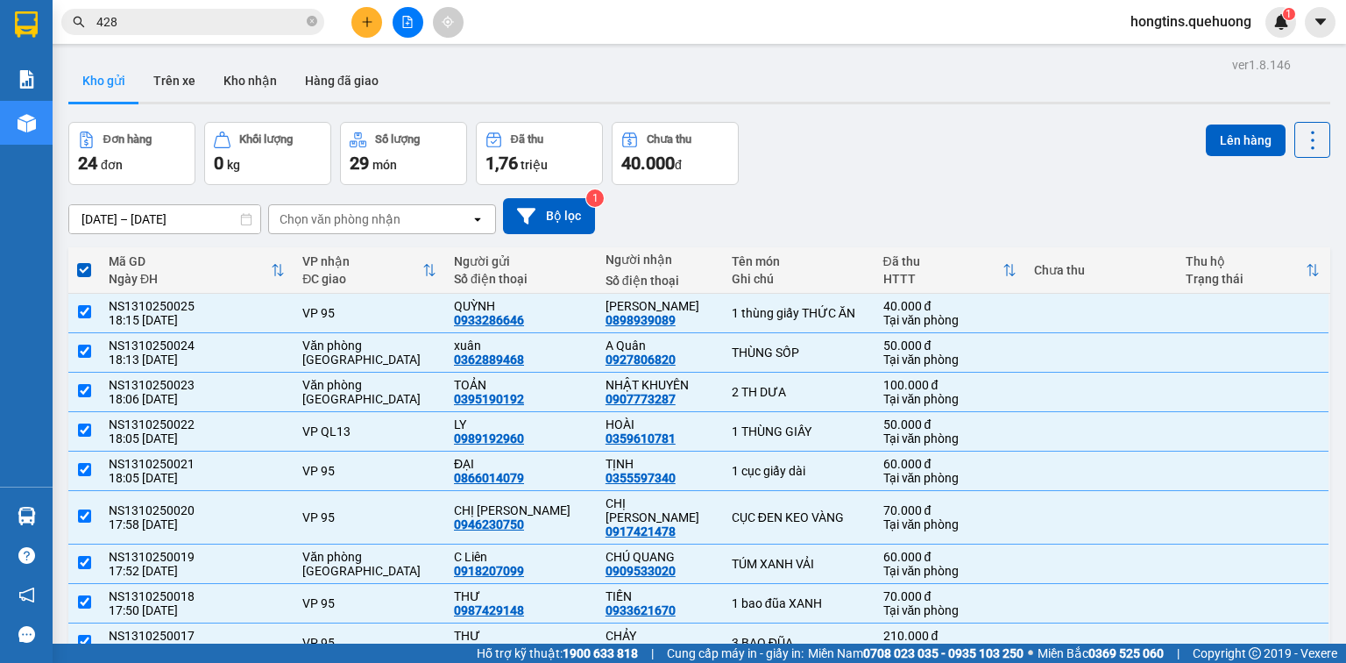
scroll to position [113, 0]
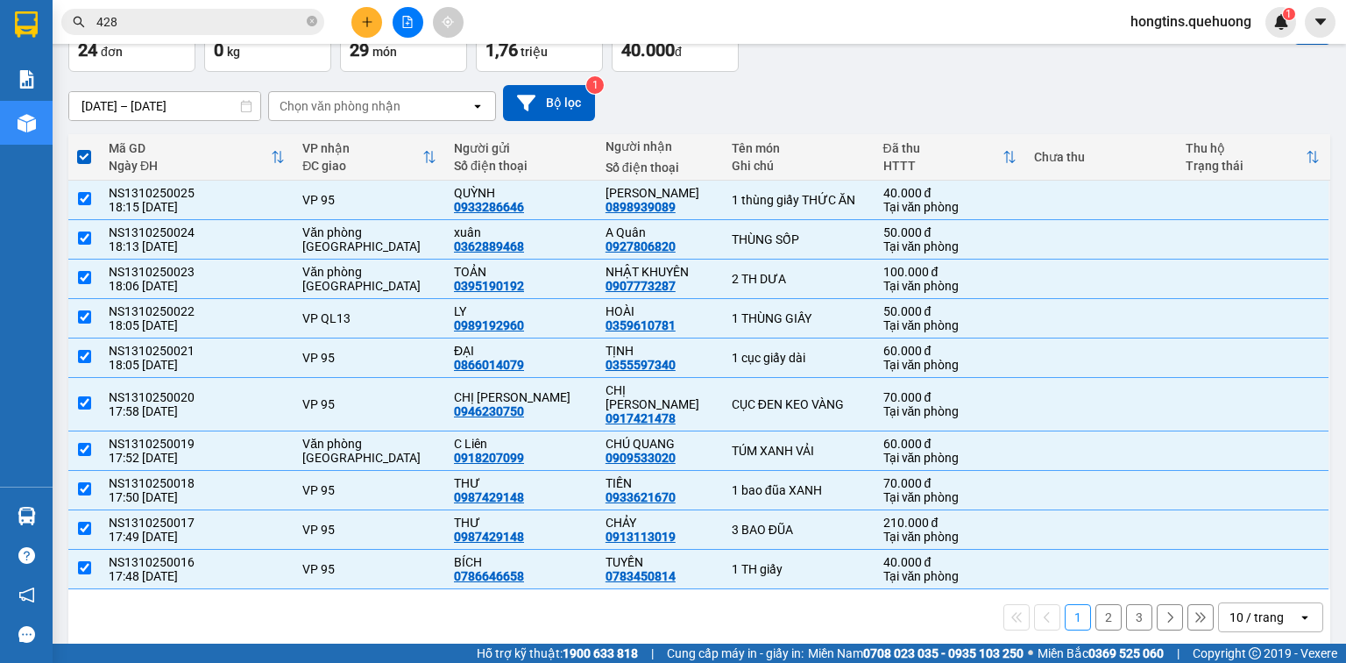
click at [1276, 589] on div "1 2 3 10 / trang open" at bounding box center [699, 617] width 1262 height 56
click at [1279, 603] on div "10 / trang" at bounding box center [1258, 617] width 79 height 28
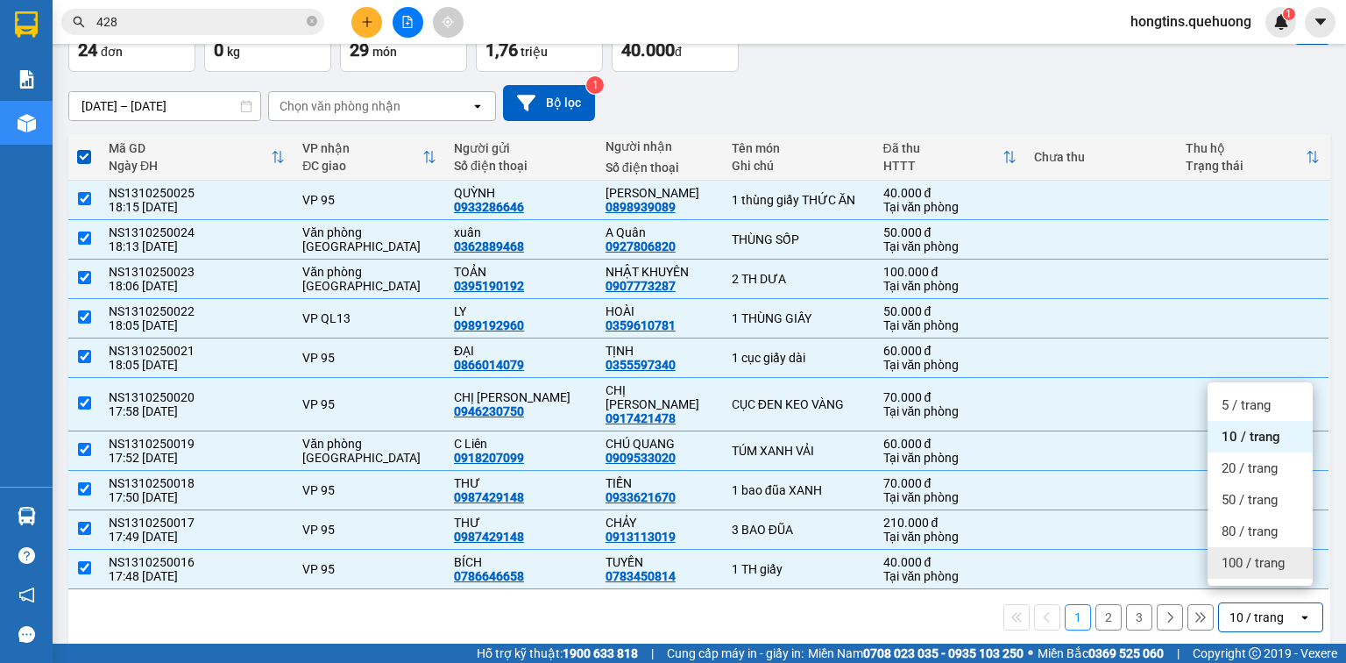
click at [1269, 564] on span "100 / trang" at bounding box center [1253, 563] width 63 height 18
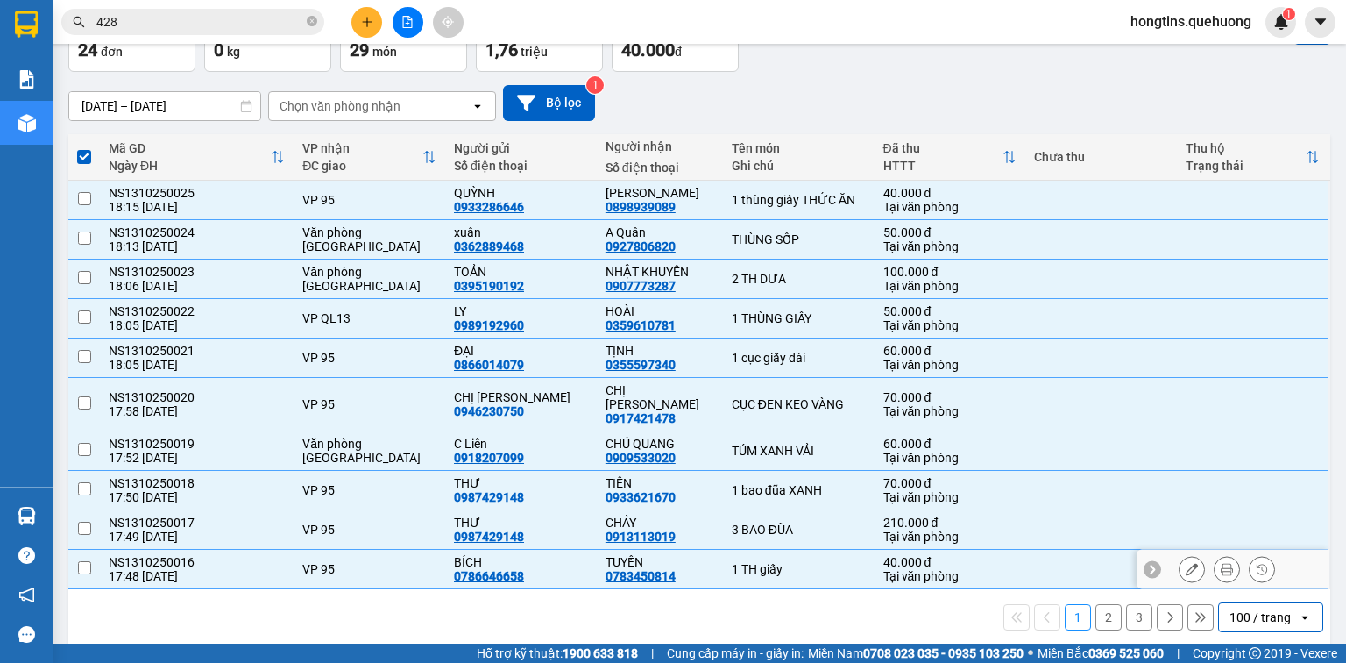
checkbox input "false"
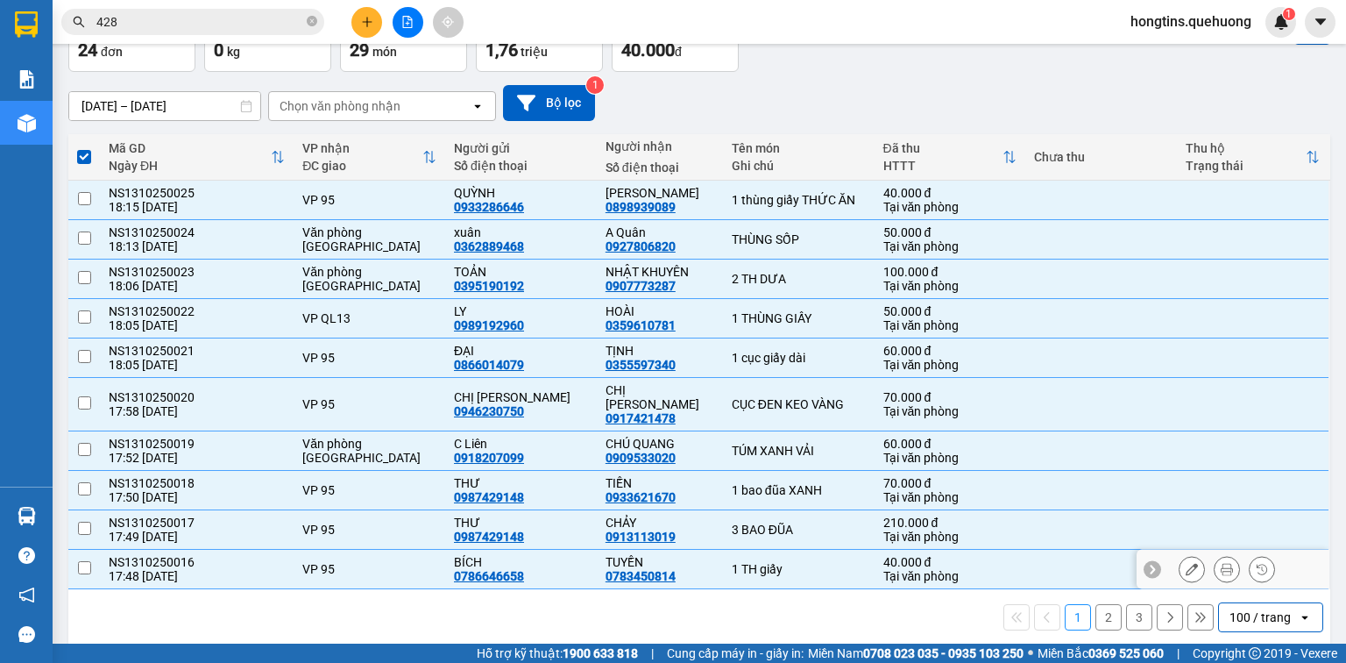
checkbox input "false"
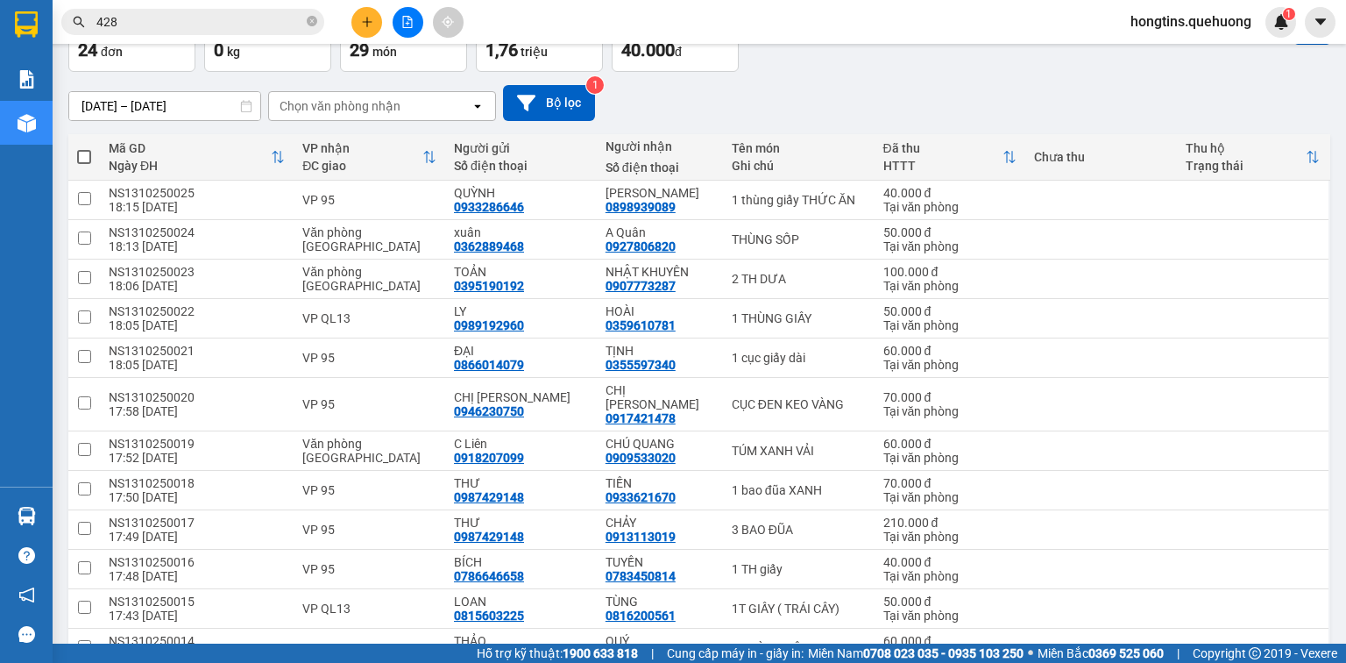
click at [77, 160] on span at bounding box center [84, 157] width 14 height 14
click at [84, 148] on input "checkbox" at bounding box center [84, 148] width 0 height 0
checkbox input "true"
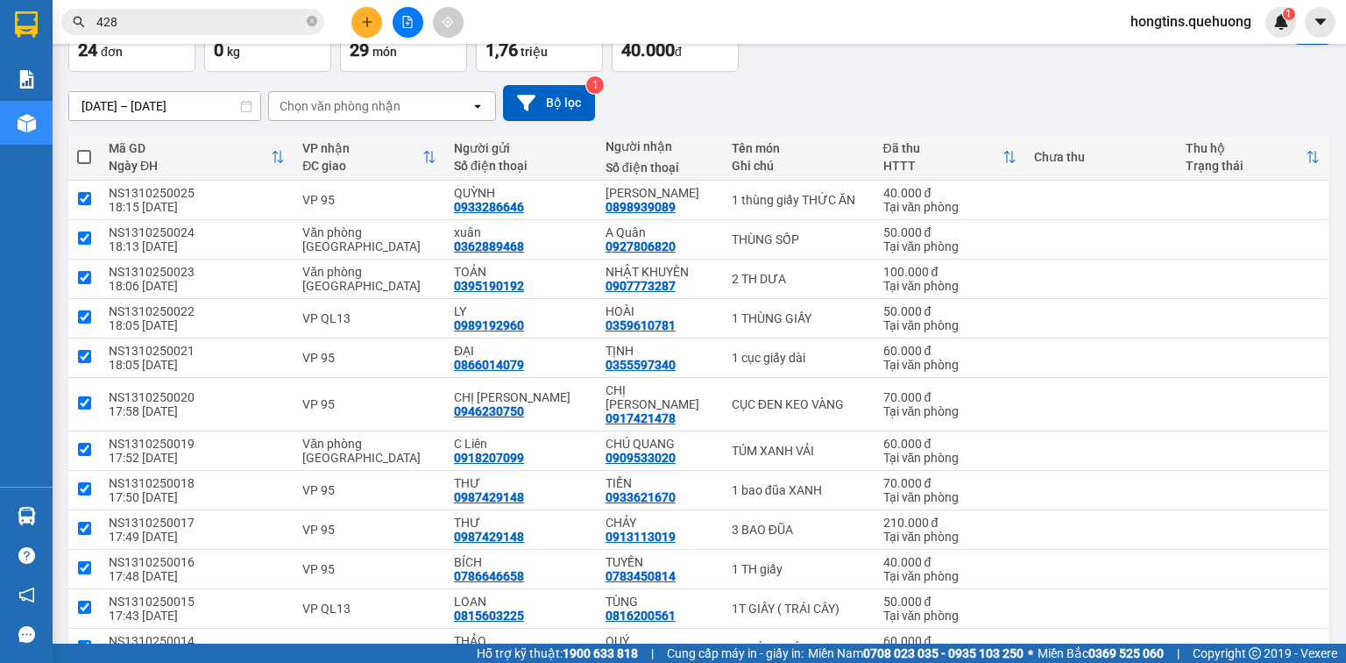
checkbox input "true"
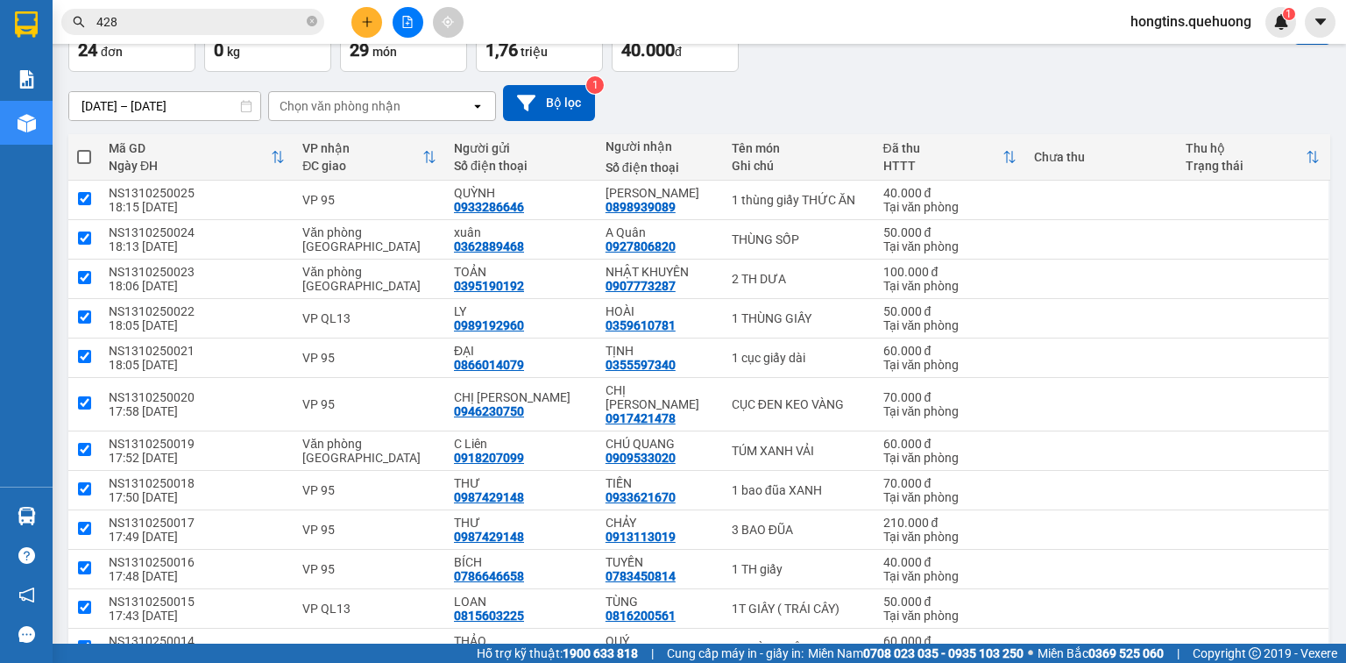
checkbox input "true"
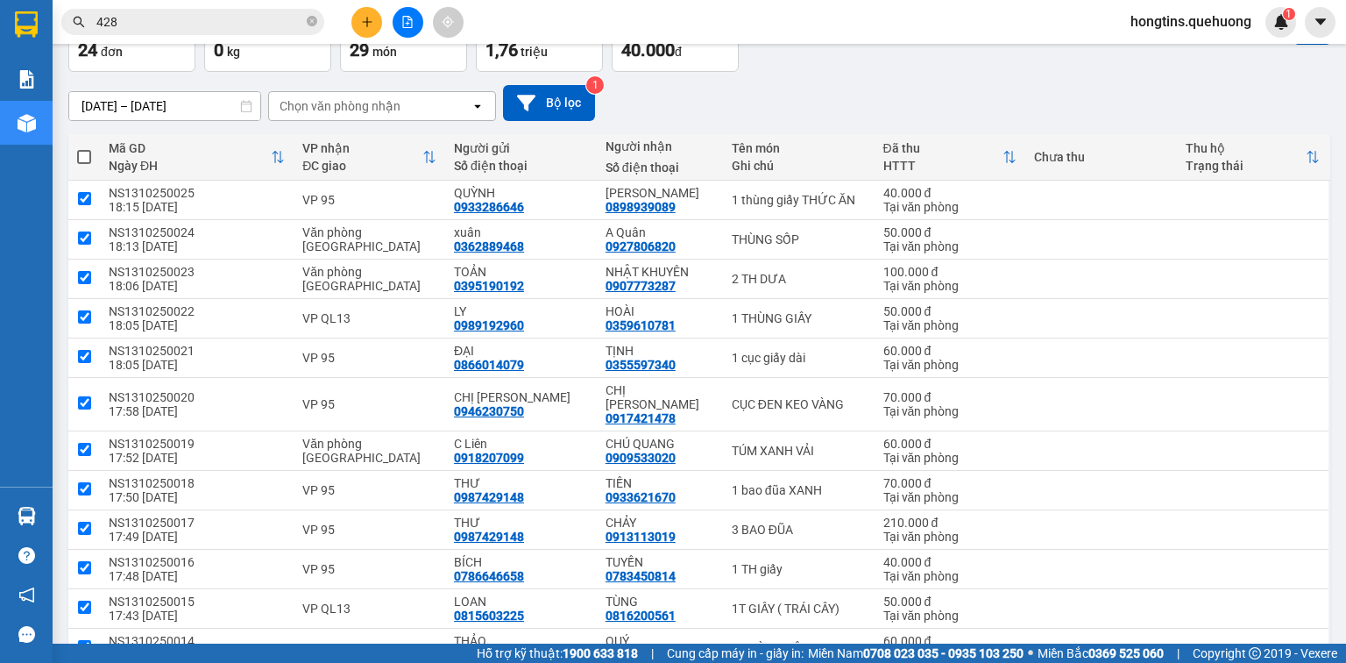
checkbox input "true"
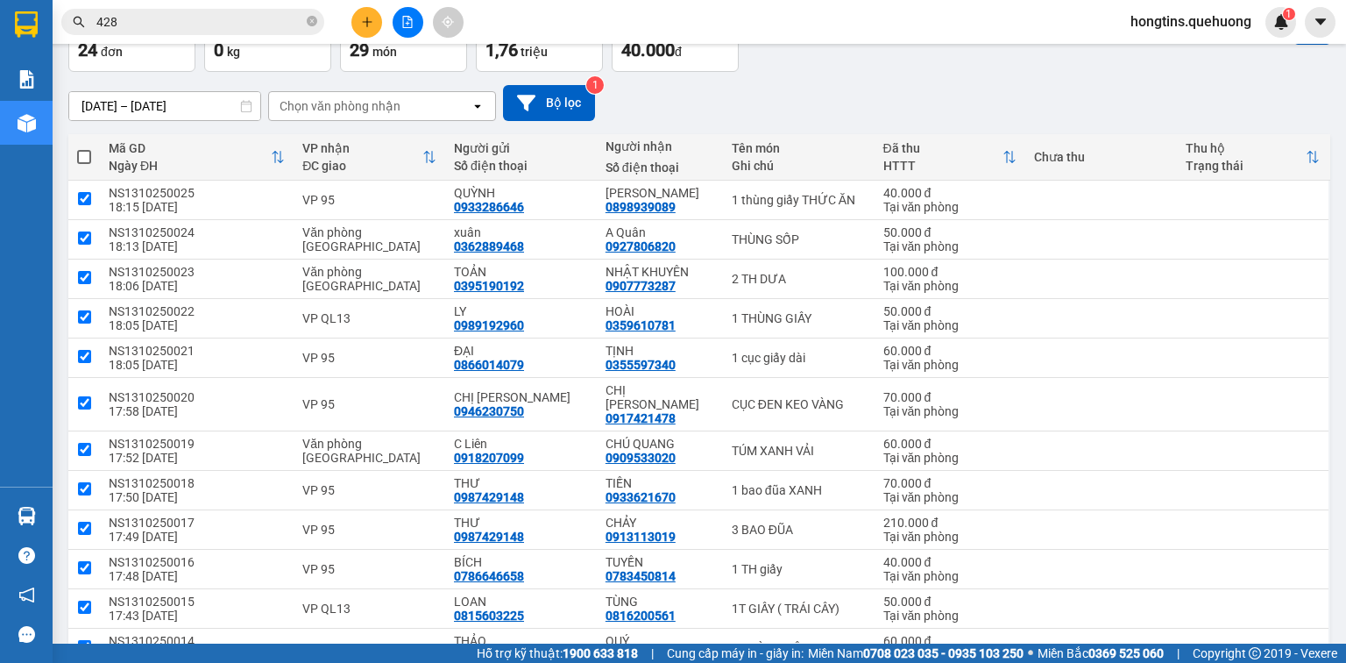
checkbox input "true"
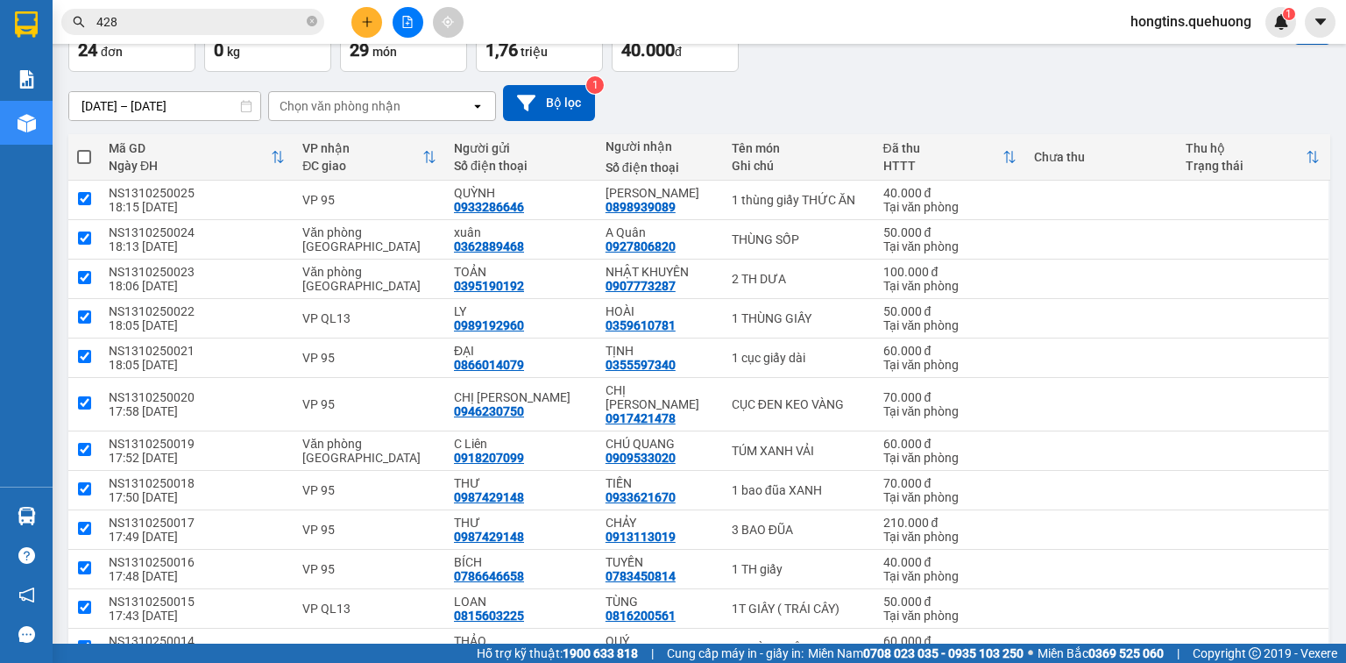
checkbox input "true"
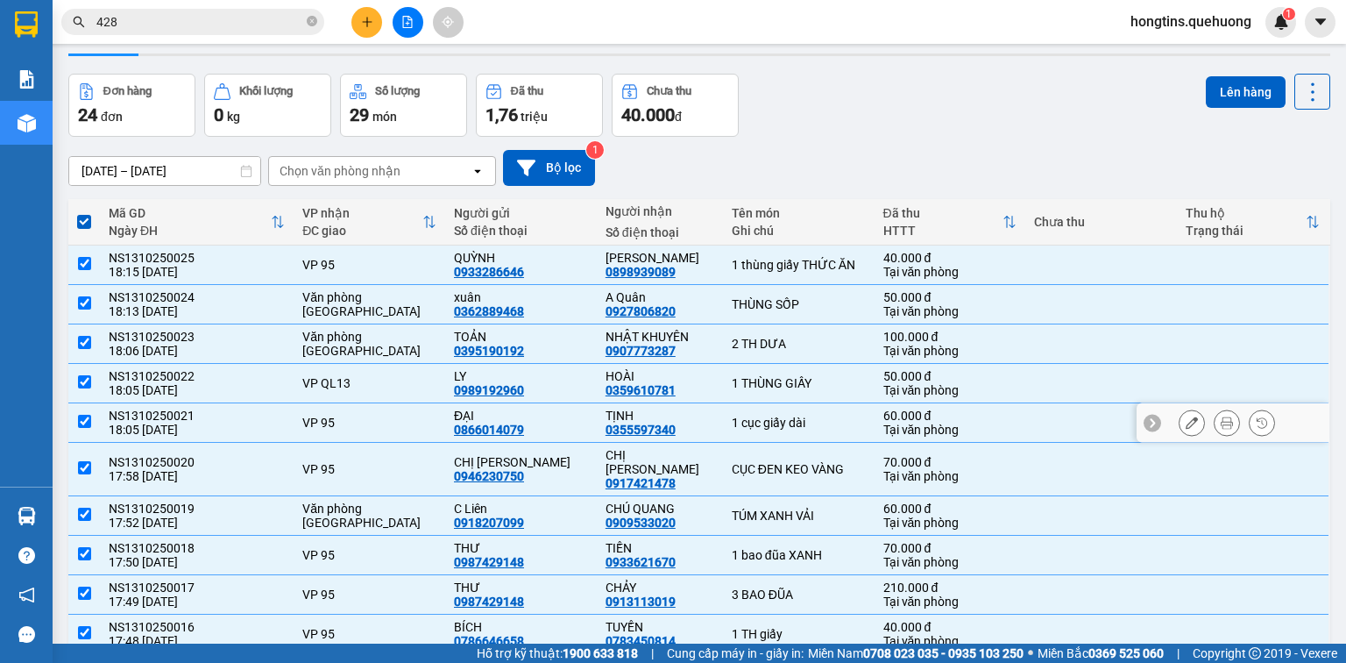
scroll to position [0, 0]
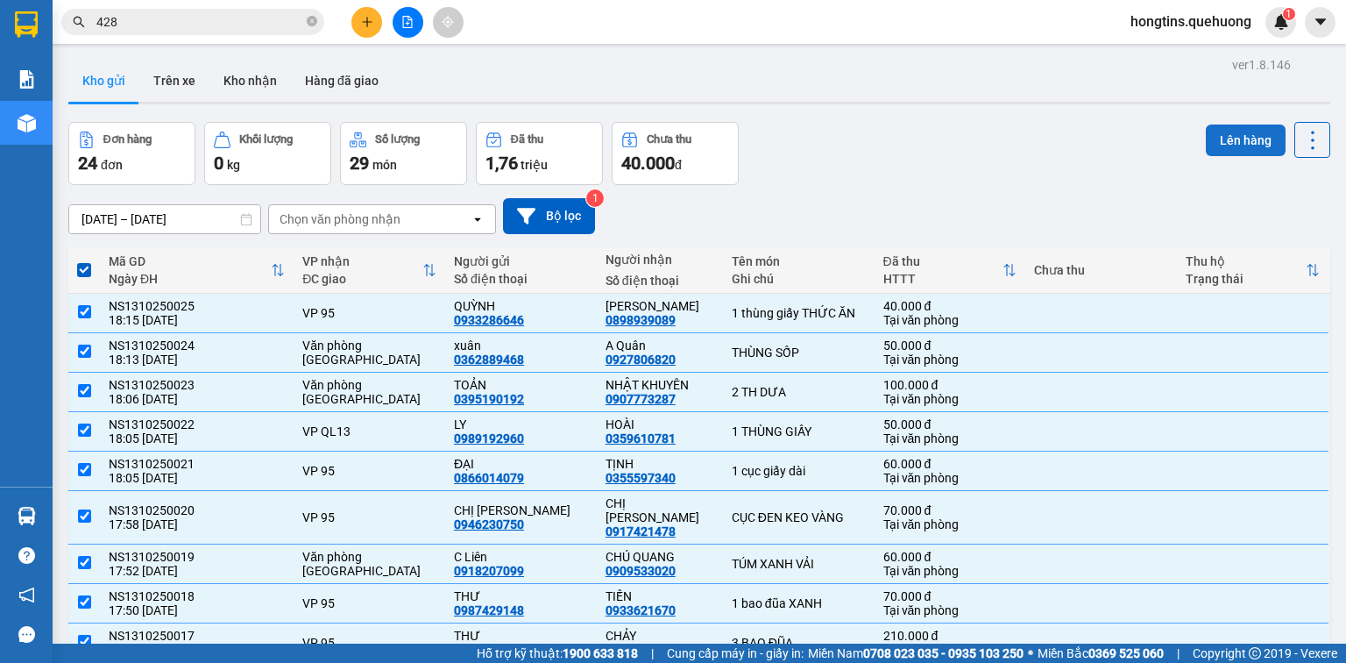
click at [1229, 137] on button "Lên hàng" at bounding box center [1246, 140] width 80 height 32
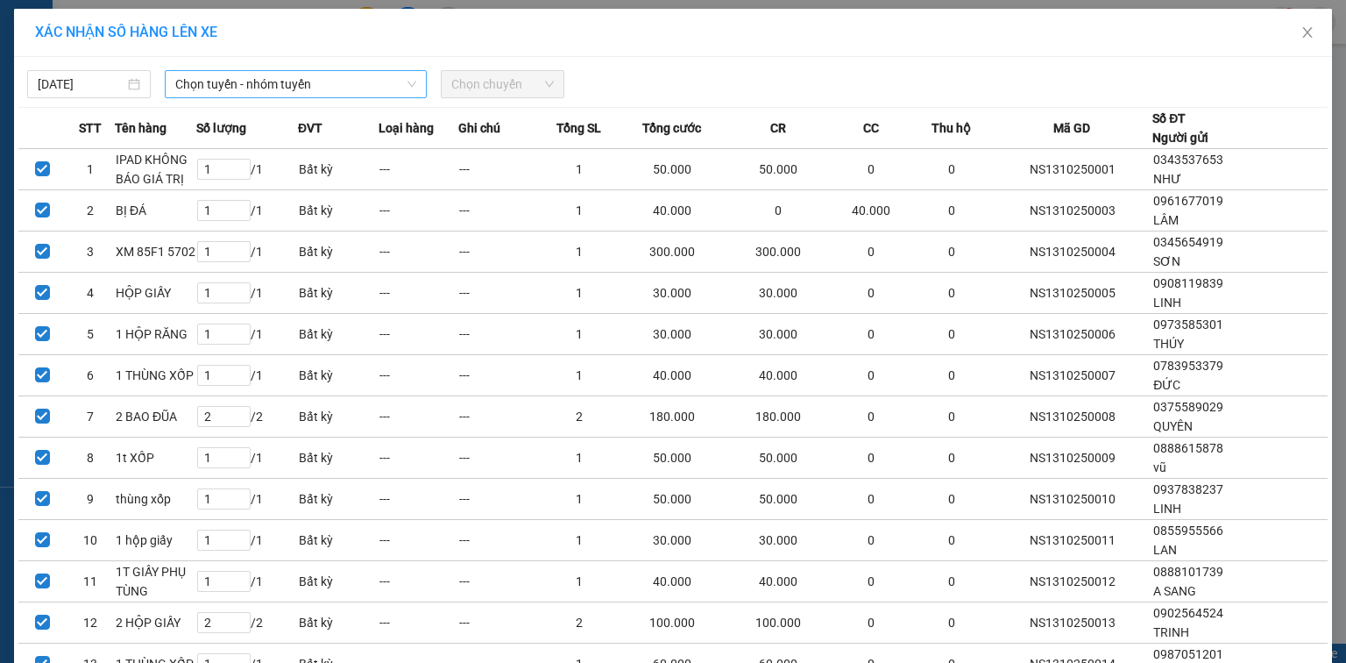
click at [324, 86] on span "Chọn tuyến - nhóm tuyến" at bounding box center [295, 84] width 241 height 26
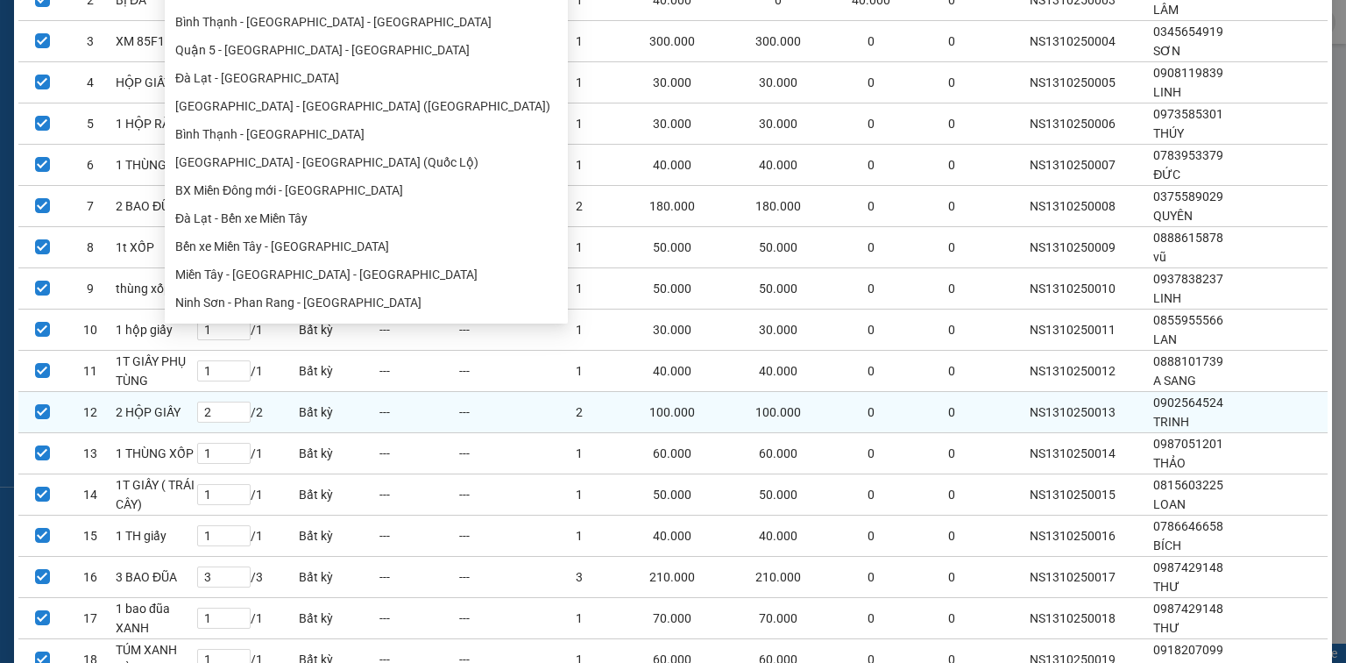
scroll to position [70, 0]
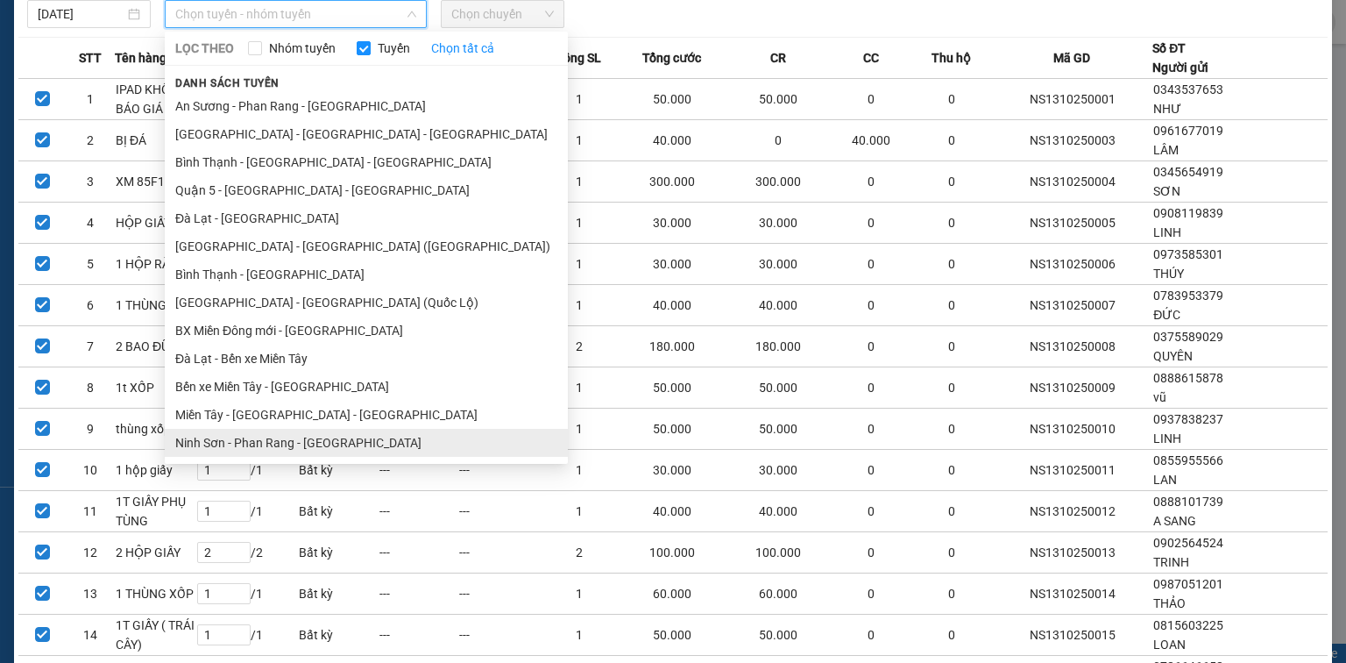
click at [256, 442] on li "Ninh Sơn - Phan Rang - [GEOGRAPHIC_DATA]" at bounding box center [366, 443] width 403 height 28
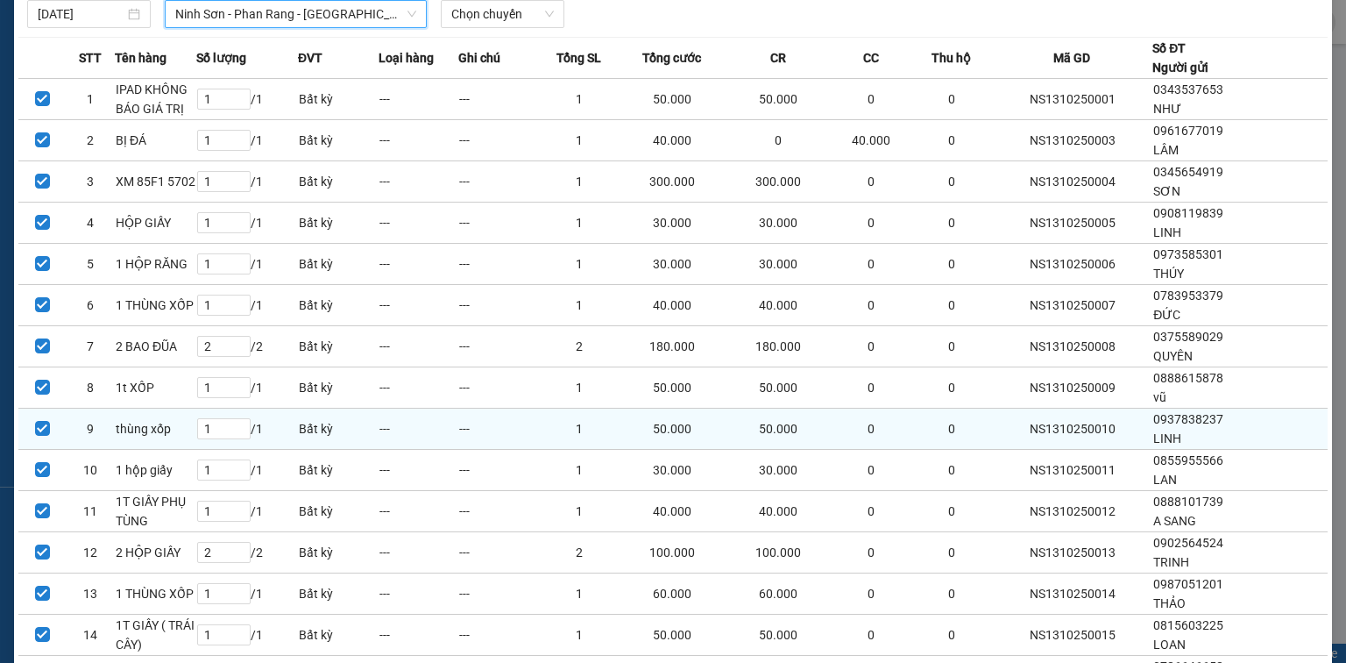
scroll to position [0, 0]
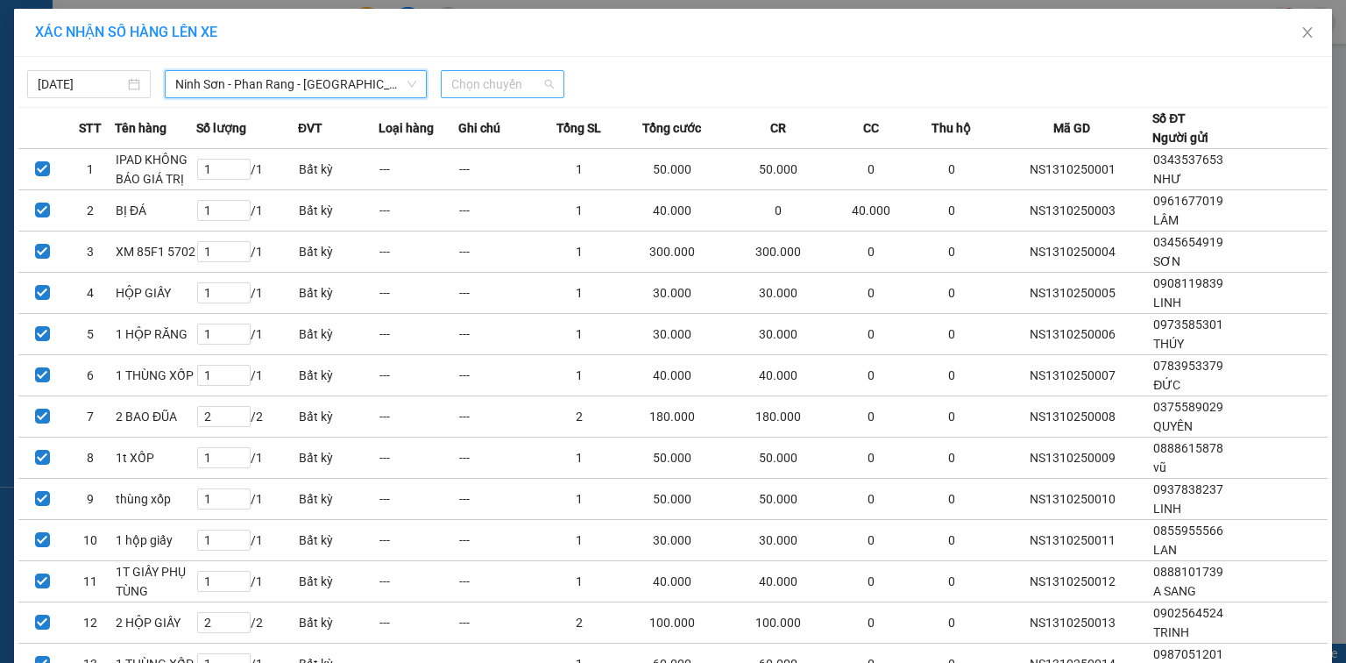
click at [480, 86] on span "Chọn chuyến" at bounding box center [502, 84] width 103 height 26
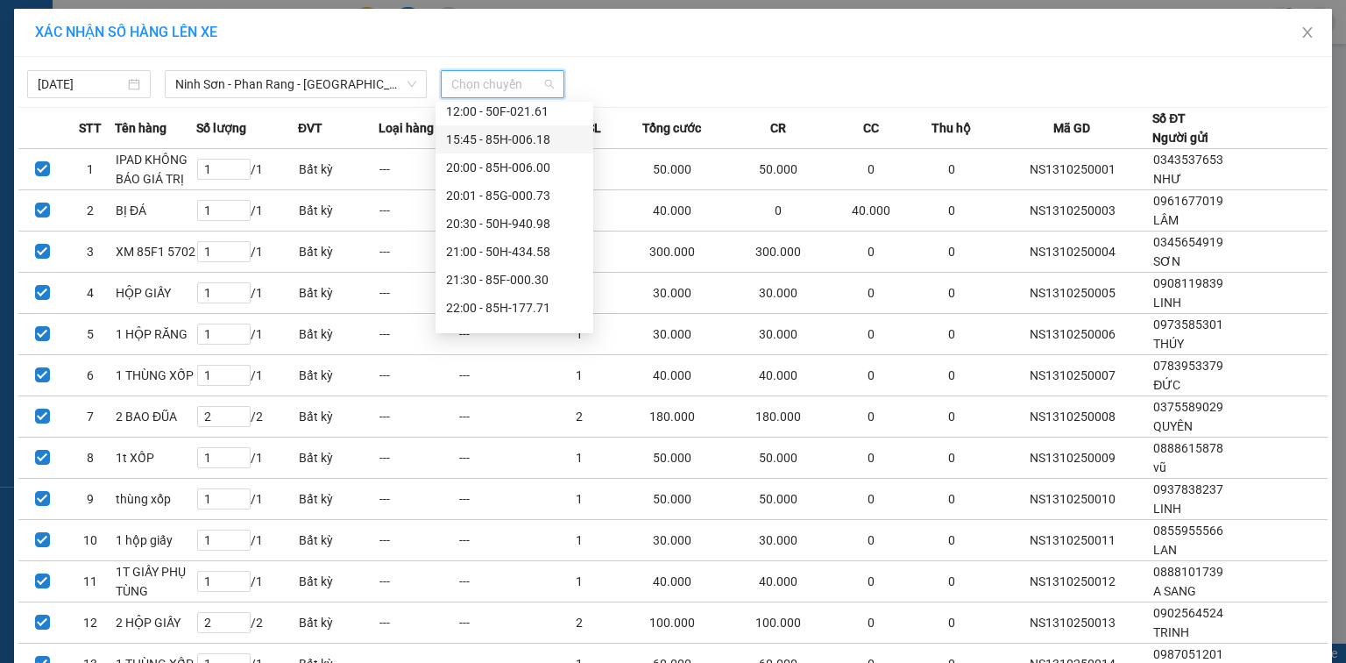
scroll to position [168, 0]
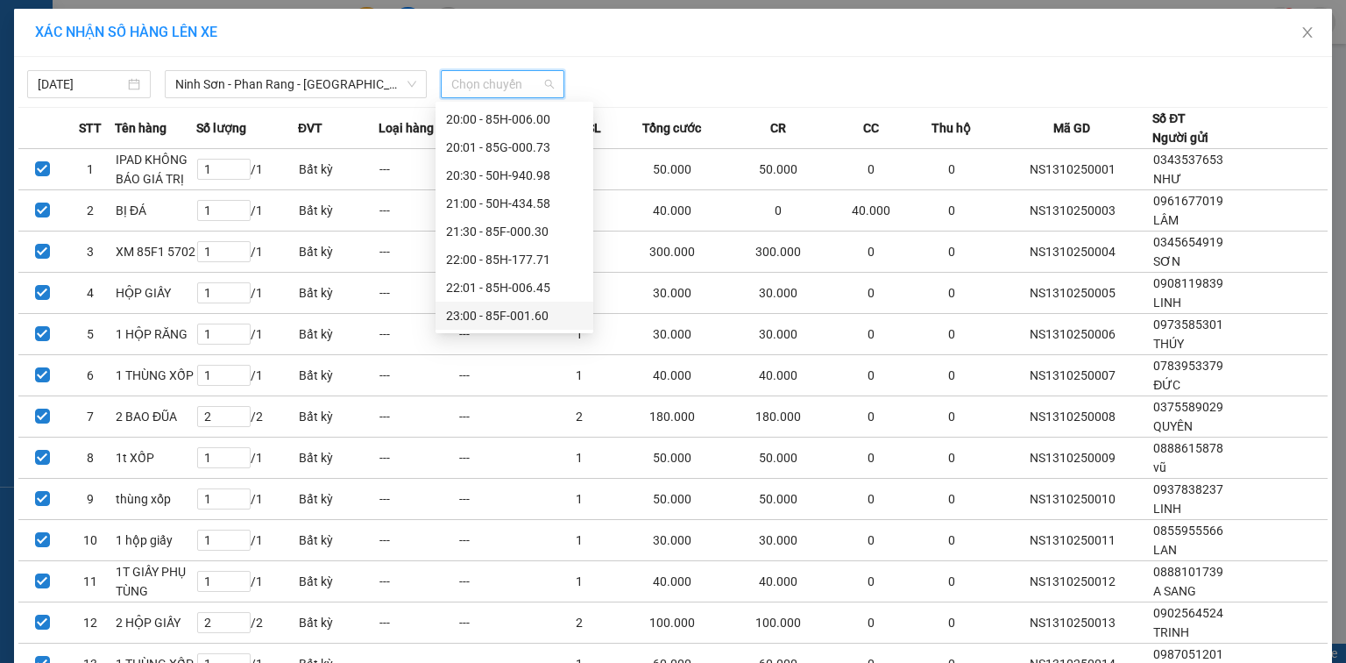
click at [522, 309] on div "23:00 - 85F-001.60" at bounding box center [514, 315] width 137 height 19
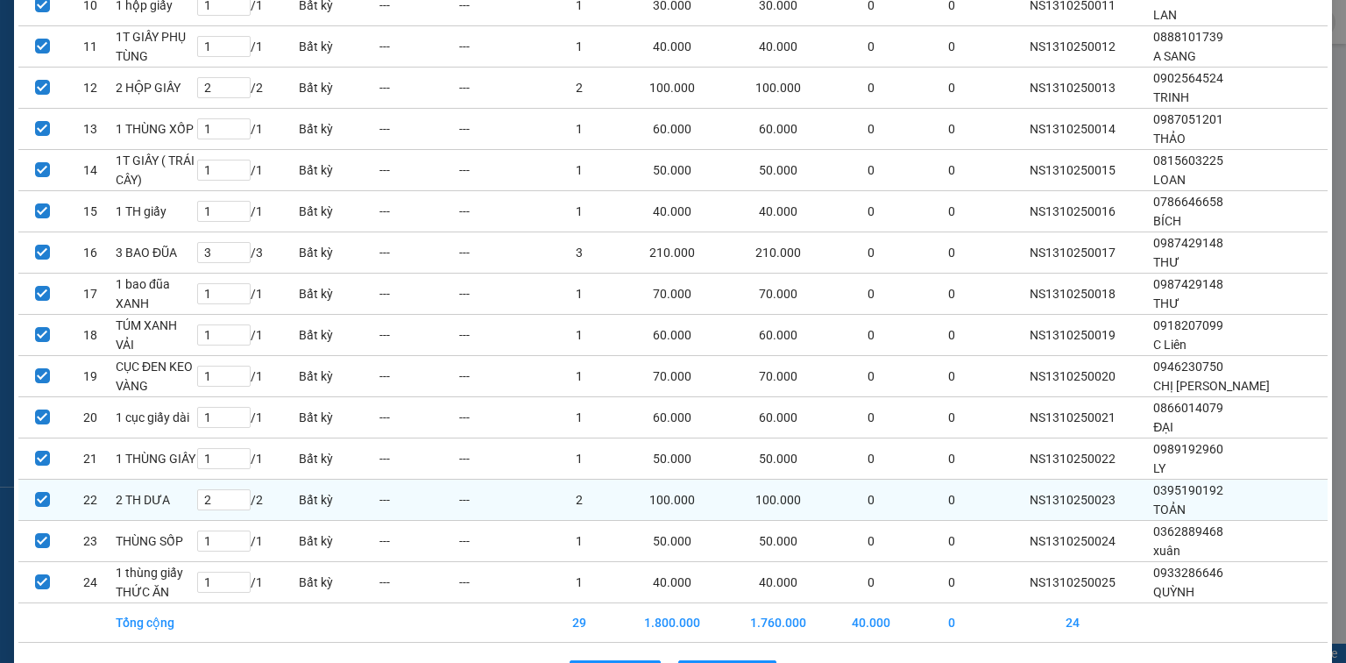
scroll to position [600, 0]
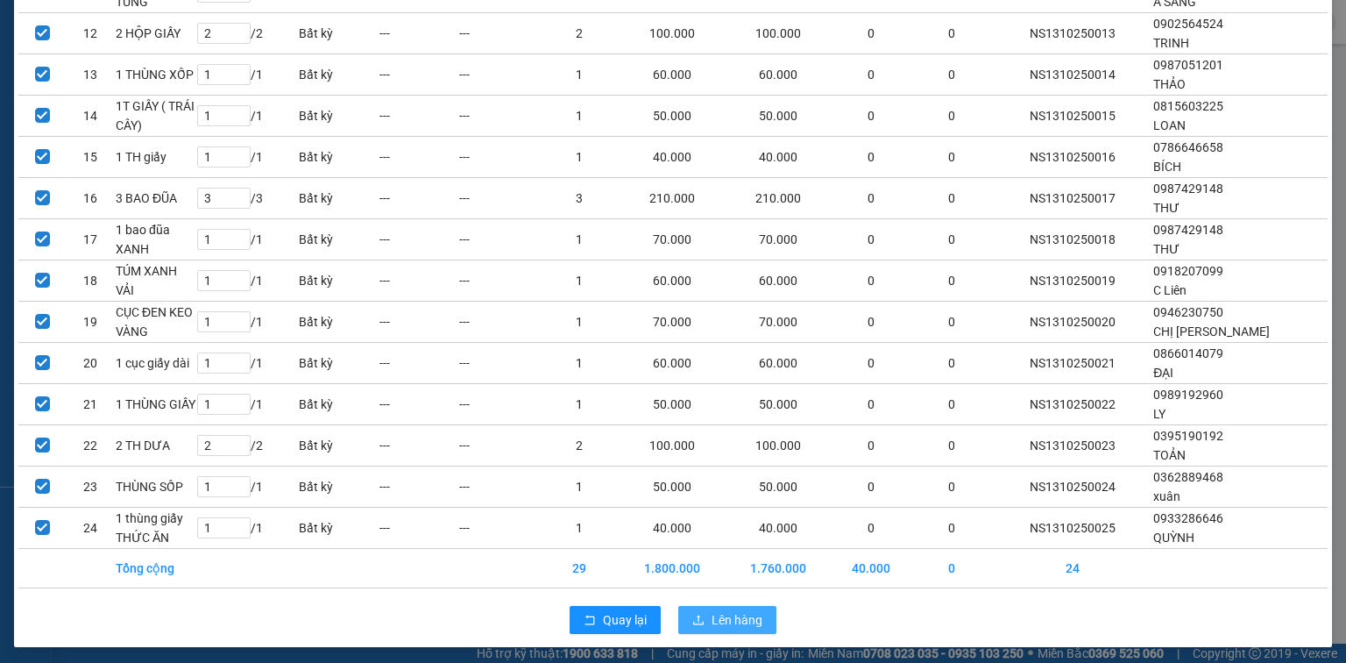
click at [721, 614] on span "Lên hàng" at bounding box center [737, 619] width 51 height 19
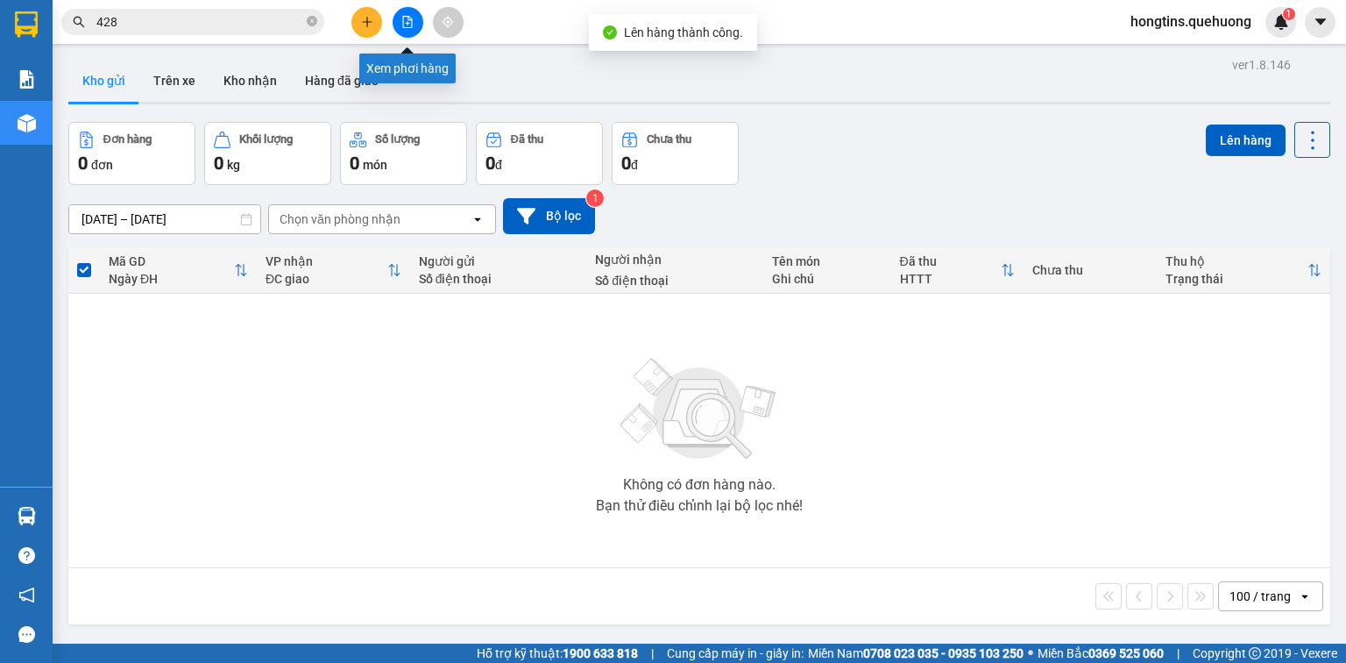
click at [407, 18] on icon "file-add" at bounding box center [407, 22] width 12 height 12
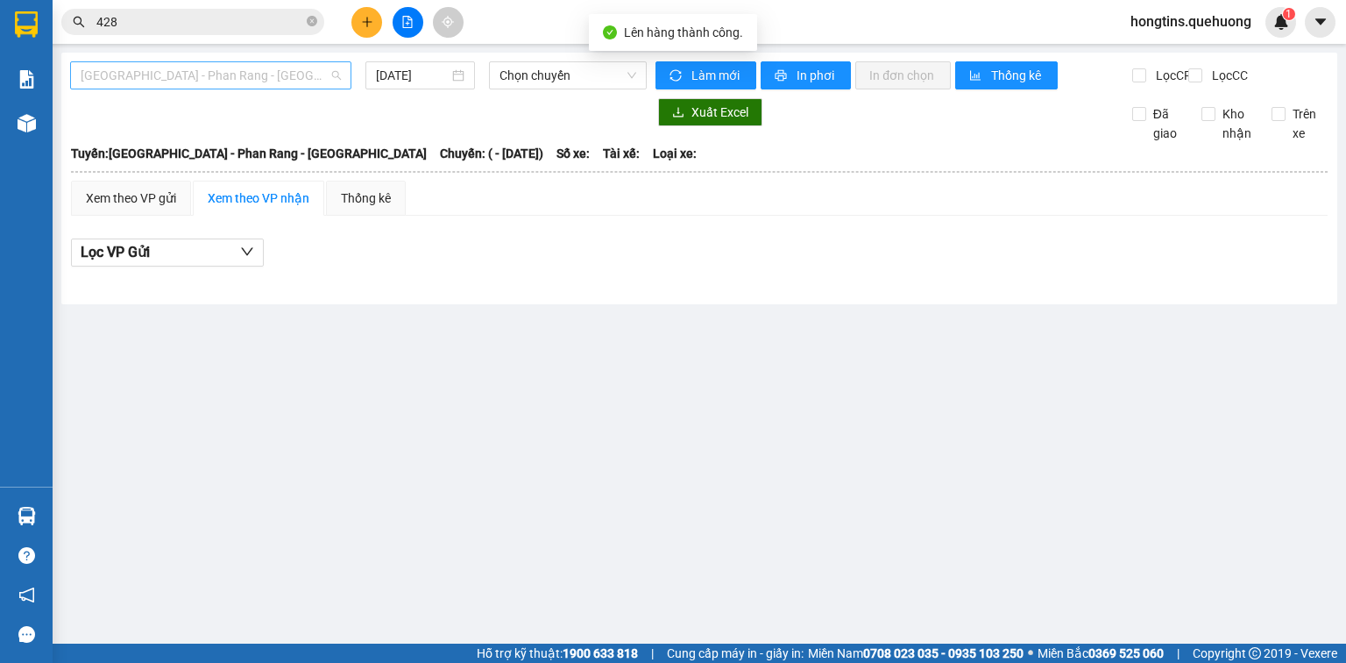
click at [245, 82] on span "[GEOGRAPHIC_DATA] - Phan Rang - [GEOGRAPHIC_DATA]" at bounding box center [211, 75] width 260 height 26
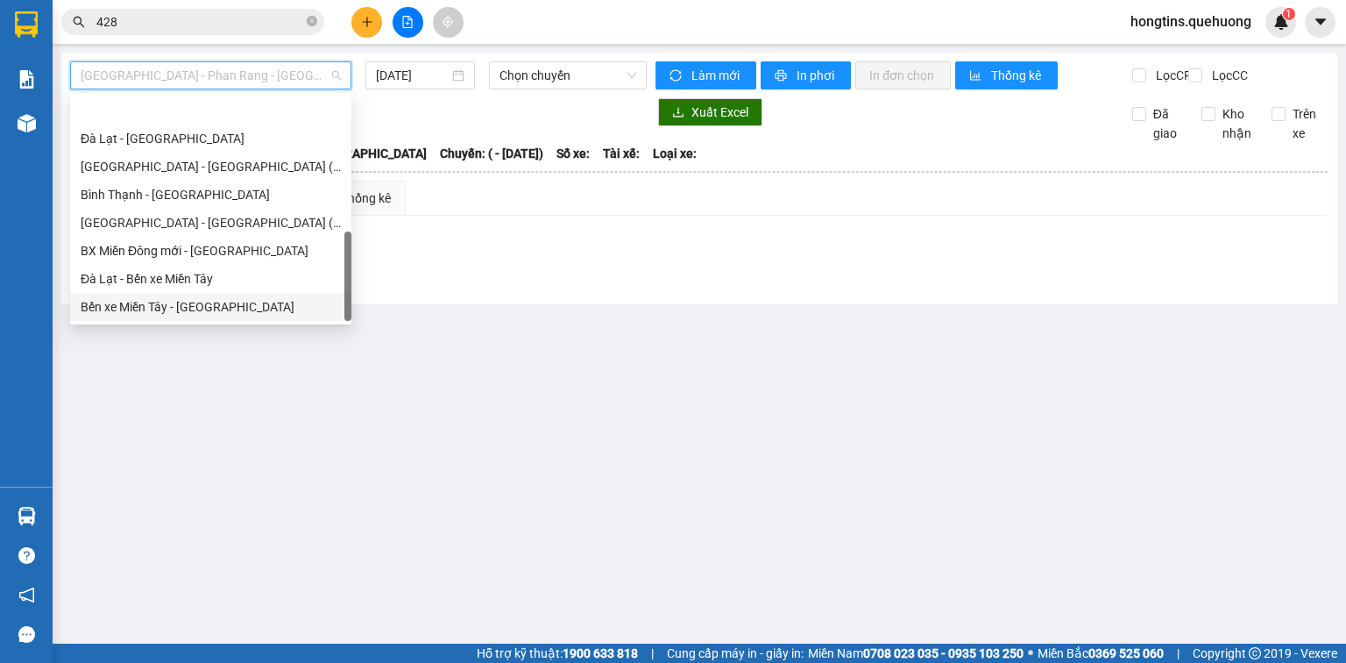
scroll to position [477, 0]
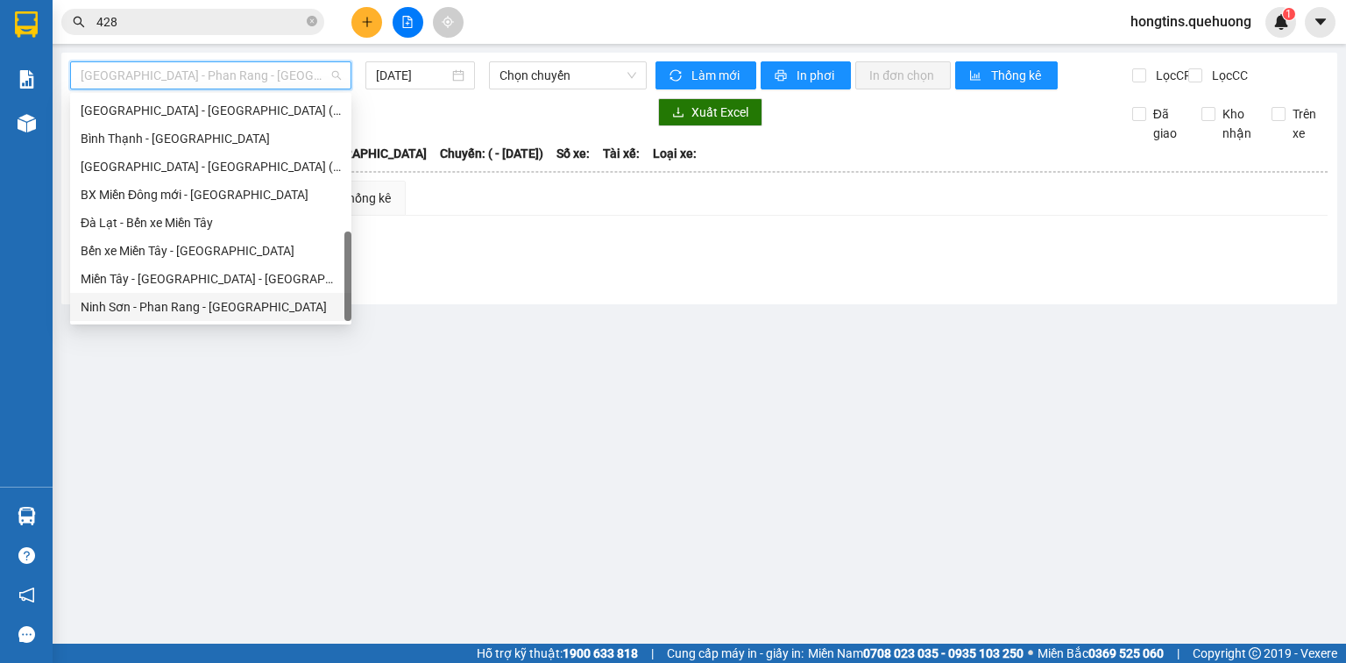
click at [203, 316] on div "Ninh Sơn - Phan Rang - [GEOGRAPHIC_DATA]" at bounding box center [211, 306] width 260 height 19
type input "[DATE]"
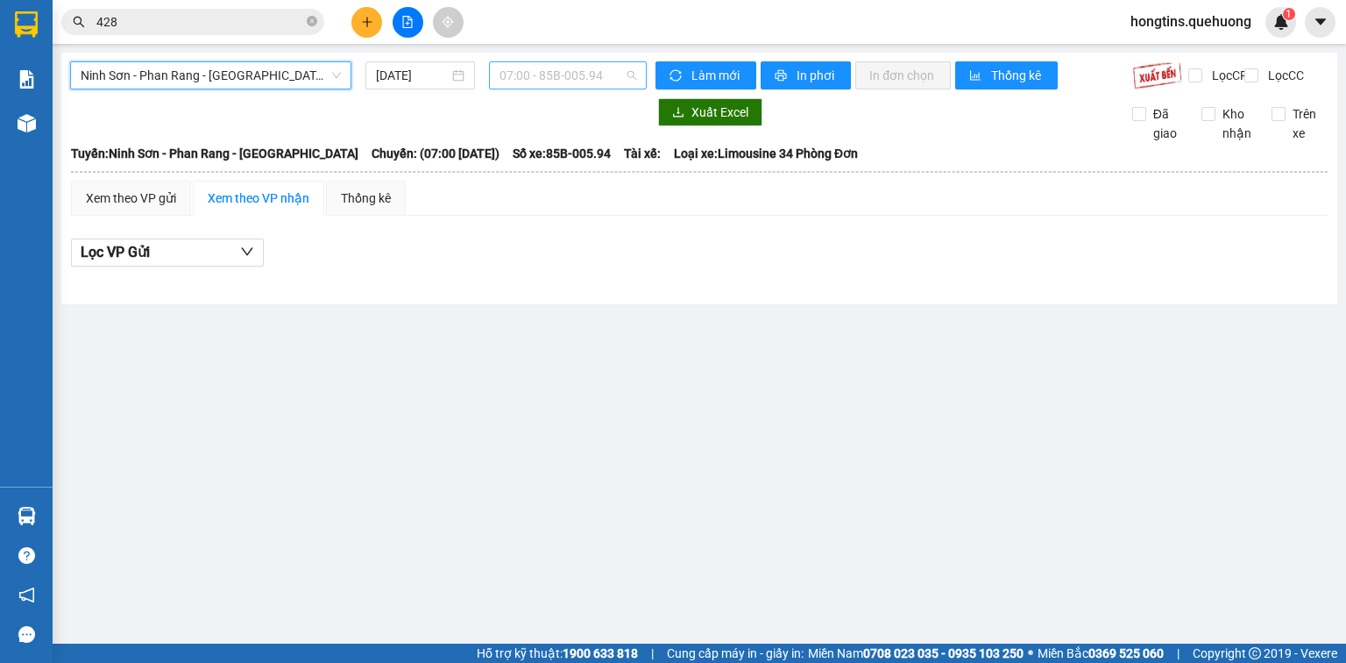
click at [559, 79] on span "07:00 - 85B-005.94" at bounding box center [569, 75] width 138 height 26
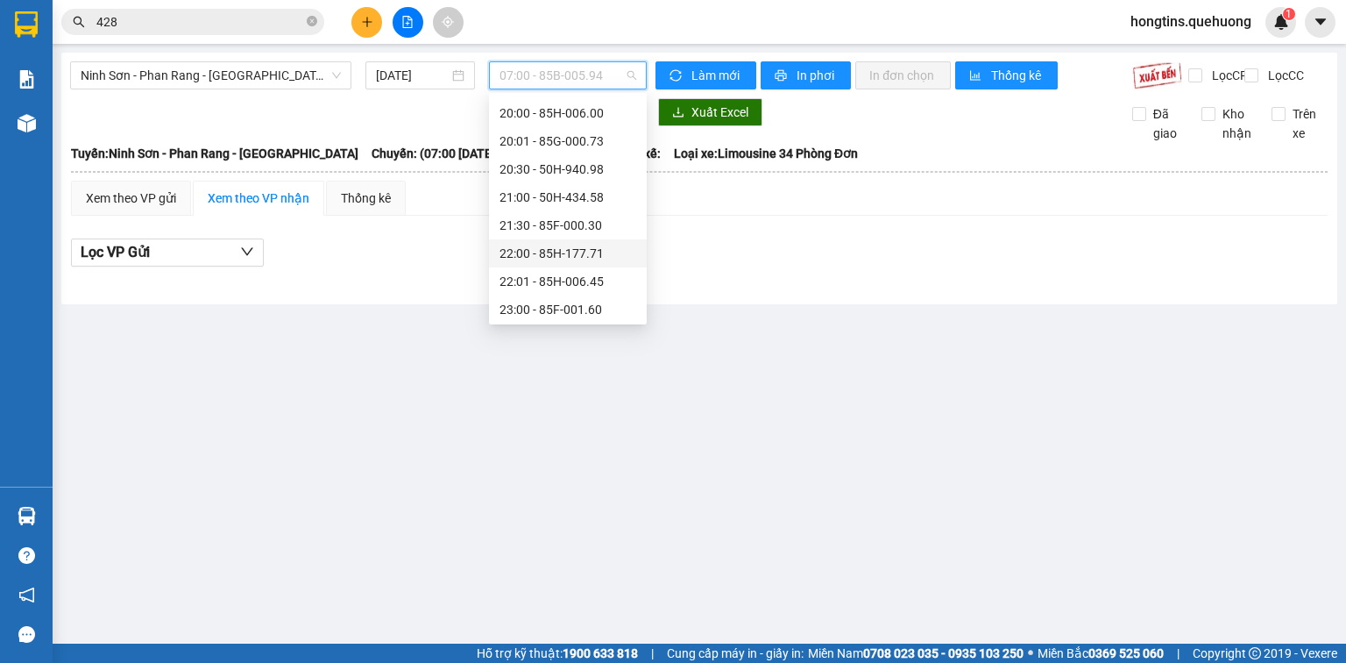
scroll to position [168, 0]
click at [596, 302] on div "23:00 - 85F-001.60" at bounding box center [568, 306] width 137 height 19
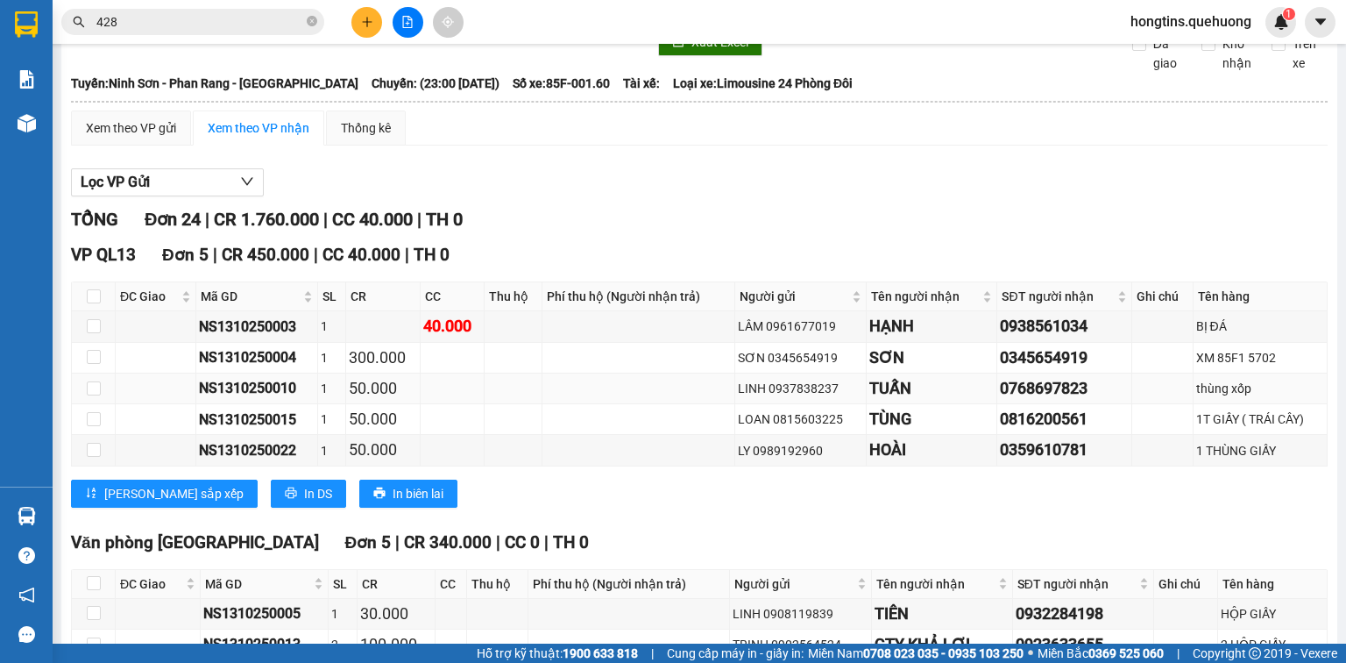
scroll to position [210, 0]
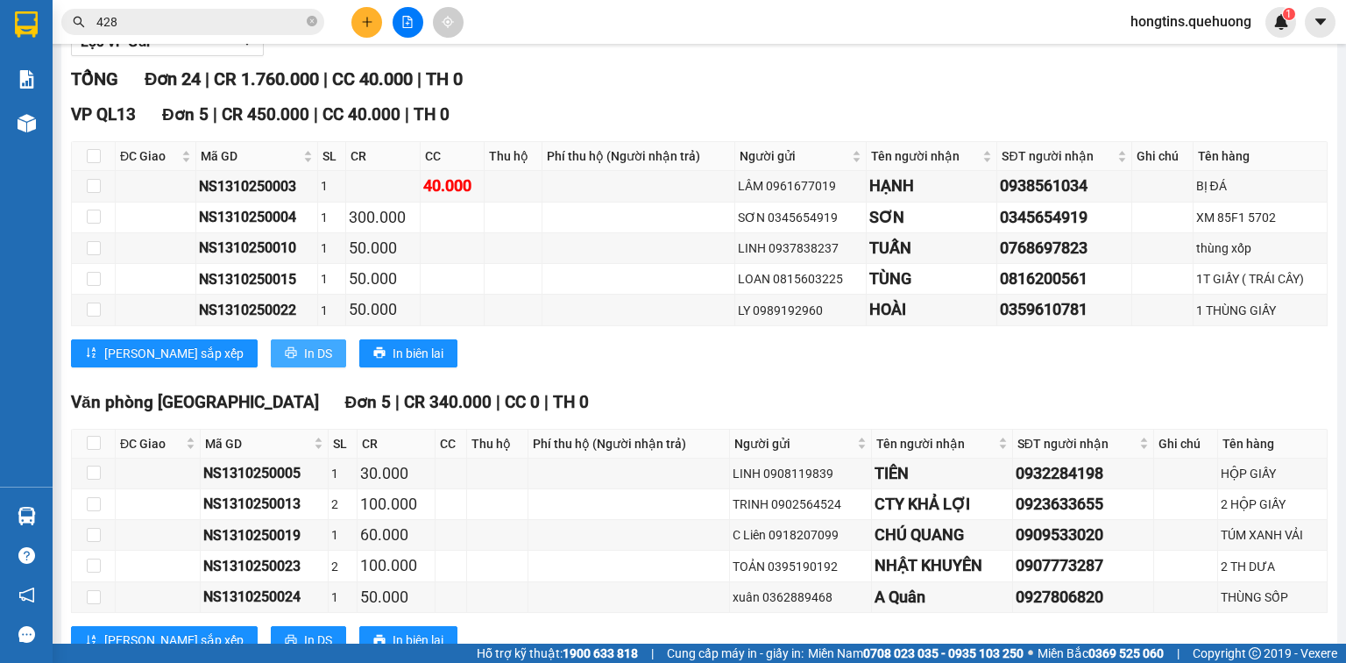
click at [271, 367] on button "In DS" at bounding box center [308, 353] width 75 height 28
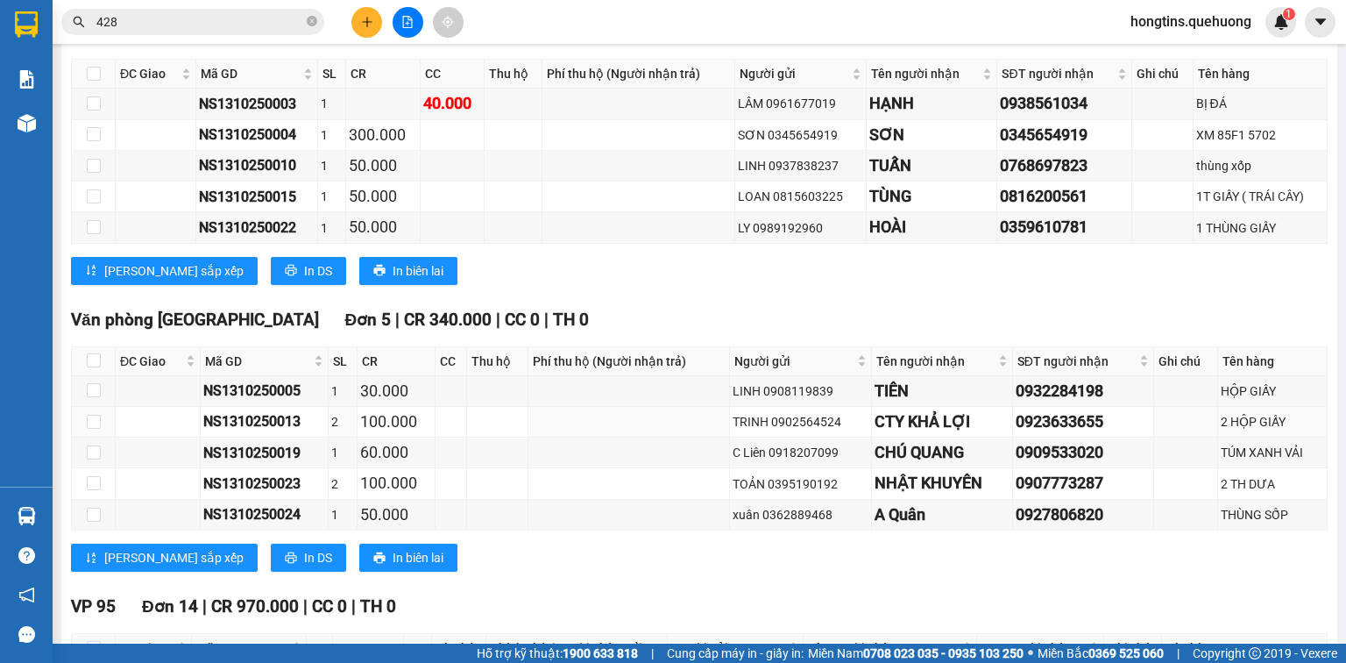
scroll to position [631, 0]
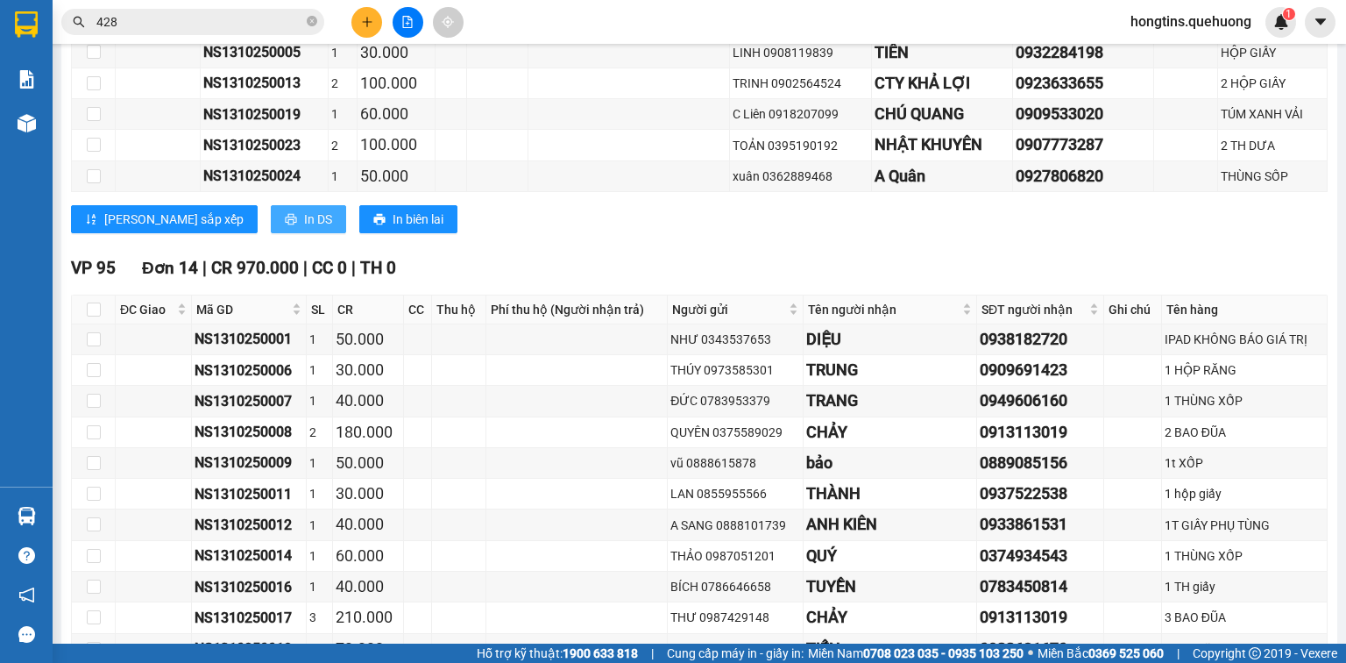
click at [304, 229] on span "In DS" at bounding box center [318, 219] width 28 height 19
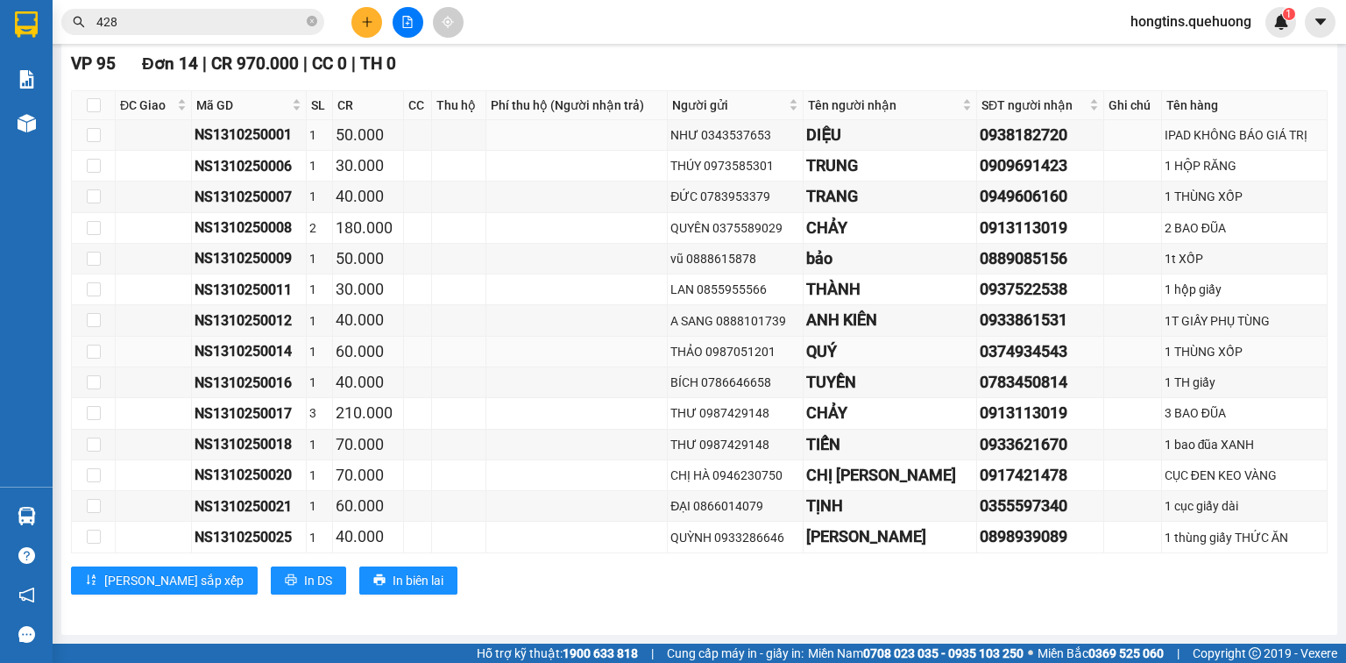
scroll to position [843, 0]
click at [304, 586] on span "In DS" at bounding box center [318, 580] width 28 height 19
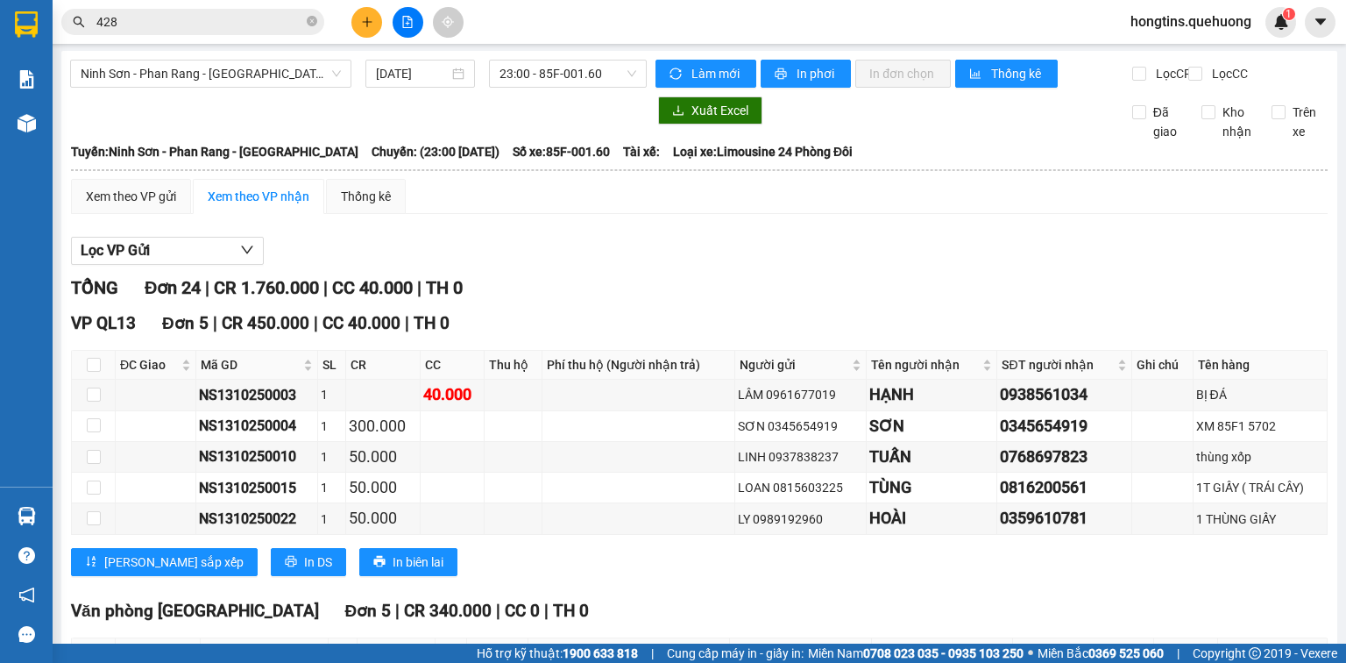
scroll to position [0, 0]
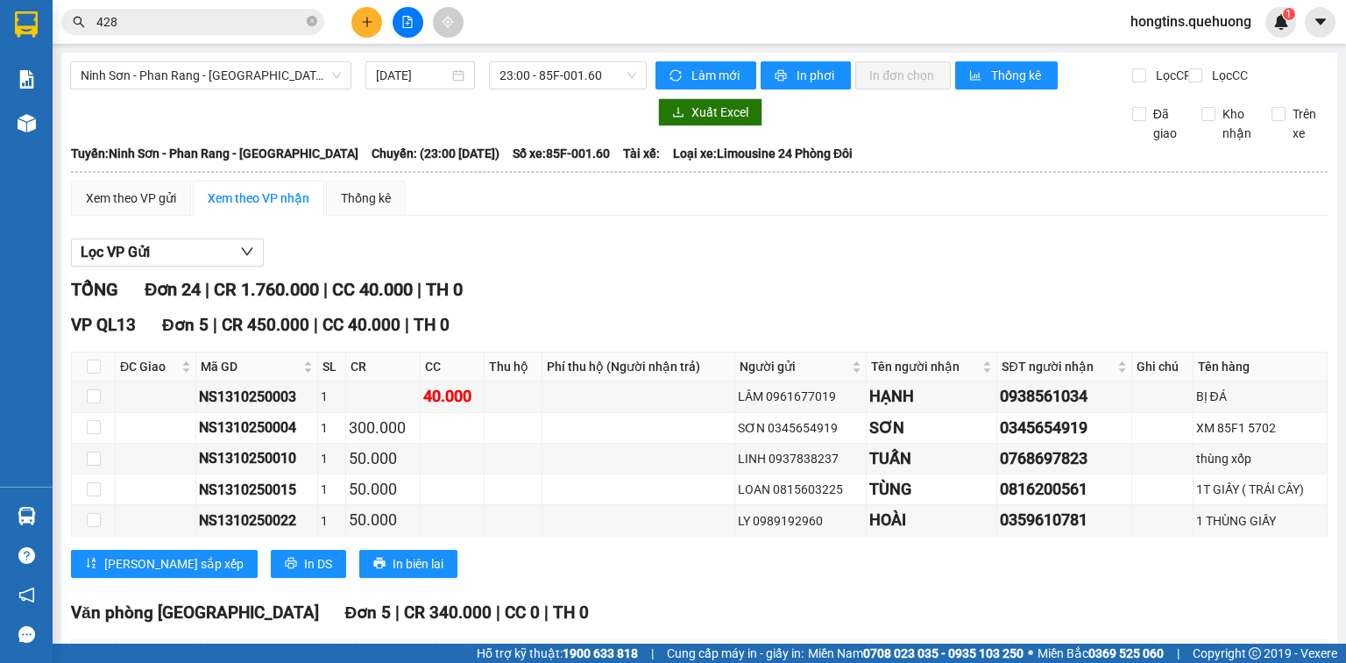
click at [175, 25] on input "428" at bounding box center [199, 21] width 207 height 19
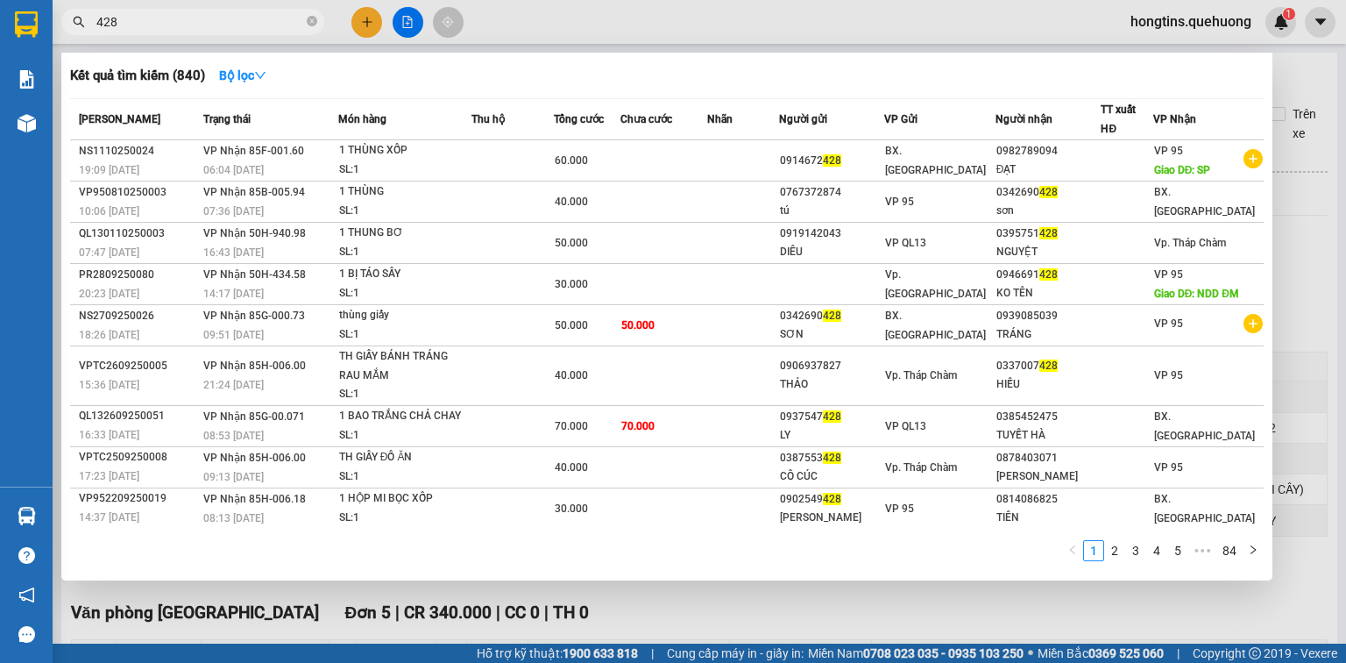
click at [175, 25] on input "428" at bounding box center [199, 21] width 207 height 19
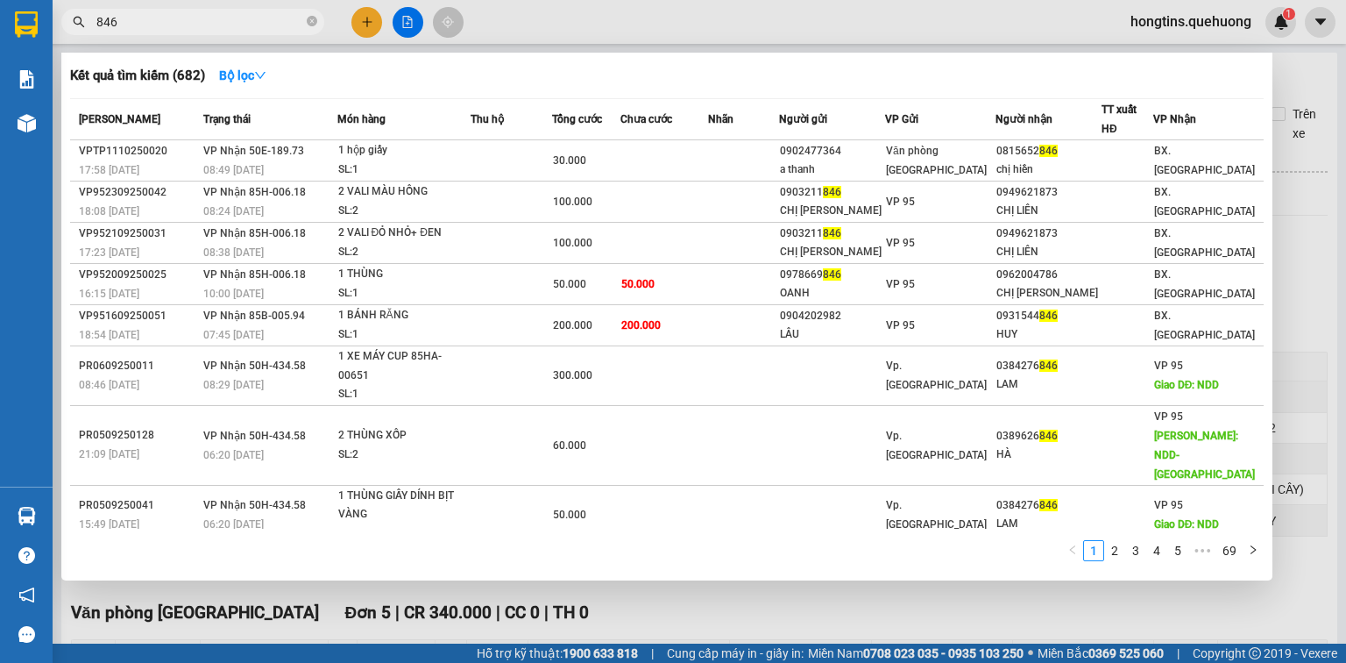
click at [643, 627] on div at bounding box center [673, 331] width 1346 height 663
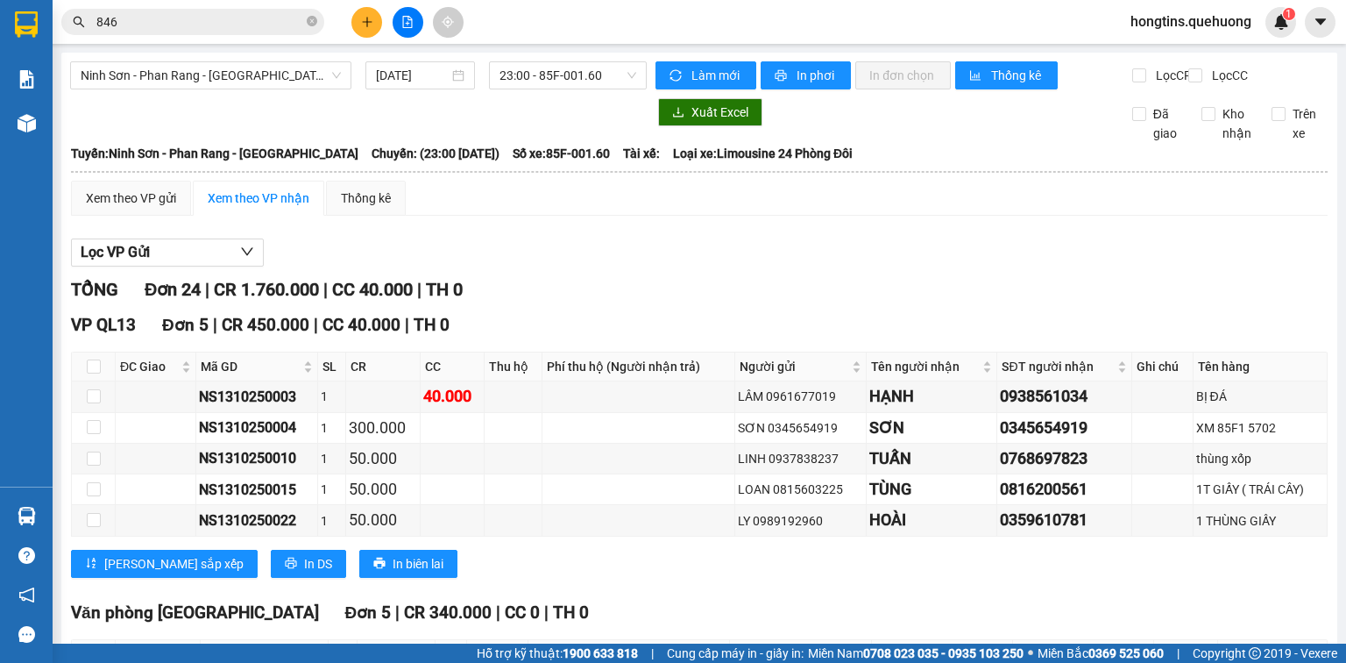
click at [186, 17] on input "846" at bounding box center [199, 21] width 207 height 19
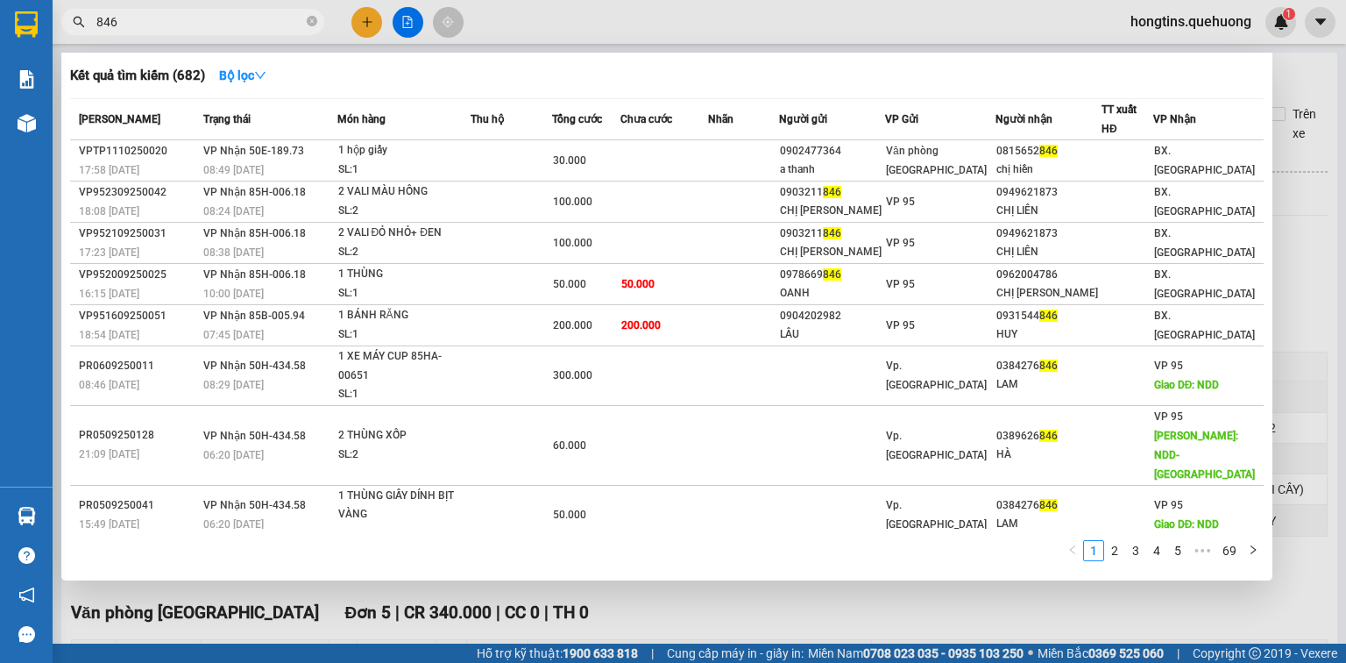
click at [151, 13] on input "846" at bounding box center [199, 21] width 207 height 19
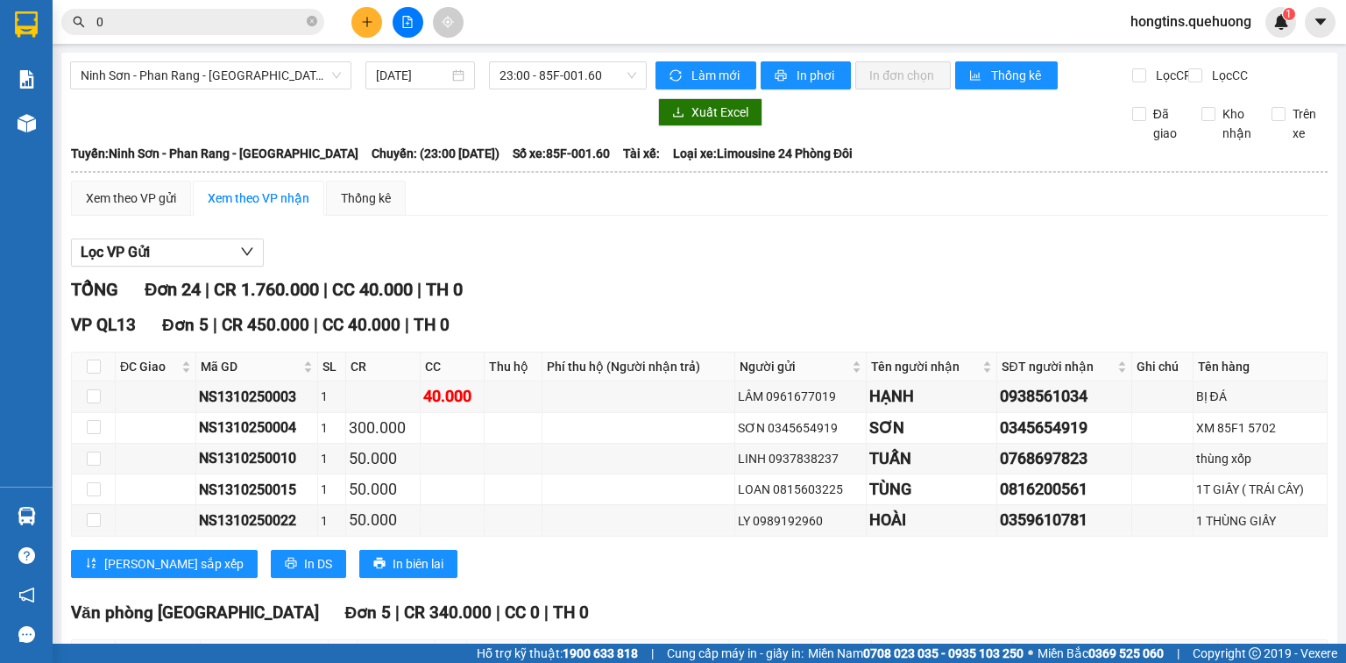
type input "0"
drag, startPoint x: 1157, startPoint y: 288, endPoint x: 854, endPoint y: 256, distance: 304.9
